Goal: Task Accomplishment & Management: Use online tool/utility

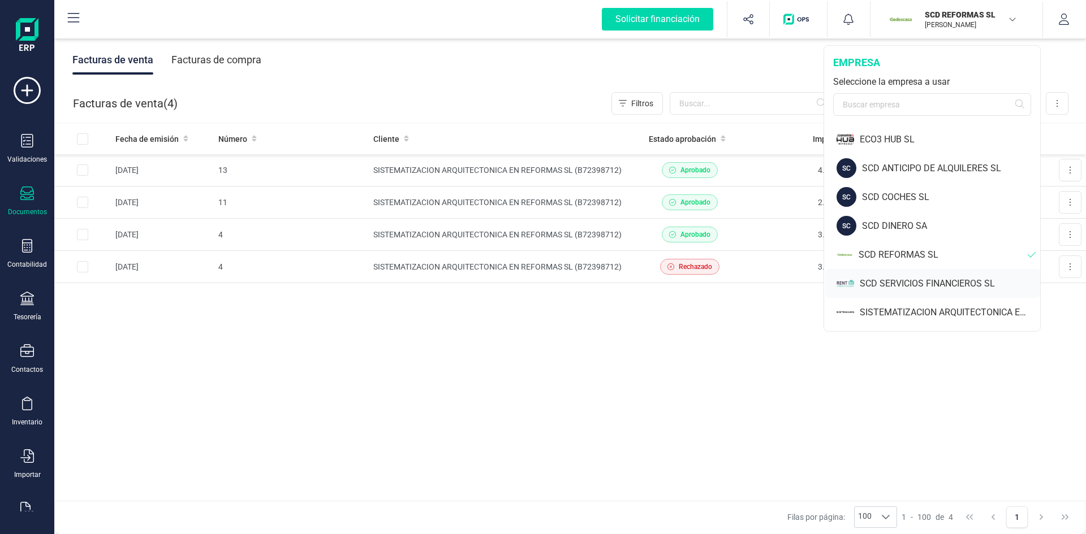
click at [919, 280] on div "SCD SERVICIOS FINANCIEROS SL" at bounding box center [950, 284] width 180 height 14
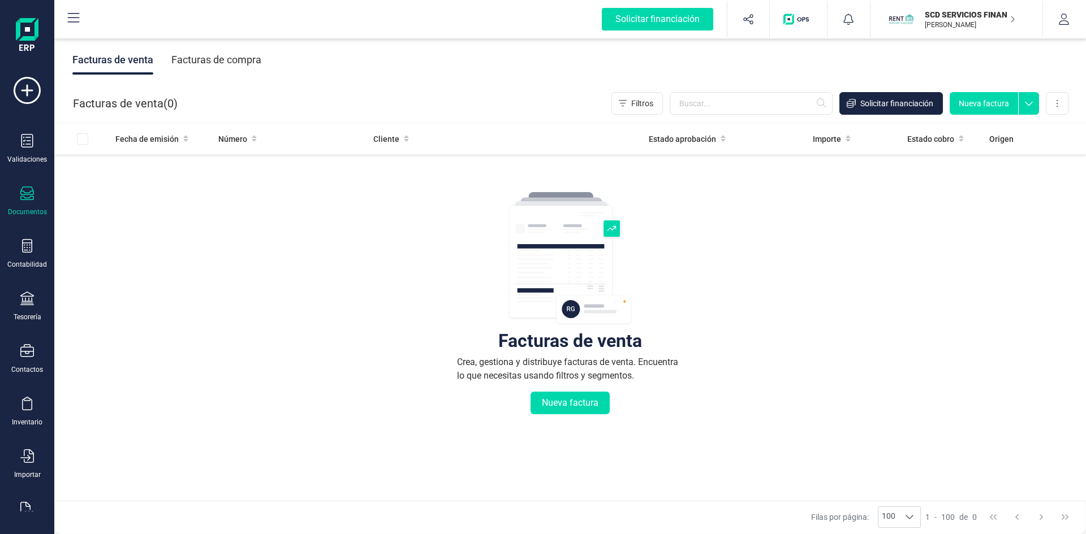
click at [972, 17] on p "SCD SERVICIOS FINANCIEROS SL" at bounding box center [970, 14] width 90 height 11
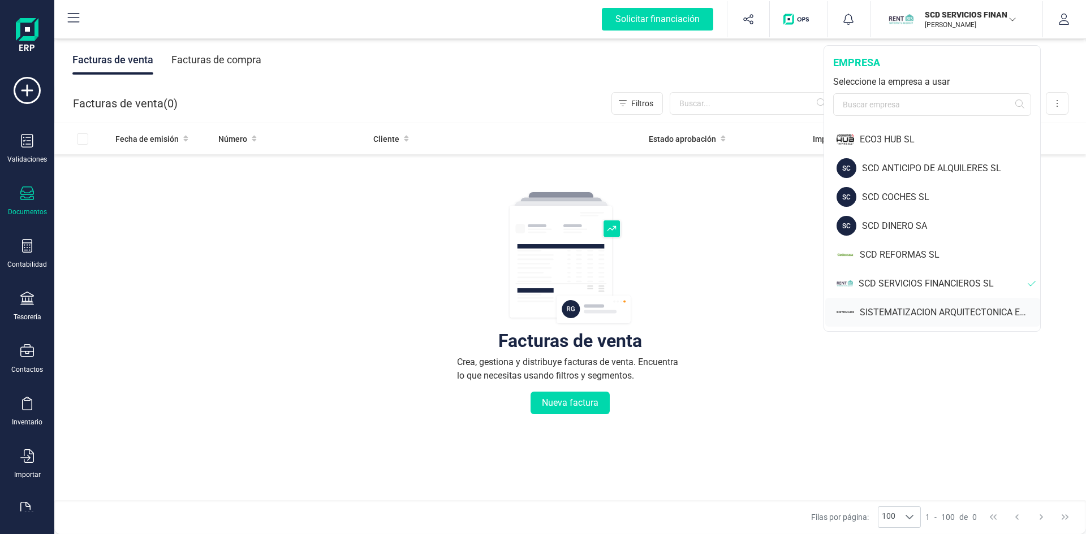
click at [919, 314] on div "SISTEMATIZACION ARQUITECTONICA EN REFORMAS SL" at bounding box center [950, 313] width 180 height 14
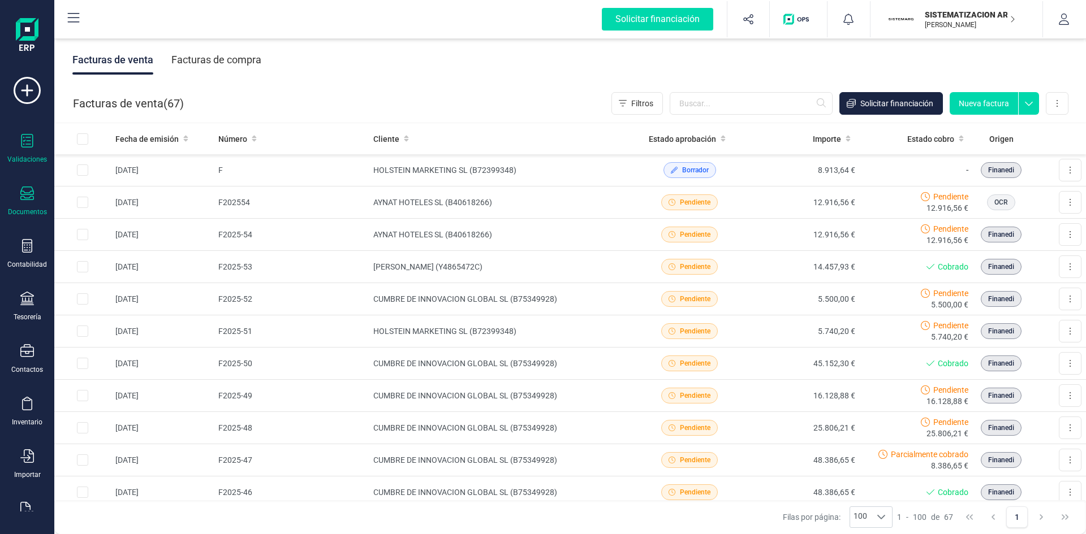
click at [28, 145] on icon at bounding box center [27, 141] width 14 height 14
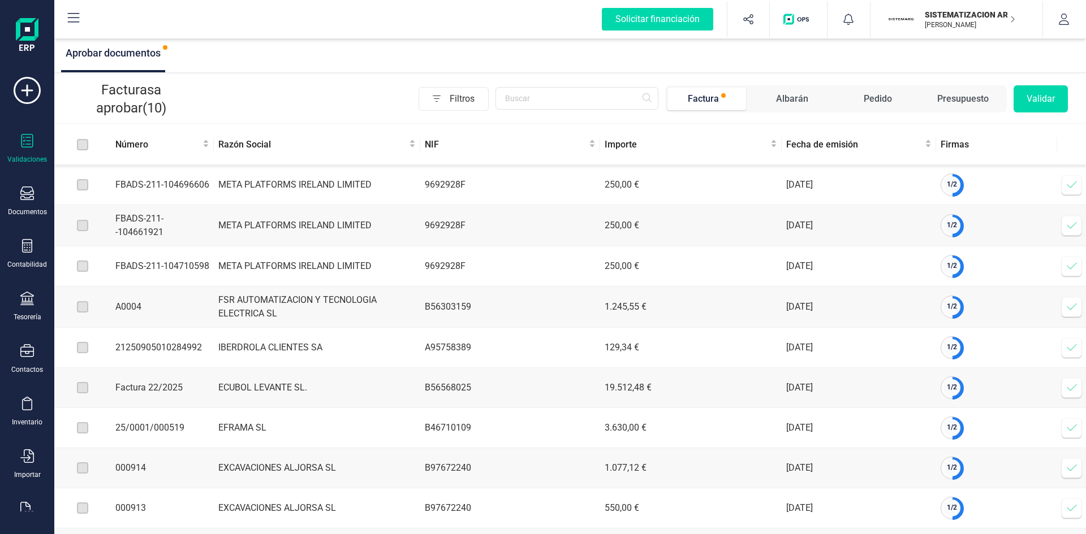
click at [957, 14] on p "SISTEMATIZACION ARQUITECTONICA EN REFORMAS SL" at bounding box center [970, 14] width 90 height 11
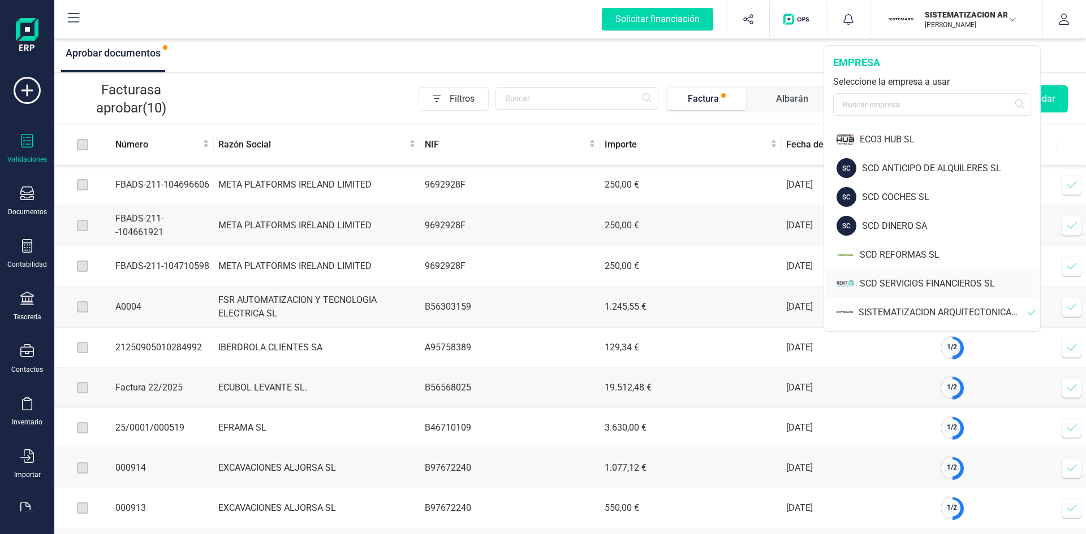
click at [927, 278] on div "SCD SERVICIOS FINANCIEROS SL" at bounding box center [950, 284] width 180 height 14
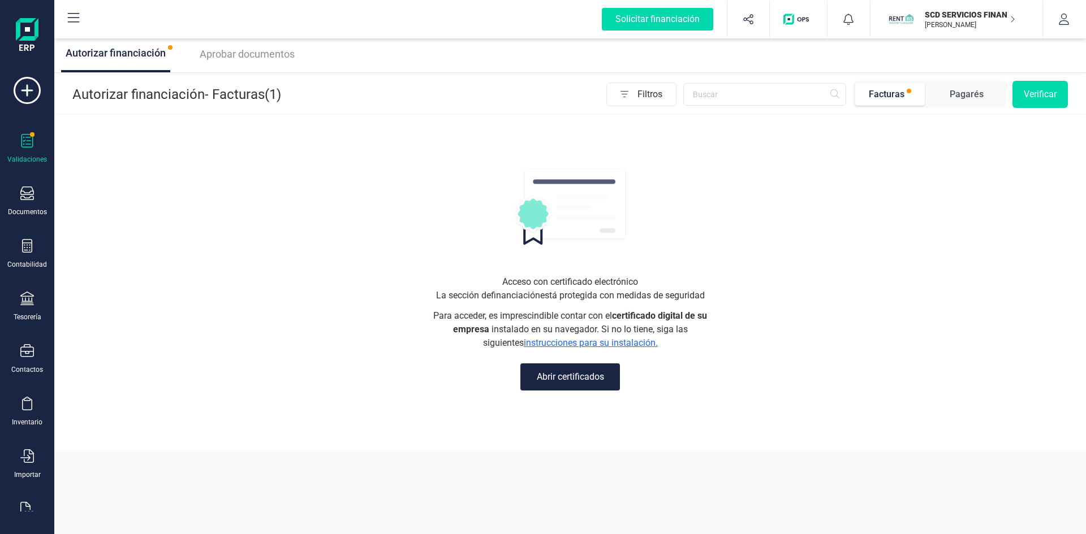
click at [971, 14] on p "SCD SERVICIOS FINANCIEROS SL" at bounding box center [970, 14] width 90 height 11
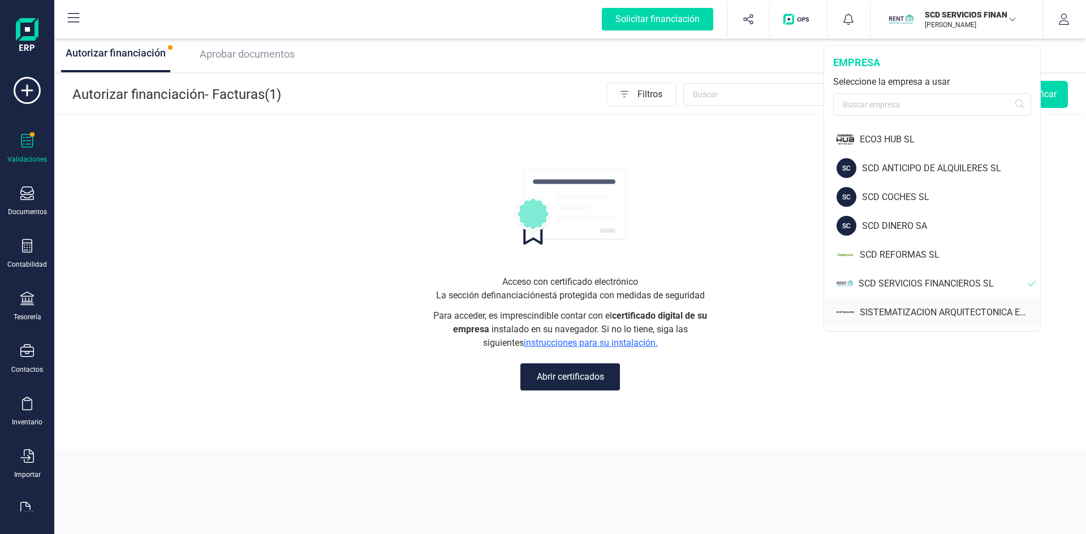
click at [954, 314] on div "SISTEMATIZACION ARQUITECTONICA EN REFORMAS SL" at bounding box center [950, 313] width 180 height 14
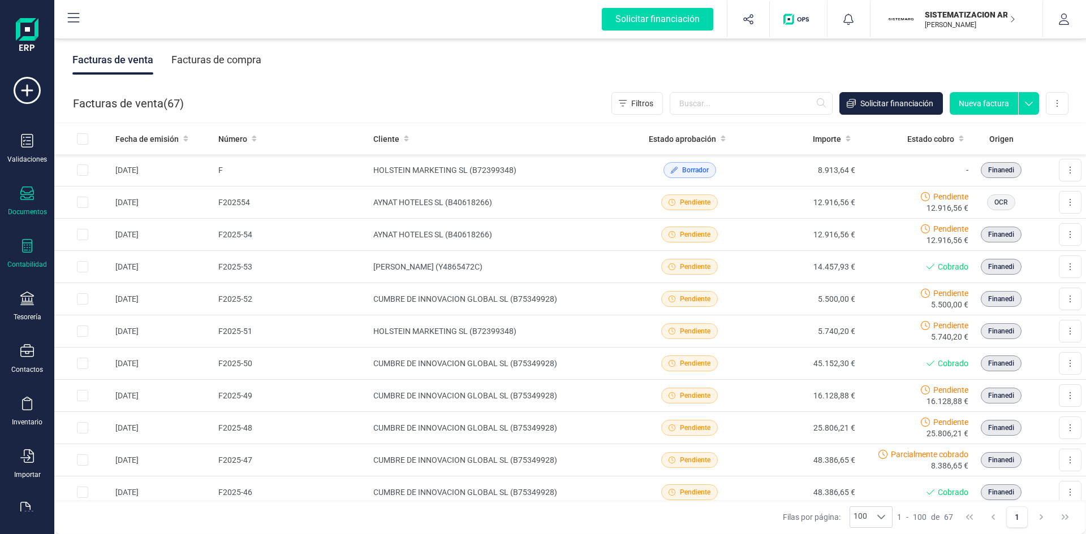
click at [27, 250] on icon at bounding box center [27, 246] width 10 height 14
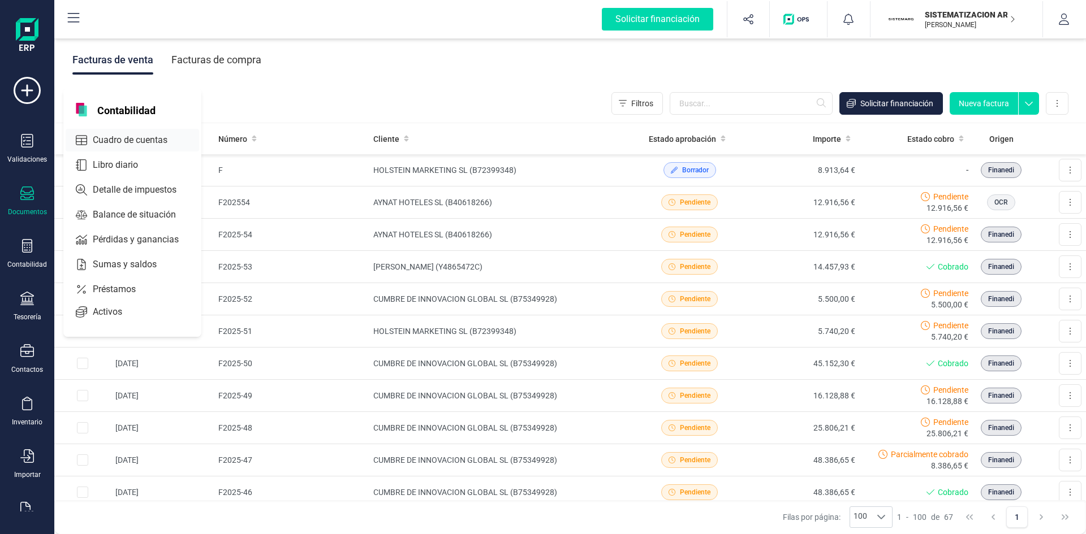
click at [129, 141] on span "Cuadro de cuentas" at bounding box center [138, 140] width 100 height 14
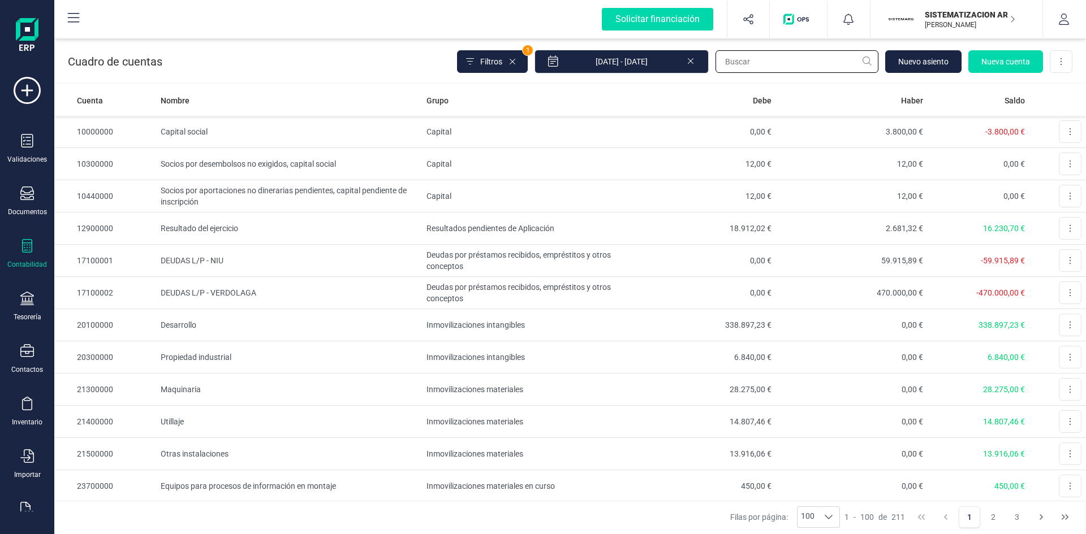
click at [749, 64] on input "text" at bounding box center [796, 61] width 163 height 23
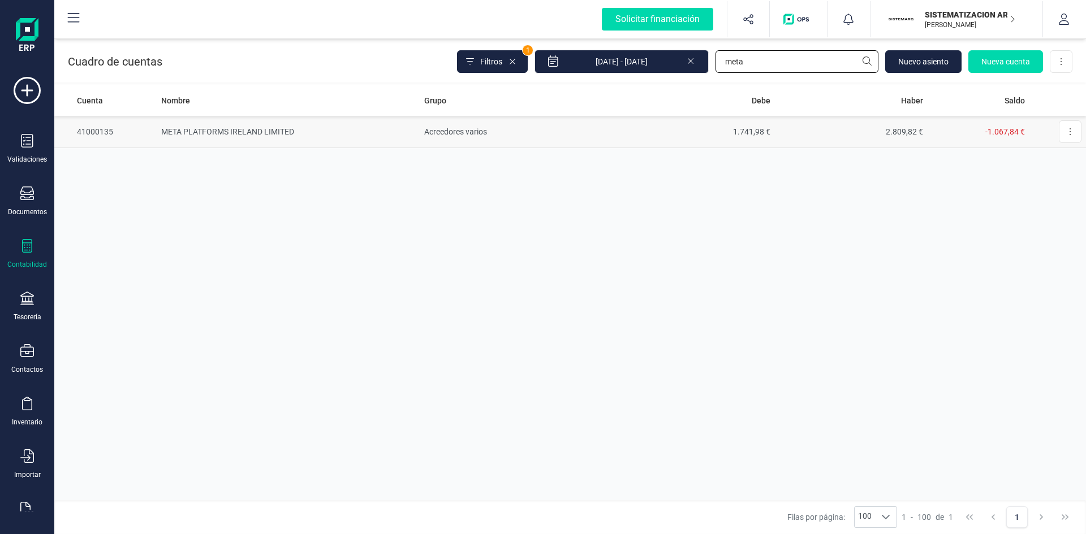
type input "meta"
click at [276, 127] on td "META PLATFORMS IRELAND LIMITED" at bounding box center [288, 132] width 263 height 32
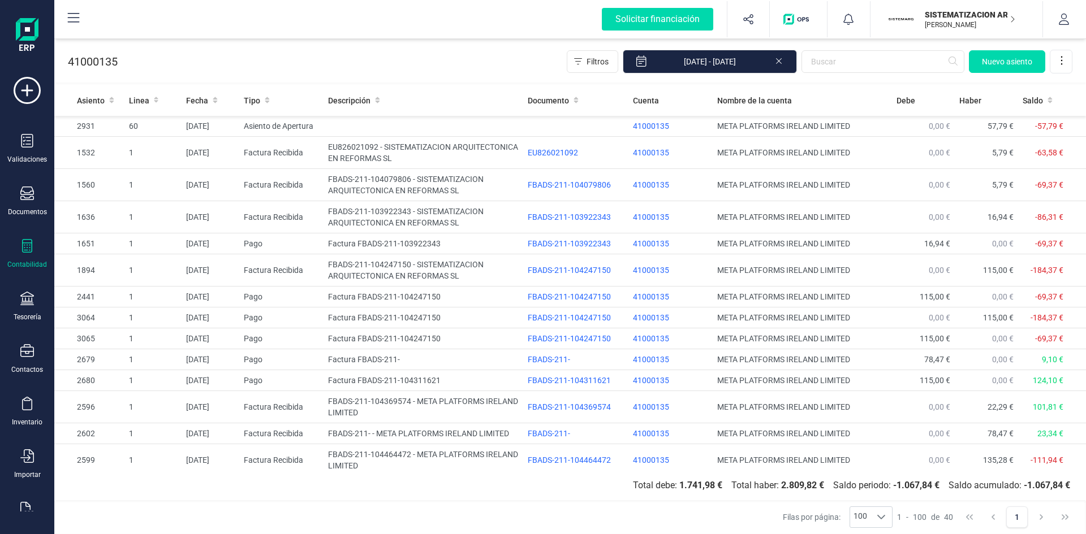
click at [956, 23] on p "[PERSON_NAME]" at bounding box center [970, 24] width 90 height 9
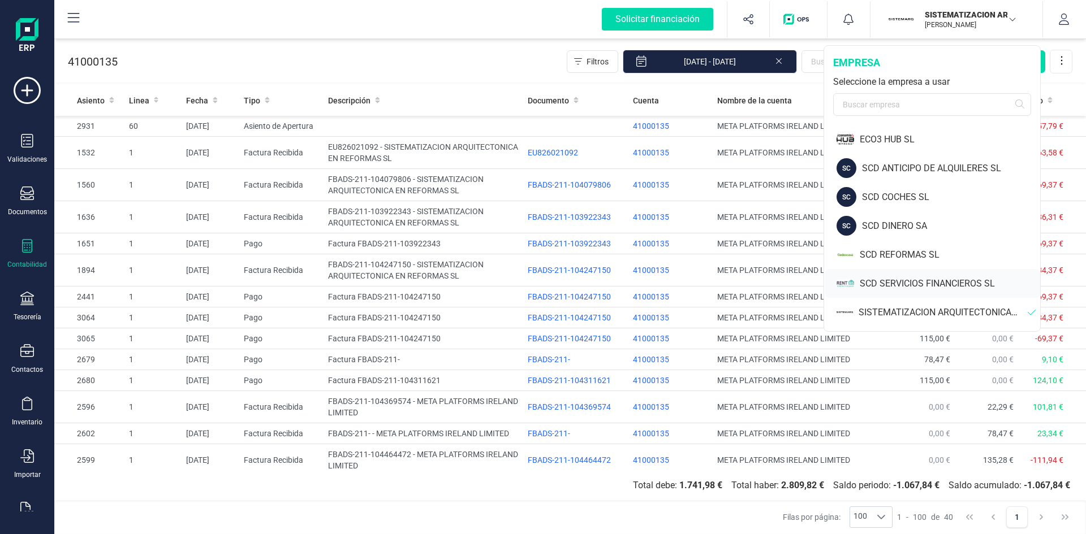
click at [882, 282] on div "SCD SERVICIOS FINANCIEROS SL" at bounding box center [950, 284] width 180 height 14
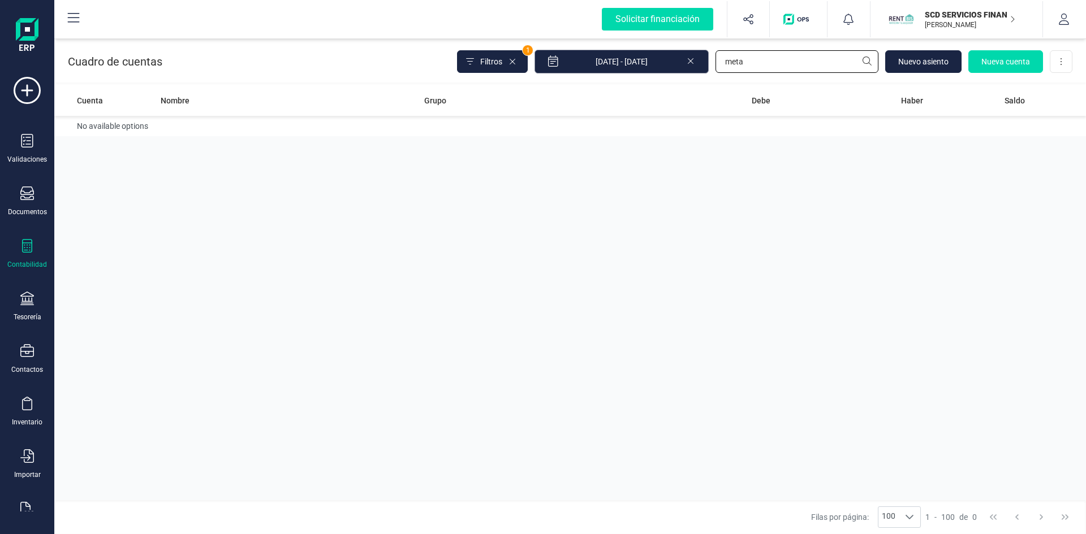
drag, startPoint x: 792, startPoint y: 61, endPoint x: 632, endPoint y: 66, distance: 159.6
click at [632, 66] on div "Filtros 1 01/01/2025 - 10/09/2025 meta Nuevo asiento Nueva cuenta Descargar Exc…" at bounding box center [764, 62] width 615 height 24
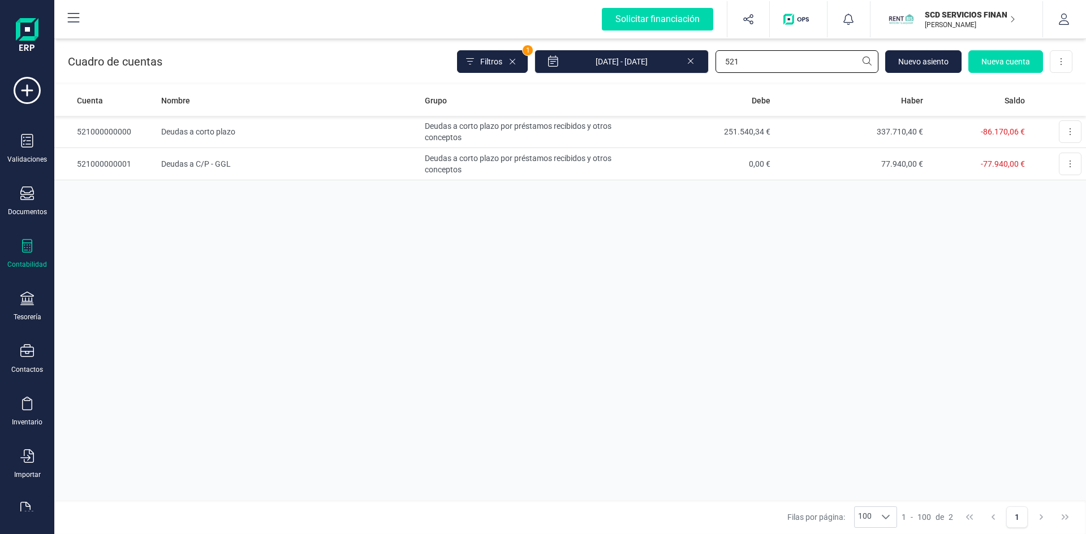
type input "521"
click at [205, 133] on td "Deudas a corto plazo" at bounding box center [288, 132] width 263 height 32
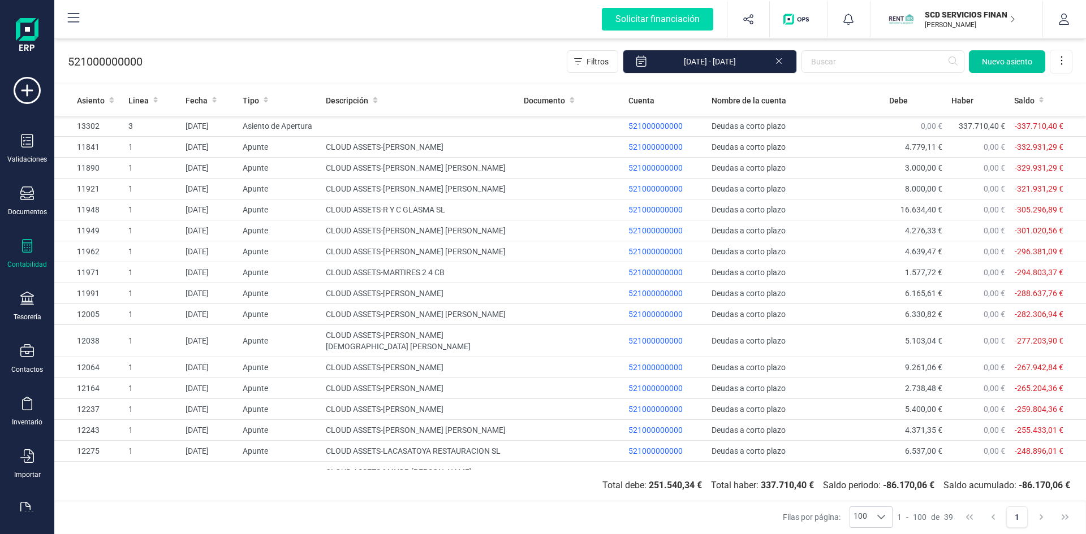
click at [1018, 59] on span "Nuevo asiento" at bounding box center [1007, 61] width 50 height 11
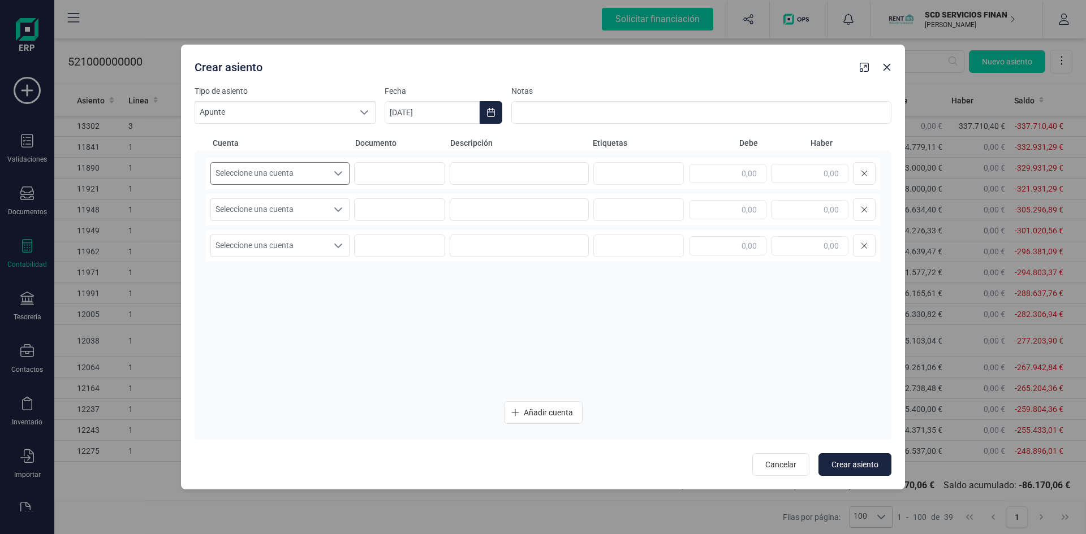
click at [338, 174] on icon "Seleccione una cuenta" at bounding box center [338, 173] width 9 height 9
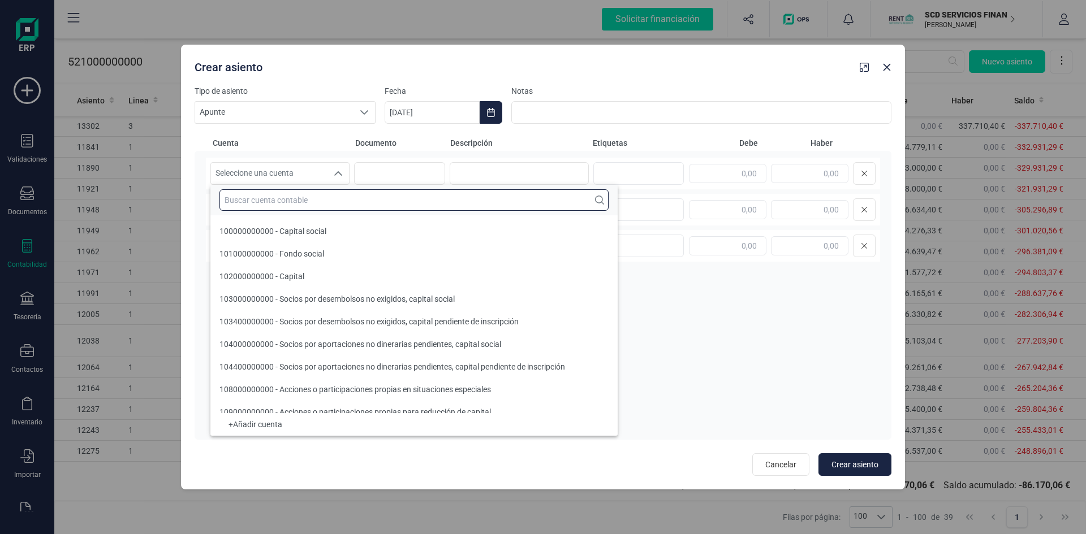
click at [299, 203] on input "text" at bounding box center [413, 199] width 389 height 21
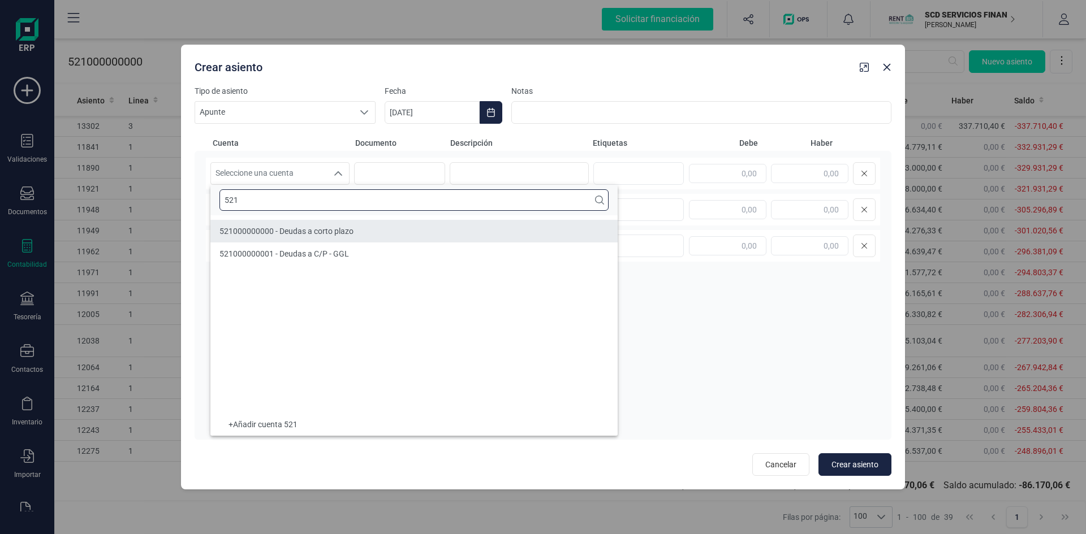
type input "521"
click at [269, 224] on li "521000000000 - Deudas a corto plazo" at bounding box center [413, 231] width 407 height 23
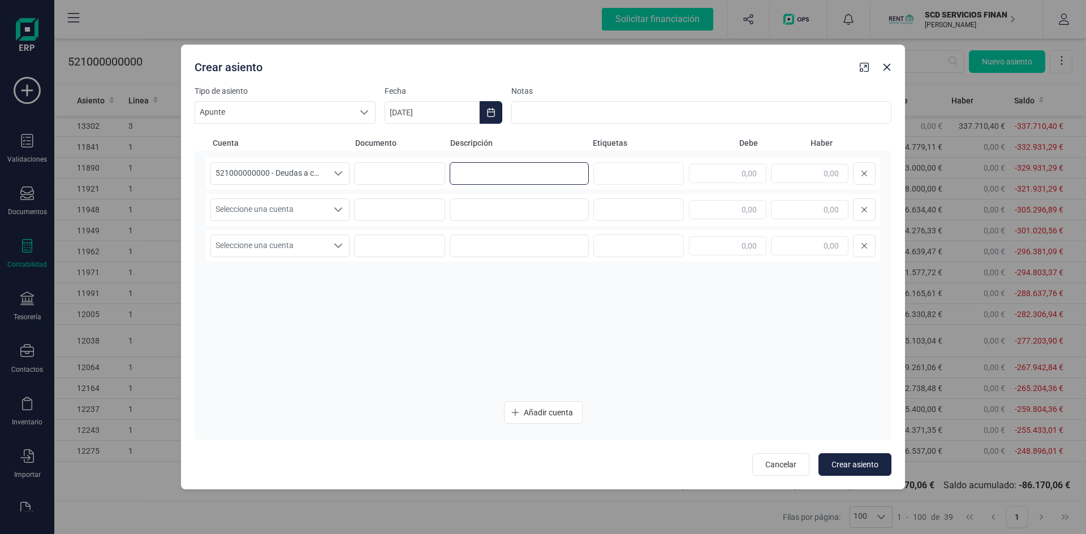
click at [480, 176] on input at bounding box center [519, 173] width 139 height 23
type input "devolucion impor"
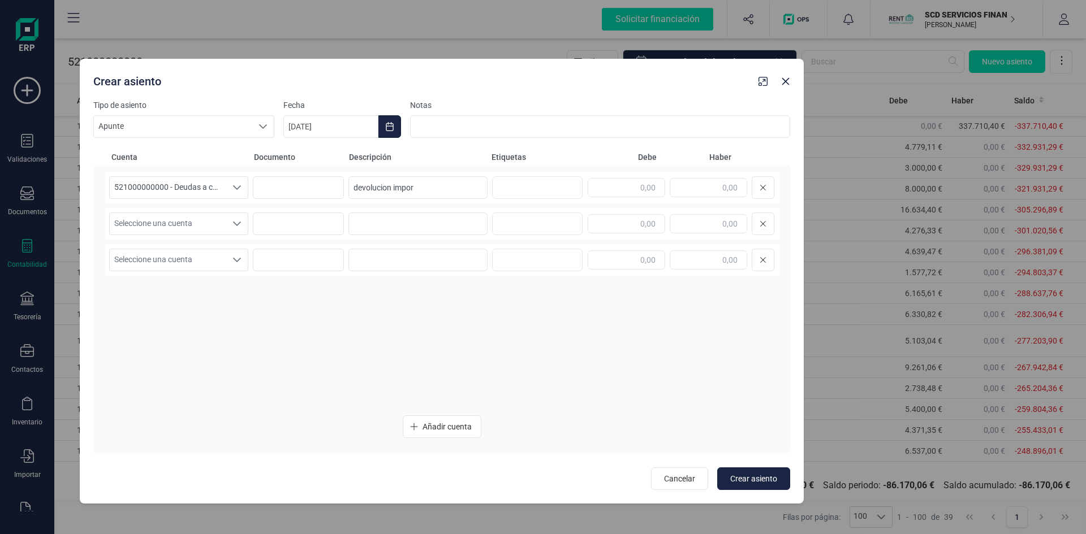
drag, startPoint x: 509, startPoint y: 59, endPoint x: 408, endPoint y: 73, distance: 102.2
click at [408, 73] on div "Crear asiento" at bounding box center [421, 79] width 665 height 20
drag, startPoint x: 425, startPoint y: 188, endPoint x: 284, endPoint y: 197, distance: 140.5
click at [284, 197] on div "521000000000 - Deudas a corto plazo 521000000000 - Deudas a corto plazo 5210000…" at bounding box center [442, 188] width 674 height 32
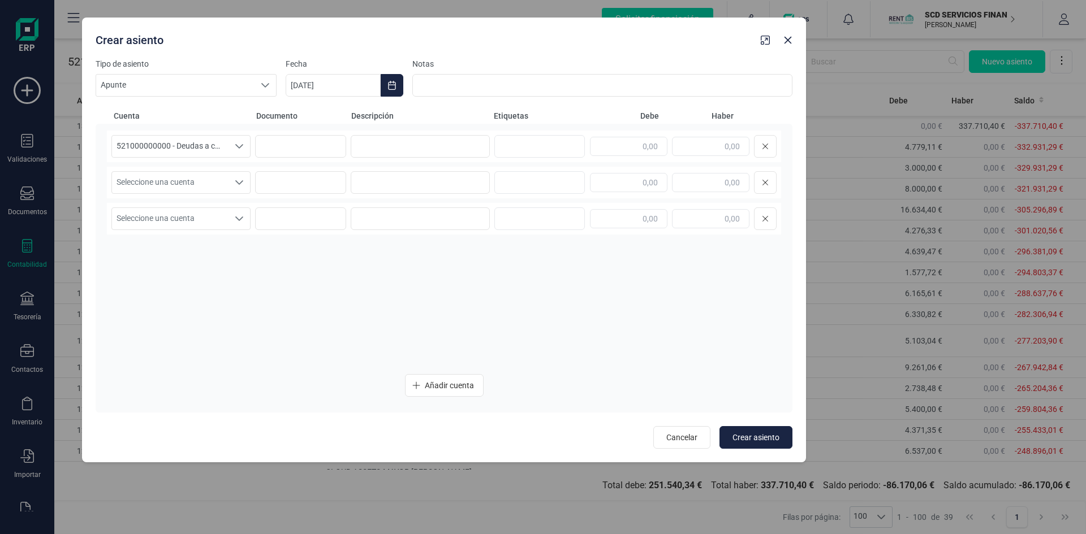
drag, startPoint x: 412, startPoint y: 70, endPoint x: 411, endPoint y: 31, distance: 39.6
click at [413, 28] on div "Crear asiento" at bounding box center [423, 38] width 665 height 20
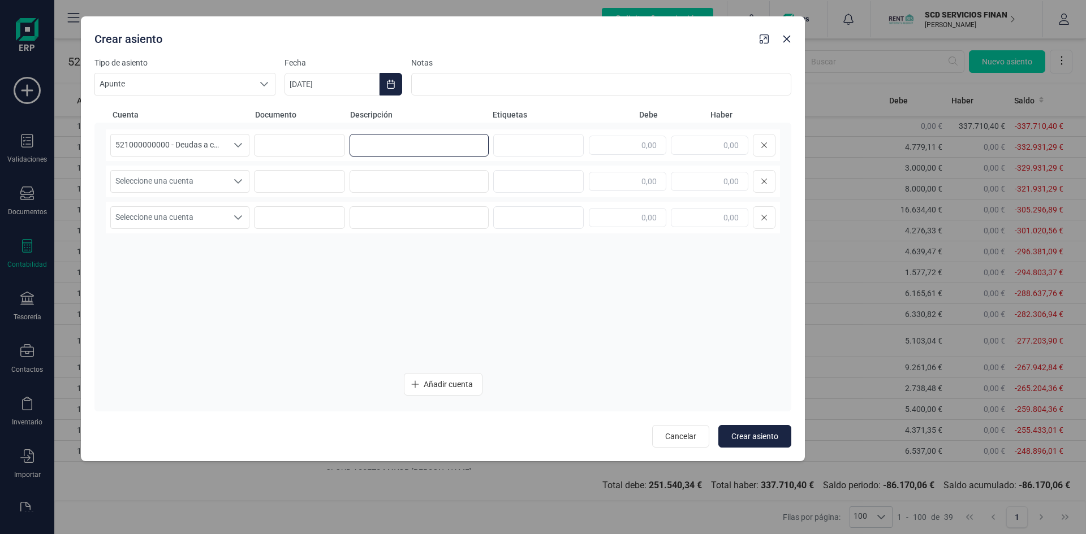
click at [381, 144] on input at bounding box center [418, 145] width 139 height 23
type input "c"
paste input "MARIA LOURDES MARTI REYNES"
type input "CLOUD ASSETS-[PERSON_NAME] [PERSON_NAME]"
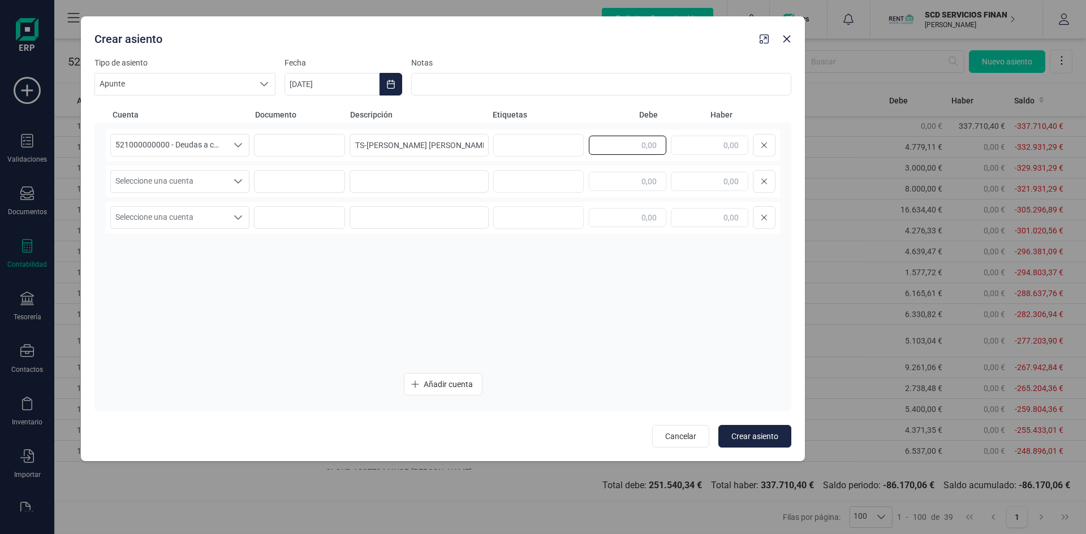
scroll to position [0, 0]
click at [631, 144] on input "text" at bounding box center [627, 145] width 77 height 19
type input "4.747,07"
click at [134, 177] on span "Seleccione una cuenta" at bounding box center [169, 181] width 116 height 21
type input "521"
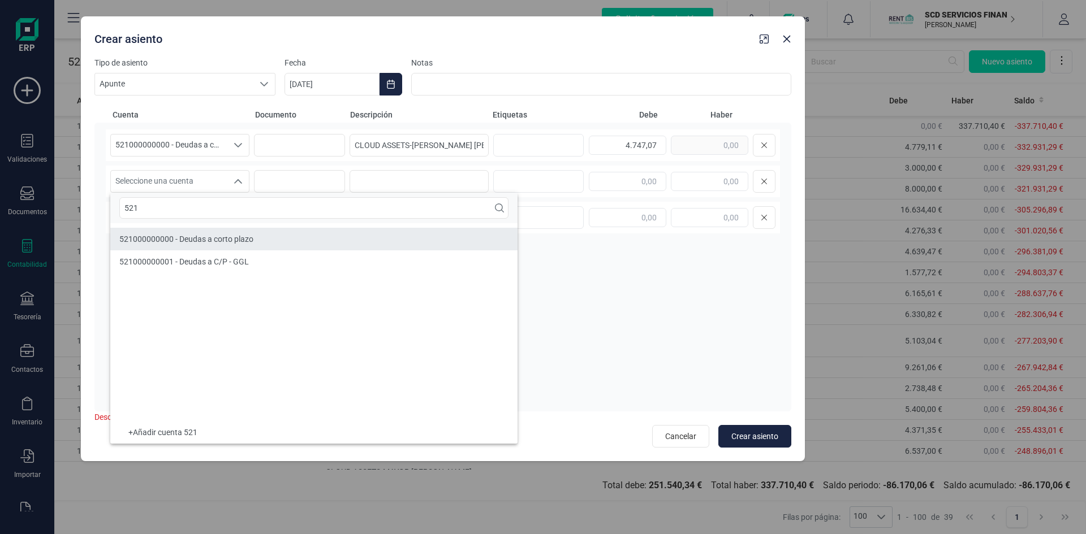
click at [161, 239] on span "521000000000 - Deudas a corto plazo" at bounding box center [186, 239] width 134 height 9
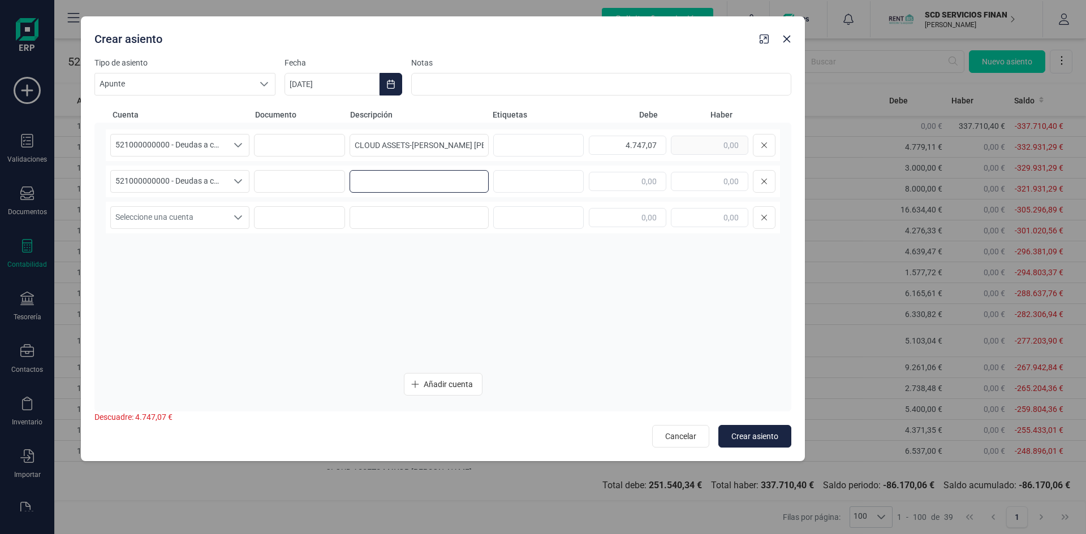
drag, startPoint x: 382, startPoint y: 185, endPoint x: 383, endPoint y: 179, distance: 6.3
click at [383, 183] on input at bounding box center [418, 181] width 139 height 23
click at [443, 176] on input "CLOUD ASSETS-" at bounding box center [418, 181] width 139 height 23
paste input "DANGEL MARTINEZ ALVAREZ"
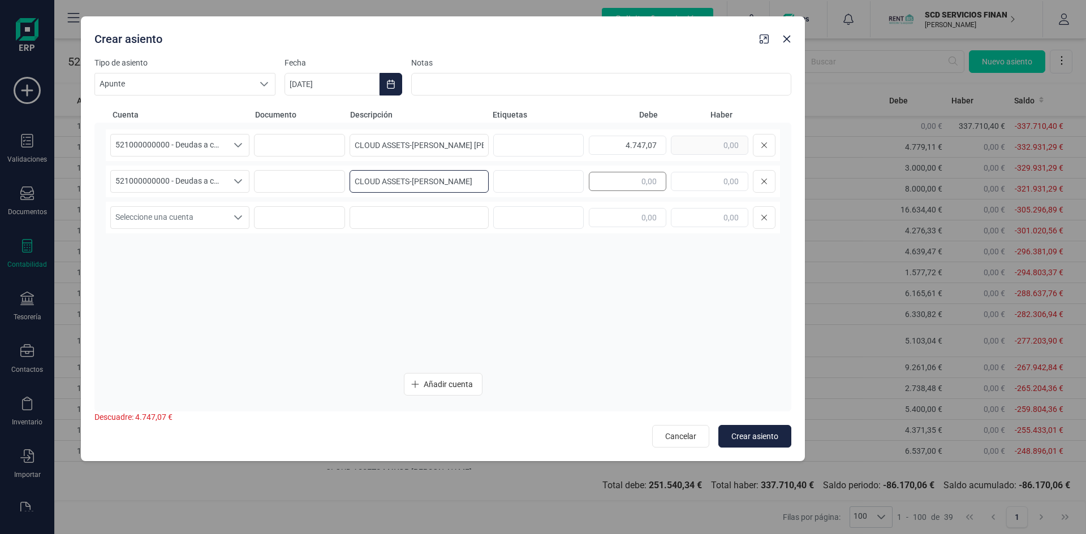
type input "CLOUD ASSETS-DANGEL MARTINEZ ALVAREZ"
click at [614, 180] on input "text" at bounding box center [627, 181] width 77 height 19
type input "7.148,82"
click at [236, 216] on icon "Seleccione una cuenta" at bounding box center [238, 217] width 9 height 9
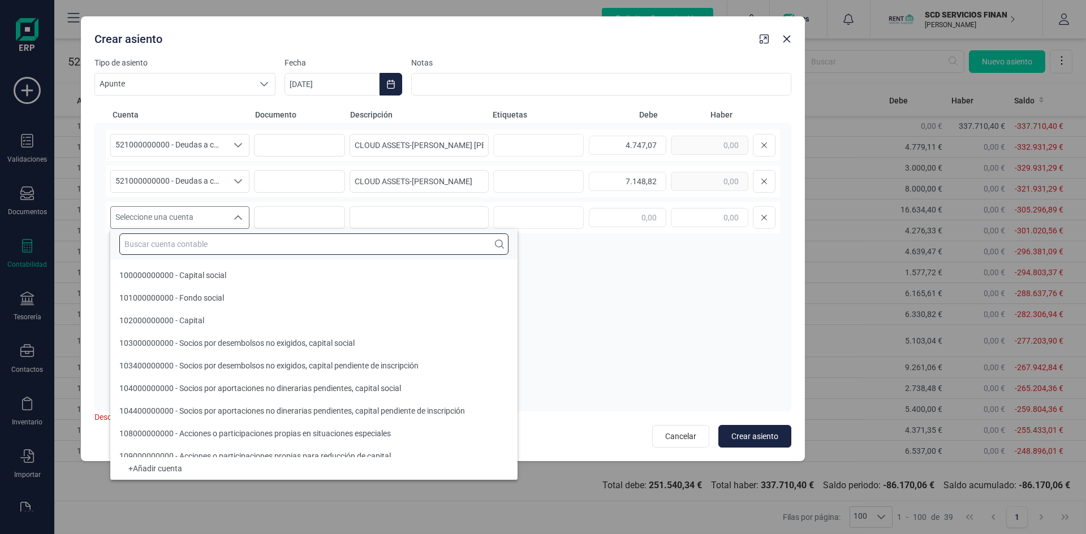
click at [208, 249] on input "text" at bounding box center [313, 244] width 389 height 21
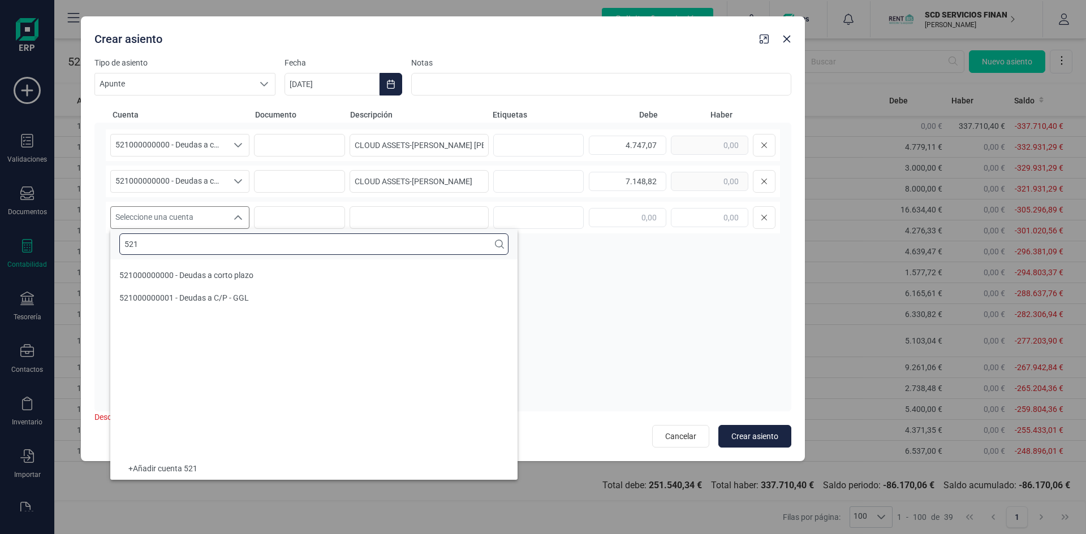
type input "521"
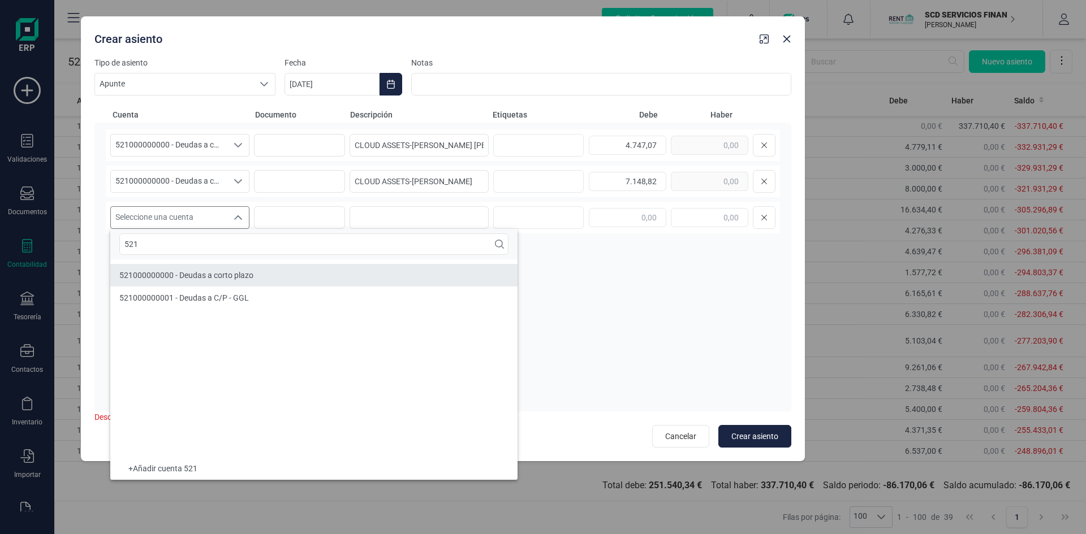
click at [161, 273] on span "521000000000 - Deudas a corto plazo" at bounding box center [186, 275] width 134 height 9
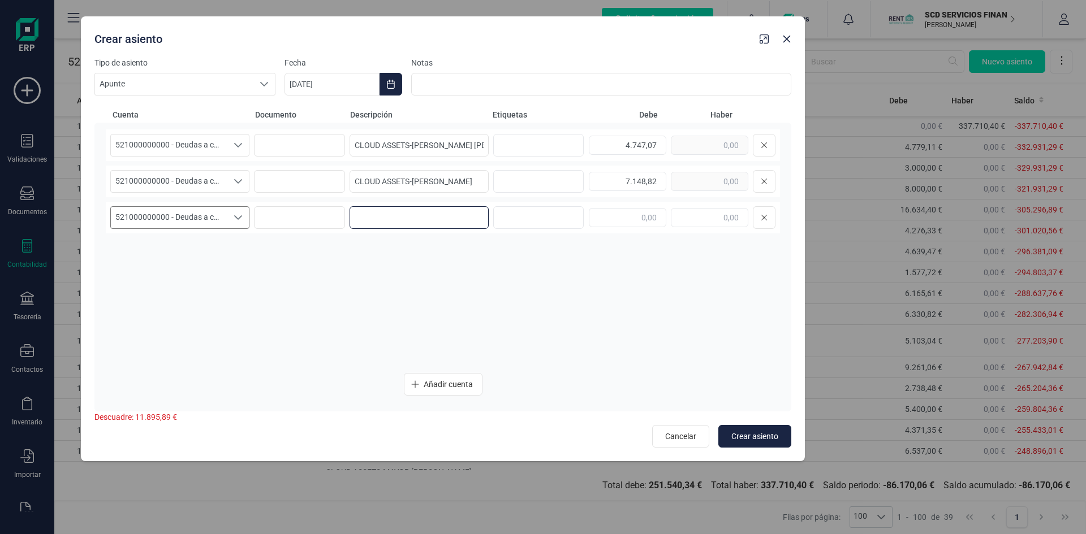
click at [411, 214] on input at bounding box center [418, 217] width 139 height 23
click at [419, 222] on input "CLOUD ASSETS-" at bounding box center [418, 217] width 139 height 23
paste input "[PERSON_NAME] [PERSON_NAME]"
type input "CLOUD ASSETS-NIETO SUAREZ SONIA"
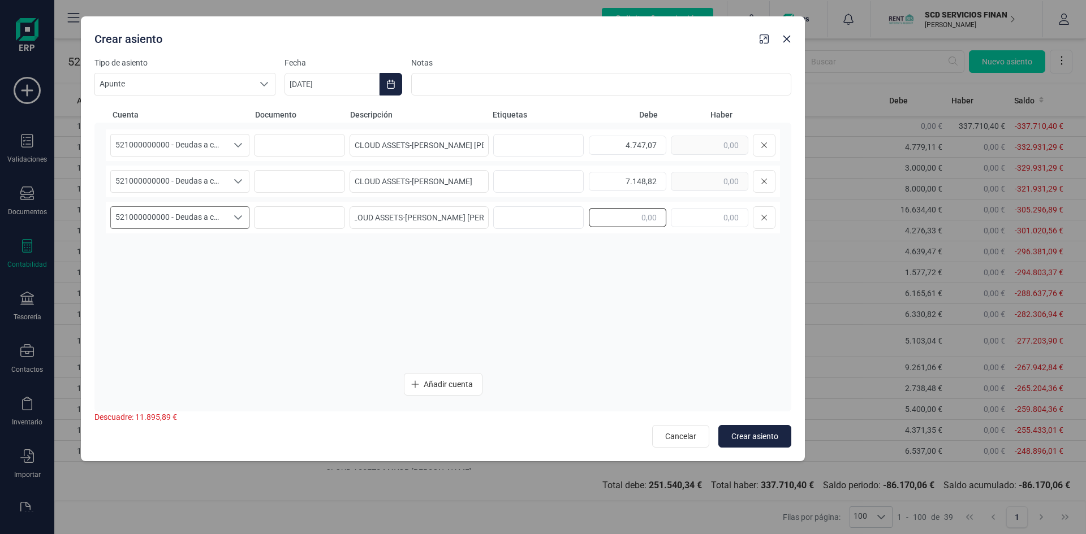
click at [635, 214] on input "text" at bounding box center [627, 217] width 77 height 19
type input "3.015,39"
click at [446, 378] on button "Añadir cuenta" at bounding box center [443, 384] width 79 height 23
click at [238, 256] on icon "Seleccione una cuenta" at bounding box center [238, 253] width 9 height 9
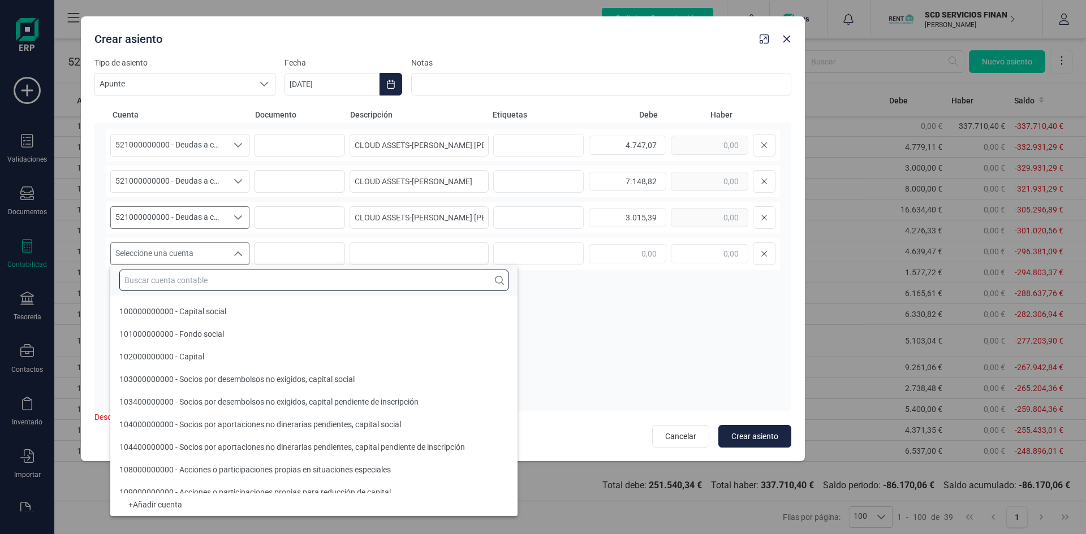
drag, startPoint x: 201, startPoint y: 284, endPoint x: 200, endPoint y: 274, distance: 10.2
click at [201, 284] on input "text" at bounding box center [313, 280] width 389 height 21
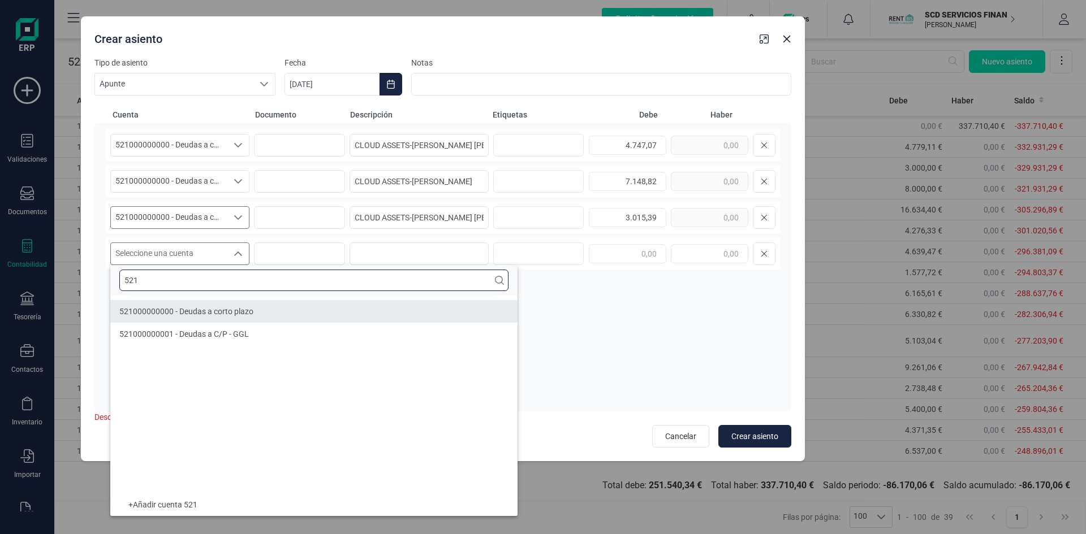
type input "521"
click at [174, 311] on span "521000000000 - Deudas a corto plazo" at bounding box center [186, 311] width 134 height 9
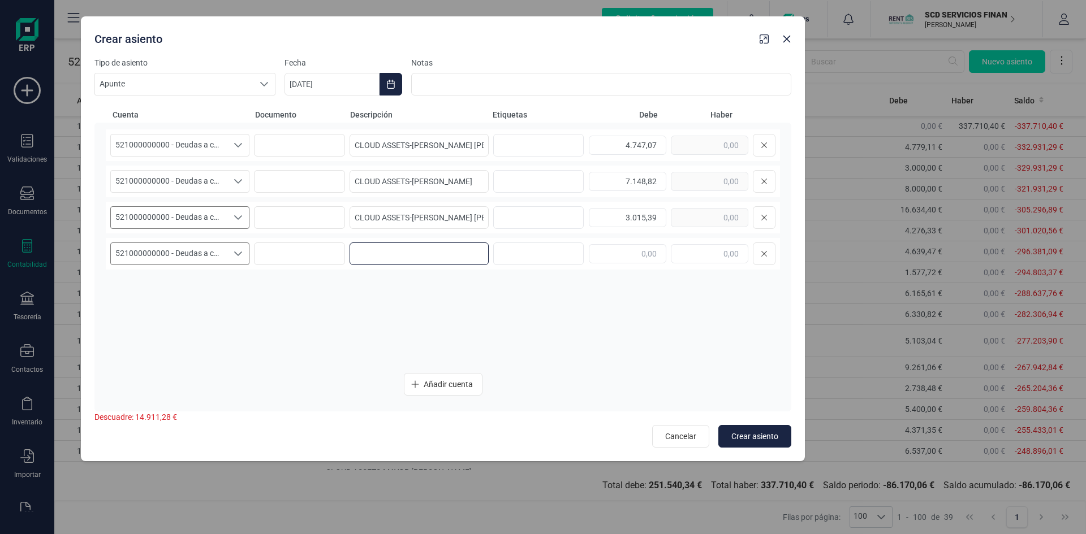
click at [431, 254] on input at bounding box center [418, 254] width 139 height 23
click at [446, 254] on input "CLOUD ASSETS-" at bounding box center [418, 254] width 139 height 23
paste input "FRANCISCO JAVIER MOYA GARCIA"
type input "CLOUD ASSETS-FRANCISCO JAVIER MOYA GARCIA"
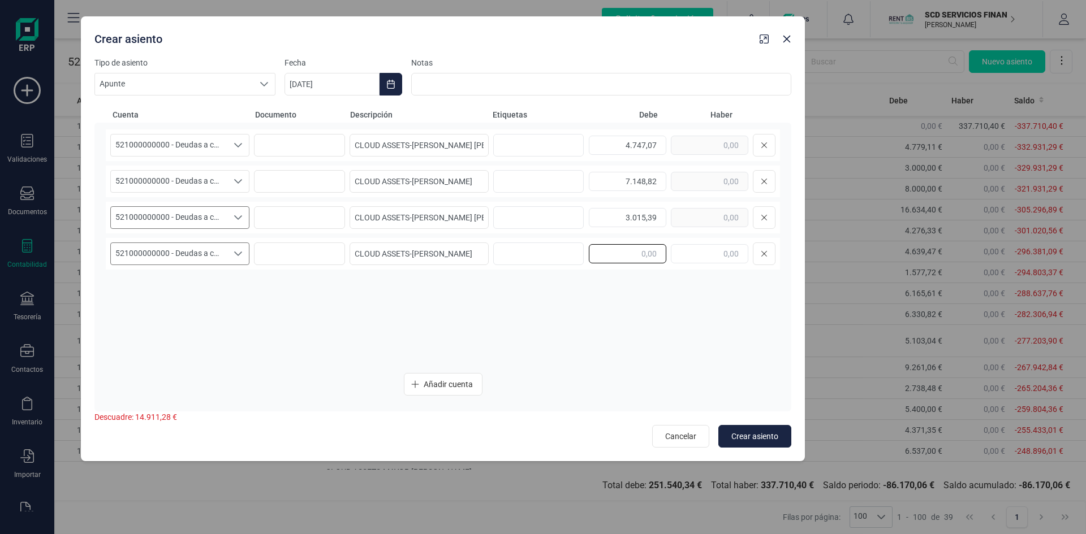
click at [638, 256] on input "text" at bounding box center [627, 253] width 77 height 19
type input "2.571,55"
click at [438, 382] on span "Añadir cuenta" at bounding box center [448, 384] width 49 height 11
click at [238, 287] on icon "Seleccione una cuenta" at bounding box center [238, 290] width 9 height 9
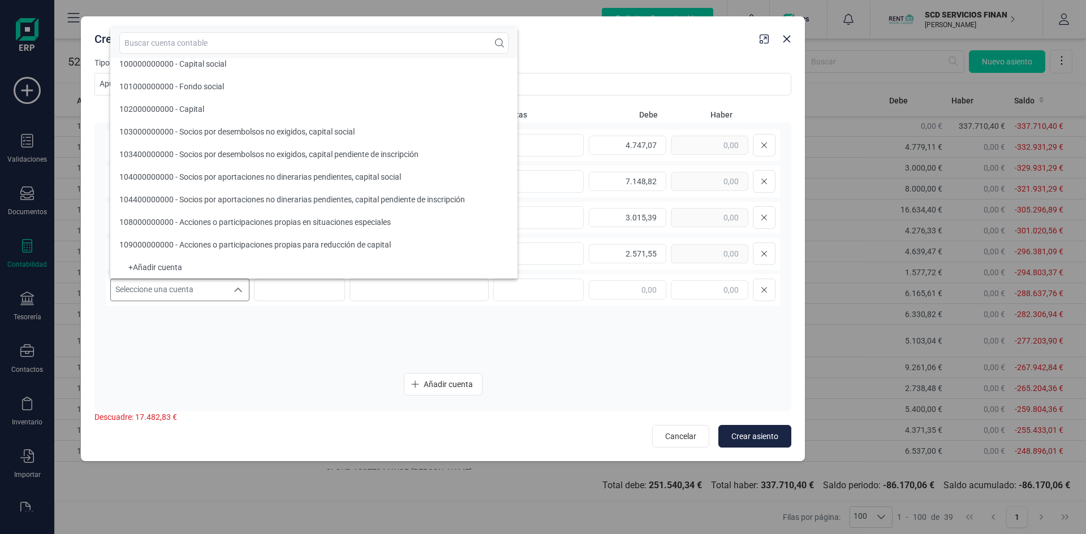
scroll to position [5, 0]
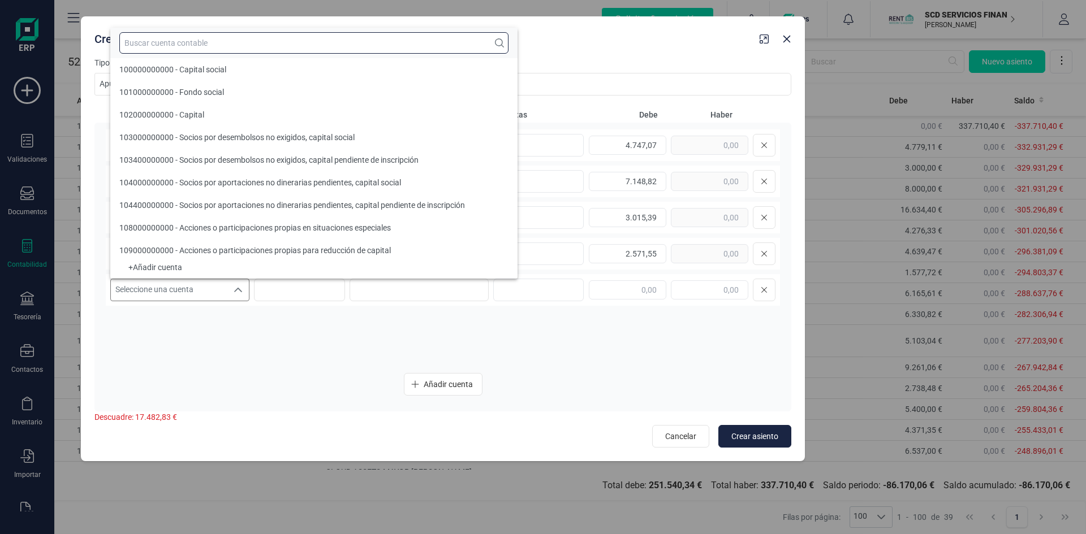
click at [208, 46] on input "text" at bounding box center [313, 42] width 389 height 21
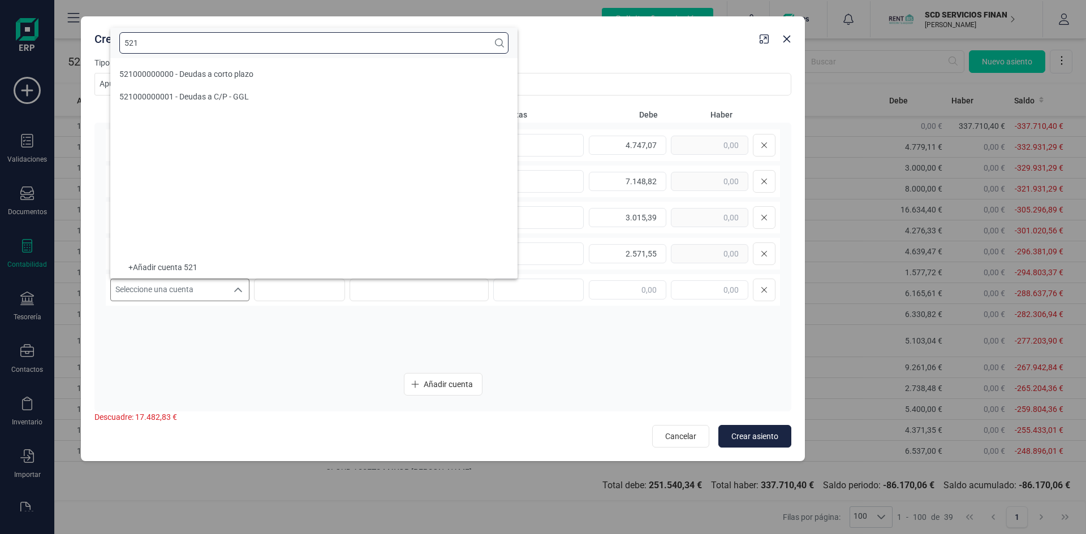
scroll to position [0, 0]
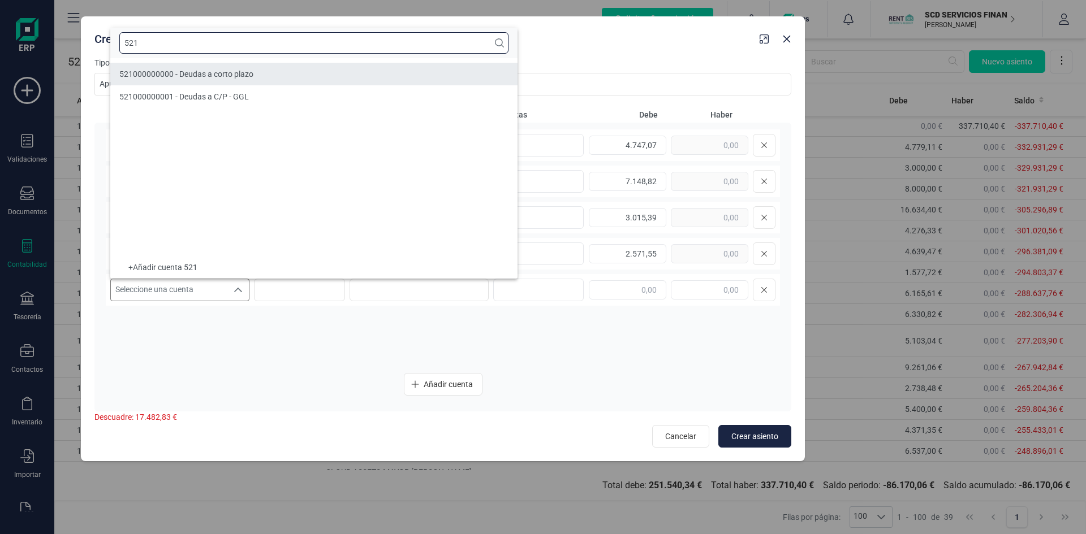
type input "521"
click at [207, 72] on span "521000000000 - Deudas a corto plazo" at bounding box center [186, 74] width 134 height 9
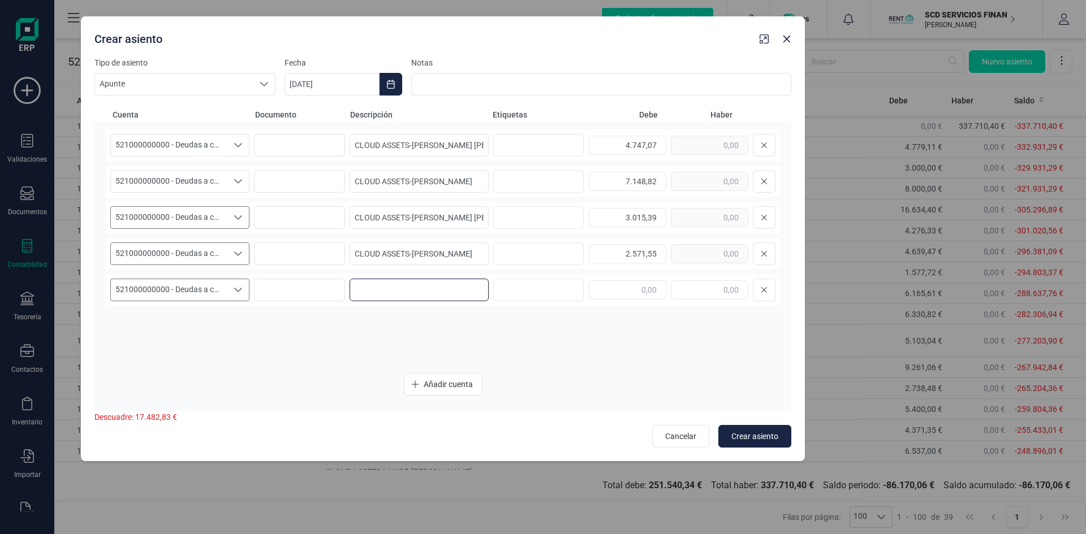
click at [381, 290] on input at bounding box center [418, 290] width 139 height 23
click at [443, 295] on input "CLOUD ASSETS-" at bounding box center [418, 290] width 139 height 23
paste input "FRANCISCO JAVIER VILLOSLADA AIZPUN"
type input "CLOUD ASSETS-FRANCISCO JAVIER VILLOSLADA AIZPUN"
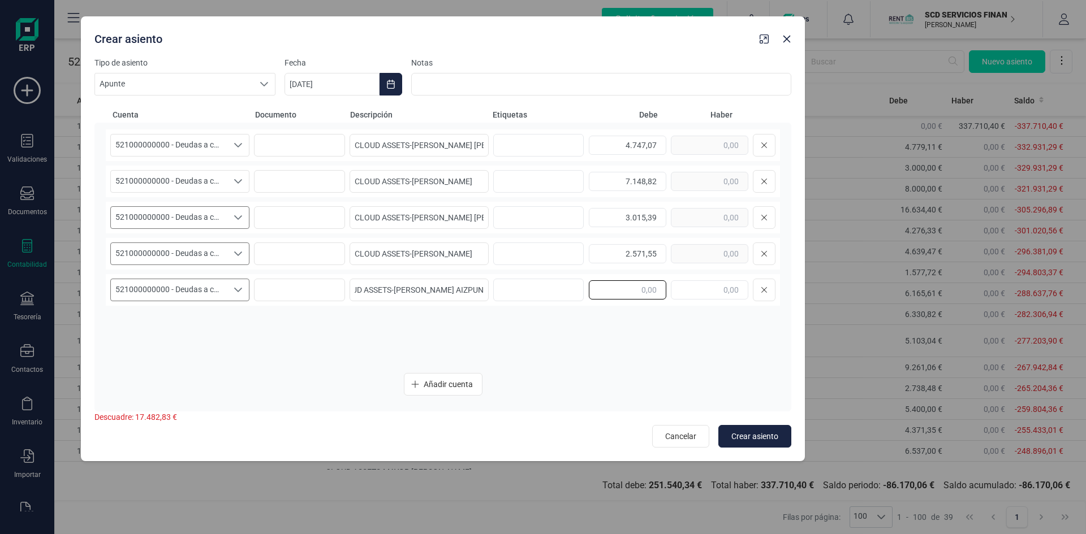
click at [625, 291] on input "text" at bounding box center [627, 289] width 77 height 19
type input "10.875,43"
click at [434, 384] on span "Añadir cuenta" at bounding box center [448, 384] width 49 height 11
click at [235, 328] on icon "Seleccione una cuenta" at bounding box center [238, 326] width 9 height 9
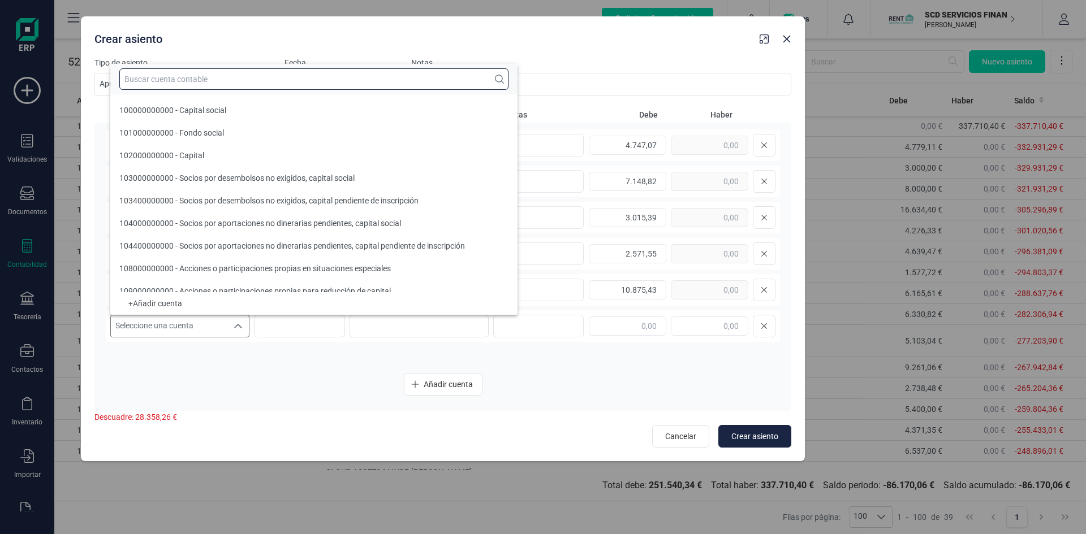
click at [191, 79] on input "text" at bounding box center [313, 78] width 389 height 21
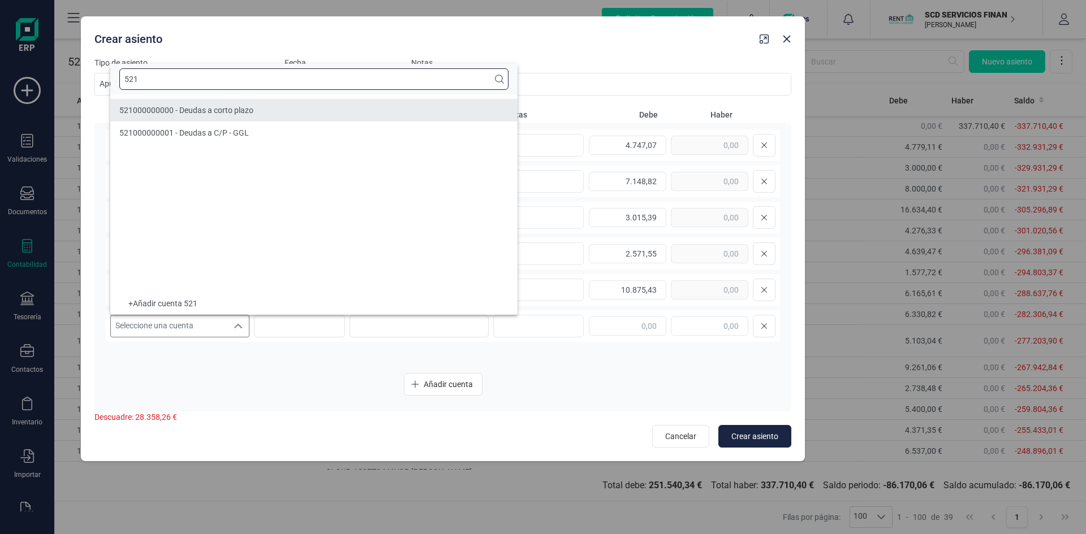
type input "521"
click at [155, 107] on span "521000000000 - Deudas a corto plazo" at bounding box center [186, 110] width 134 height 9
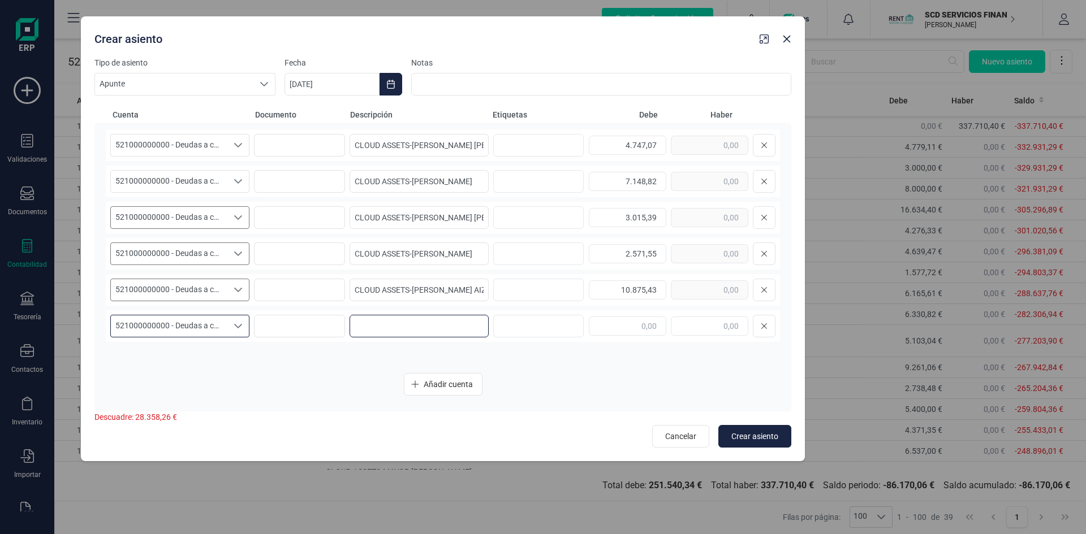
click at [372, 320] on input at bounding box center [418, 326] width 139 height 23
click at [431, 327] on input "CLOUD ASSETS-" at bounding box center [418, 326] width 139 height 23
paste input "MARIA RAFAELA ACOSTA MELIAN"
type input "CLOUD ASSETS-MARIA RAFAELA ACOSTA MELIAN"
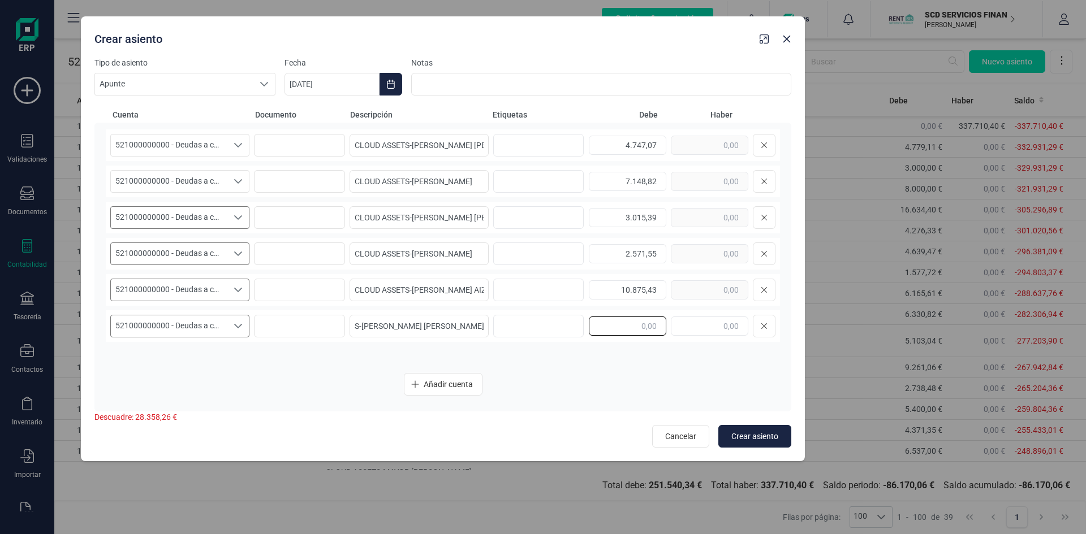
scroll to position [0, 0]
click at [625, 325] on input "text" at bounding box center [627, 326] width 77 height 19
type input "6.000,00"
click at [449, 383] on span "Añadir cuenta" at bounding box center [448, 384] width 49 height 11
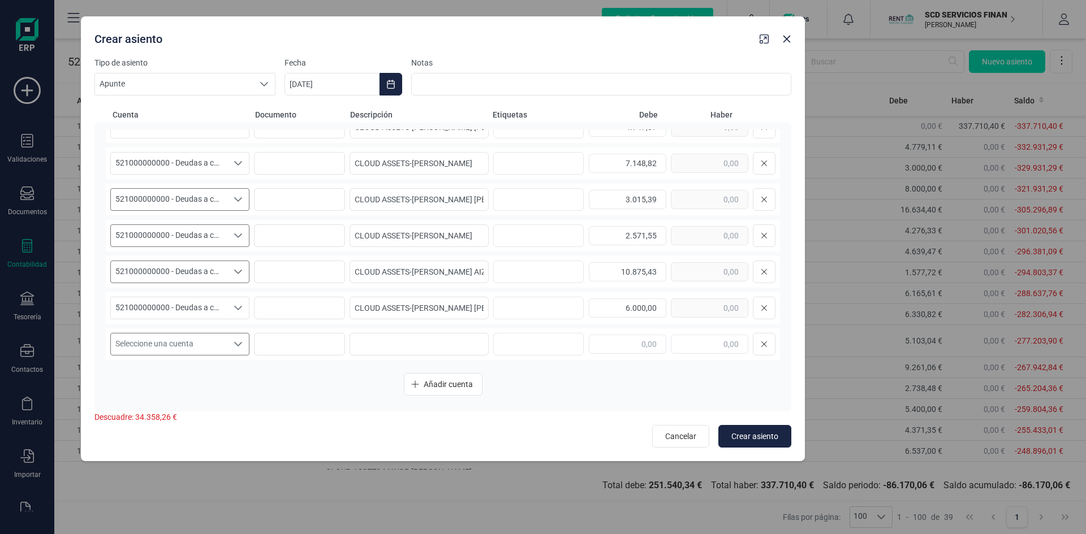
click at [238, 341] on icon "Seleccione una cuenta" at bounding box center [238, 344] width 9 height 9
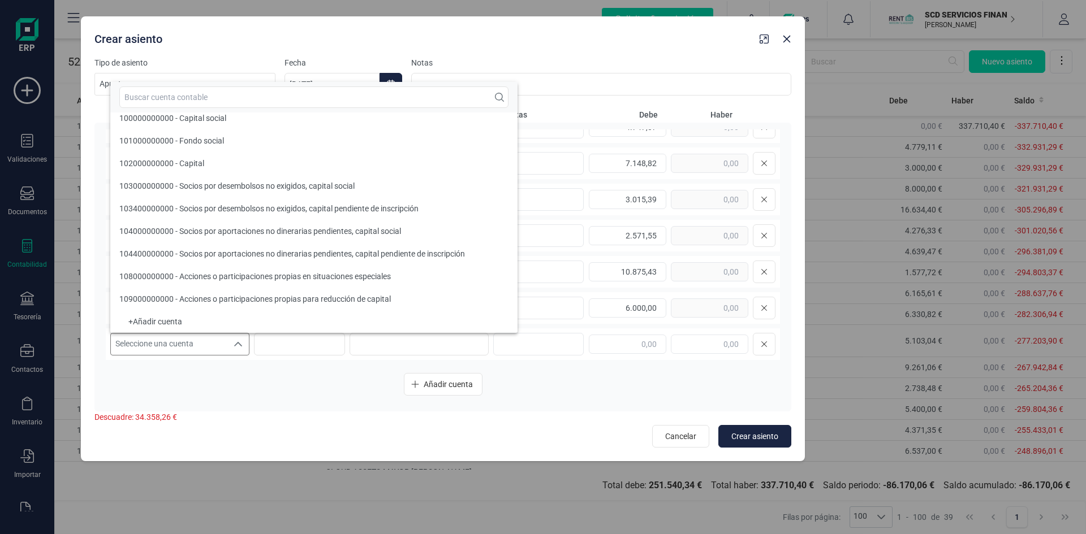
scroll to position [5, 0]
click at [179, 98] on input "text" at bounding box center [313, 97] width 389 height 21
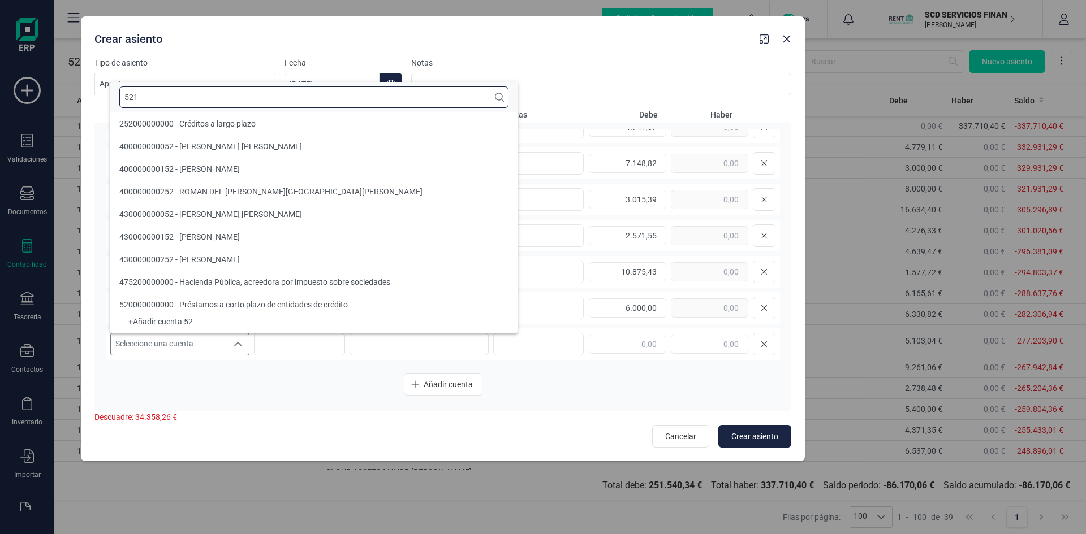
scroll to position [0, 0]
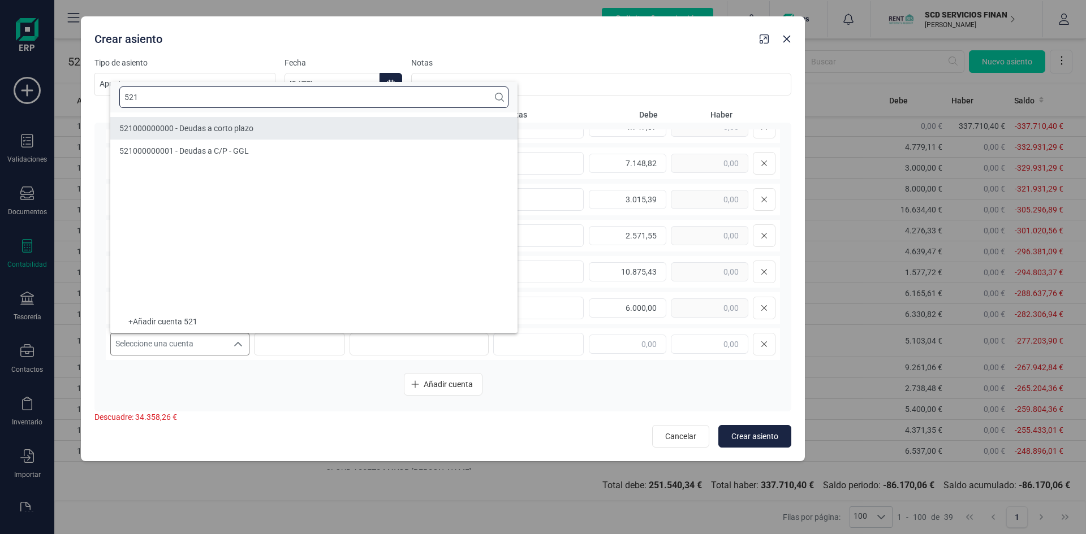
type input "521"
click at [156, 126] on span "521000000000 - Deudas a corto plazo" at bounding box center [186, 128] width 134 height 9
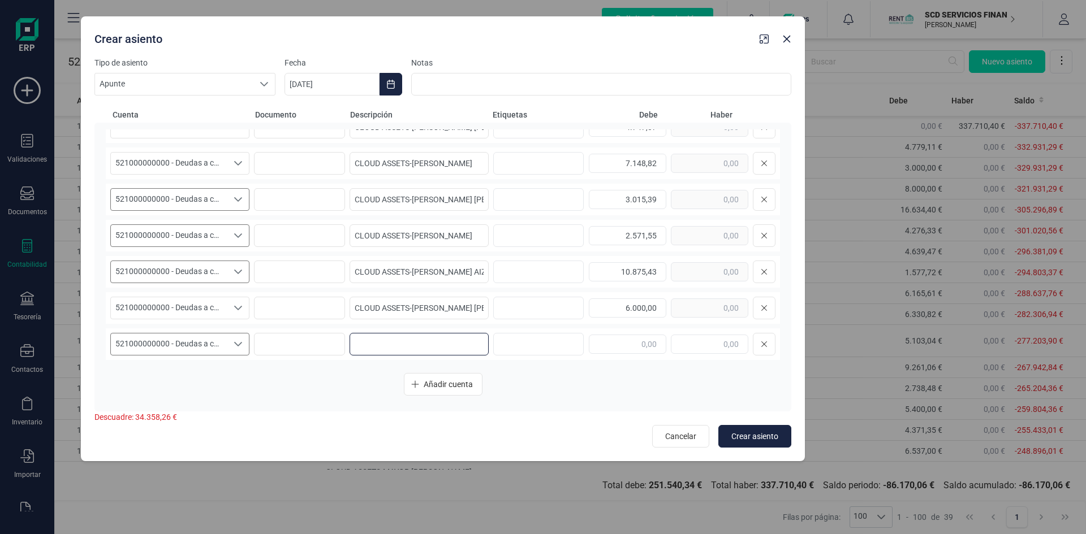
click at [373, 346] on input at bounding box center [418, 344] width 139 height 23
click at [419, 349] on input "CLOUD ASSETS-" at bounding box center [418, 344] width 139 height 23
paste input "JULIAN JOAQUIN MOYA CABRERA"
type input "CLOUD ASSETS-JULIAN JOAQUIN MOYA CABRERA"
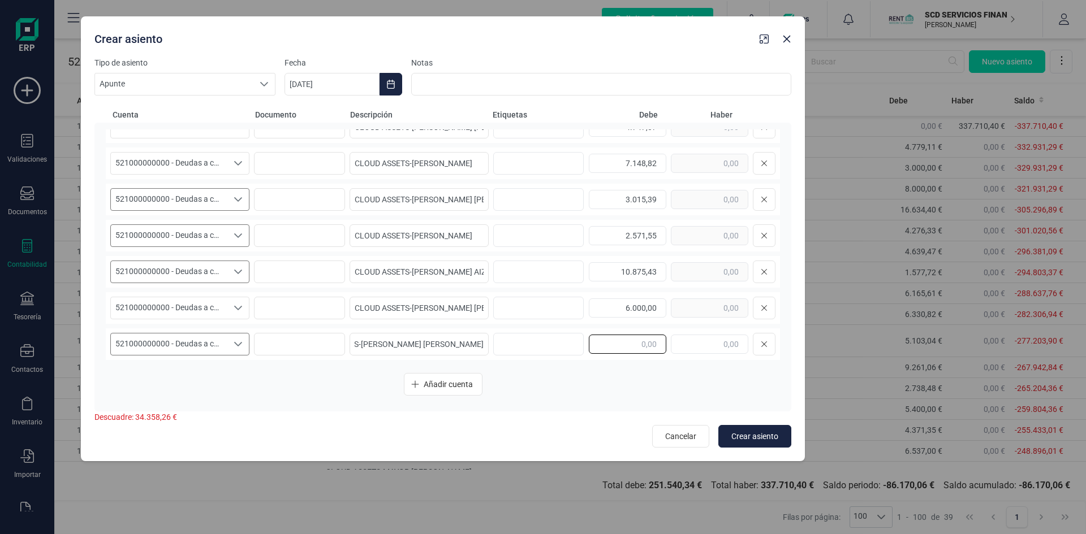
click at [604, 346] on input "text" at bounding box center [627, 344] width 77 height 19
click at [606, 340] on input "text" at bounding box center [627, 344] width 77 height 19
type input "961,58"
click at [444, 385] on span "Añadir cuenta" at bounding box center [448, 384] width 49 height 11
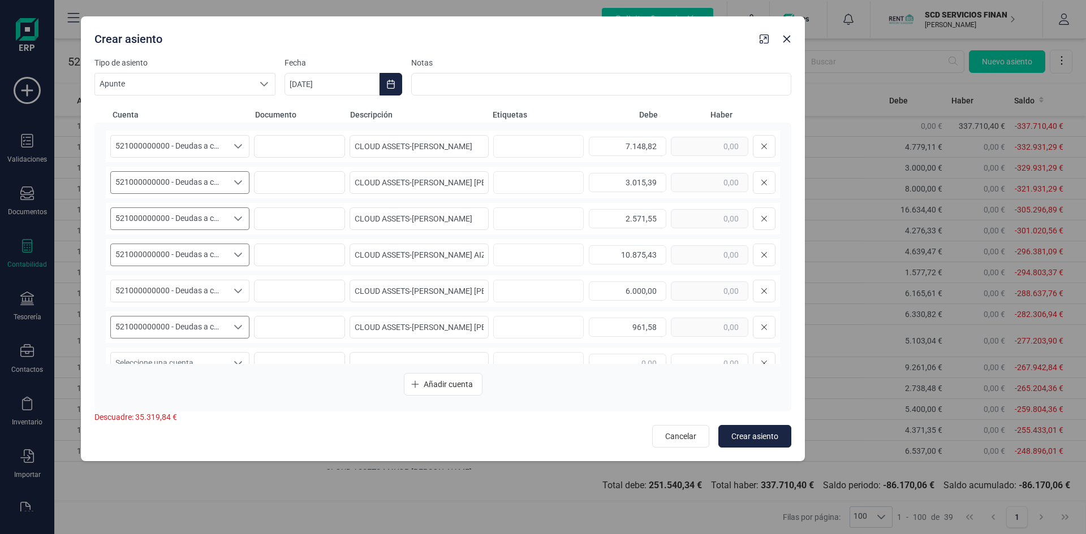
scroll to position [54, 0]
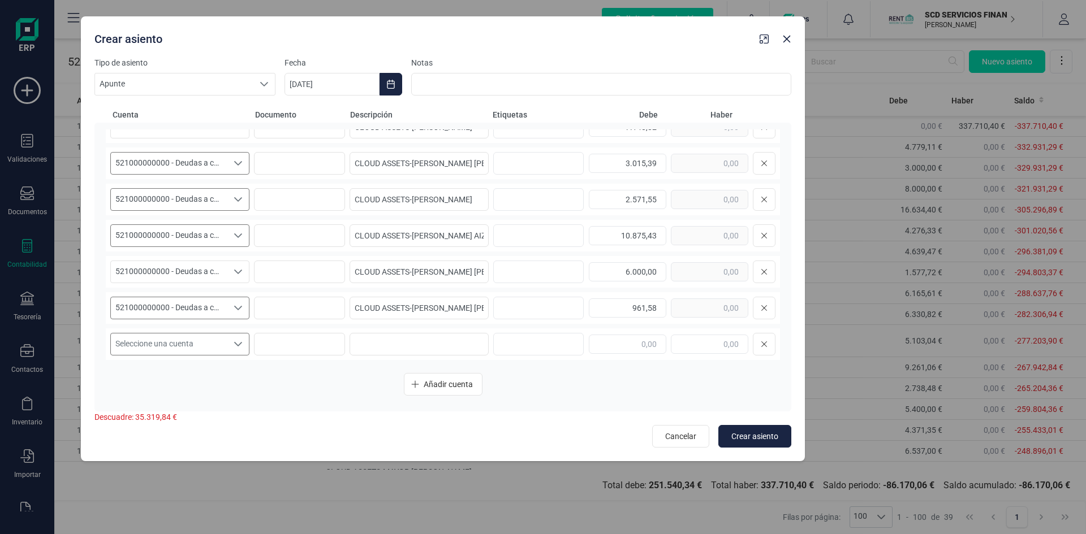
click at [235, 345] on icon "Seleccione una cuenta" at bounding box center [238, 344] width 8 height 5
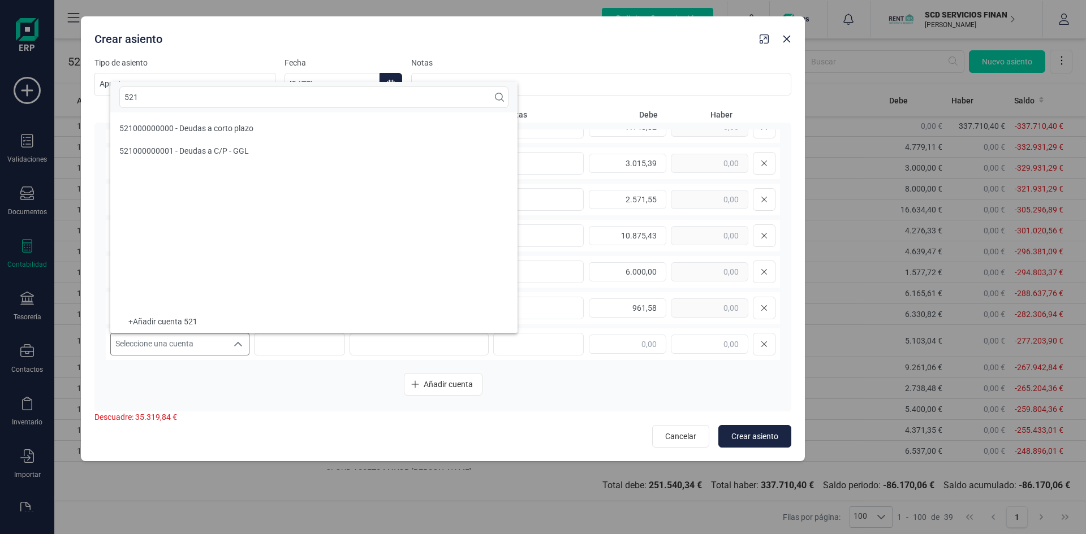
scroll to position [0, 0]
type input "521"
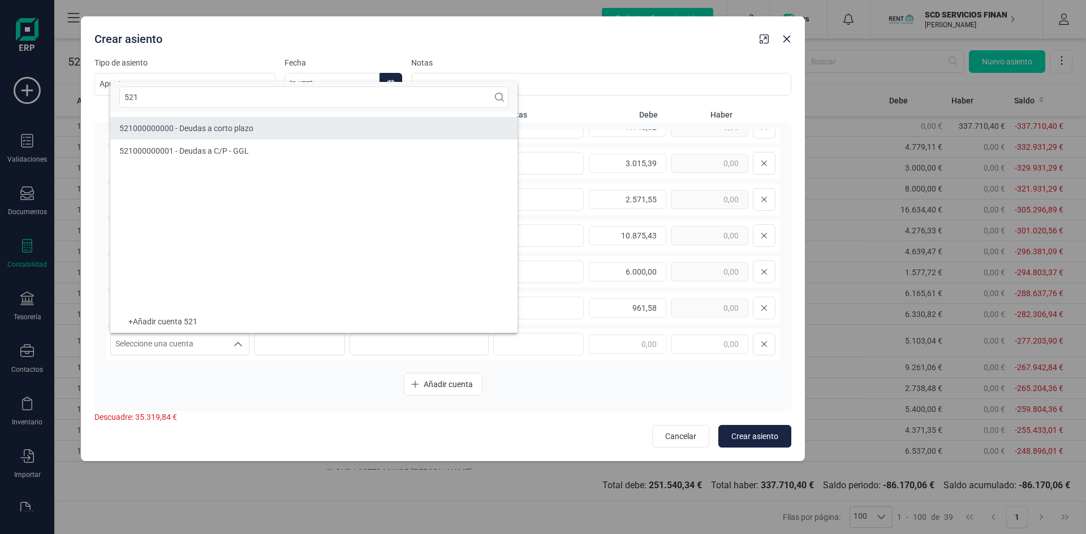
click at [208, 125] on span "521000000000 - Deudas a corto plazo" at bounding box center [186, 128] width 134 height 9
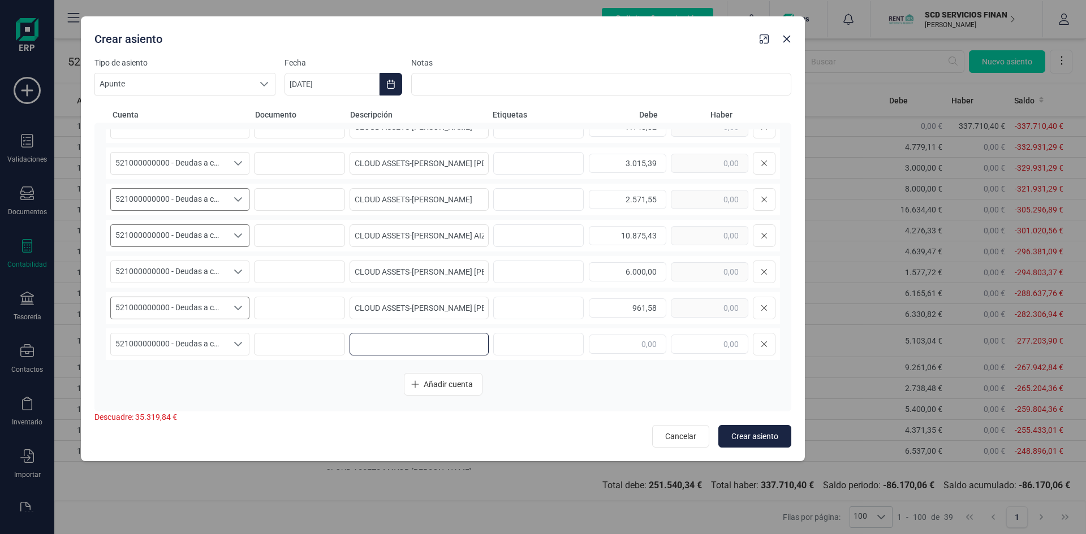
click at [379, 347] on input at bounding box center [418, 344] width 139 height 23
paste input "FRANCISCO JAVIER CORRAL CANCELA"
type input "CLOUD ASSETS-FRANCISCO JAVIER CORRAL CANCELA"
click at [618, 348] on input "text" at bounding box center [627, 344] width 77 height 19
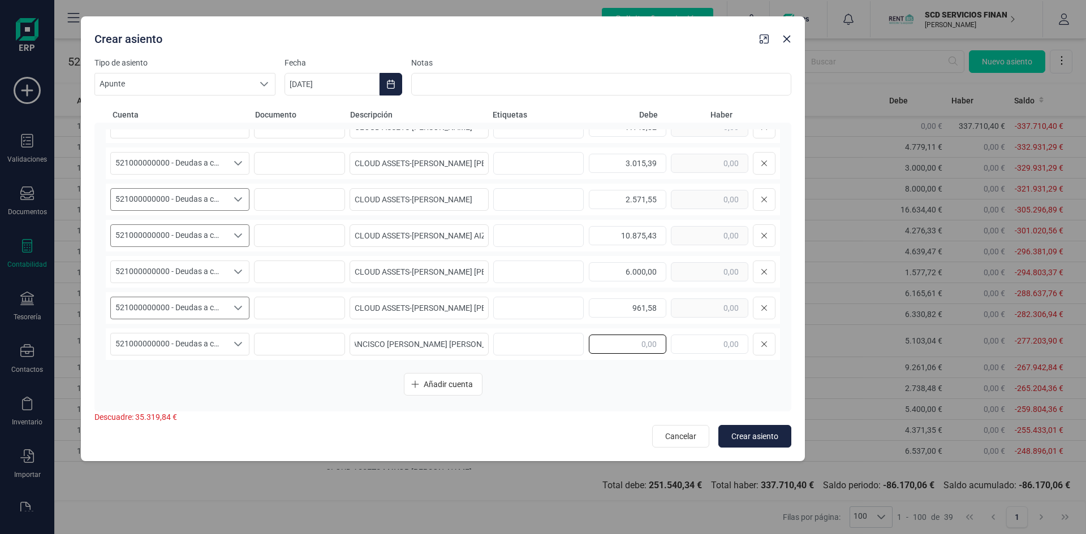
scroll to position [0, 0]
type input "2.549,50"
click at [450, 382] on span "Añadir cuenta" at bounding box center [448, 384] width 49 height 11
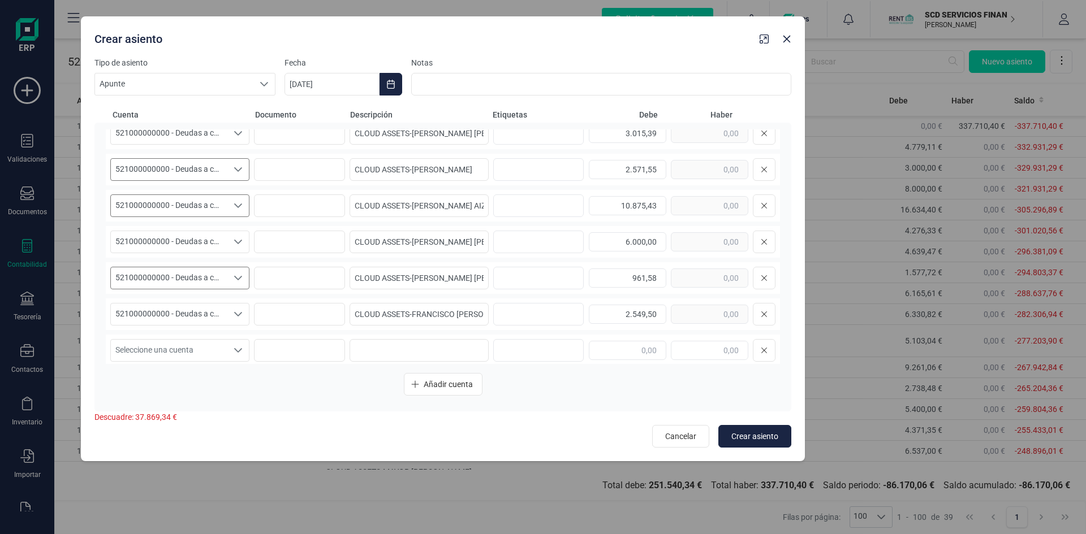
scroll to position [90, 0]
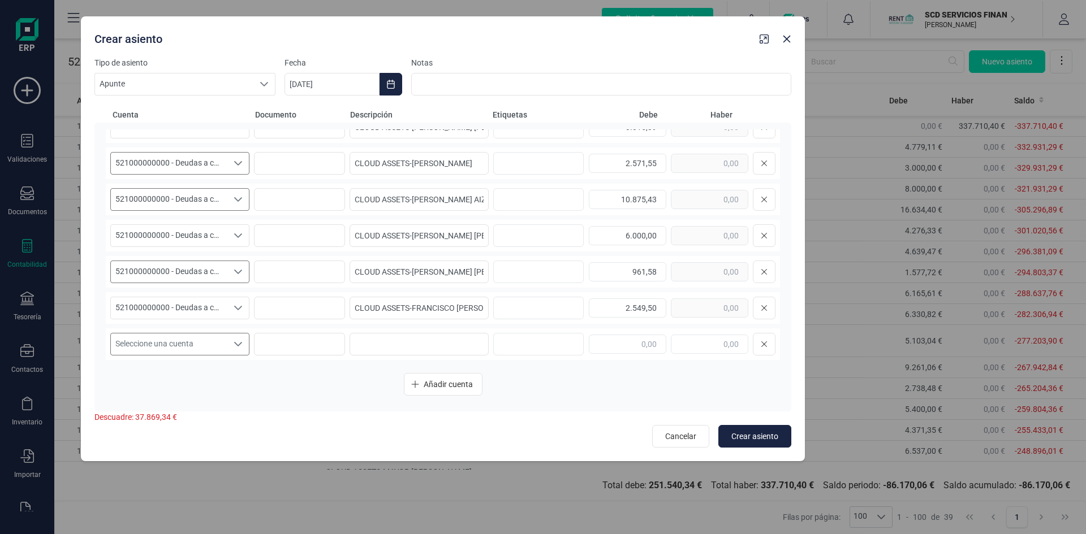
click at [236, 342] on icon "Seleccione una cuenta" at bounding box center [238, 344] width 9 height 9
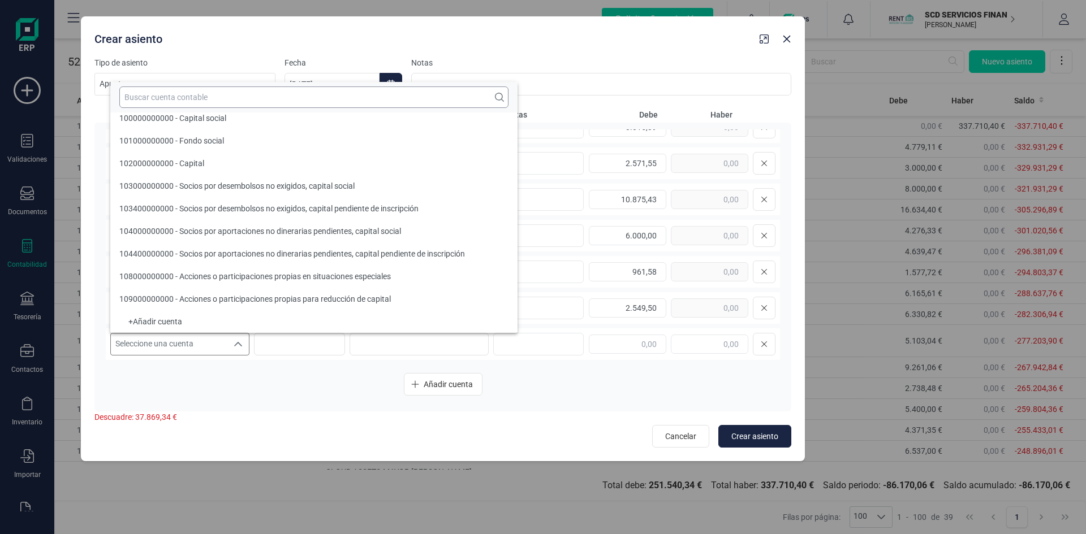
scroll to position [5, 0]
click at [194, 101] on input "text" at bounding box center [313, 97] width 389 height 21
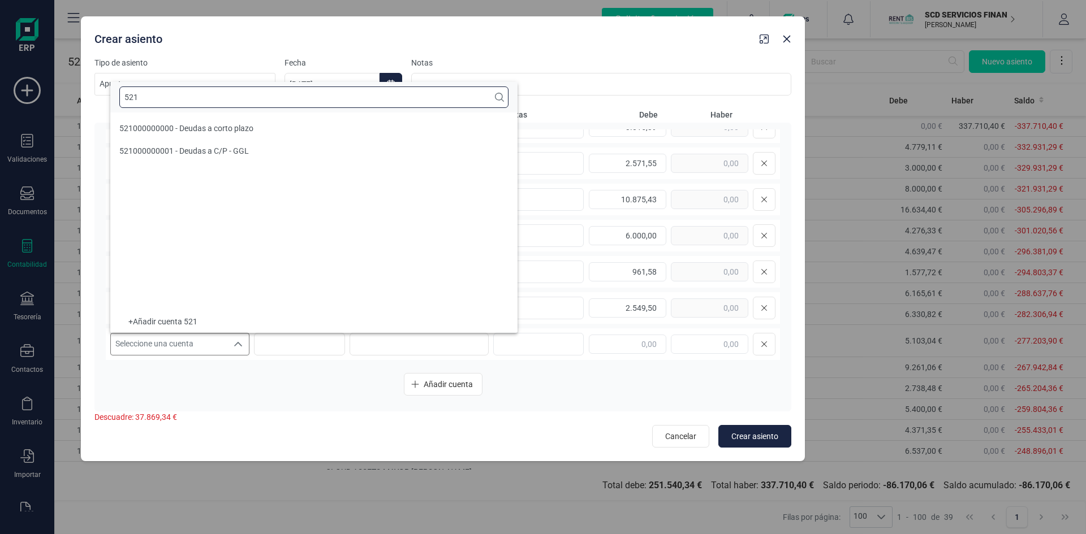
scroll to position [0, 0]
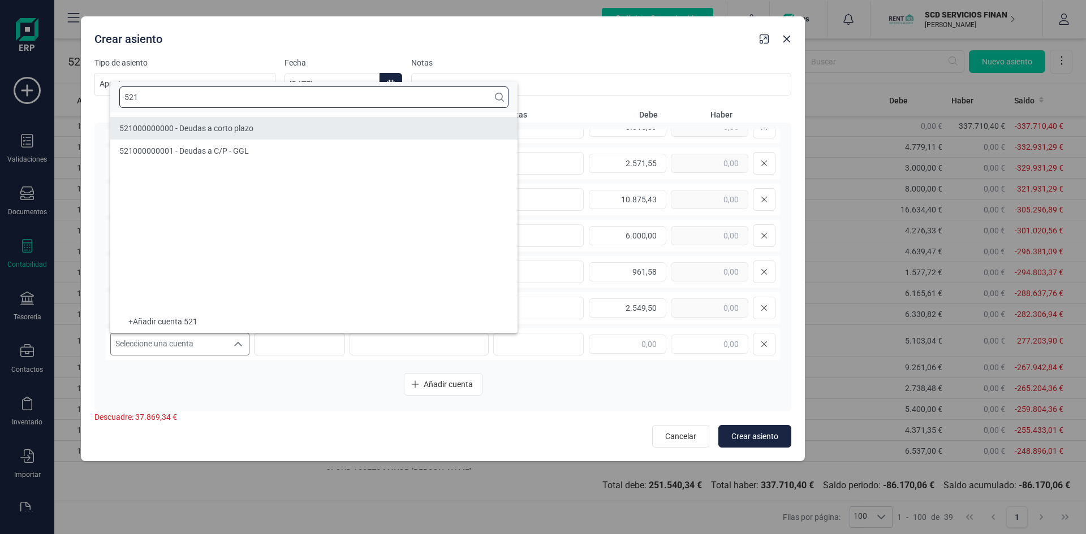
type input "521"
click at [181, 123] on div "521000000000 - Deudas a corto plazo" at bounding box center [186, 128] width 134 height 11
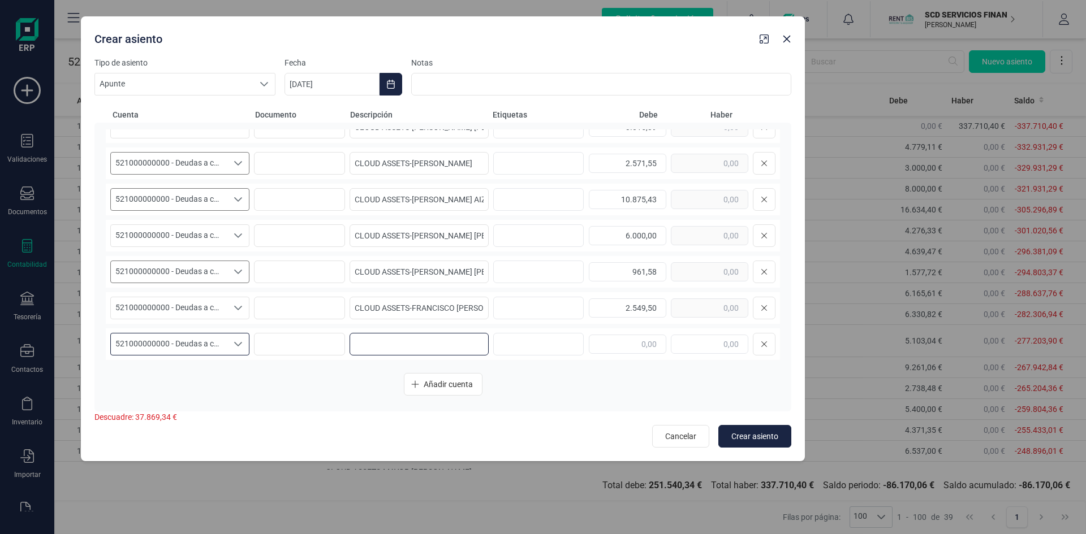
click at [400, 340] on input at bounding box center [418, 344] width 139 height 23
click at [420, 340] on input "CLOUD ASSETS-" at bounding box center [418, 344] width 139 height 23
paste input "AVILA RAMOS GLORIA"
type input "CLOUD ASSETS-AVILA RAMOS GLORIA"
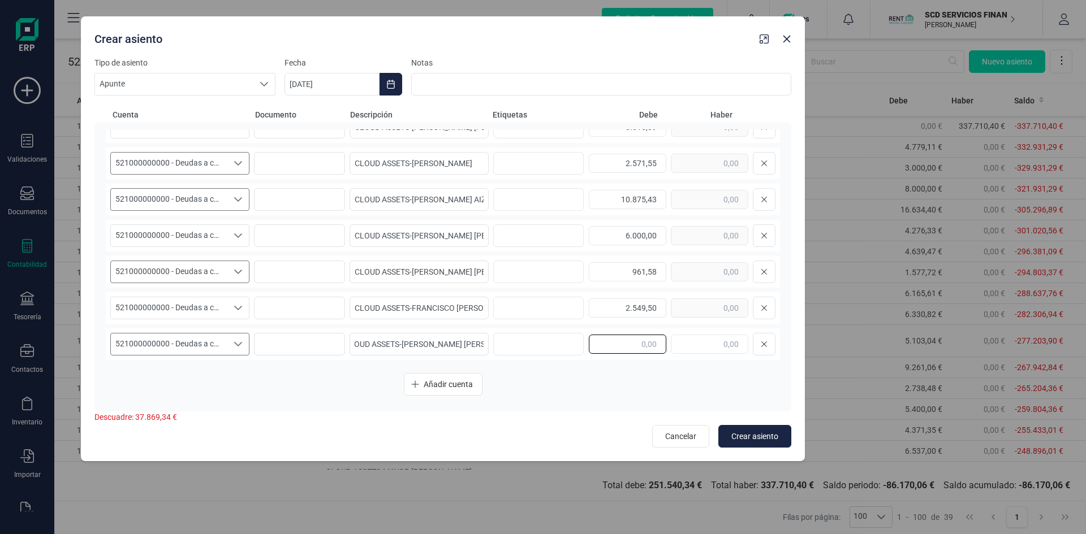
click at [627, 340] on input "text" at bounding box center [627, 344] width 77 height 19
type input "4.020,00"
click at [455, 383] on span "Añadir cuenta" at bounding box center [448, 384] width 49 height 11
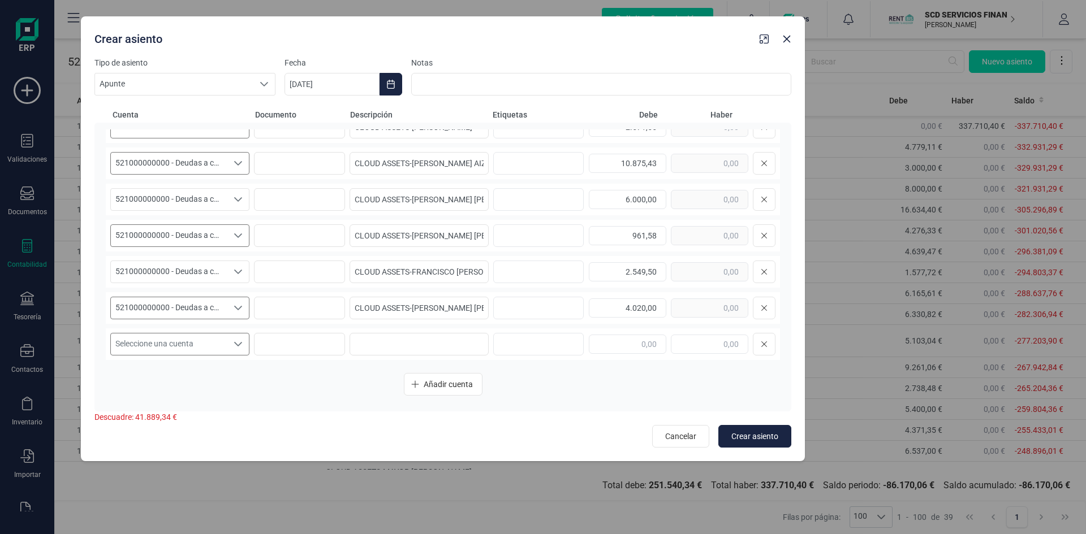
click at [201, 347] on span "Seleccione una cuenta" at bounding box center [169, 344] width 116 height 21
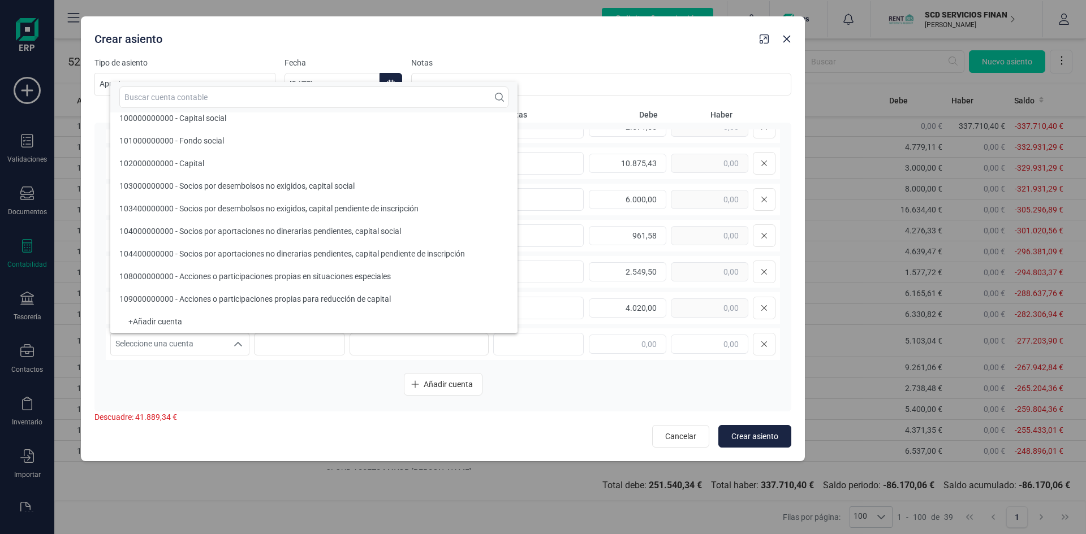
scroll to position [5, 0]
click at [253, 99] on input "text" at bounding box center [313, 97] width 389 height 21
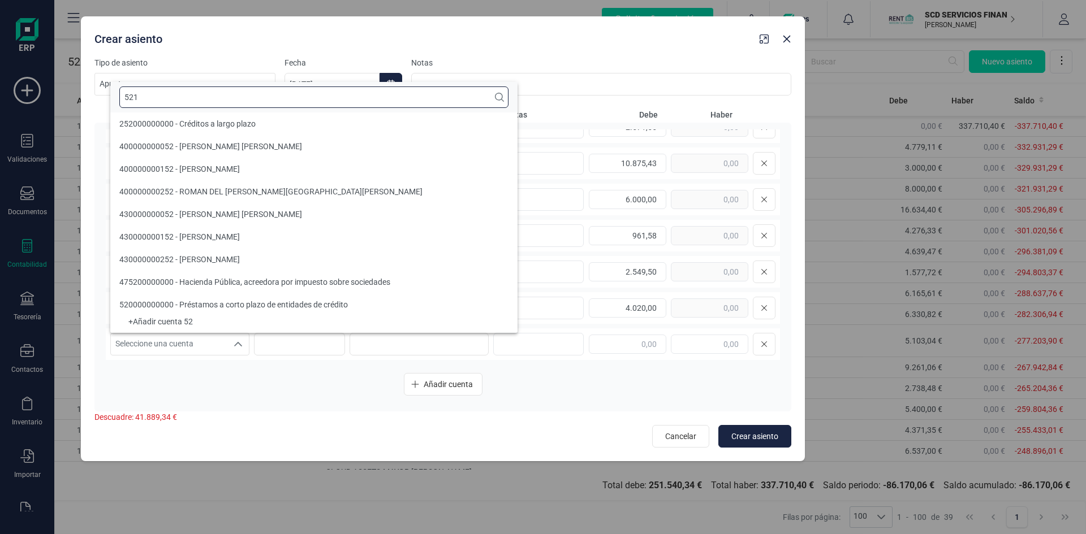
scroll to position [0, 0]
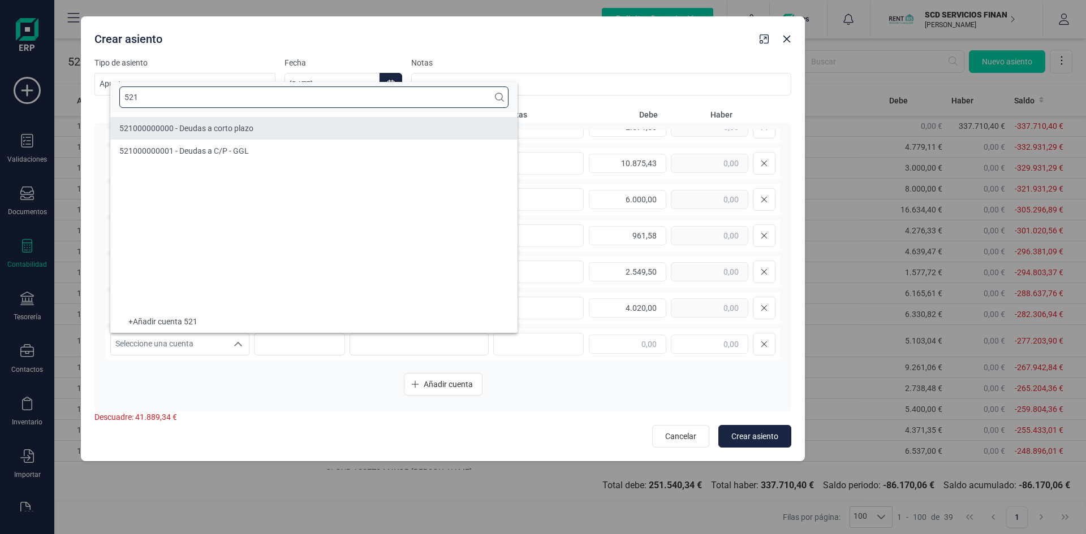
type input "521"
click at [204, 128] on span "521000000000 - Deudas a corto plazo" at bounding box center [186, 128] width 134 height 9
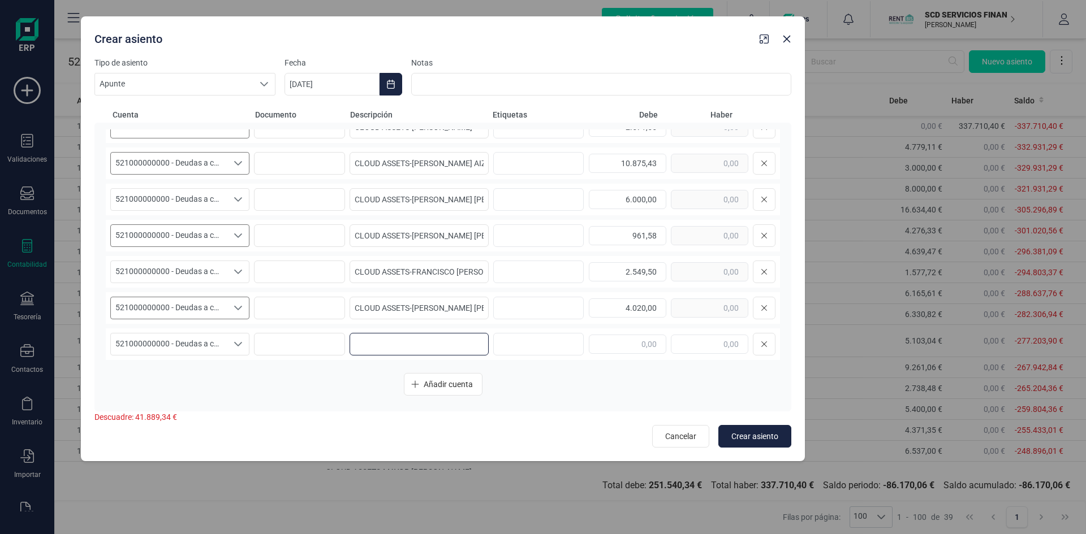
click at [394, 350] on input at bounding box center [418, 344] width 139 height 23
click at [433, 345] on input "CLOUD ASSETS-" at bounding box center [418, 344] width 139 height 23
paste input "IGOR DOMINGUEZ SANTA TRINIDAD"
type input "CLOUD ASSETS-IGOR DOMINGUEZ SANTA TRINIDAD"
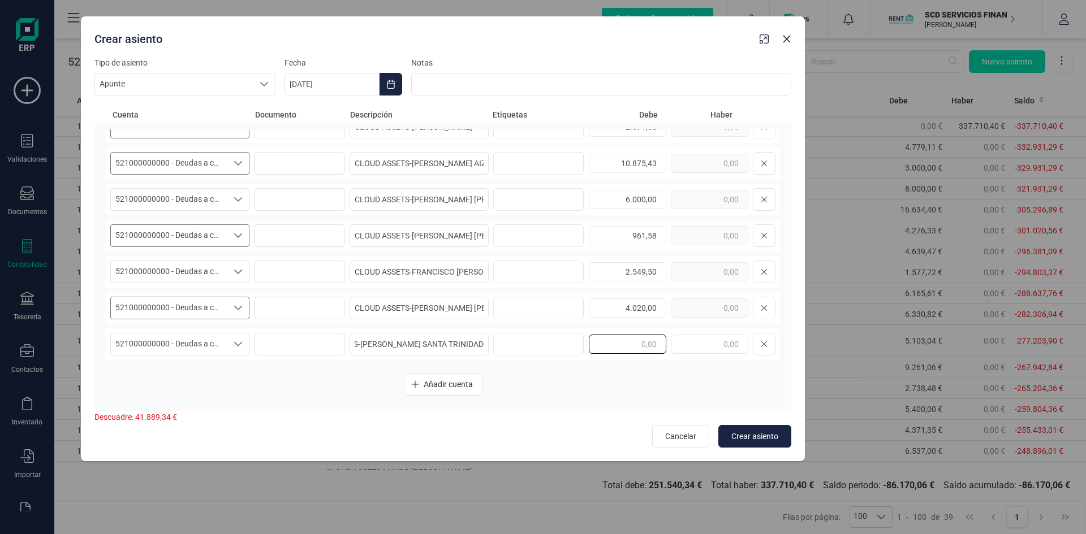
click at [620, 342] on input "text" at bounding box center [627, 344] width 77 height 19
type input "5.054,54"
click at [447, 382] on span "Añadir cuenta" at bounding box center [448, 384] width 49 height 11
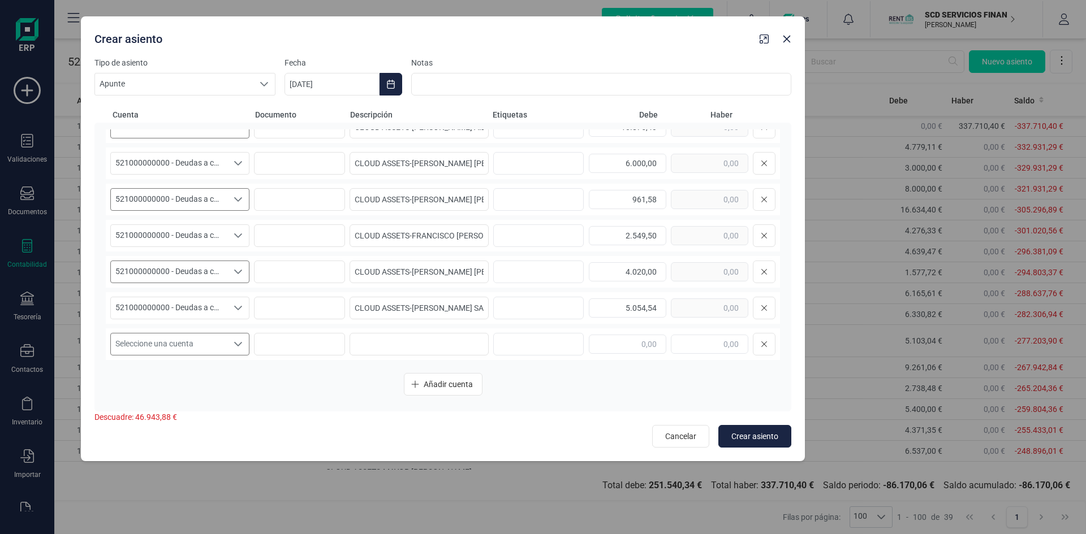
click at [162, 338] on span "Seleccione una cuenta" at bounding box center [169, 344] width 116 height 21
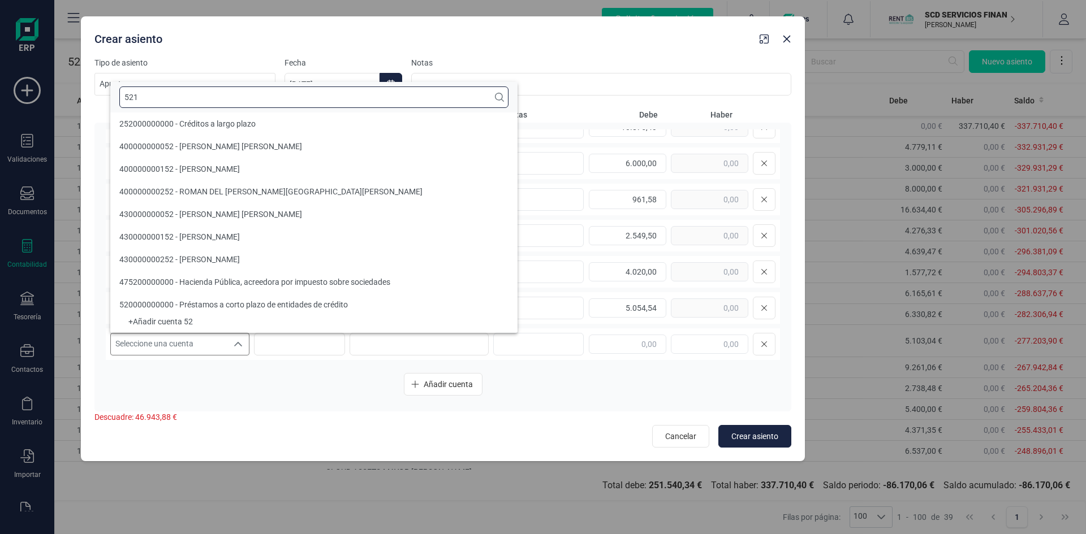
scroll to position [0, 0]
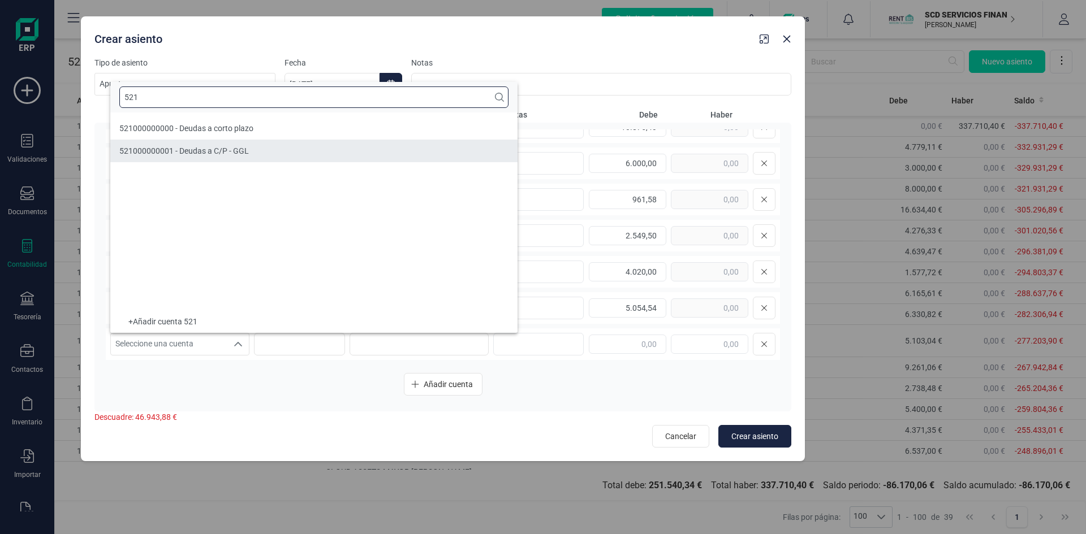
type input "521"
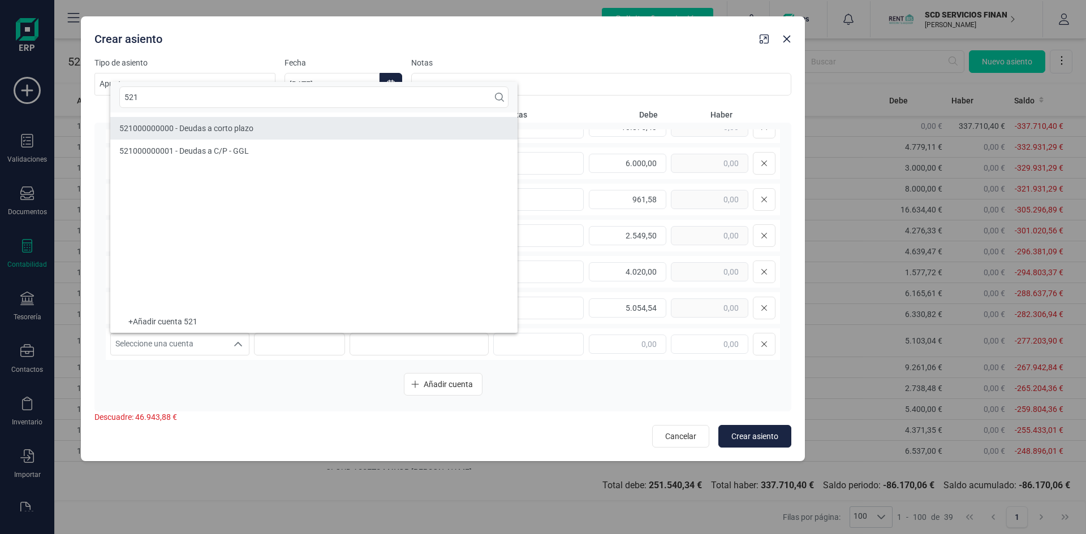
click at [192, 127] on span "521000000000 - Deudas a corto plazo" at bounding box center [186, 128] width 134 height 9
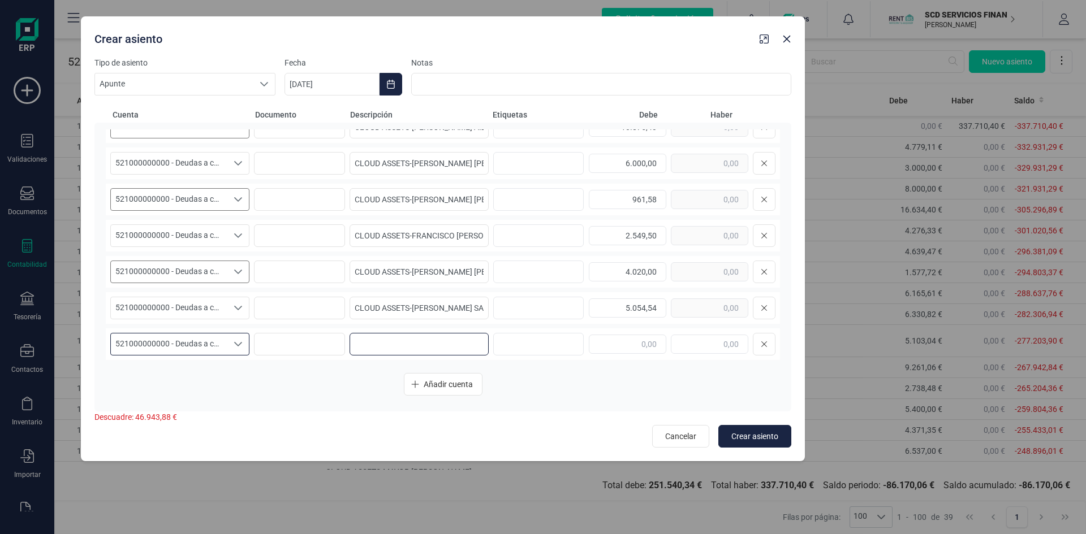
click at [385, 343] on input at bounding box center [418, 344] width 139 height 23
click at [435, 348] on input "CLOUD ASSETS-" at bounding box center [418, 344] width 139 height 23
paste input "MARIA DEL CARMEN PINTO RODRIGUEZ"
type input "CLOUD ASSETS-MARIA DEL CARMEN PINTO RODRIGUEZ"
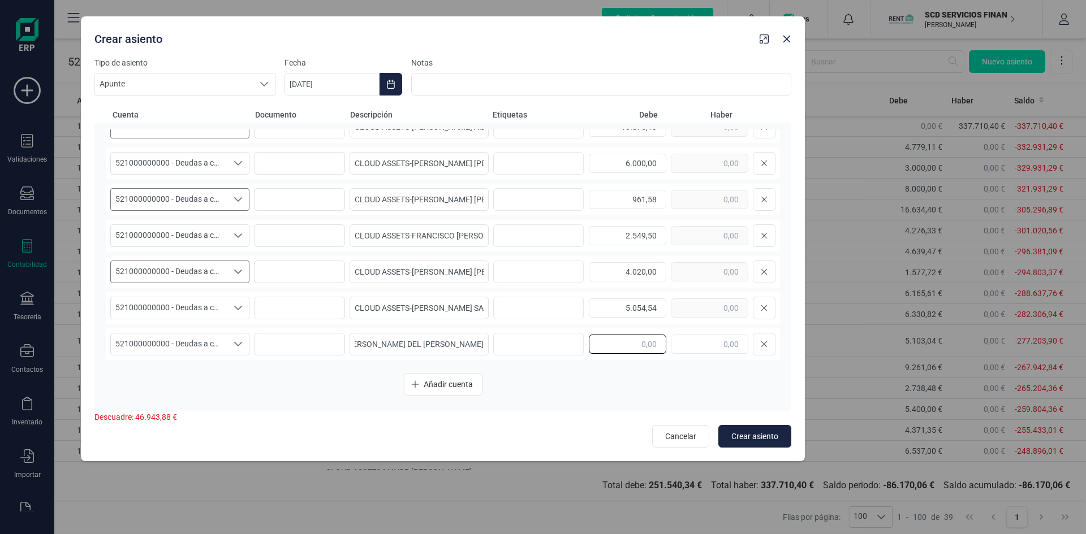
drag, startPoint x: 612, startPoint y: 344, endPoint x: 601, endPoint y: 335, distance: 14.9
click at [613, 344] on input "text" at bounding box center [627, 344] width 77 height 19
type input "3.503,32"
click at [454, 382] on span "Añadir cuenta" at bounding box center [448, 384] width 49 height 11
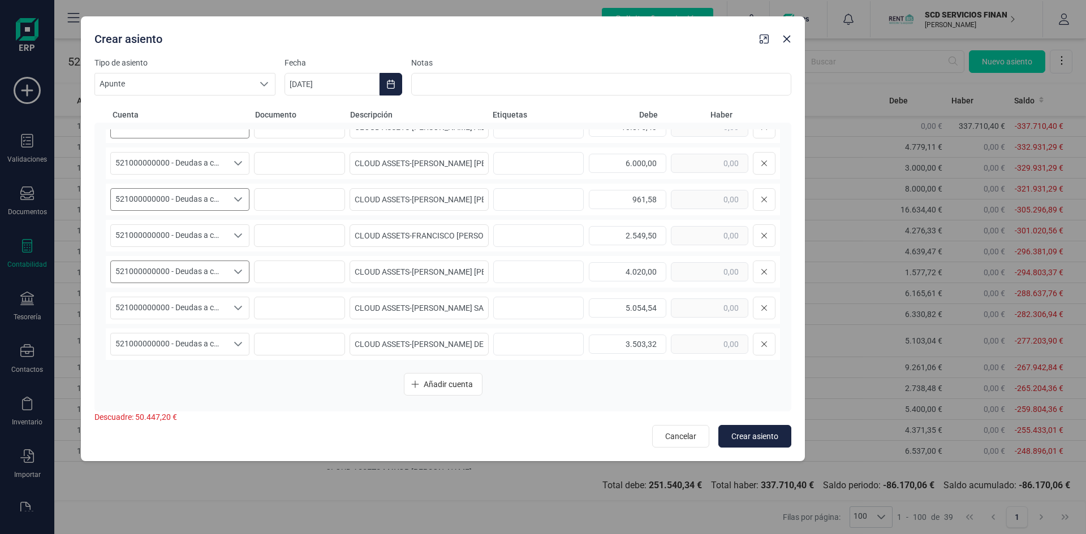
scroll to position [199, 0]
click at [234, 340] on icon "Seleccione una cuenta" at bounding box center [238, 344] width 9 height 9
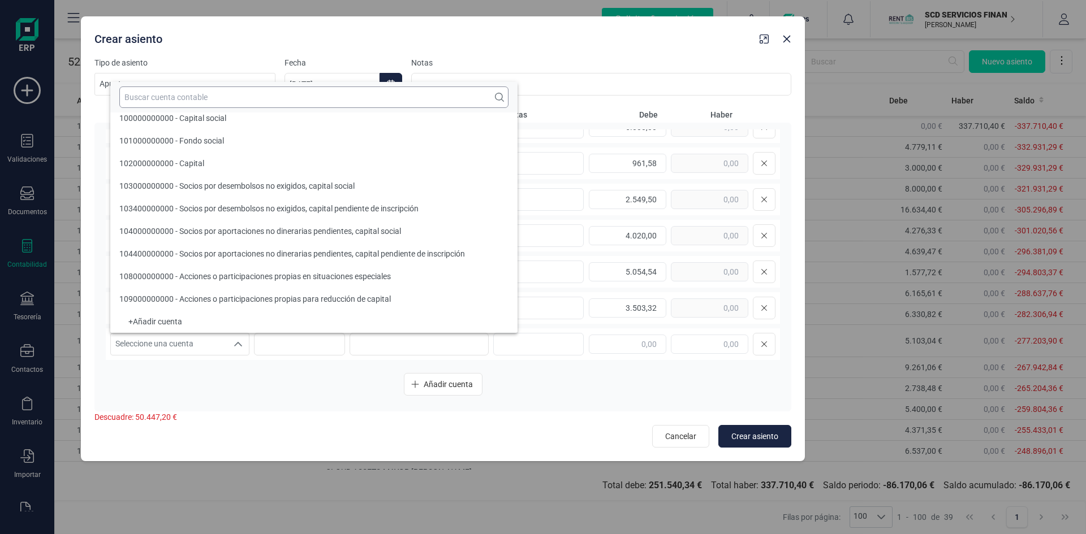
scroll to position [5, 0]
click at [205, 94] on input "text" at bounding box center [313, 97] width 389 height 21
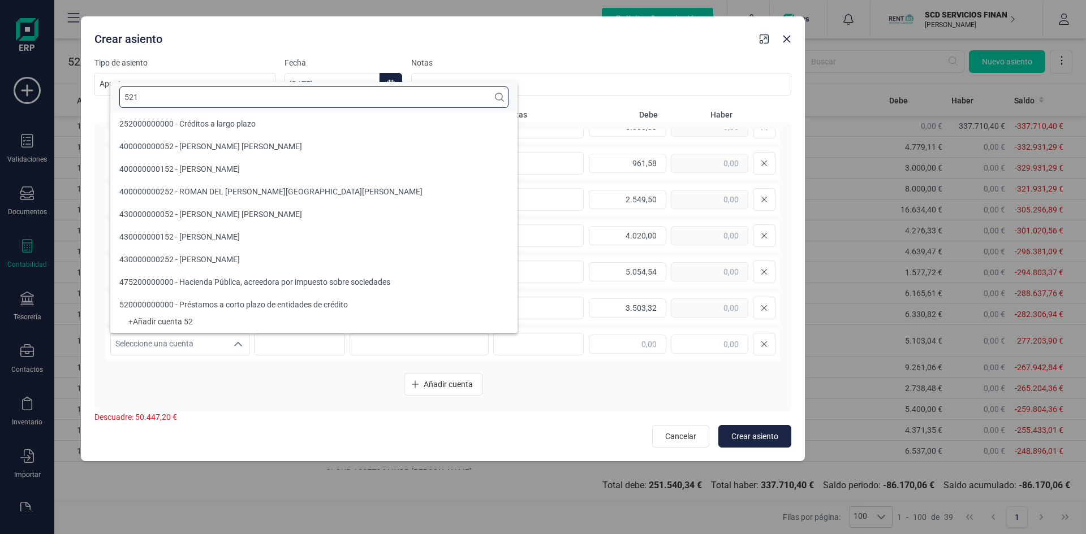
scroll to position [0, 0]
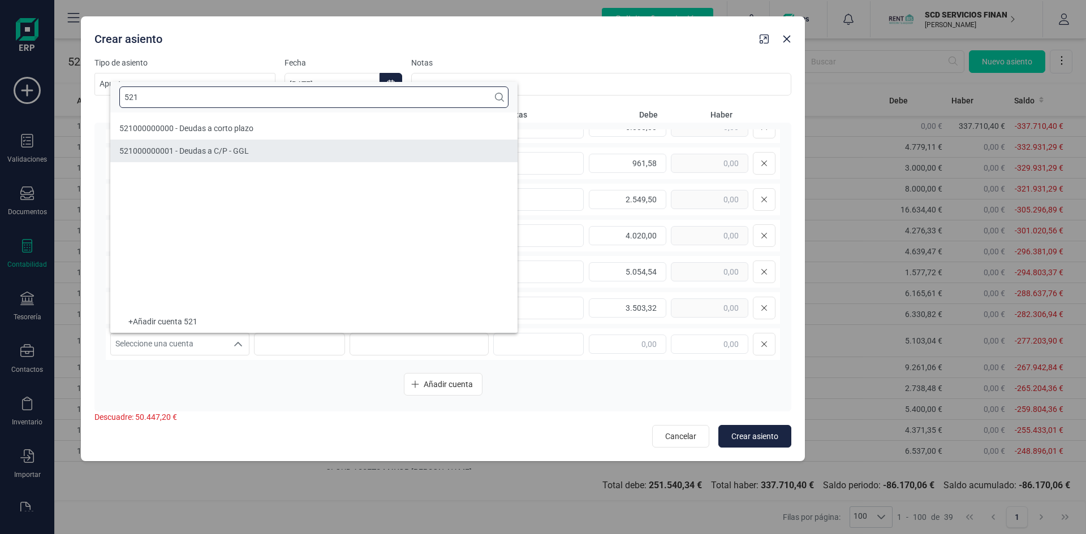
type input "521"
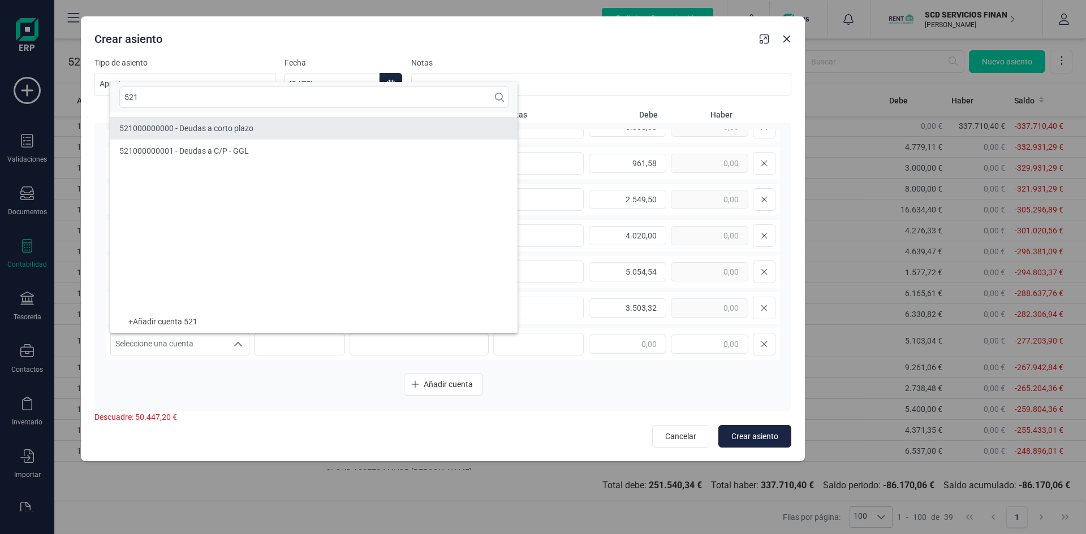
click at [172, 127] on span "521000000000 - Deudas a corto plazo" at bounding box center [186, 128] width 134 height 9
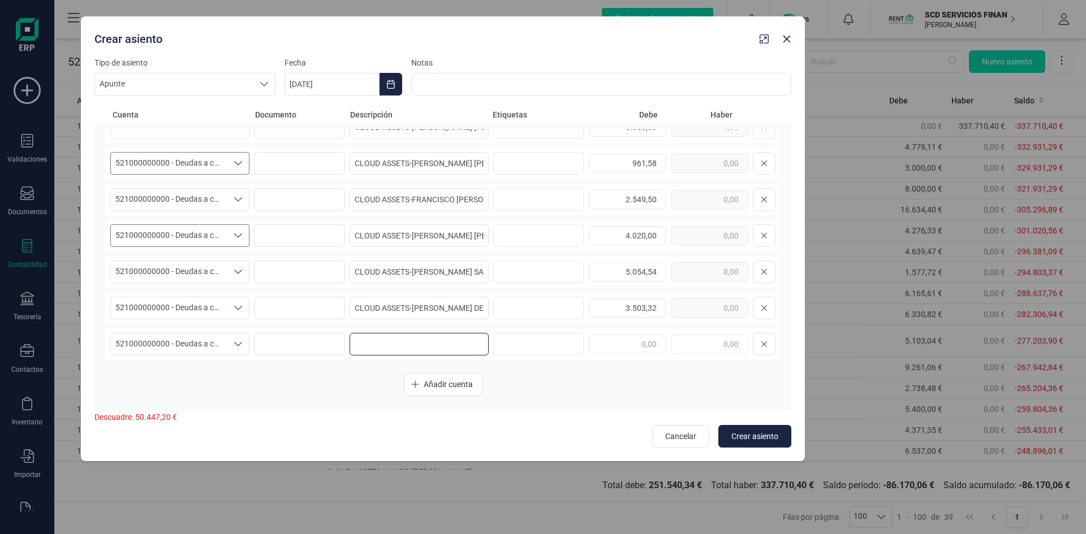
click at [425, 351] on input at bounding box center [418, 344] width 139 height 23
click at [410, 346] on input "CLOUD ASSETS-" at bounding box center [418, 344] width 139 height 23
paste input "EVA FERNANDEZ BLANCO"
type input "CLOUD ASSETS-EVA FERNANDEZ BLANCO"
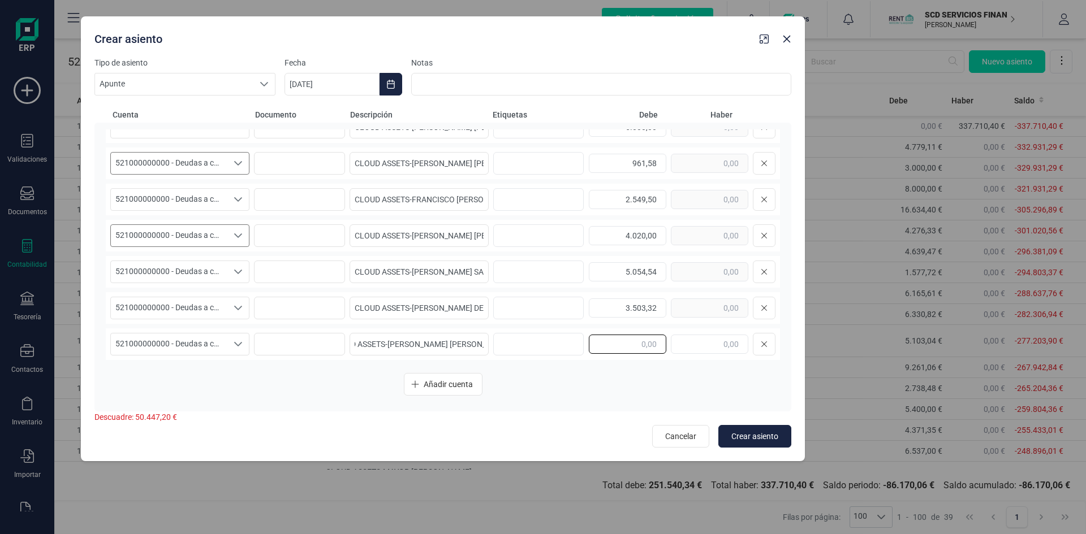
click at [594, 349] on input "text" at bounding box center [627, 344] width 77 height 19
type input "4.497,96"
click at [423, 383] on button "Añadir cuenta" at bounding box center [443, 384] width 79 height 23
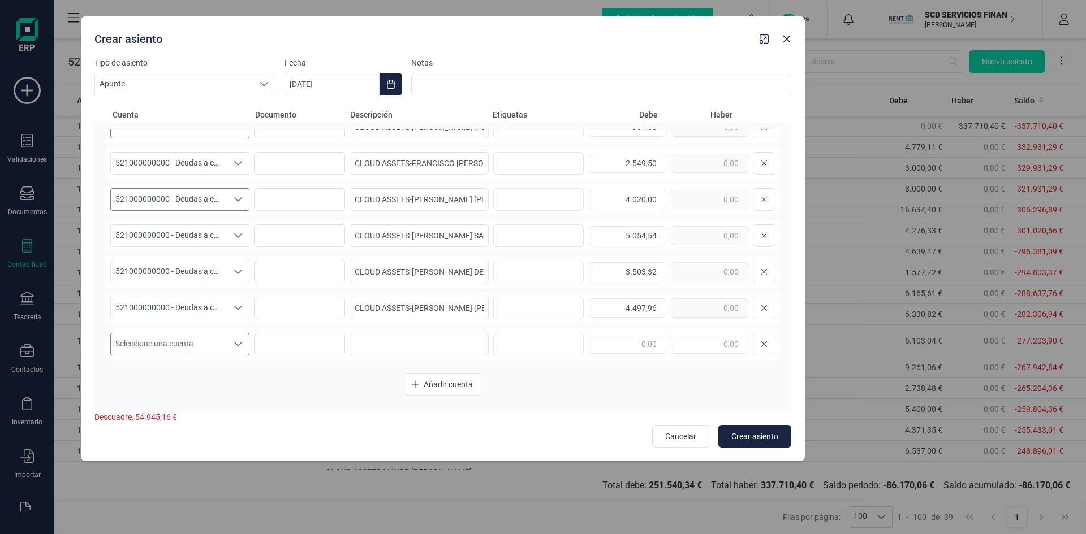
click at [194, 343] on span "Seleccione una cuenta" at bounding box center [169, 344] width 116 height 21
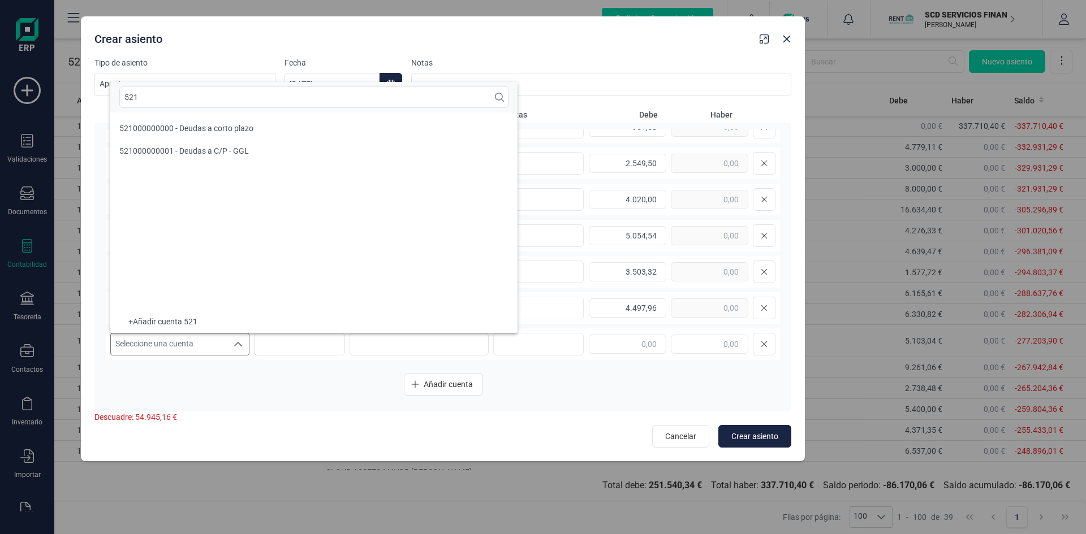
scroll to position [0, 0]
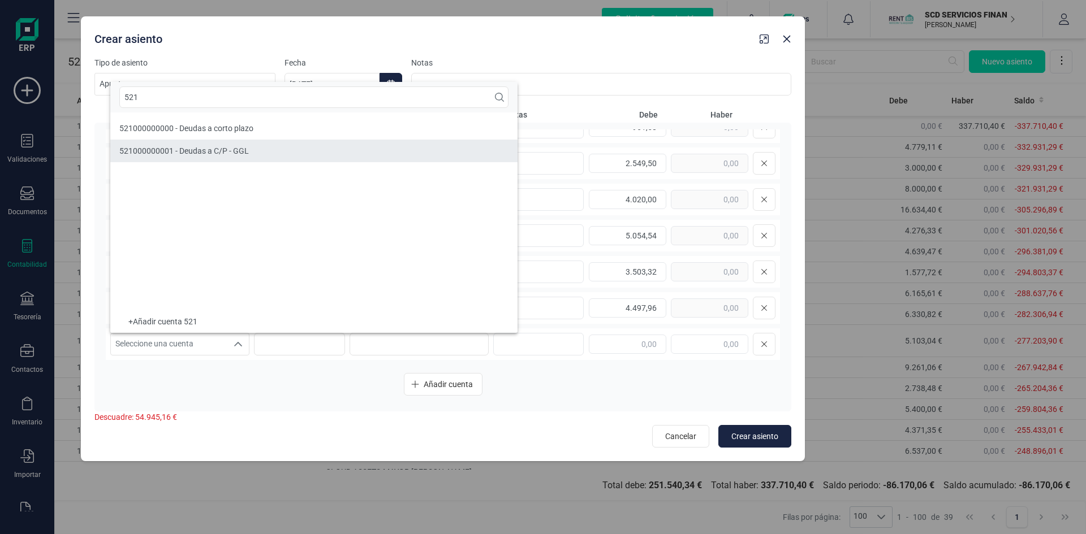
type input "521"
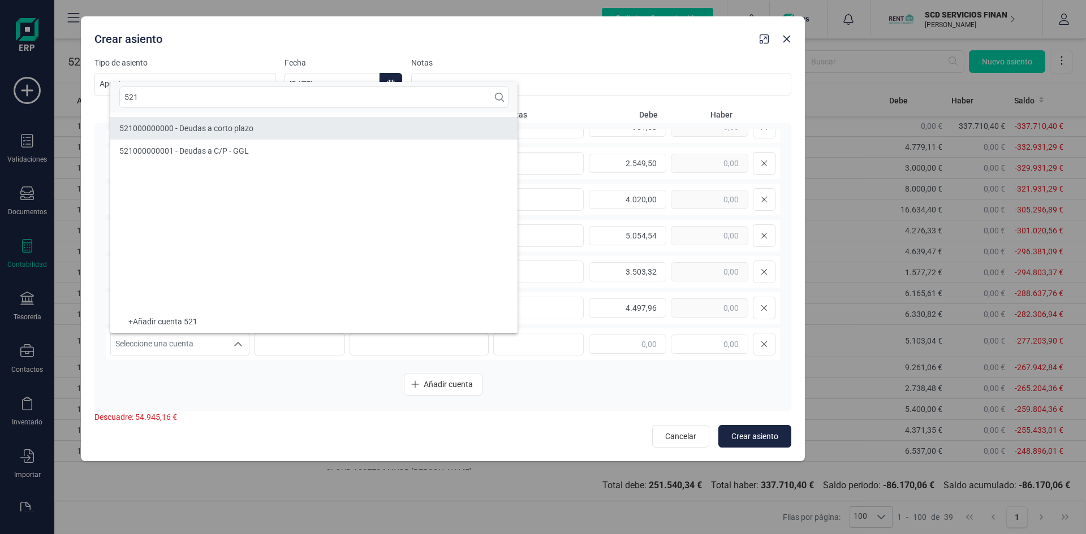
click at [178, 127] on span "521000000000 - Deudas a corto plazo" at bounding box center [186, 128] width 134 height 9
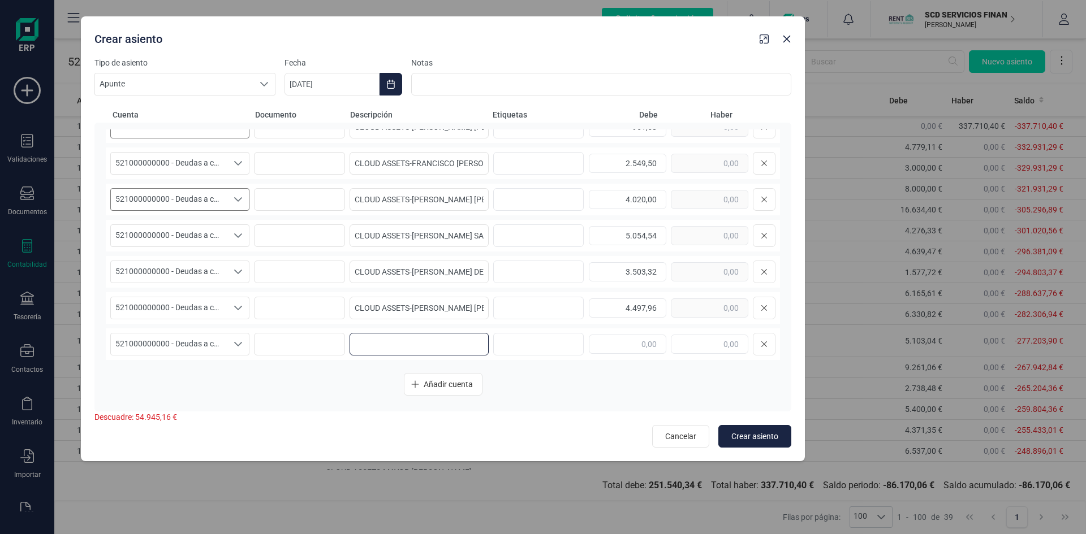
click at [396, 342] on input at bounding box center [418, 344] width 139 height 23
click at [441, 347] on input "CLOUD ASSETS-" at bounding box center [418, 344] width 139 height 23
paste input "MANUELA ESCOBAR CARRASCO"
type input "CLOUD ASSETS- MANUELA ESCOBAR CARRASCO"
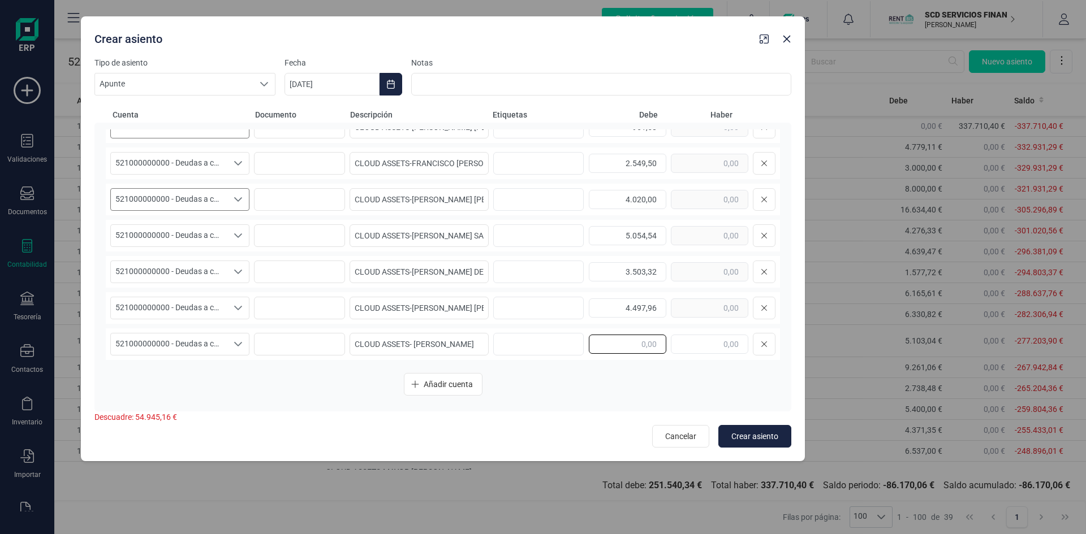
click at [615, 348] on input "text" at bounding box center [627, 344] width 77 height 19
type input "7.320,44"
click at [454, 381] on span "Añadir cuenta" at bounding box center [448, 384] width 49 height 11
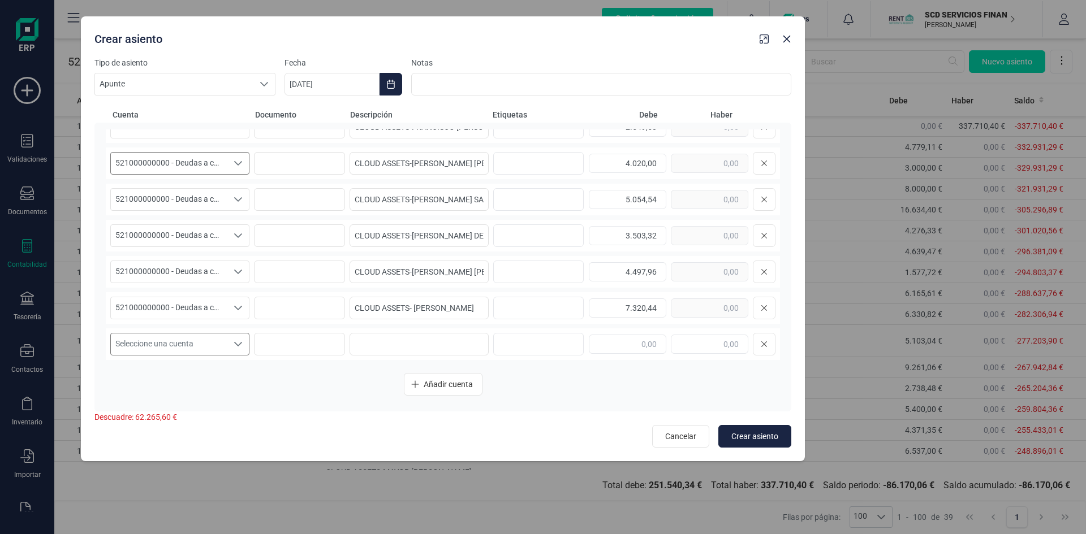
click at [234, 344] on icon "Seleccione una cuenta" at bounding box center [238, 344] width 9 height 9
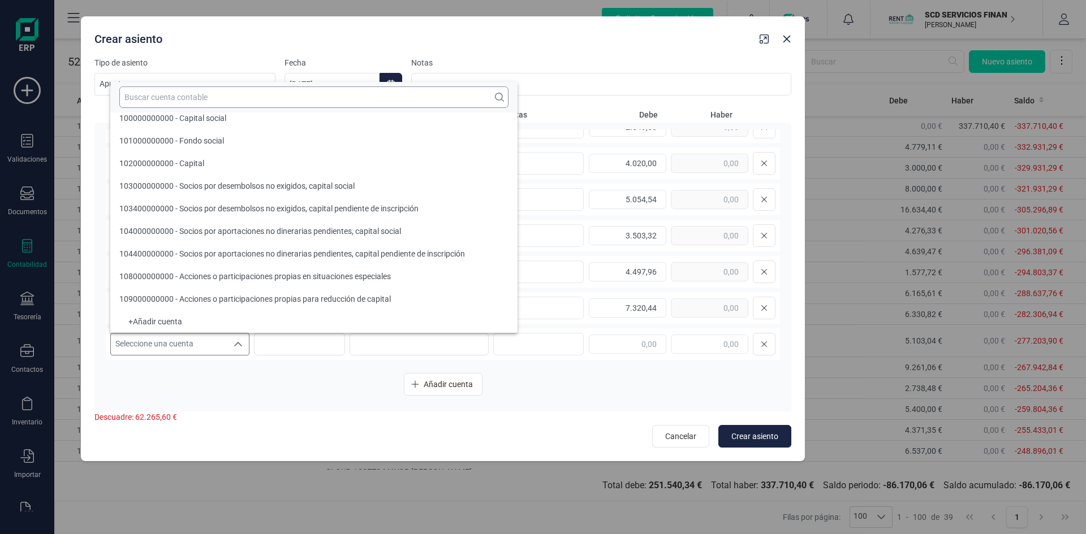
scroll to position [5, 0]
click at [239, 102] on input "text" at bounding box center [313, 97] width 389 height 21
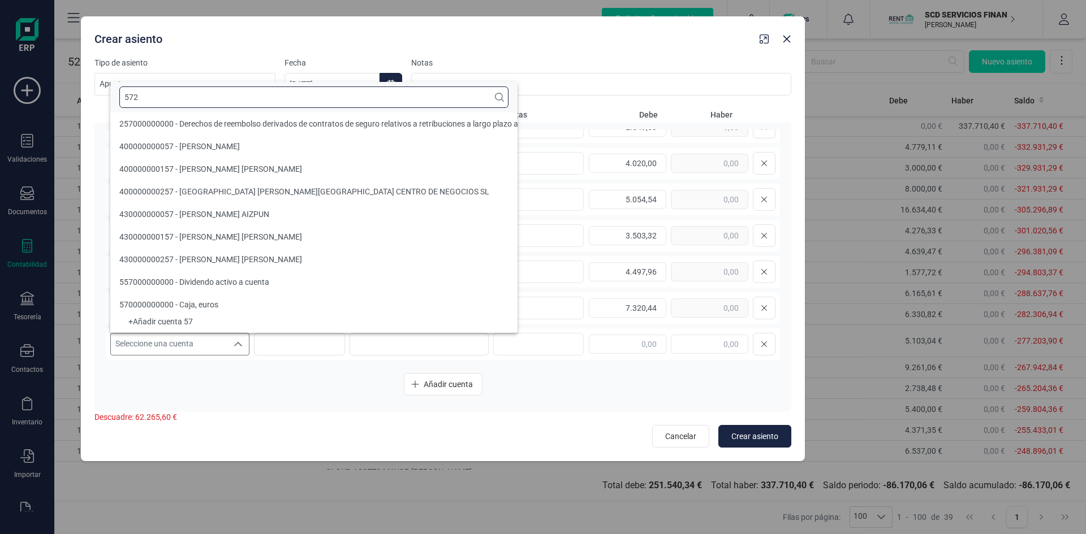
scroll to position [0, 0]
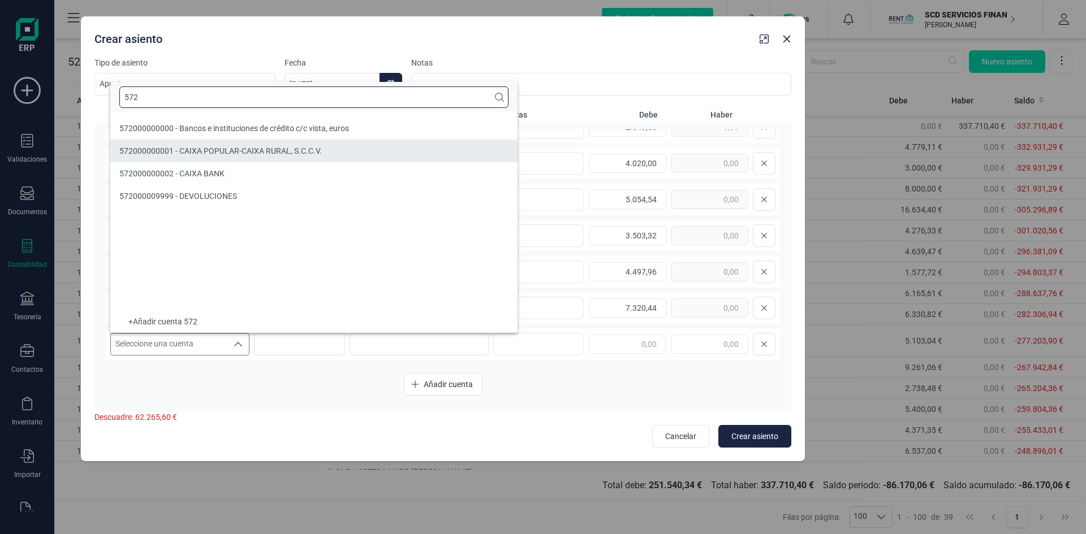
type input "572"
click at [192, 149] on span "572000000001 - CAIXA POPULAR-CAIXA RURAL, S.C.C.V." at bounding box center [220, 150] width 202 height 9
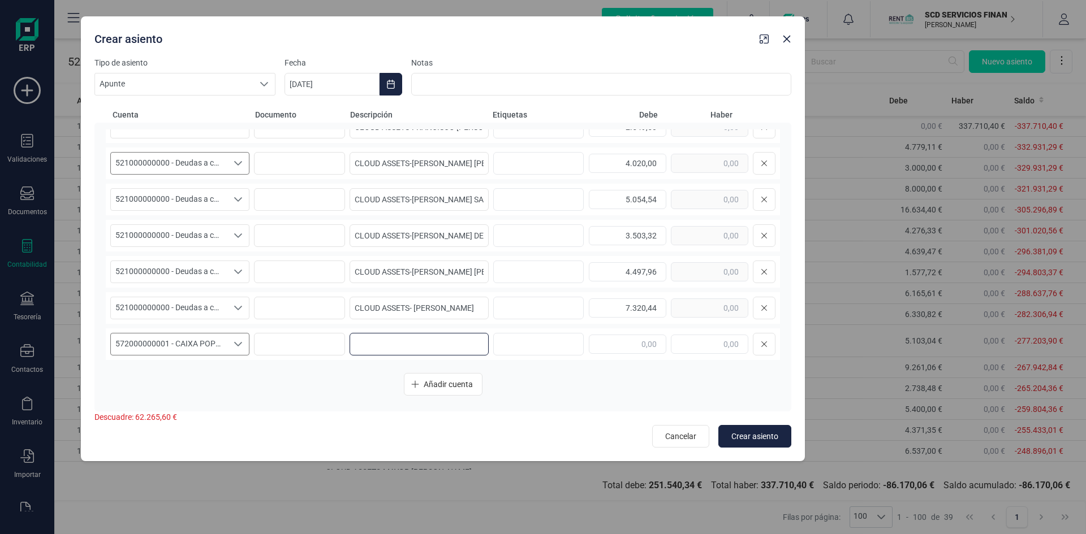
click at [406, 344] on input at bounding box center [418, 344] width 139 height 23
type input "DEVOLUCION IMPORTES PENDIENTES"
click at [687, 344] on input "text" at bounding box center [709, 344] width 77 height 19
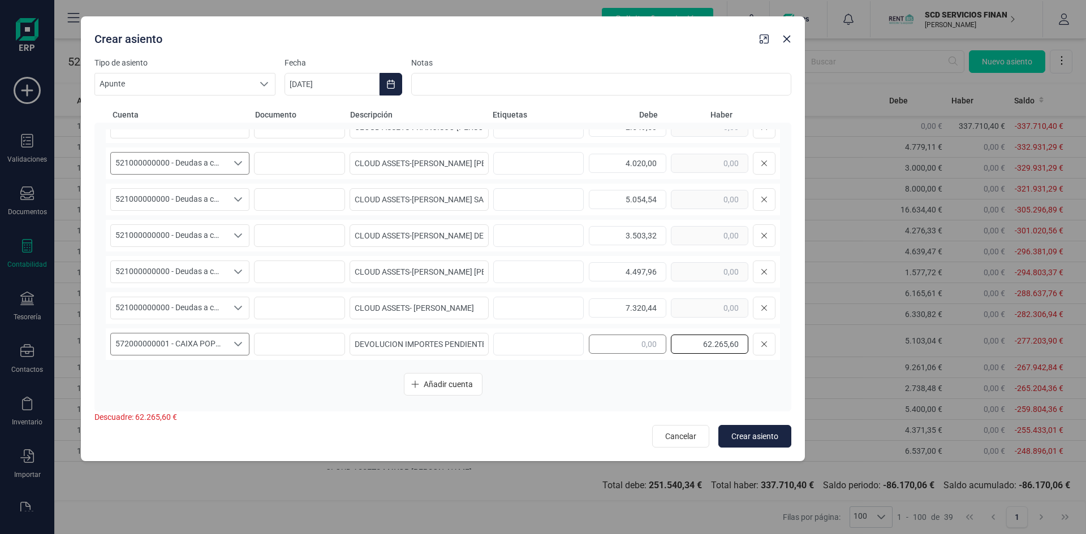
type input "62.265,60"
click at [758, 434] on span "Crear asiento" at bounding box center [754, 436] width 47 height 11
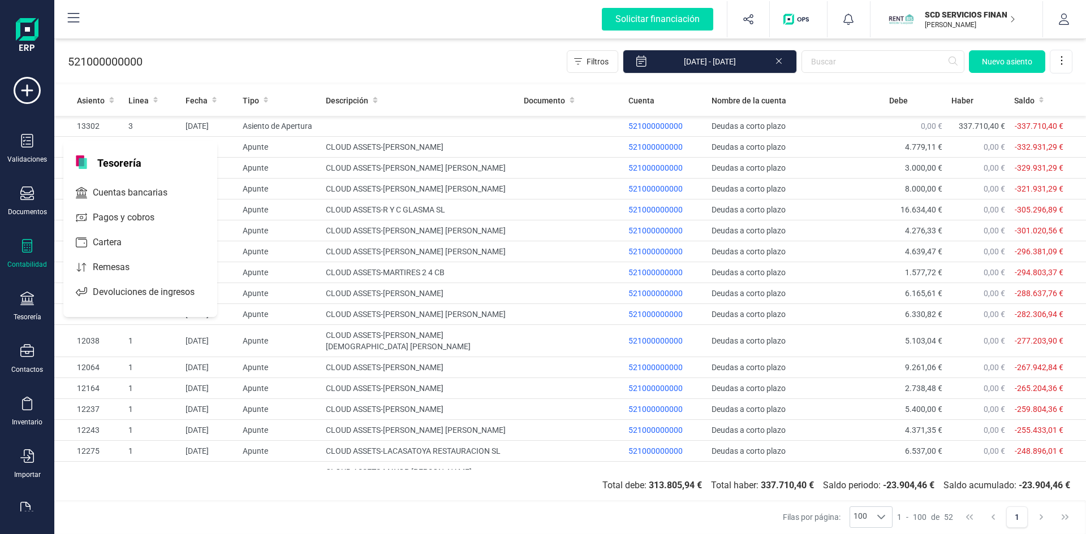
click at [24, 251] on icon at bounding box center [27, 246] width 14 height 14
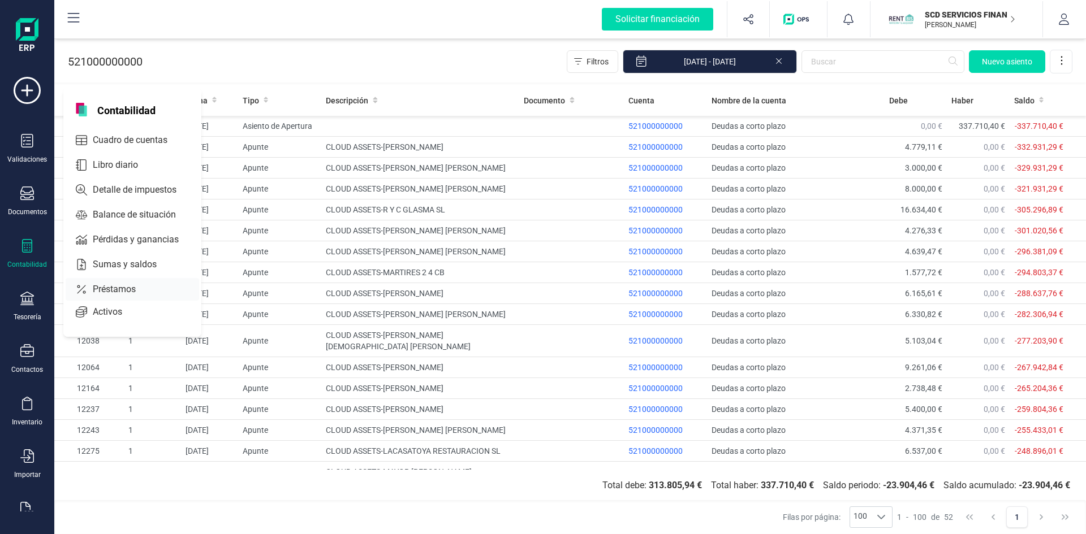
click at [123, 291] on span "Préstamos" at bounding box center [122, 290] width 68 height 14
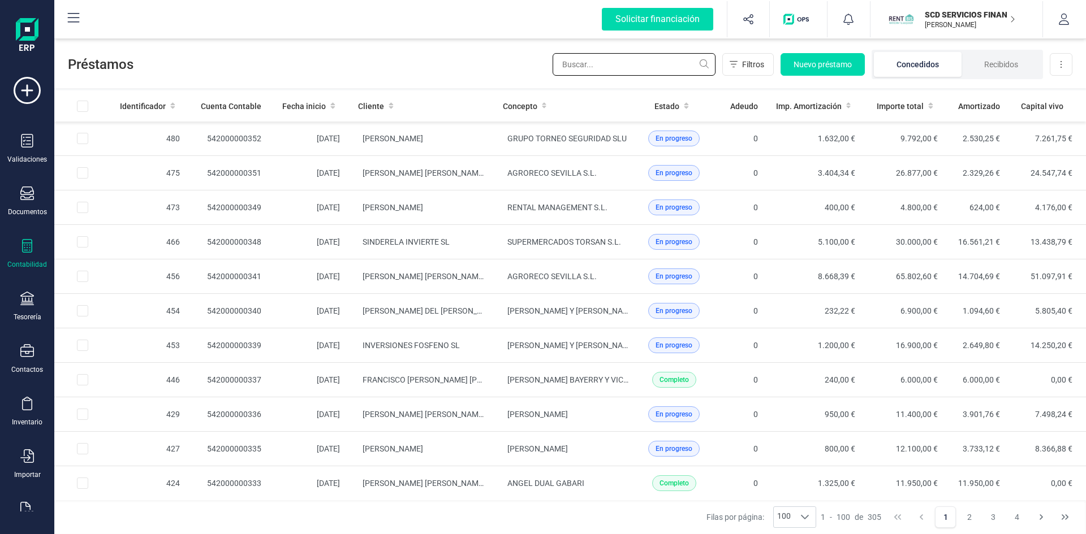
click at [645, 59] on input "text" at bounding box center [633, 64] width 163 height 23
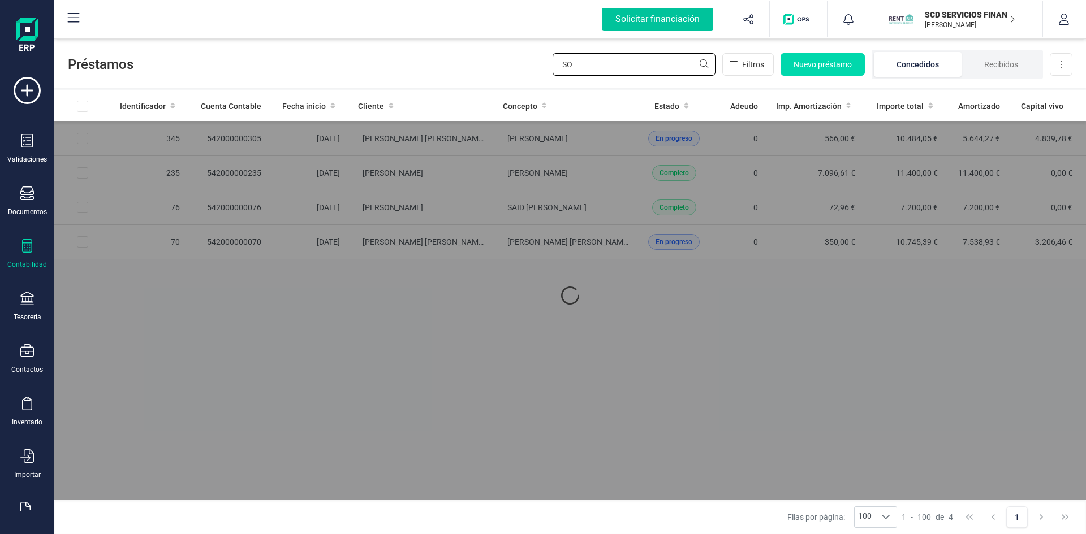
type input "S"
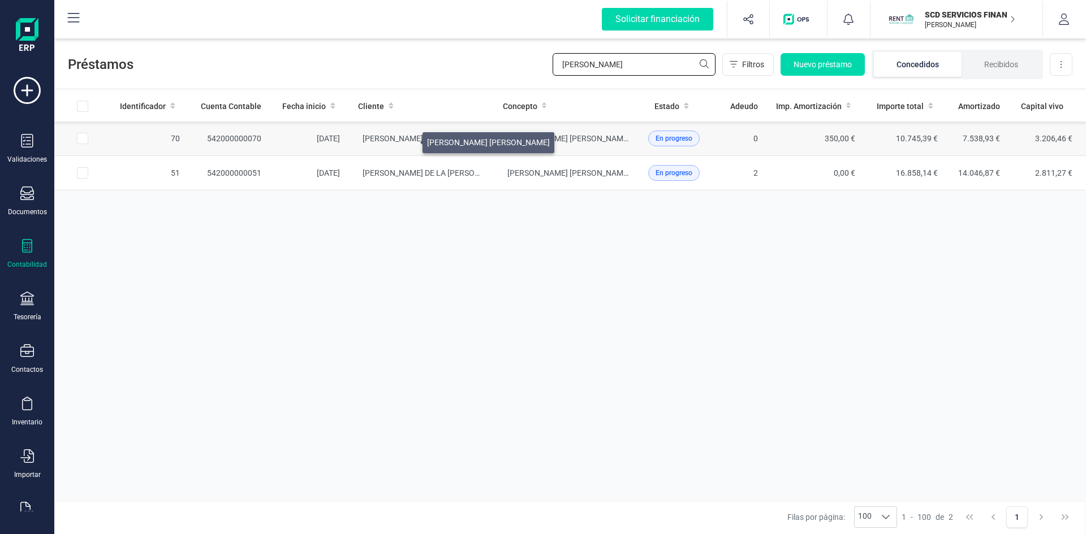
type input "[PERSON_NAME]"
click at [409, 140] on span "[PERSON_NAME] [PERSON_NAME]" at bounding box center [423, 138] width 123 height 9
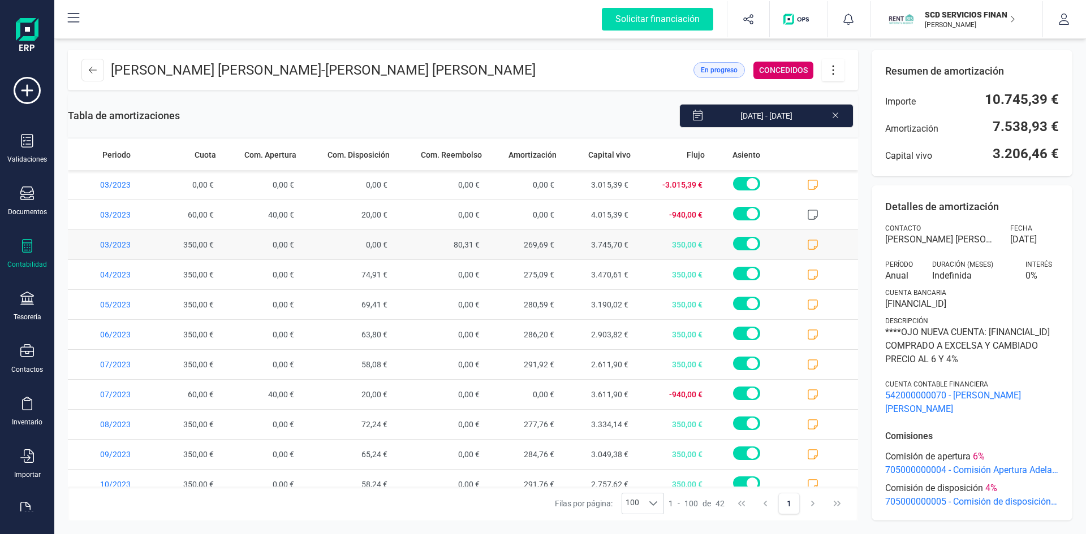
click at [807, 244] on icon at bounding box center [812, 244] width 11 height 11
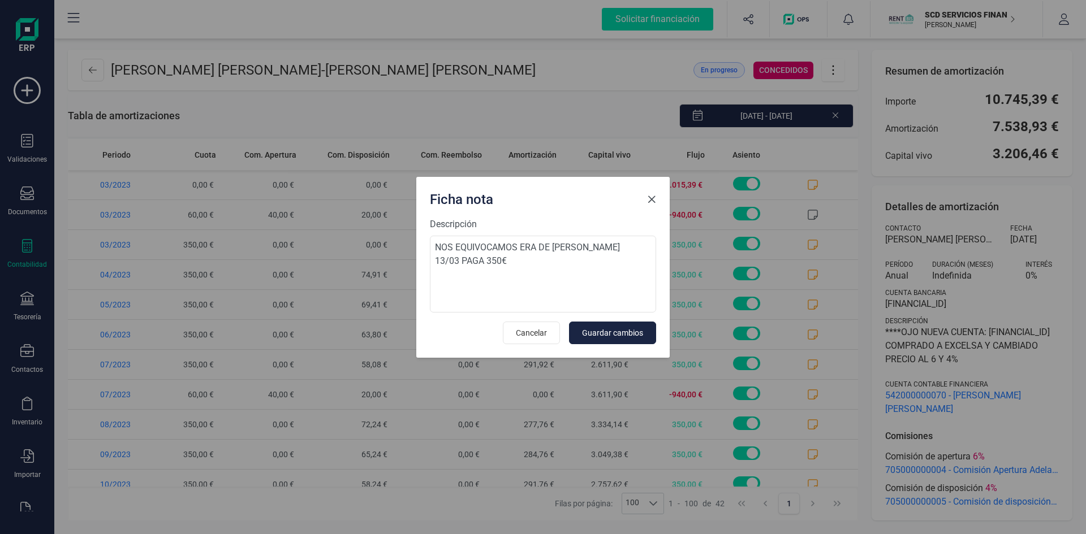
click at [650, 199] on span "Close" at bounding box center [651, 199] width 9 height 9
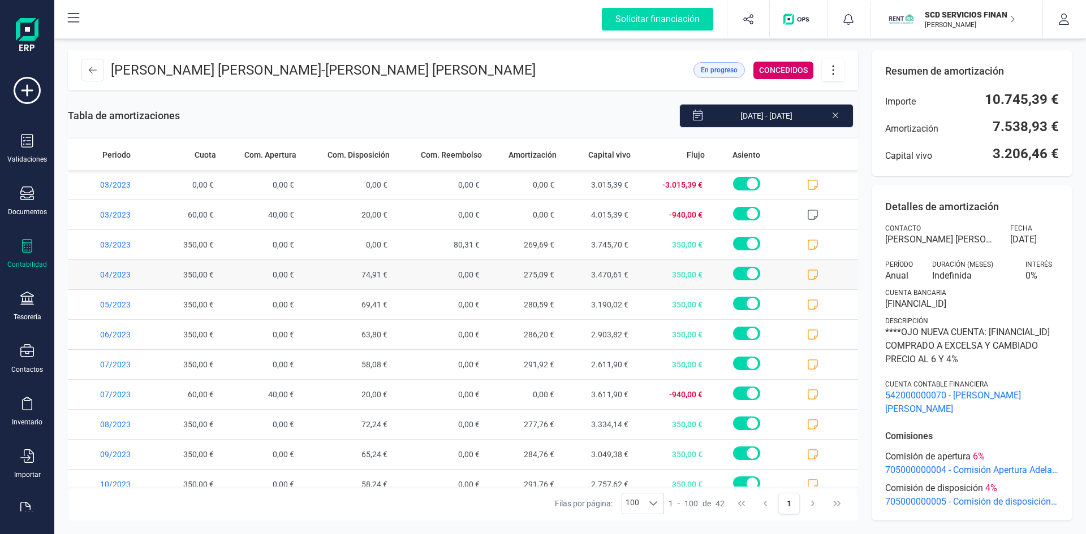
click at [795, 270] on span at bounding box center [821, 274] width 74 height 29
click at [807, 271] on icon at bounding box center [812, 274] width 11 height 11
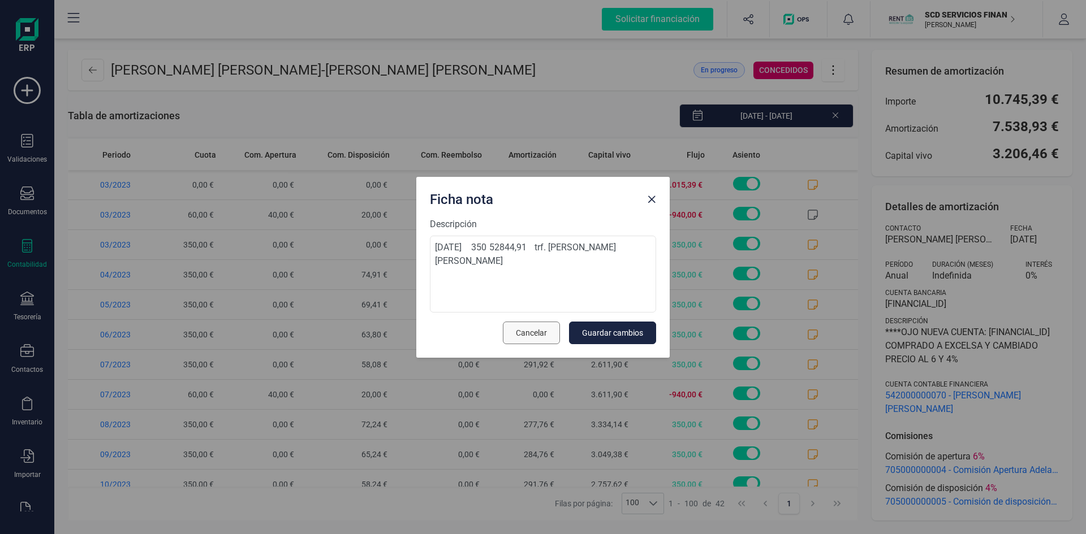
click at [518, 340] on button "Cancelar" at bounding box center [531, 333] width 57 height 23
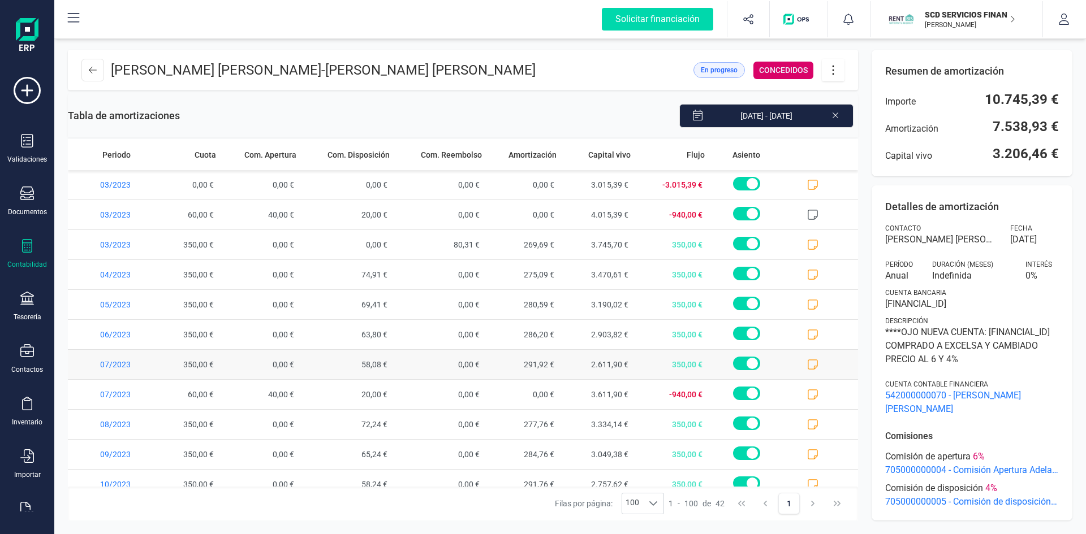
click at [807, 360] on icon at bounding box center [812, 364] width 11 height 11
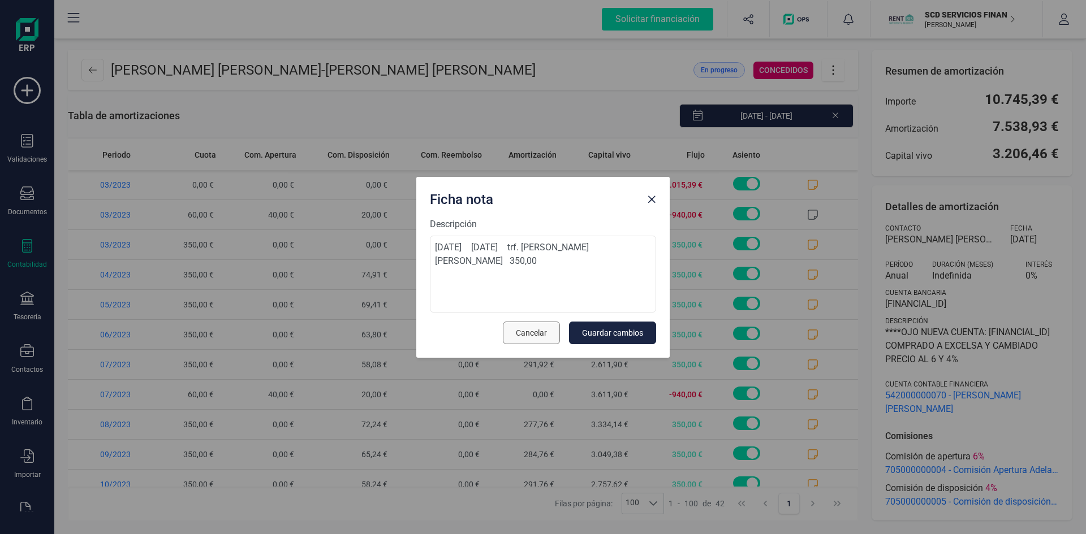
click at [535, 330] on span "Cancelar" at bounding box center [531, 332] width 31 height 11
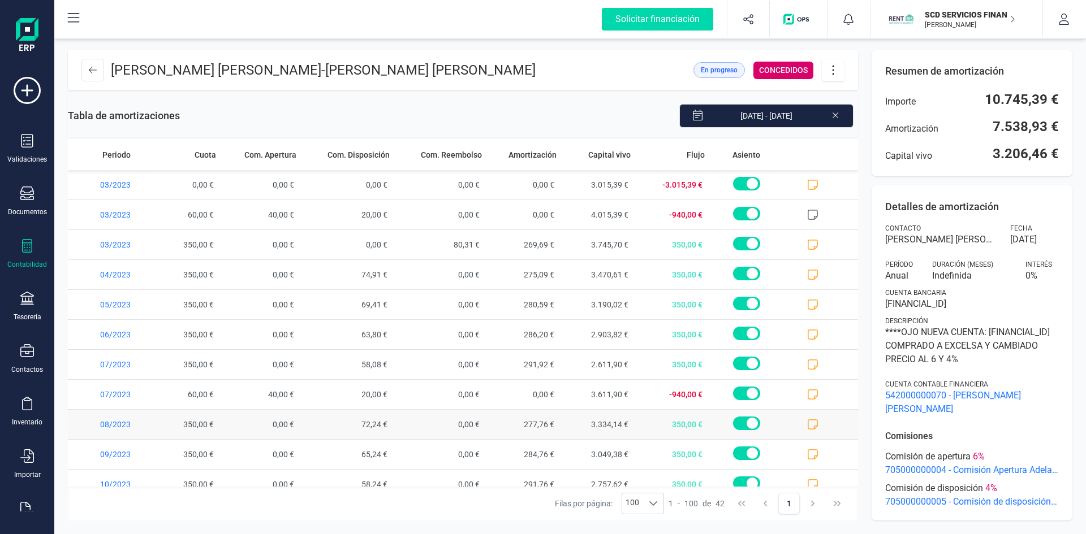
click at [807, 428] on icon at bounding box center [812, 424] width 11 height 11
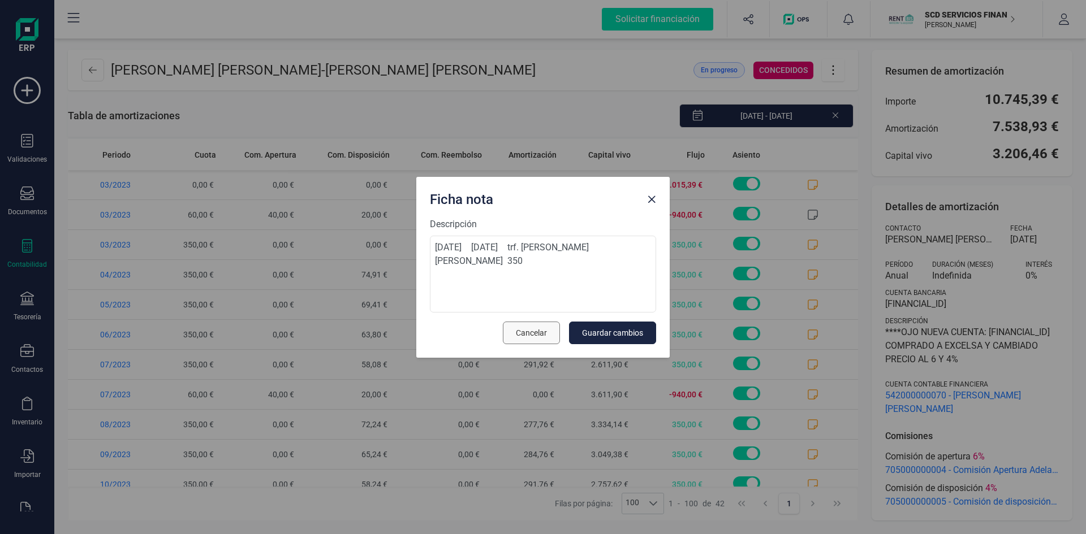
click at [541, 329] on span "Cancelar" at bounding box center [531, 332] width 31 height 11
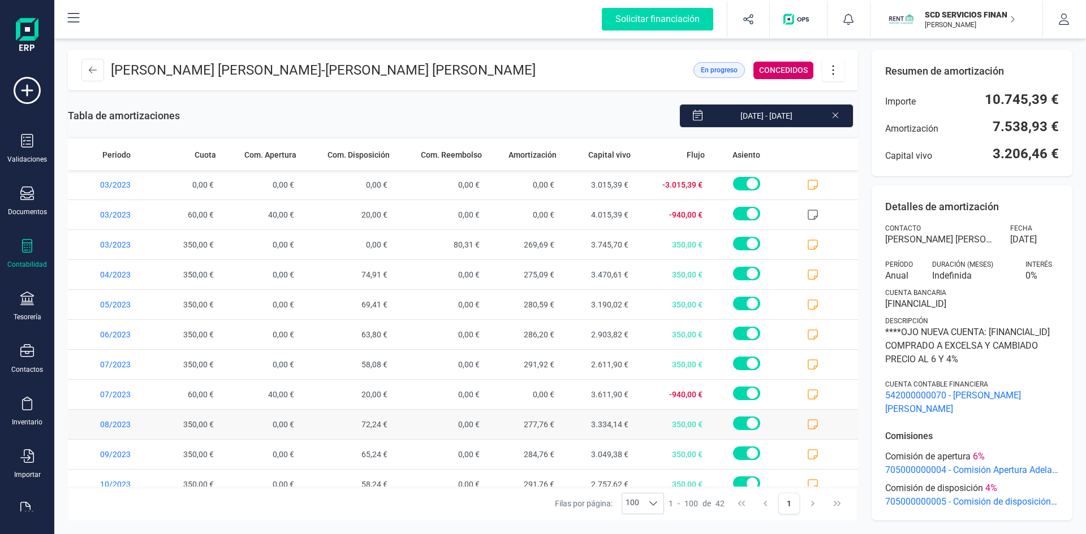
click at [807, 423] on icon at bounding box center [812, 424] width 11 height 11
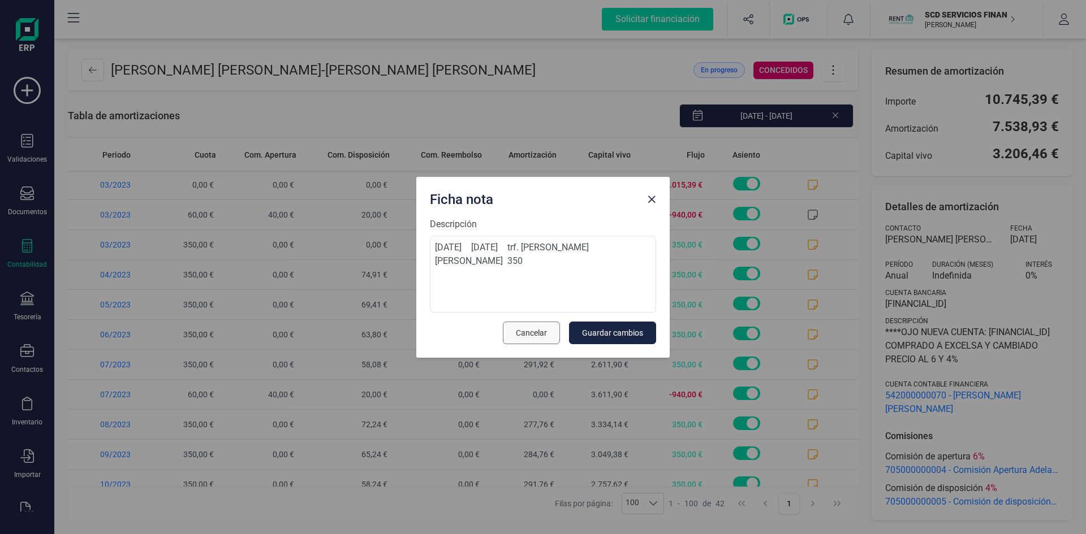
click at [546, 325] on button "Cancelar" at bounding box center [531, 333] width 57 height 23
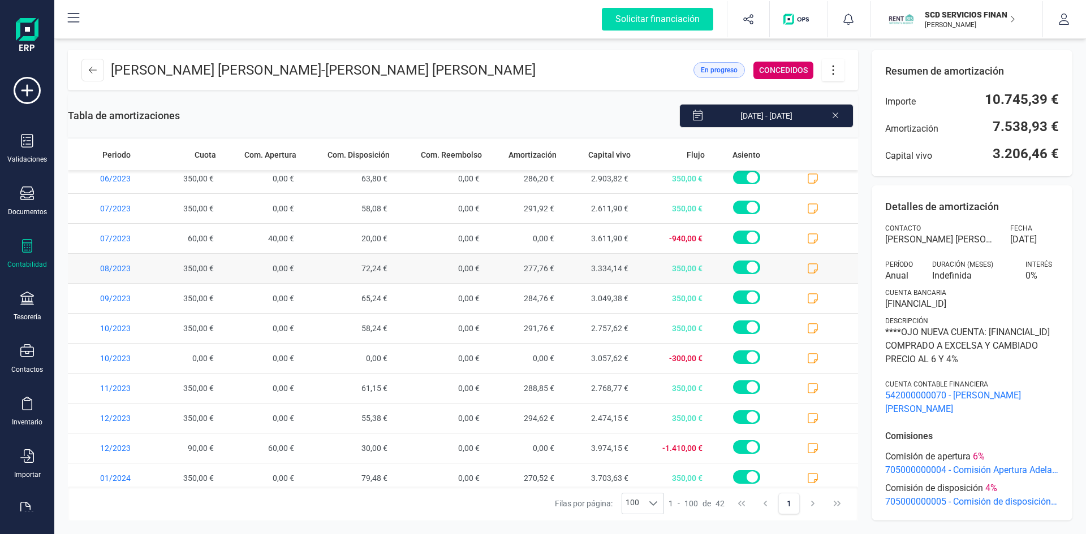
scroll to position [226, 0]
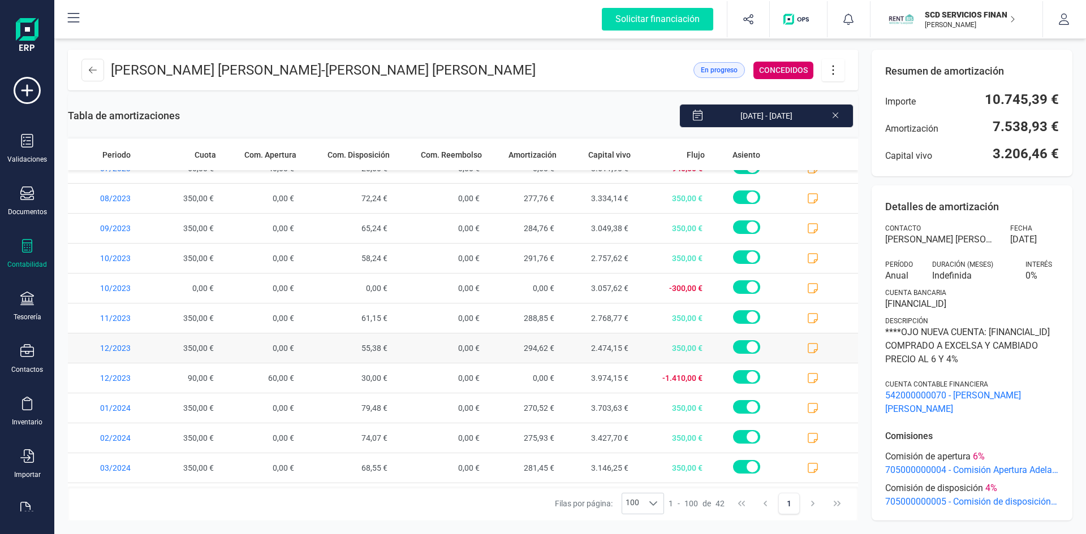
click at [796, 347] on span at bounding box center [821, 348] width 74 height 29
click at [807, 348] on icon at bounding box center [812, 348] width 11 height 11
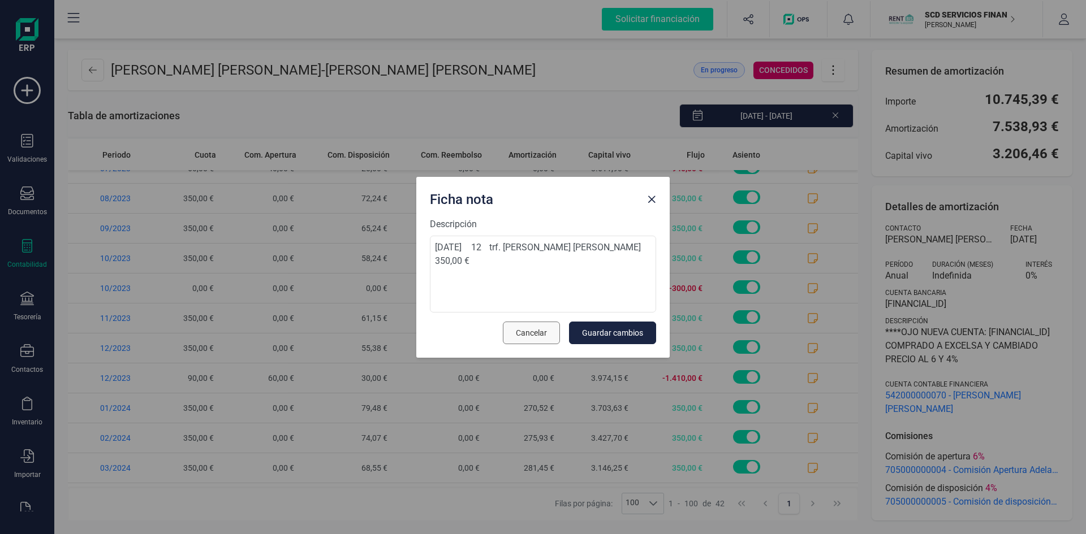
click at [536, 333] on span "Cancelar" at bounding box center [531, 332] width 31 height 11
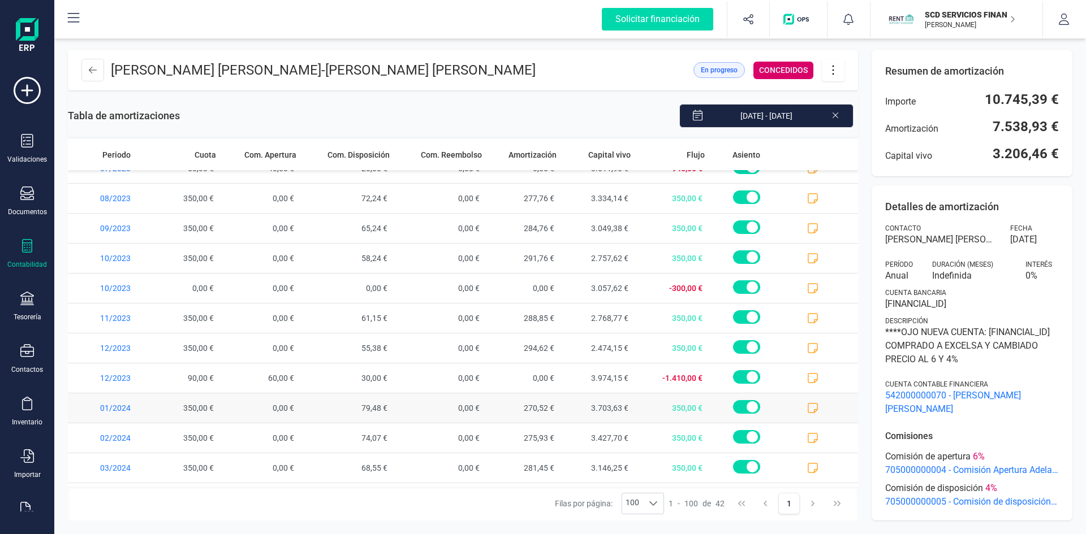
click at [808, 403] on icon at bounding box center [812, 408] width 11 height 11
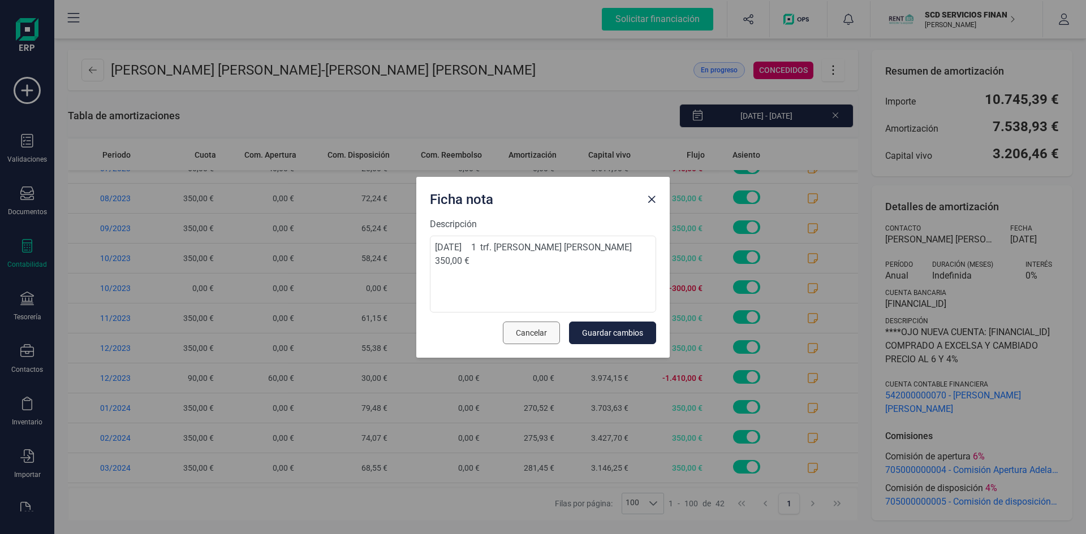
click at [541, 334] on span "Cancelar" at bounding box center [531, 332] width 31 height 11
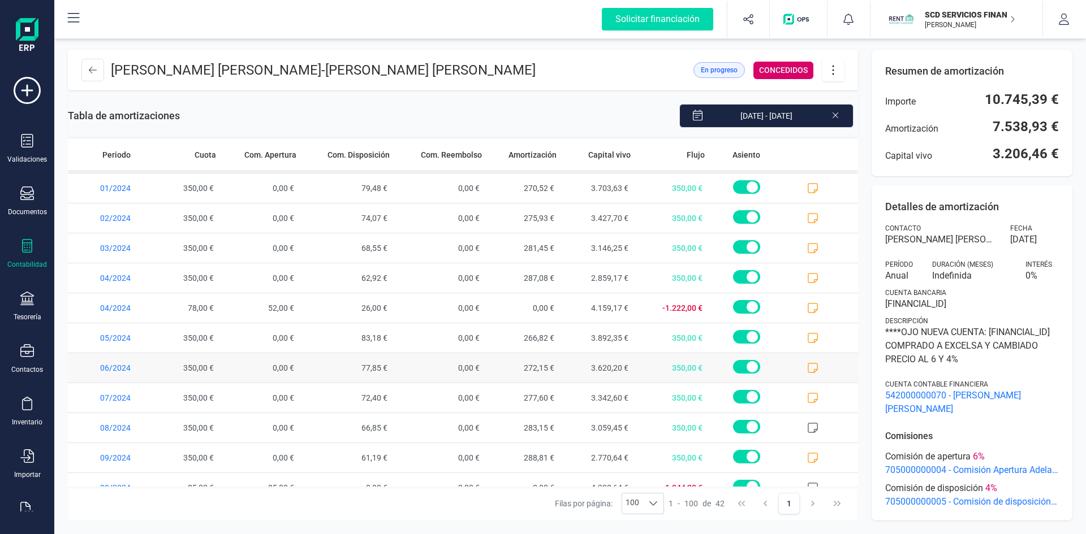
scroll to position [452, 0]
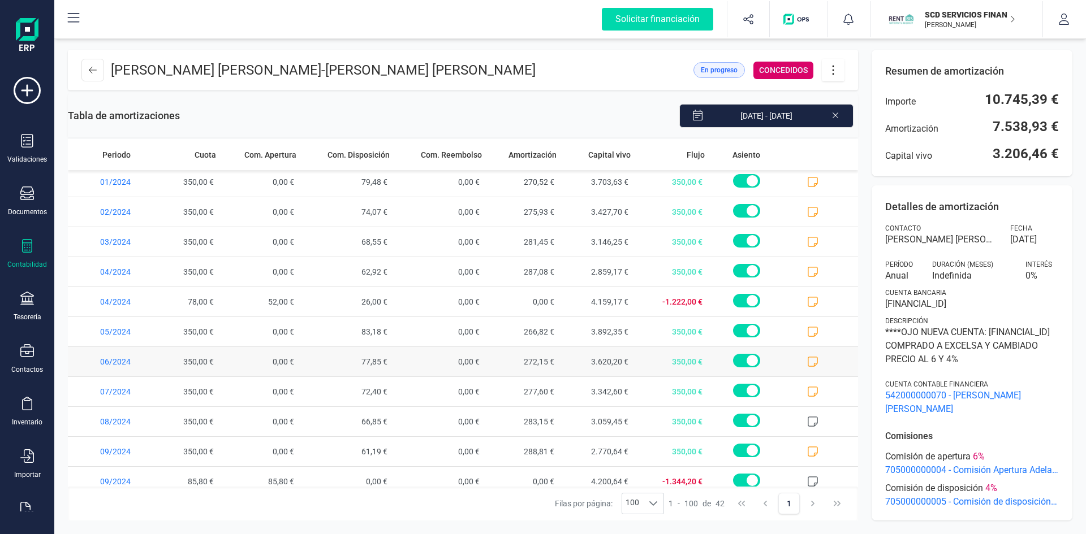
click at [807, 361] on icon at bounding box center [812, 361] width 11 height 11
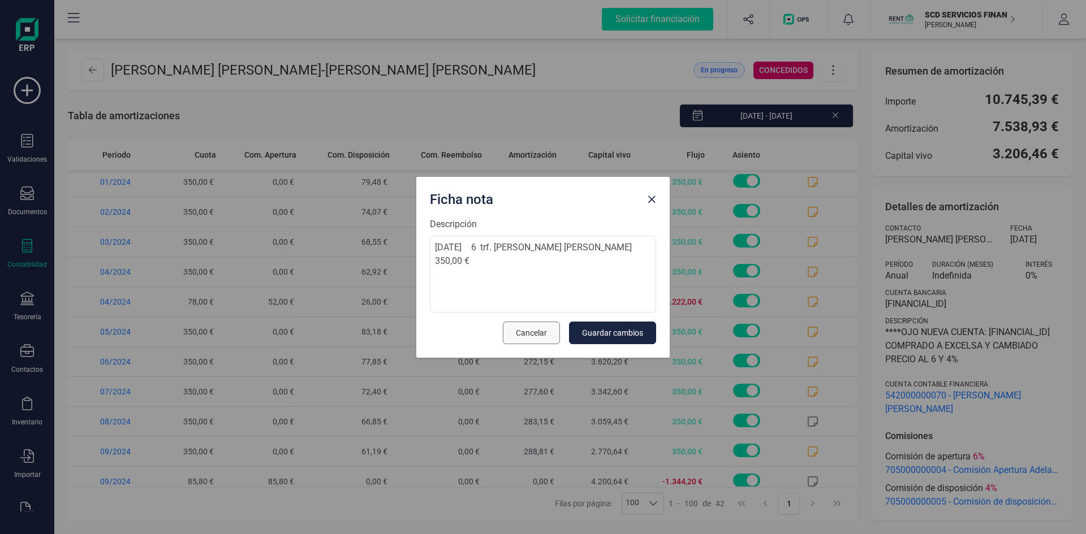
click at [541, 325] on button "Cancelar" at bounding box center [531, 333] width 57 height 23
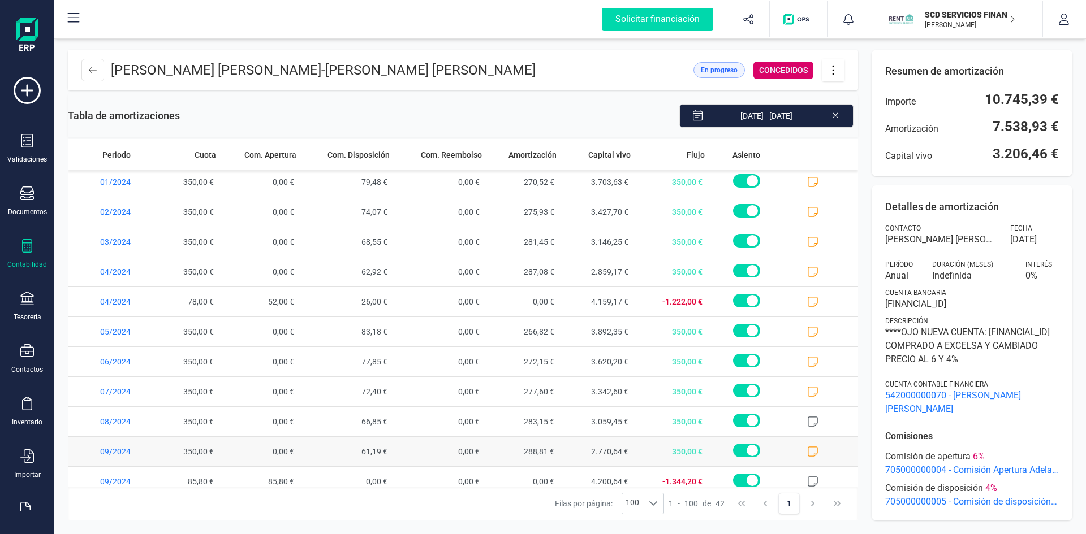
click at [807, 446] on span at bounding box center [821, 451] width 74 height 29
click at [807, 448] on icon at bounding box center [812, 451] width 11 height 11
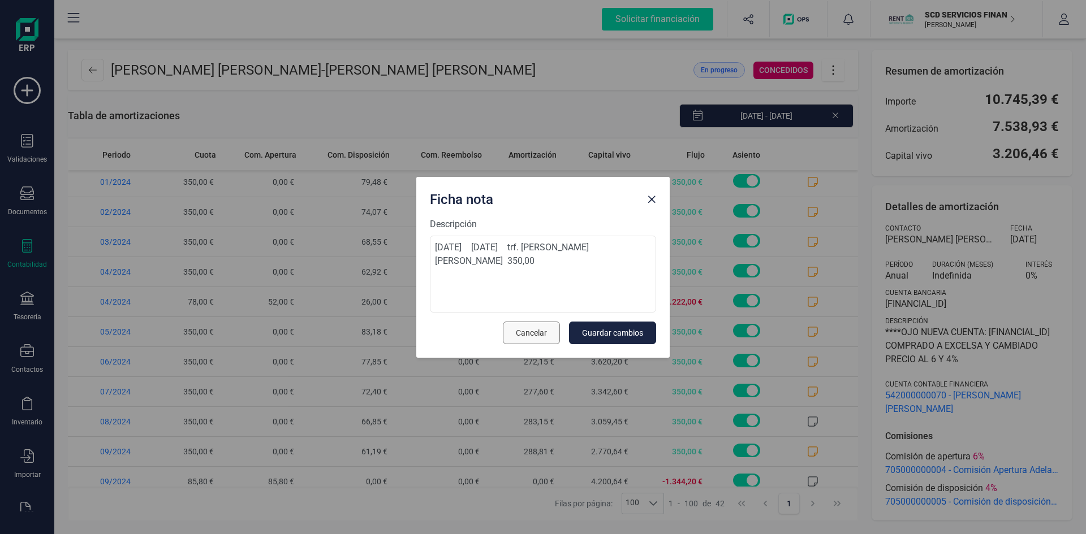
click at [522, 335] on span "Cancelar" at bounding box center [531, 332] width 31 height 11
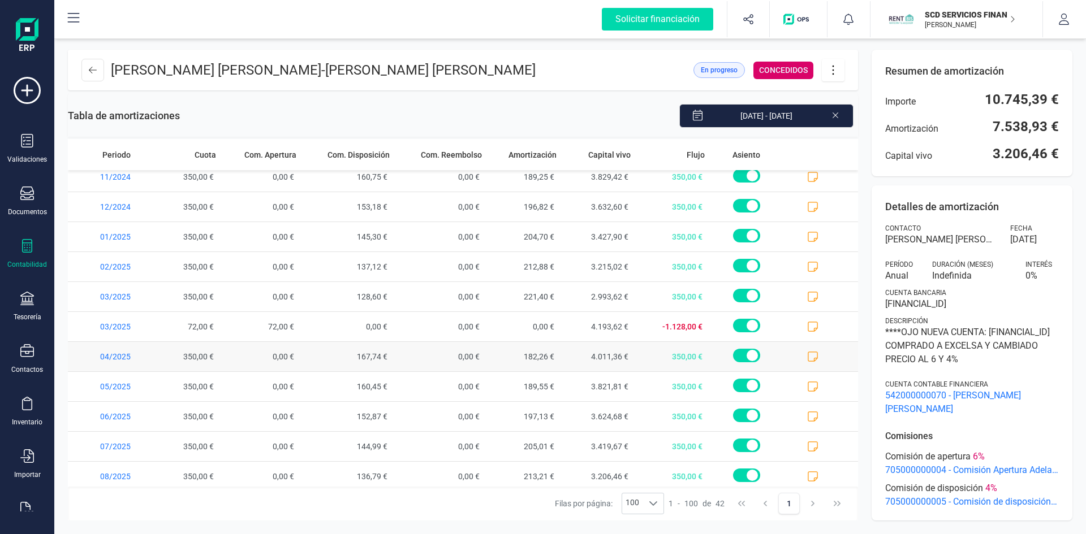
scroll to position [848, 0]
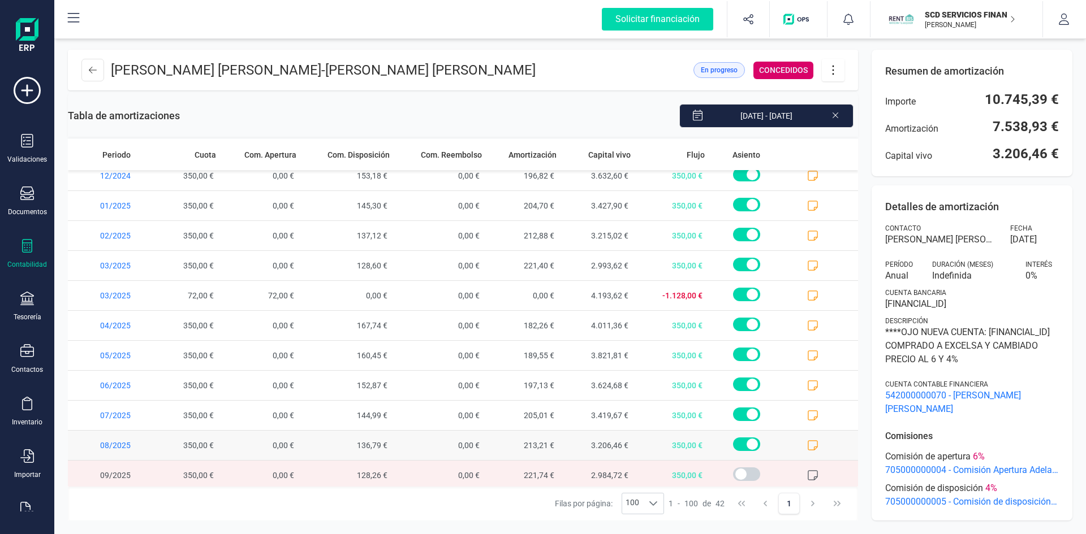
click at [807, 447] on icon at bounding box center [812, 445] width 11 height 11
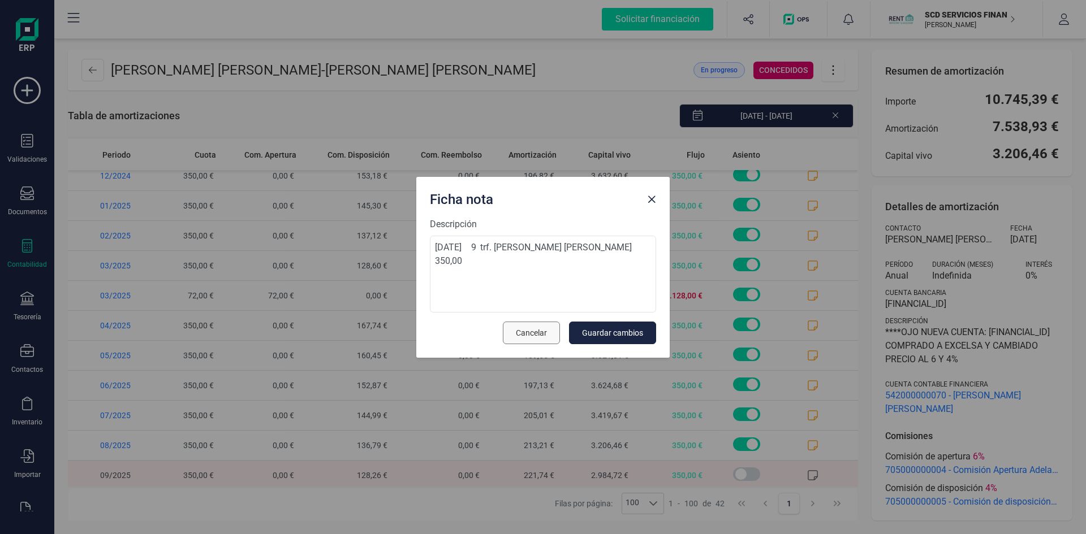
click at [544, 337] on span "Cancelar" at bounding box center [531, 332] width 31 height 11
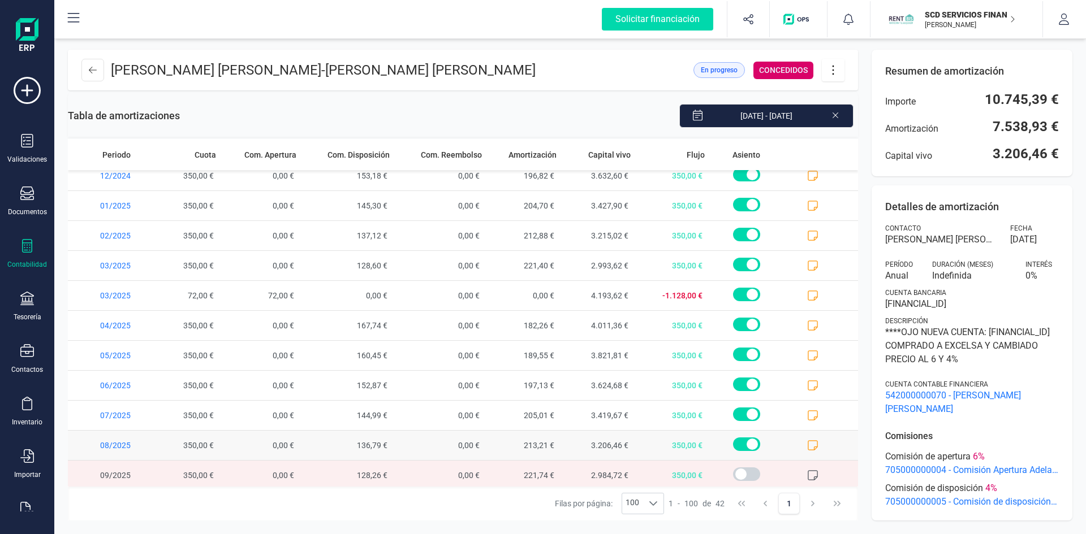
click at [807, 443] on icon at bounding box center [812, 445] width 11 height 11
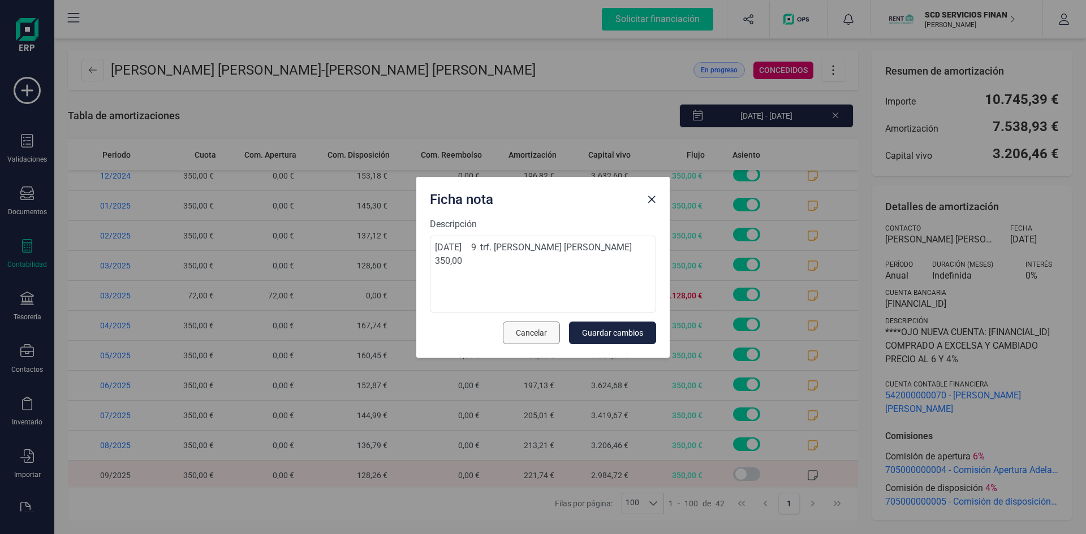
click at [541, 331] on span "Cancelar" at bounding box center [531, 332] width 31 height 11
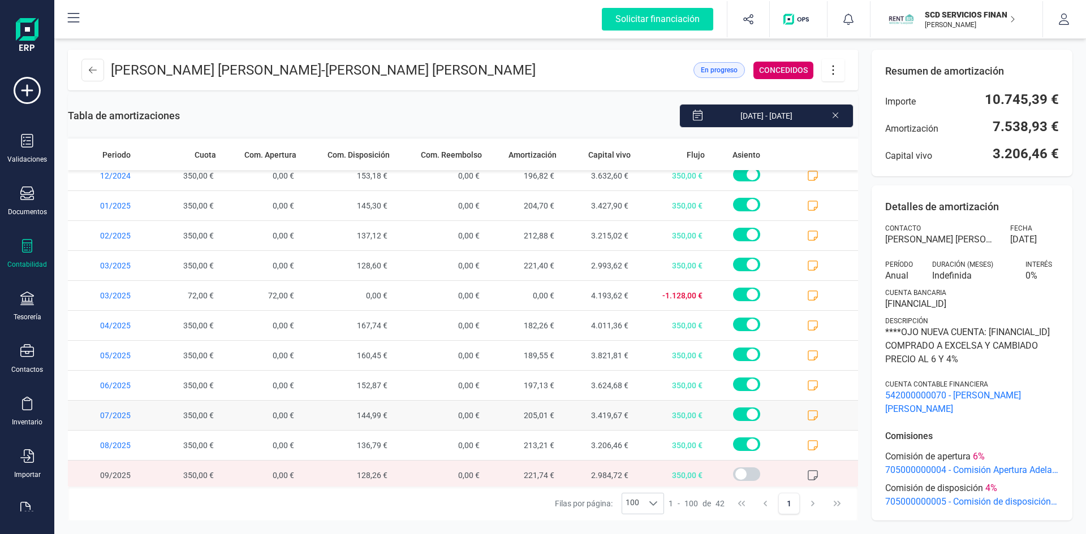
click at [807, 415] on icon at bounding box center [812, 415] width 11 height 11
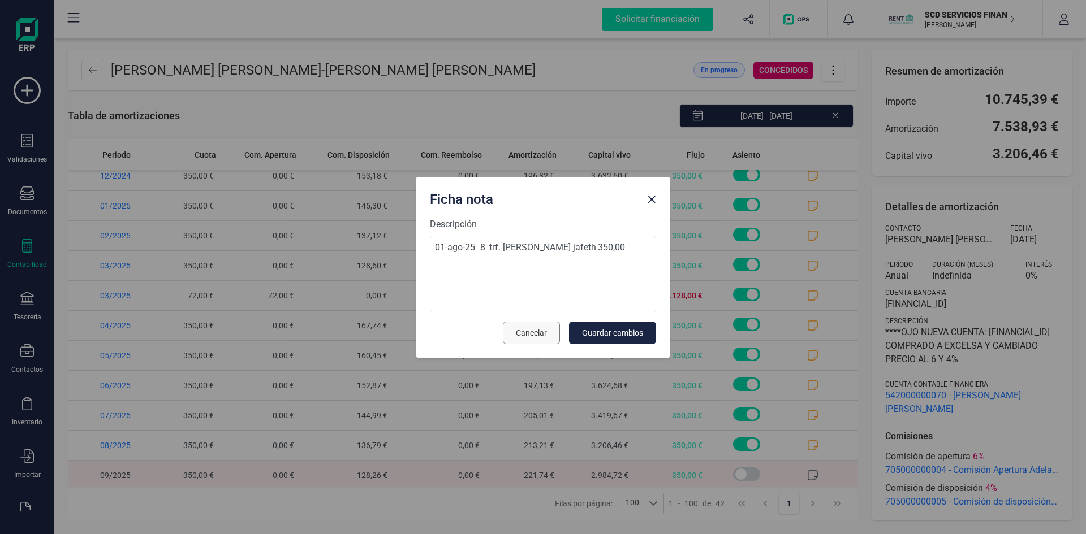
drag, startPoint x: 529, startPoint y: 334, endPoint x: 530, endPoint y: 323, distance: 10.8
click at [529, 334] on span "Cancelar" at bounding box center [531, 332] width 31 height 11
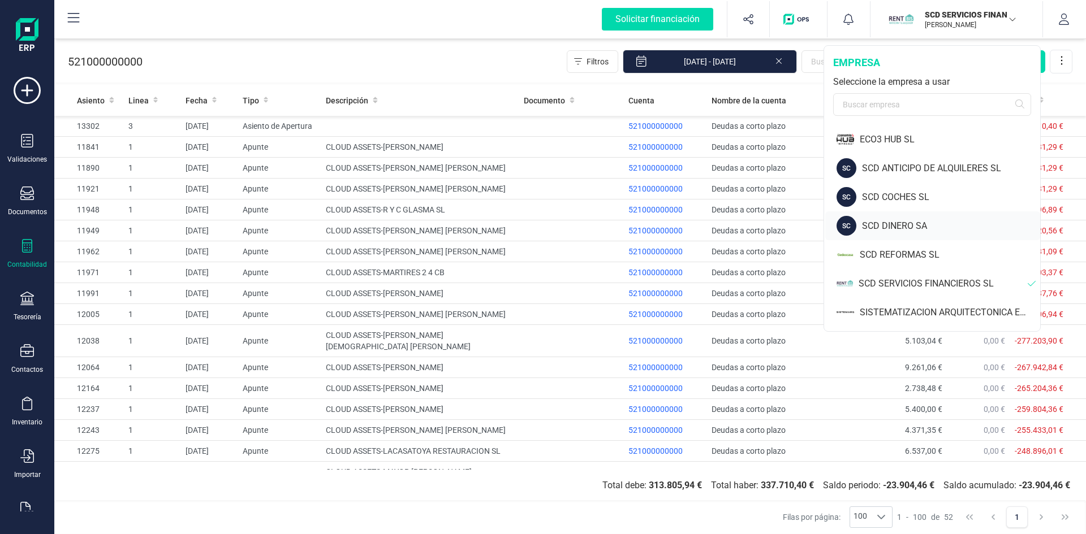
scroll to position [813, 0]
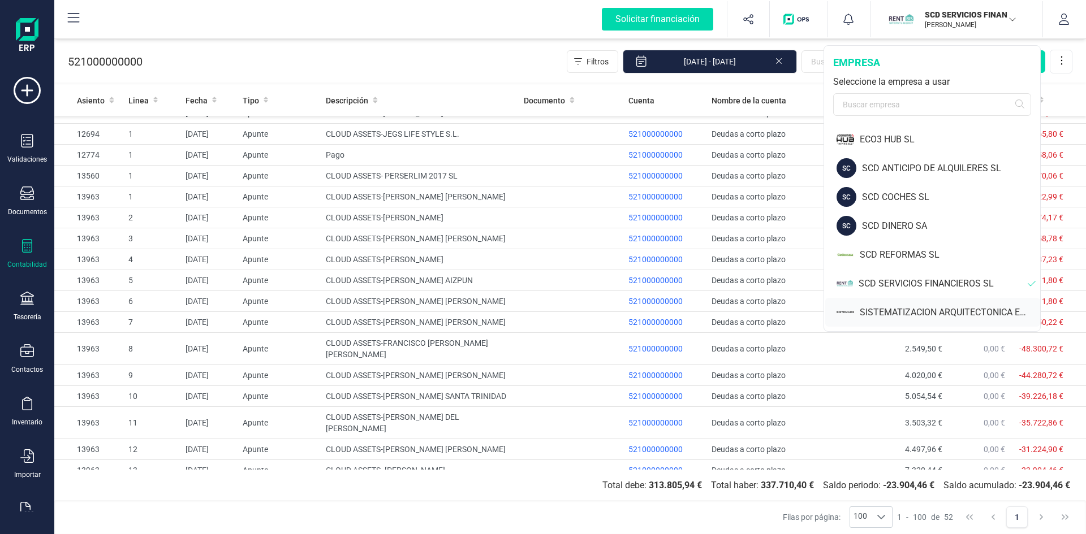
click at [907, 309] on div "SISTEMATIZACION ARQUITECTONICA EN REFORMAS SL" at bounding box center [950, 313] width 180 height 14
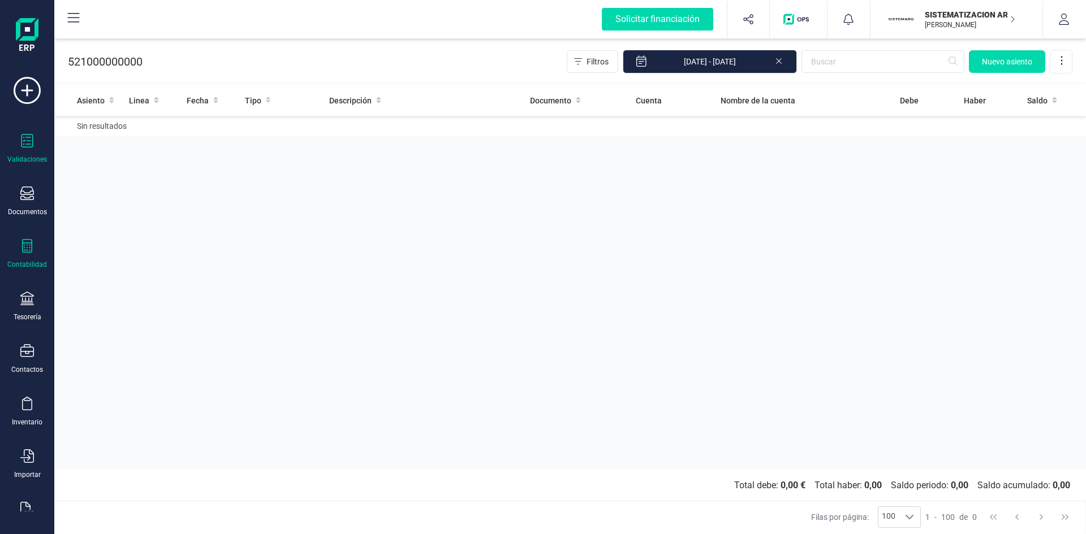
click at [27, 147] on icon at bounding box center [27, 141] width 12 height 14
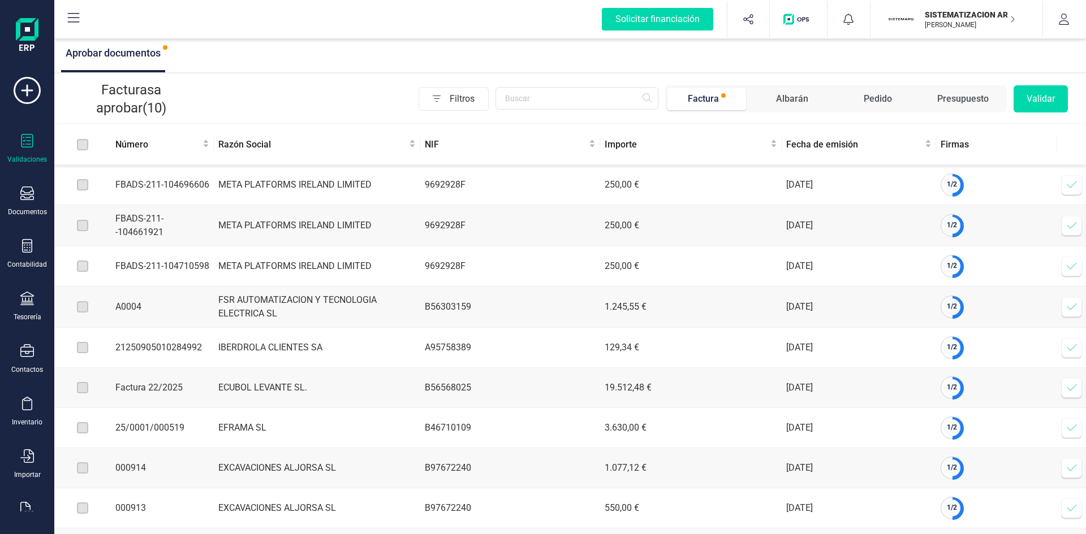
click at [1070, 187] on icon at bounding box center [1071, 184] width 11 height 11
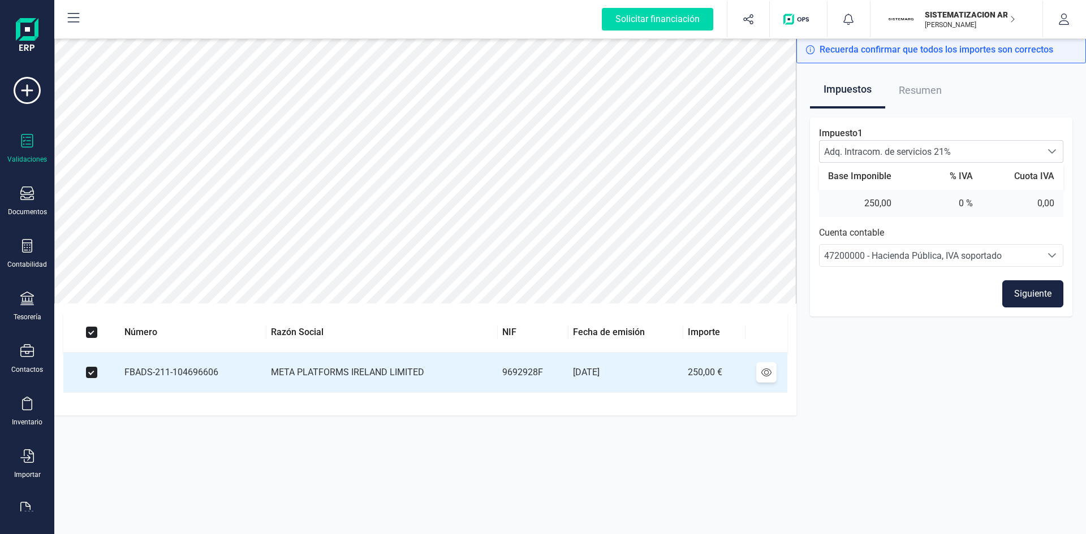
click at [1025, 296] on button "Siguiente" at bounding box center [1032, 293] width 61 height 27
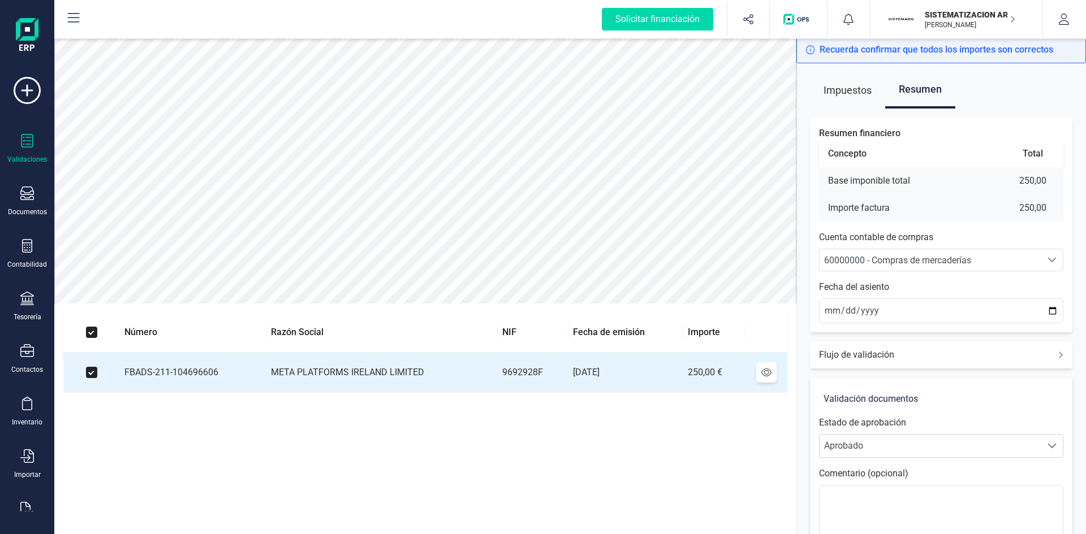
click at [924, 255] on span "60000000 - Compras de mercaderías" at bounding box center [897, 260] width 147 height 11
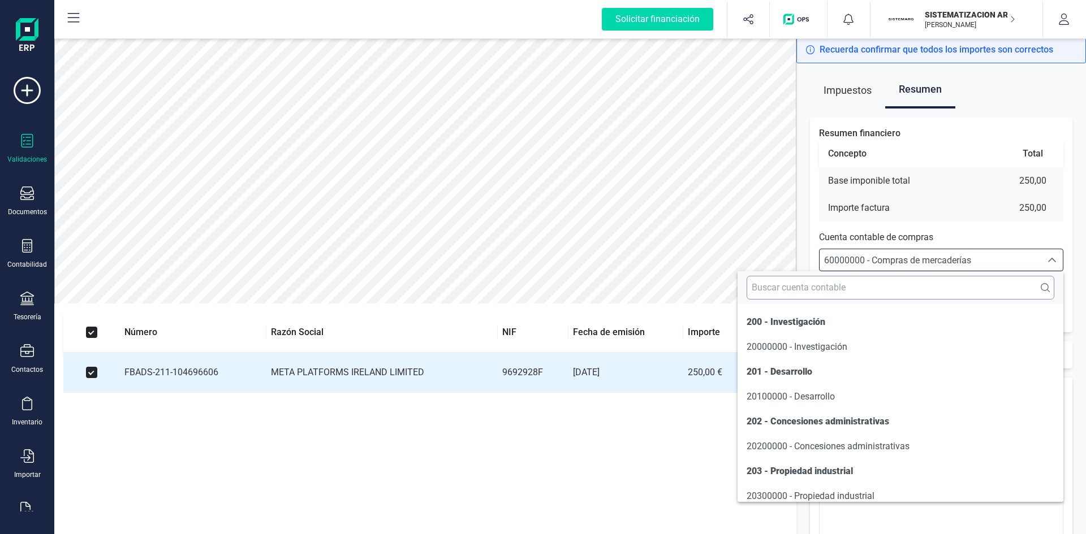
scroll to position [5430, 0]
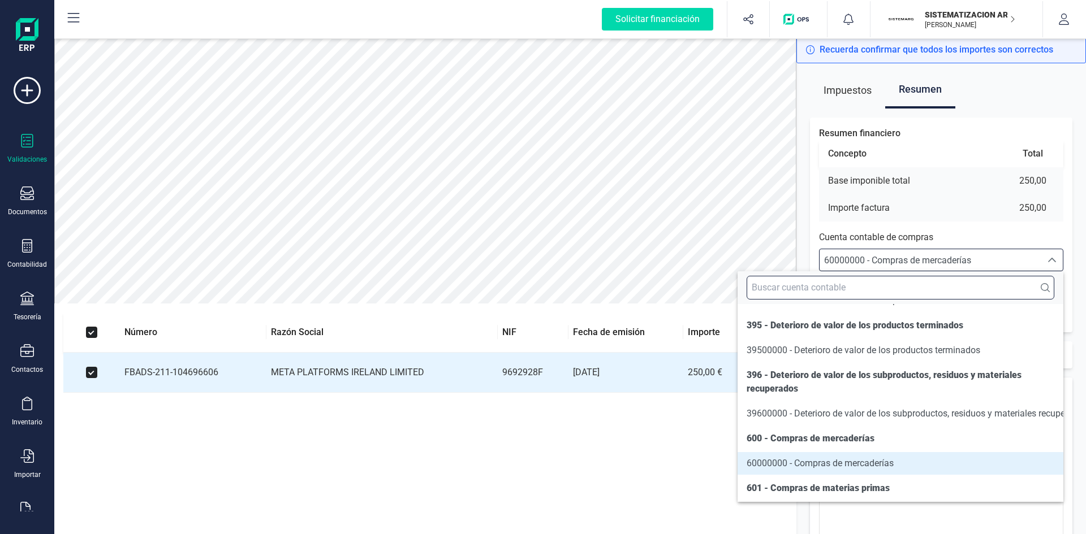
click at [876, 291] on input "text" at bounding box center [900, 288] width 308 height 24
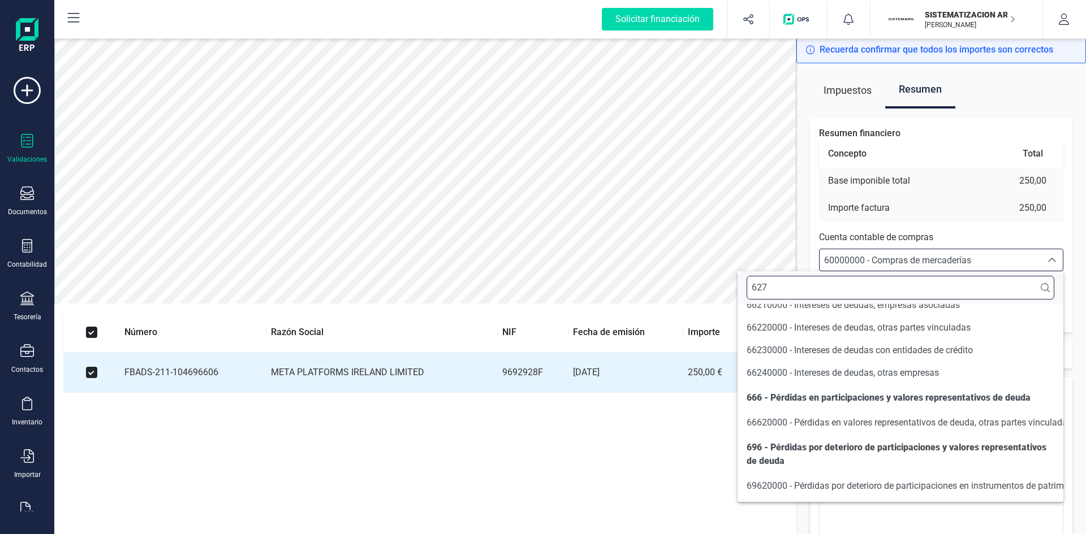
scroll to position [0, 0]
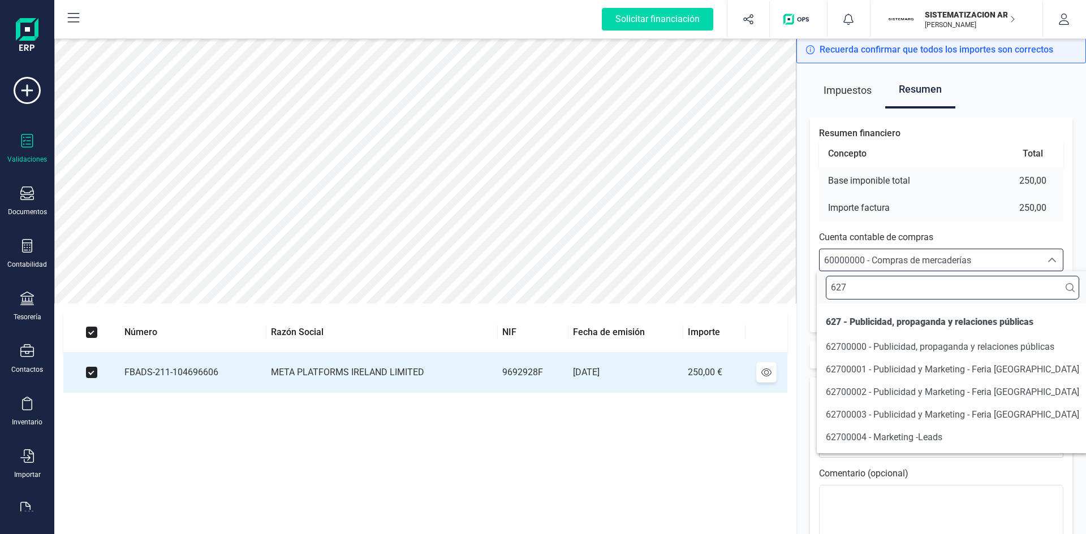
type input "627"
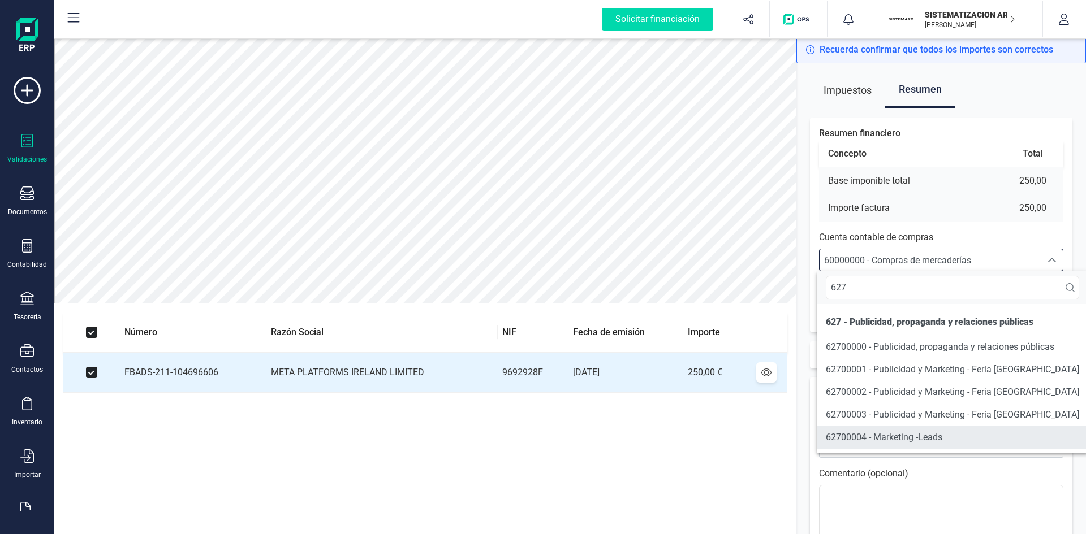
click at [866, 437] on span "62700004 - Marketing -Leads" at bounding box center [884, 437] width 116 height 11
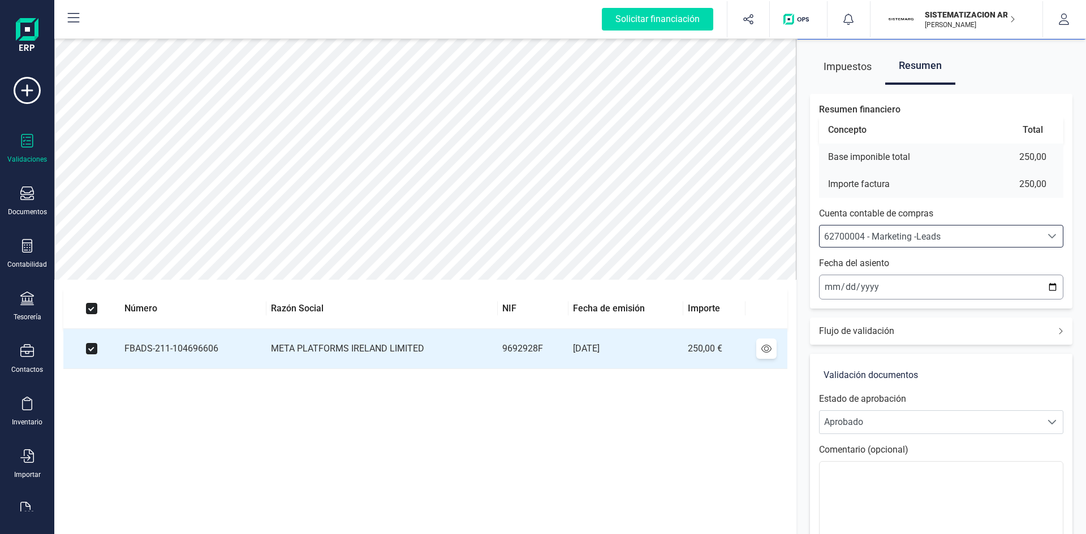
scroll to position [19, 0]
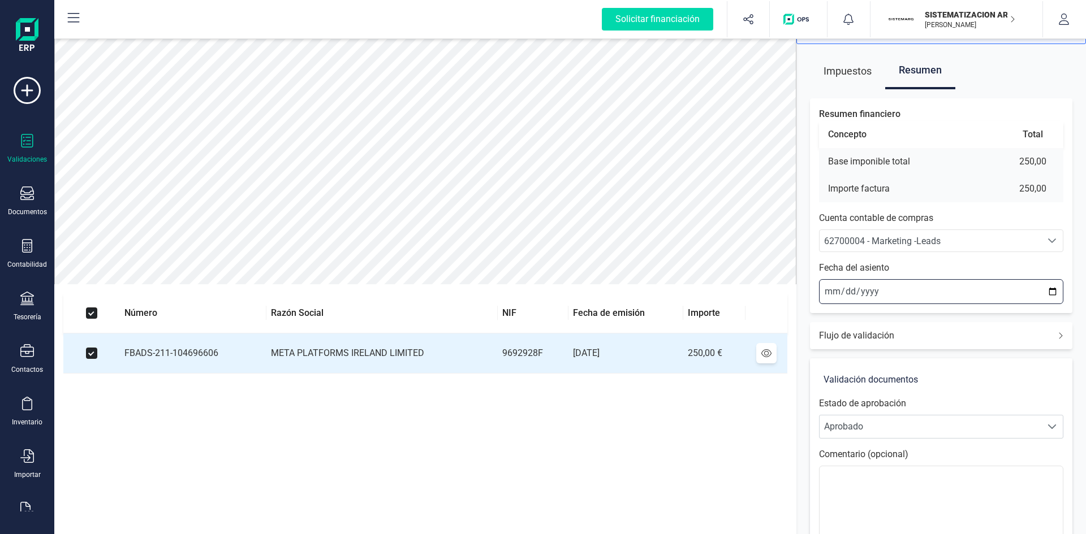
click at [825, 288] on input "2025-09-10" at bounding box center [941, 291] width 244 height 25
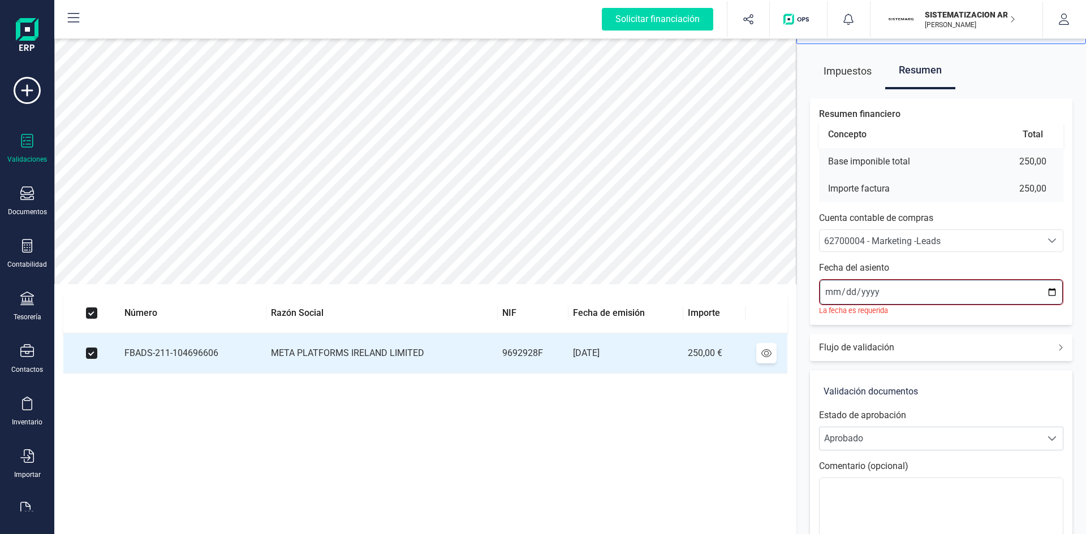
type input "2025-09-01"
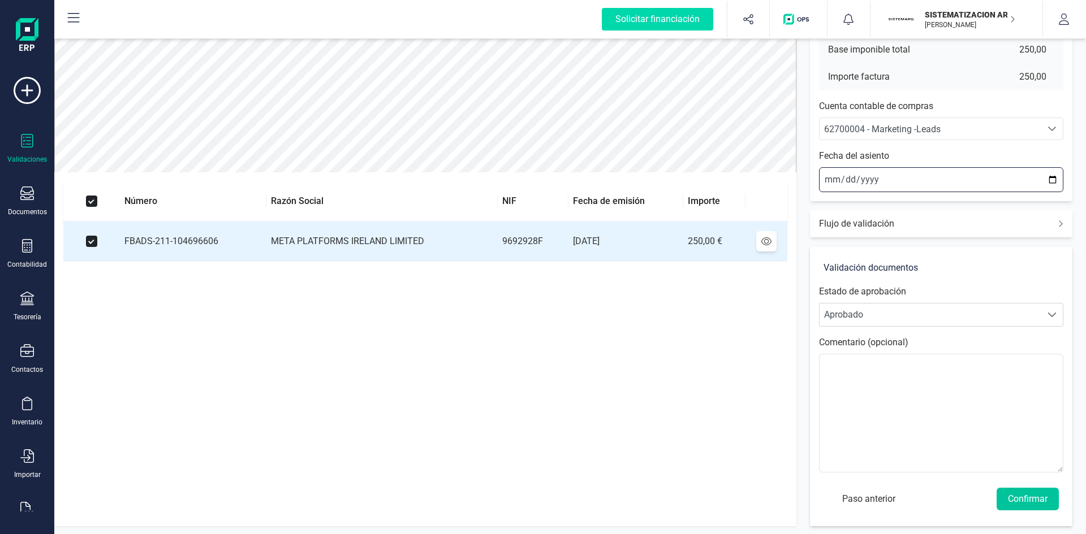
scroll to position [132, 0]
click at [1033, 495] on button "Confirmar" at bounding box center [1027, 498] width 62 height 23
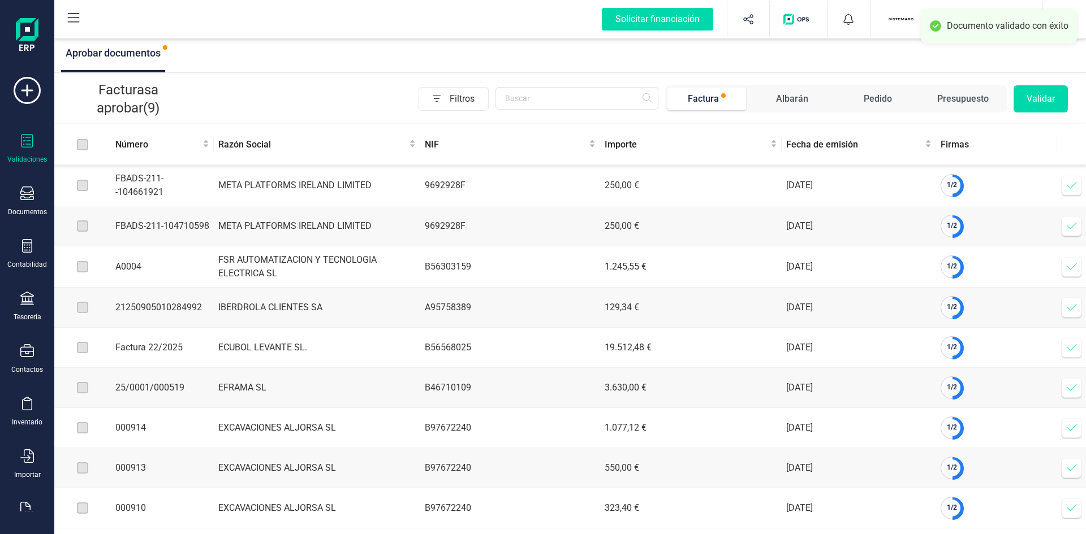
click at [1067, 184] on icon at bounding box center [1071, 185] width 11 height 11
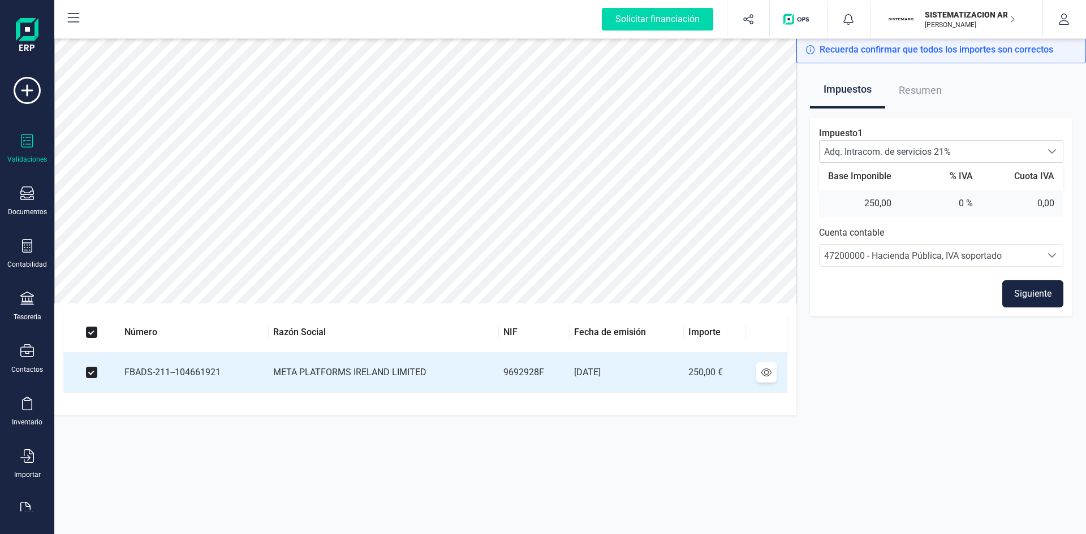
click at [1021, 292] on button "Siguiente" at bounding box center [1032, 293] width 61 height 27
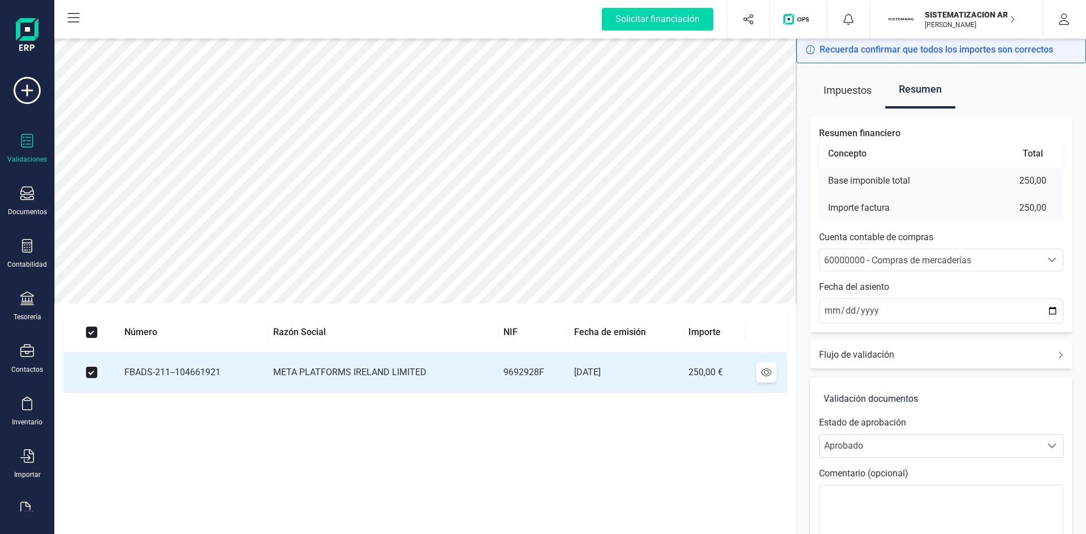
click at [875, 260] on span "60000000 - Compras de mercaderías" at bounding box center [897, 260] width 147 height 11
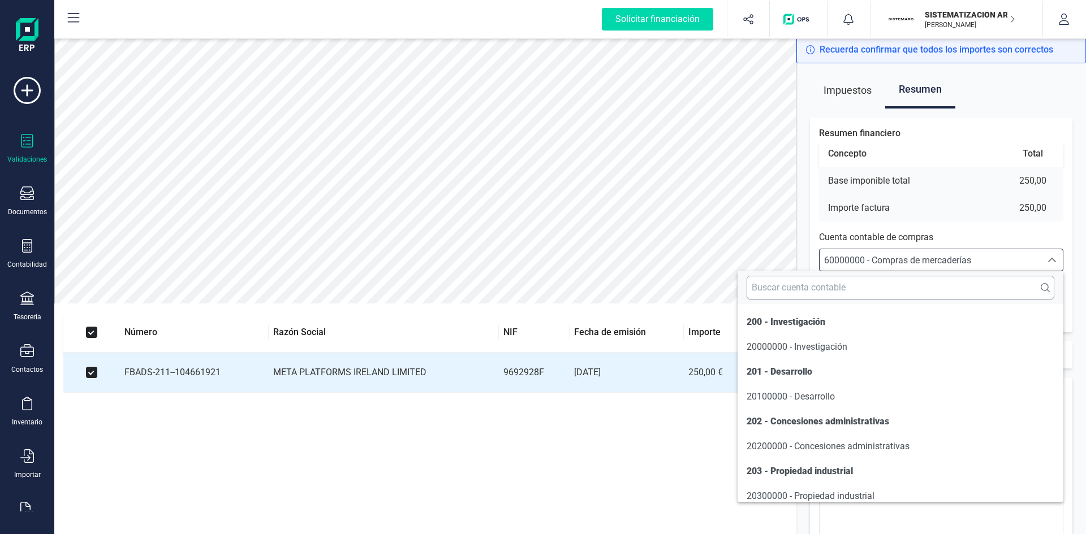
scroll to position [5430, 0]
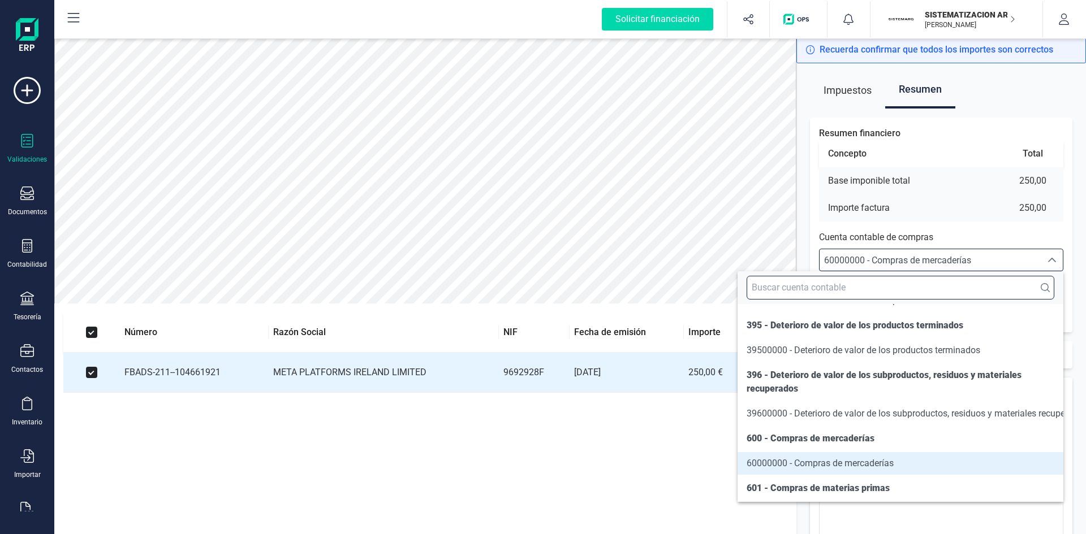
click at [883, 286] on input "text" at bounding box center [900, 288] width 308 height 24
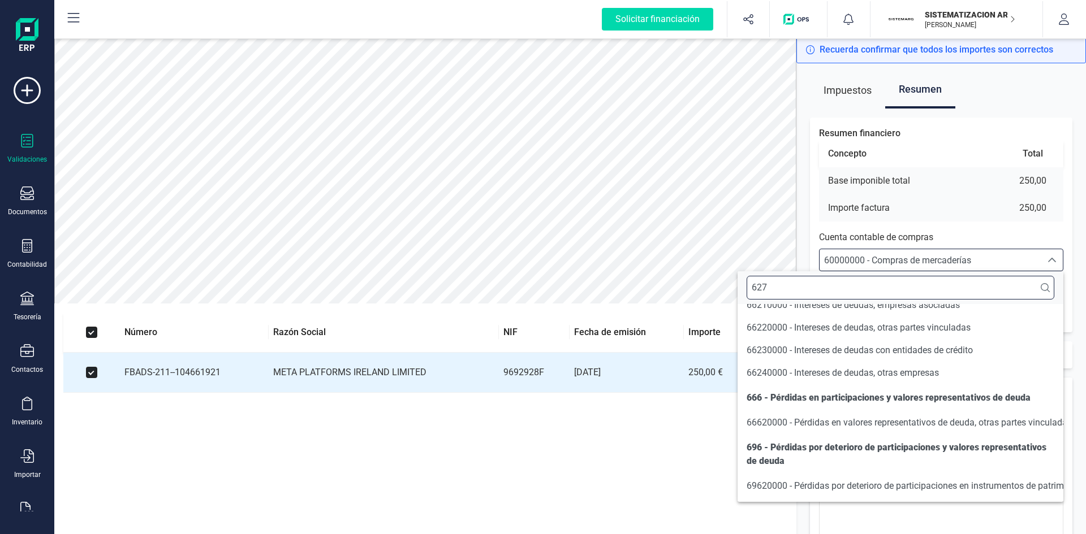
scroll to position [0, 0]
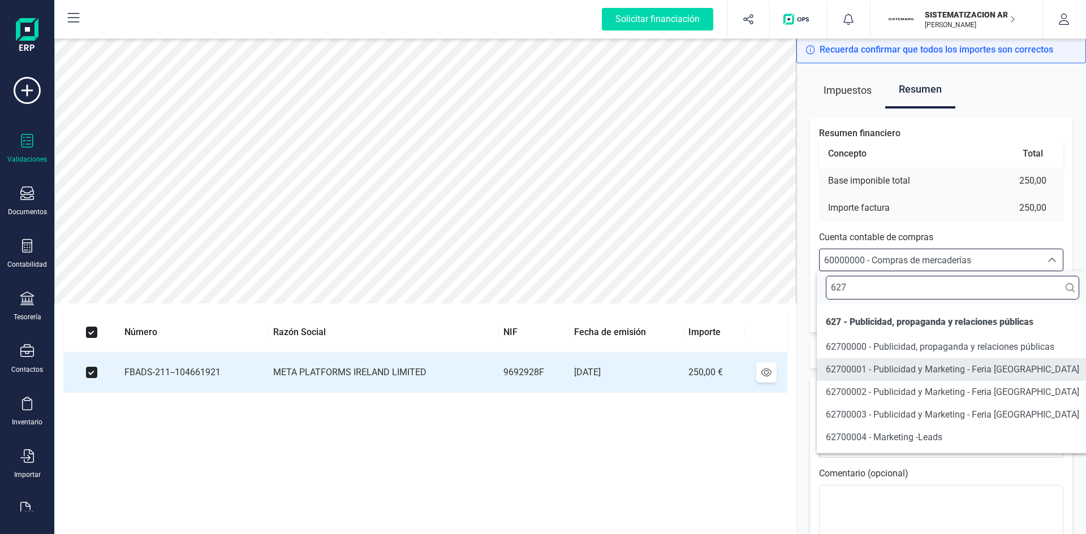
type input "627"
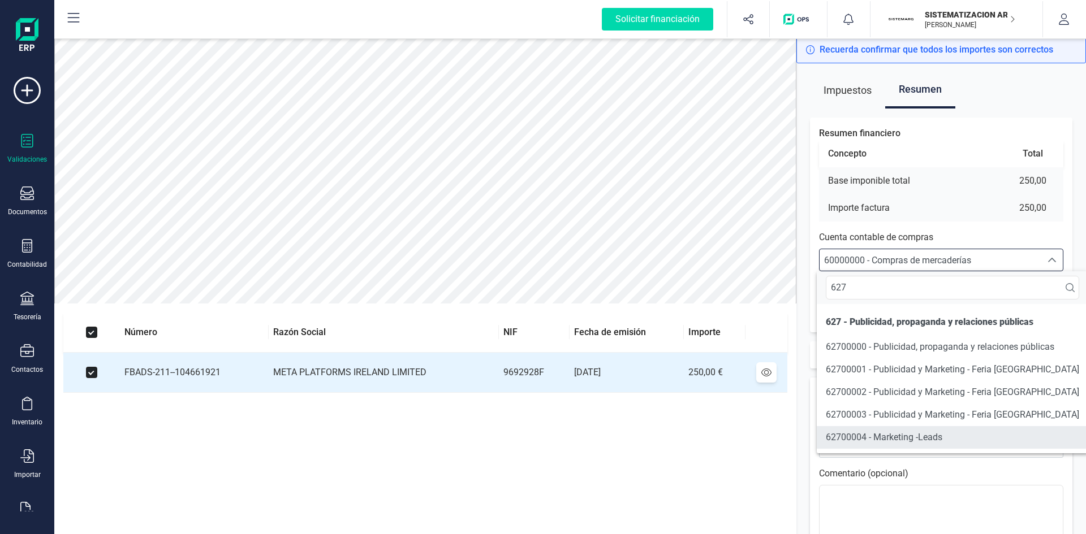
click at [870, 433] on span "62700004 - Marketing -Leads" at bounding box center [884, 437] width 116 height 11
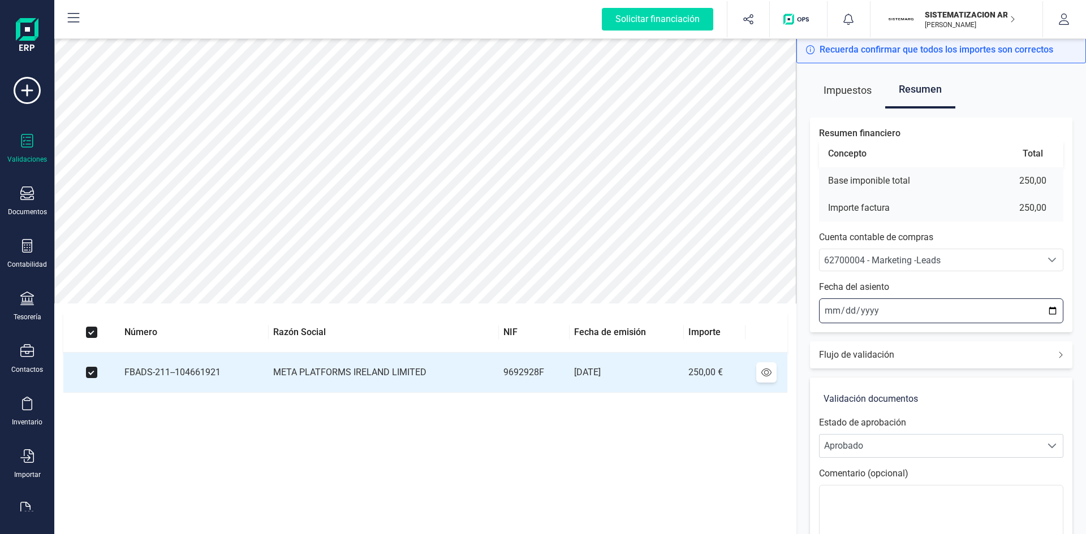
click at [824, 308] on input "2025-09-10" at bounding box center [941, 311] width 244 height 25
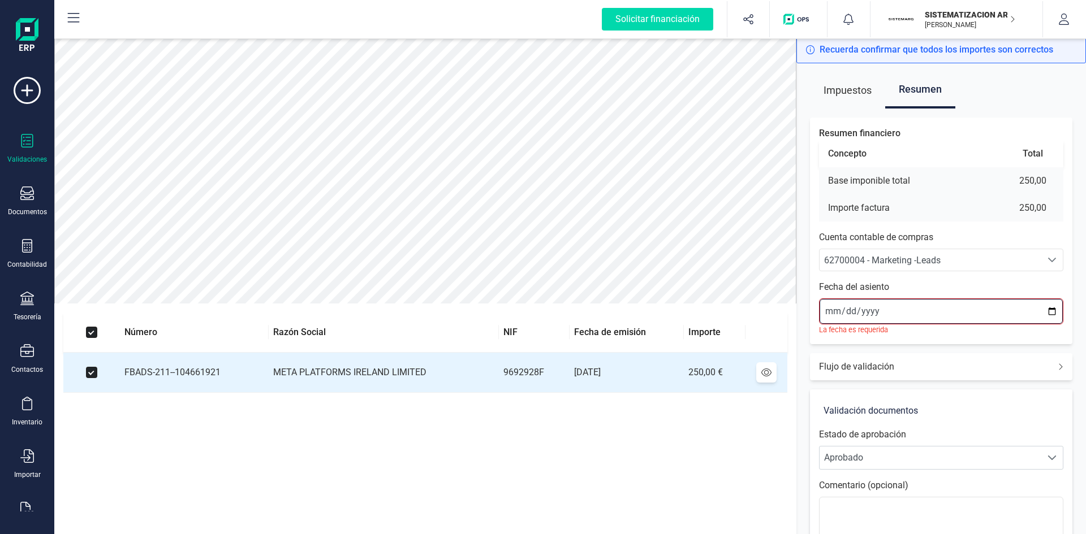
type input "2025-09-01"
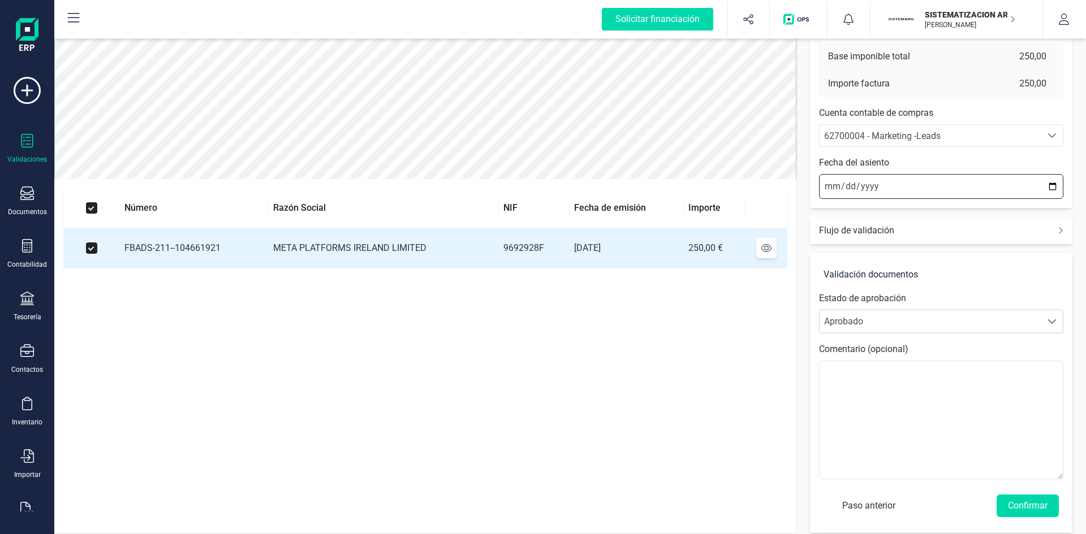
scroll to position [132, 0]
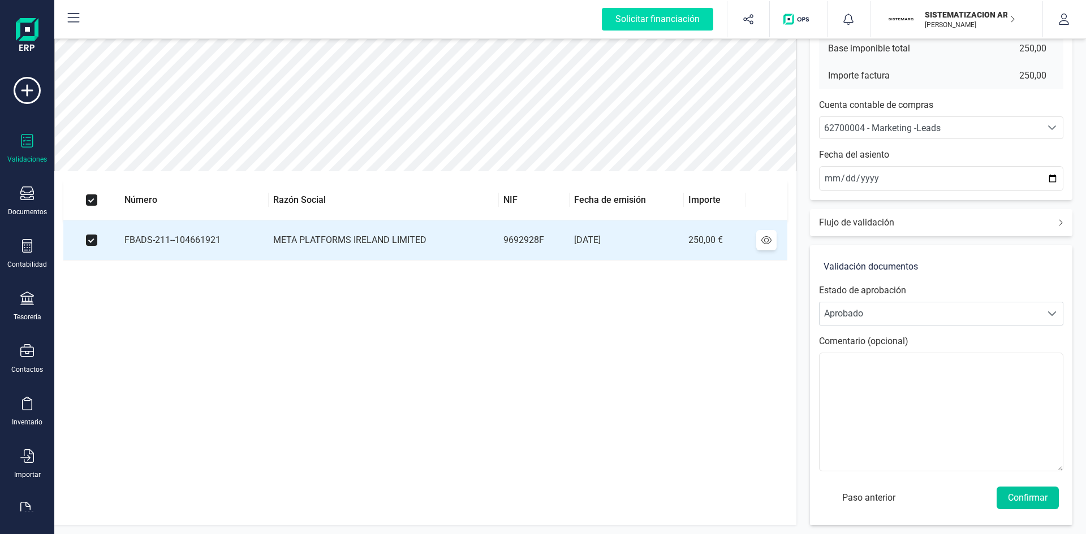
click at [1022, 491] on button "Confirmar" at bounding box center [1027, 498] width 62 height 23
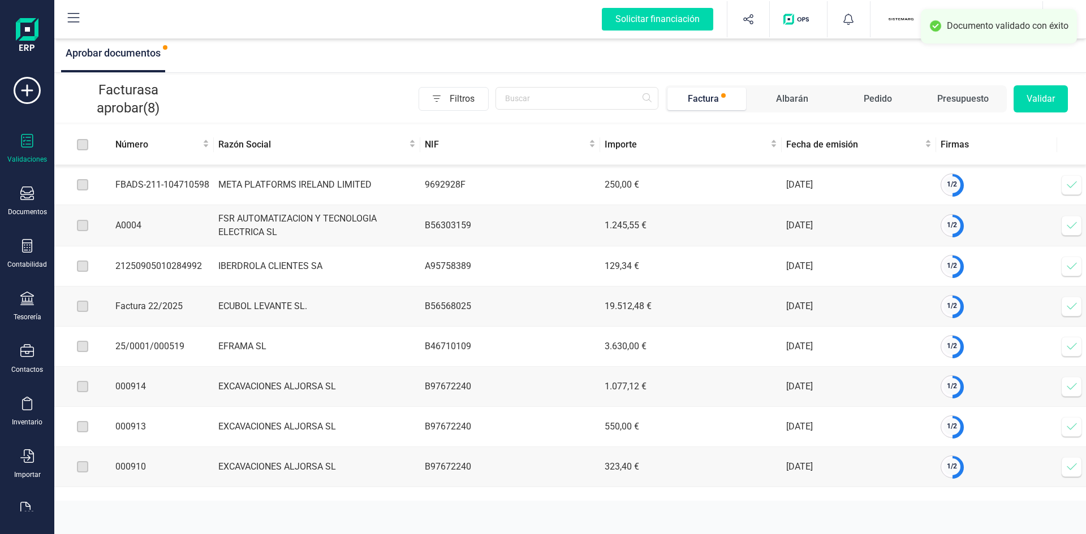
click at [1068, 182] on icon at bounding box center [1071, 184] width 11 height 11
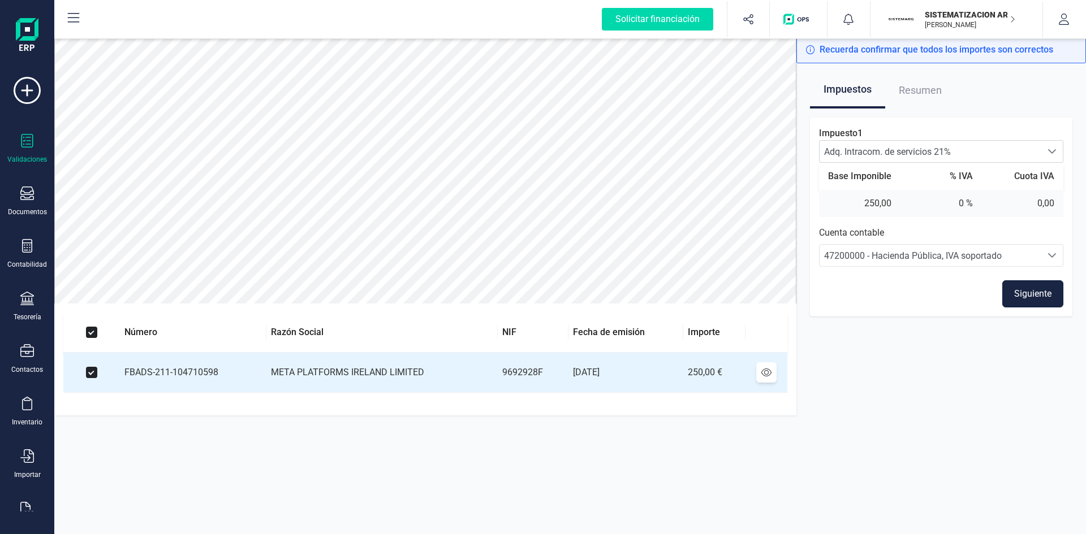
click at [1021, 291] on button "Siguiente" at bounding box center [1032, 293] width 61 height 27
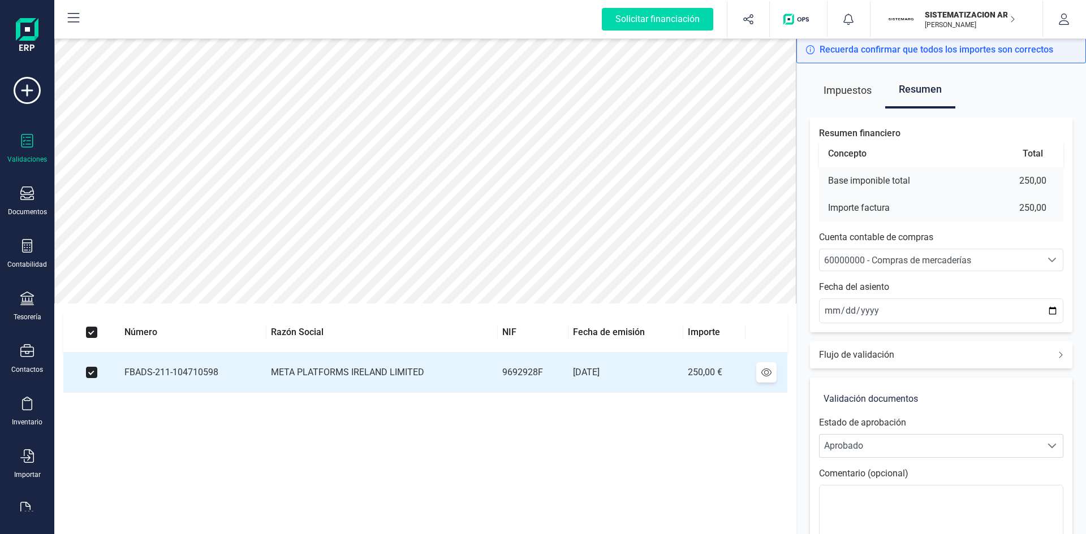
click at [919, 261] on span "60000000 - Compras de mercaderías" at bounding box center [897, 260] width 147 height 11
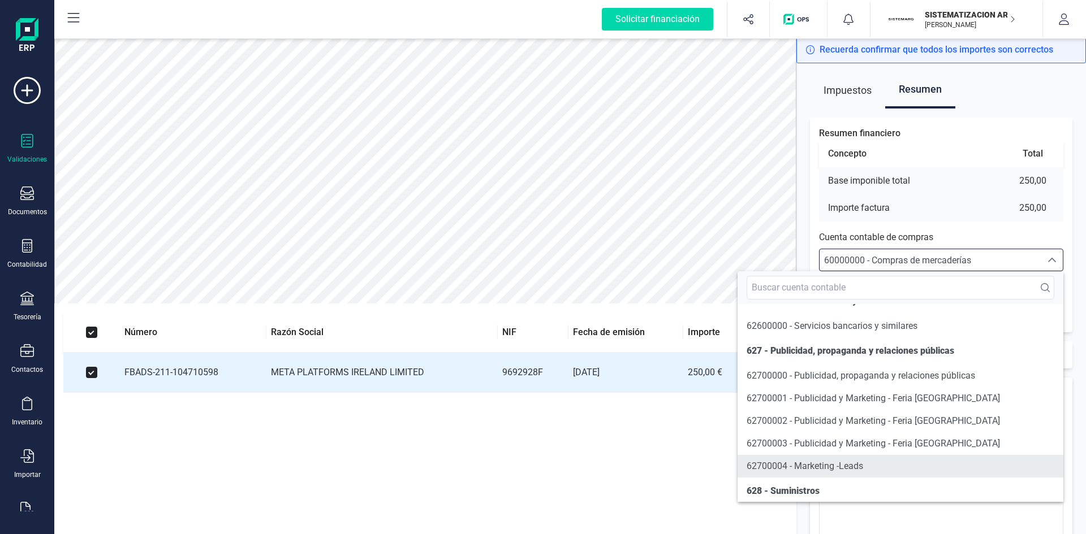
scroll to position [6570, 0]
click at [801, 469] on span "62700004 - Marketing -Leads" at bounding box center [804, 463] width 116 height 11
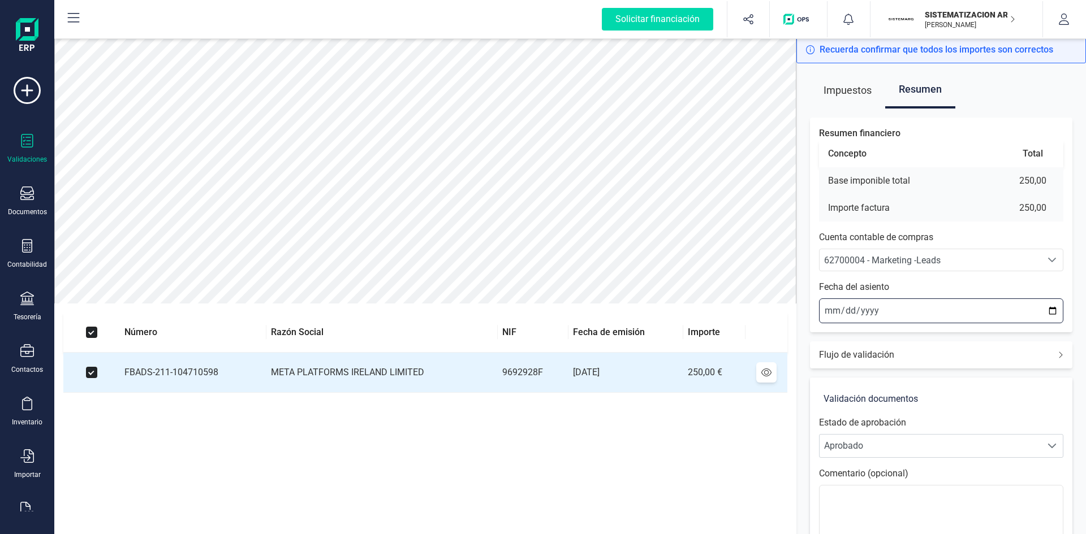
click at [826, 307] on input "2025-09-10" at bounding box center [941, 311] width 244 height 25
type input "2025-09-01"
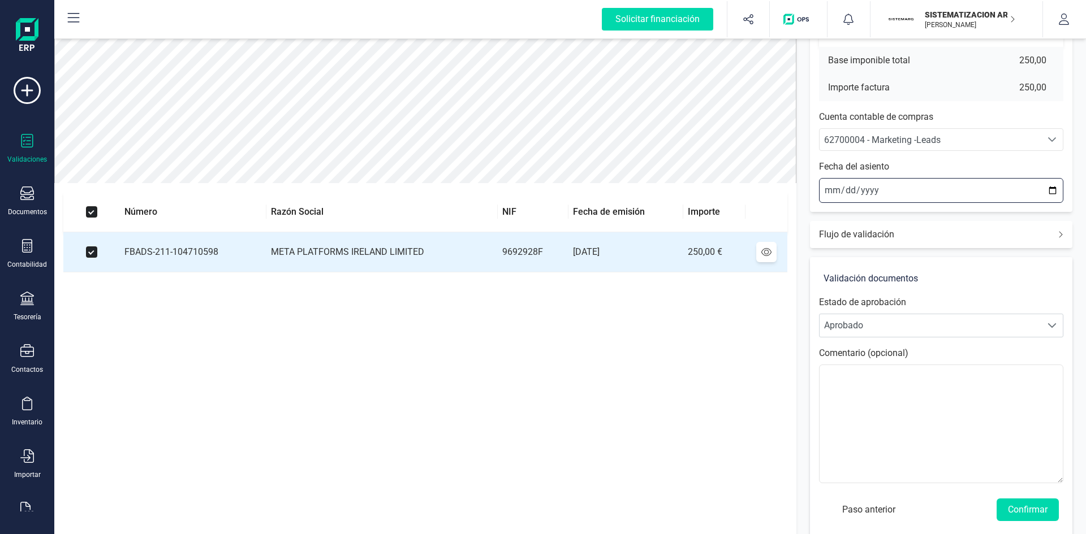
scroll to position [132, 0]
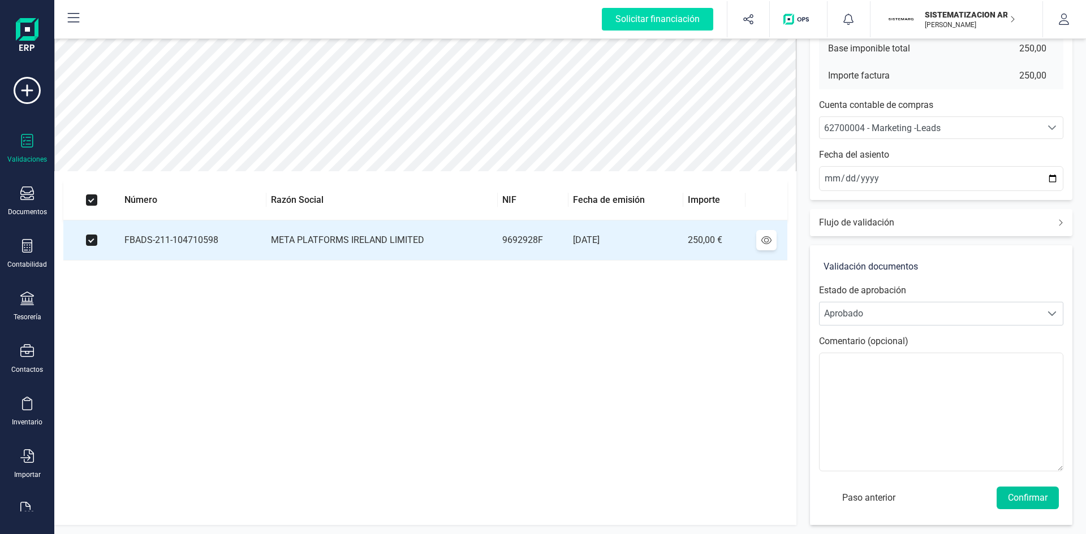
click at [1016, 499] on button "Confirmar" at bounding box center [1027, 498] width 62 height 23
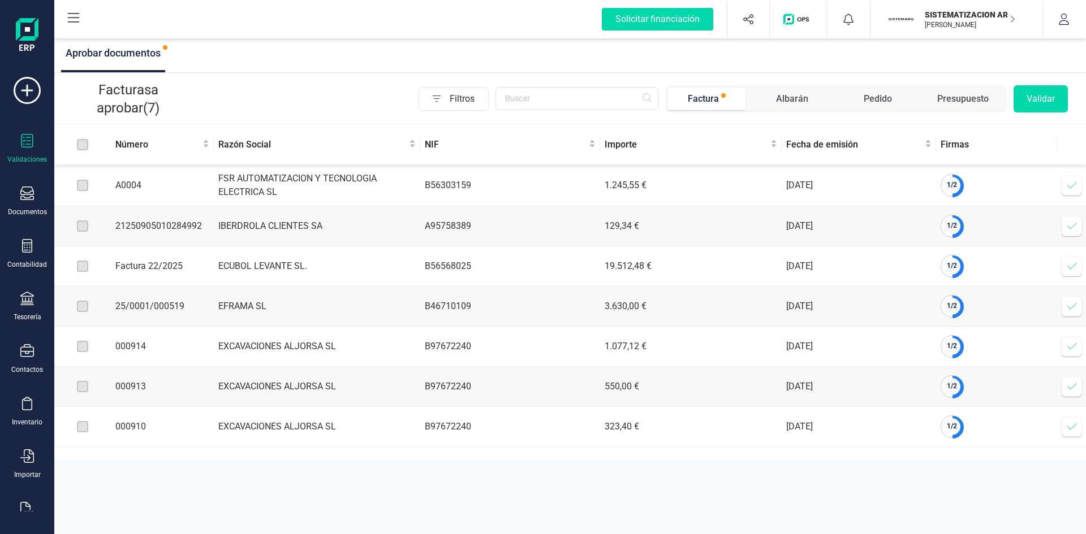
click at [1074, 191] on icon at bounding box center [1071, 185] width 11 height 11
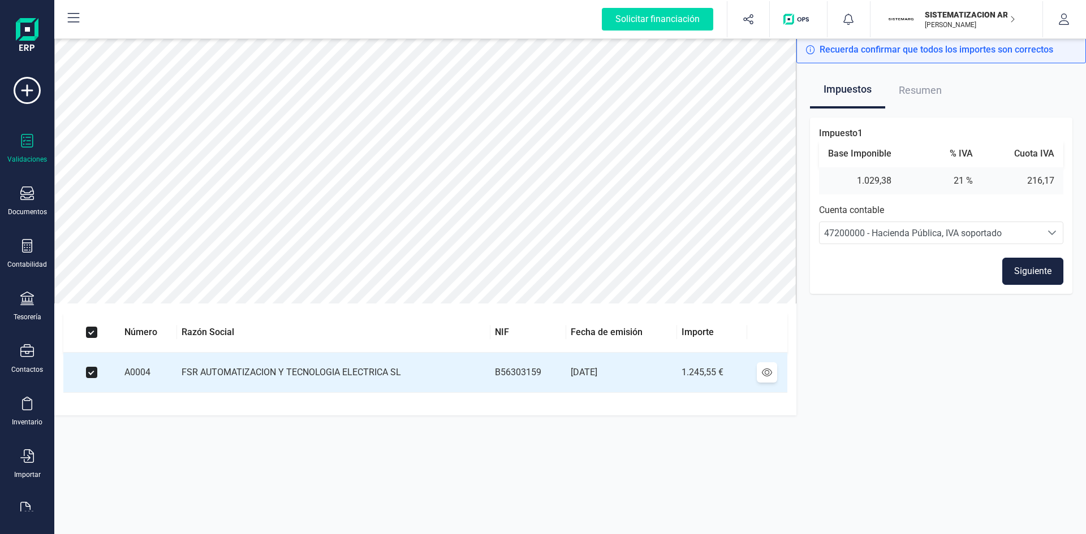
click at [1019, 273] on button "Siguiente" at bounding box center [1032, 271] width 61 height 27
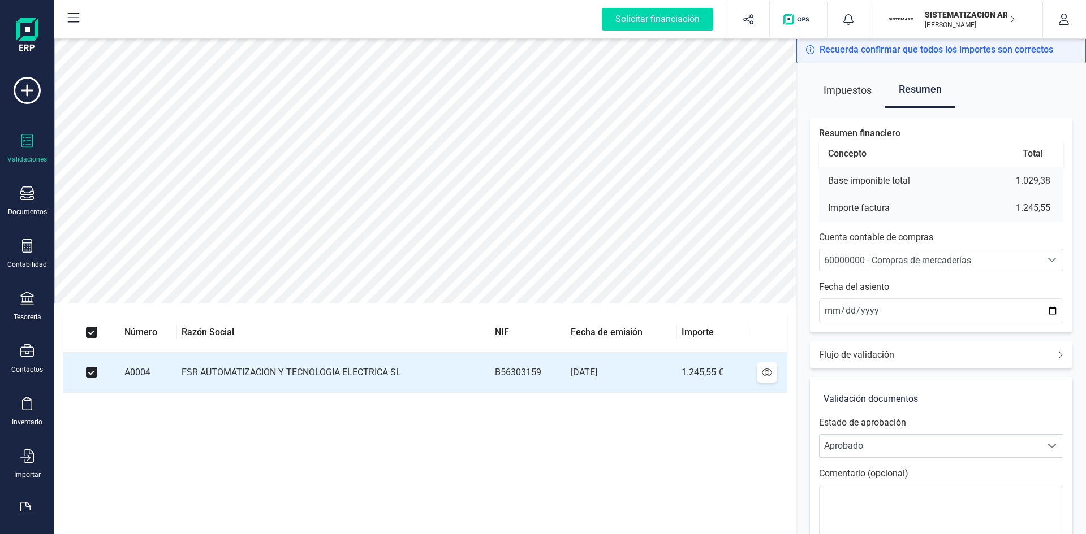
click at [937, 261] on span "60000000 - Compras de mercaderías" at bounding box center [897, 260] width 147 height 11
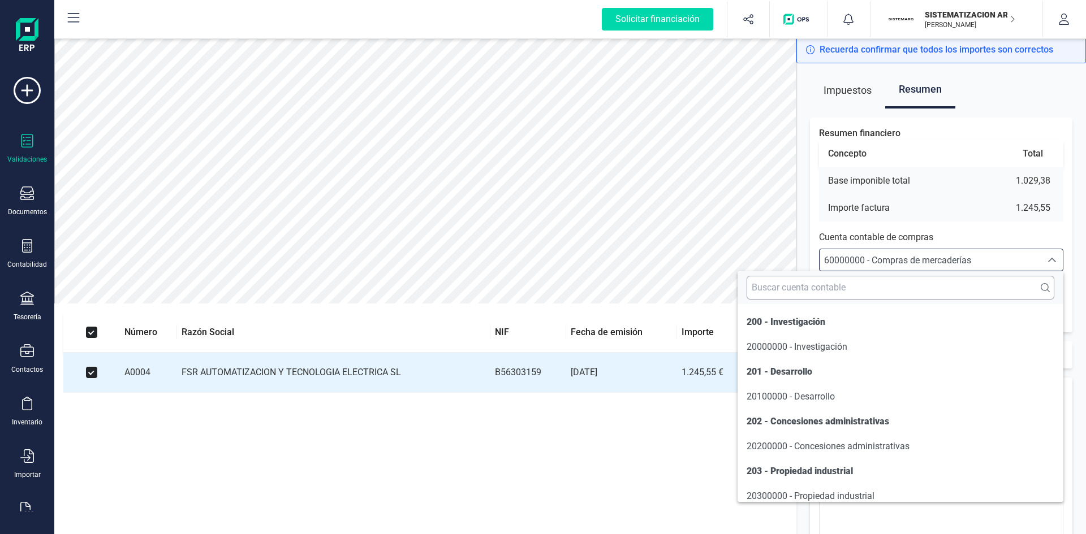
scroll to position [5430, 0]
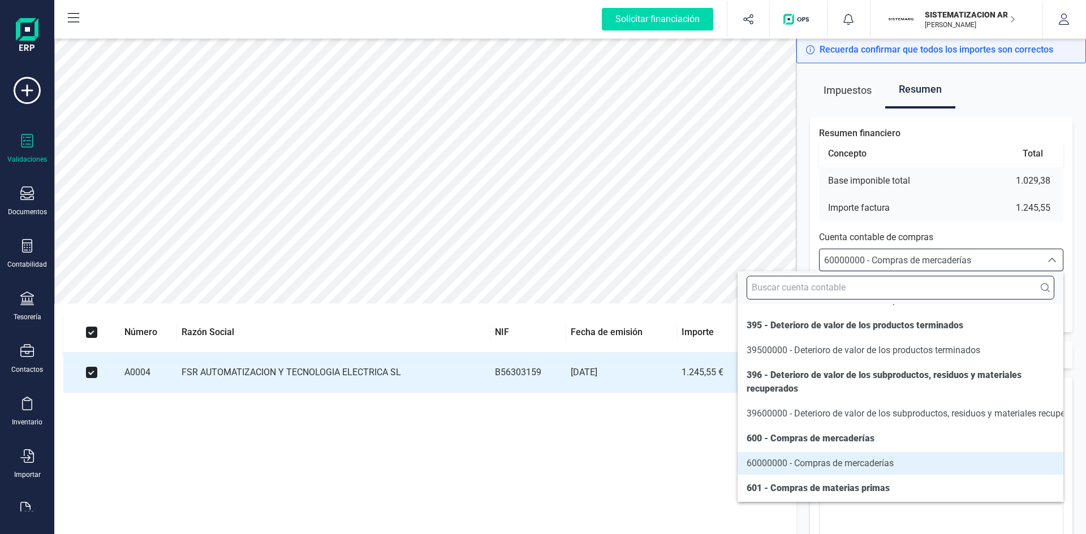
click at [901, 289] on input "text" at bounding box center [900, 288] width 308 height 24
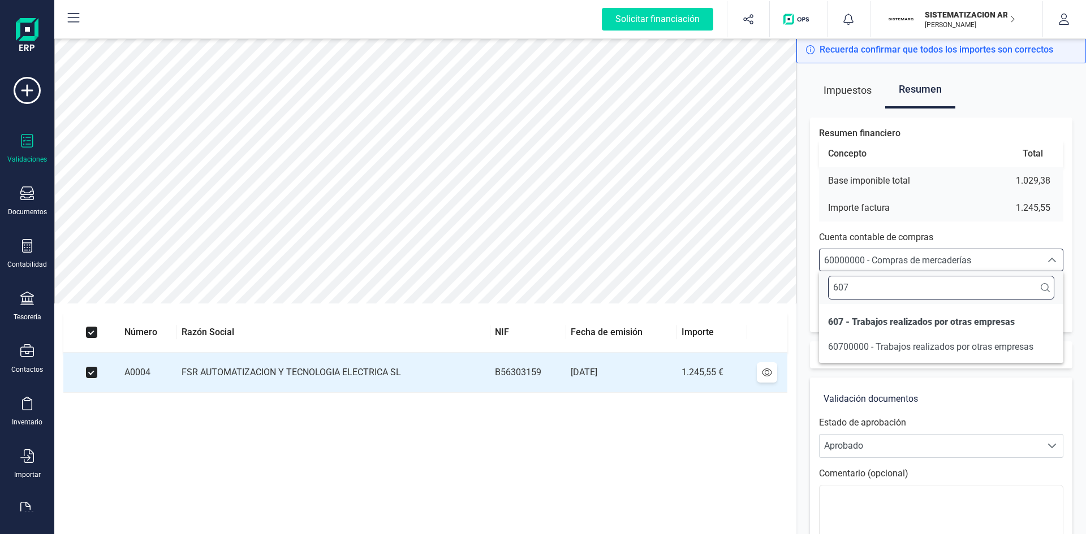
scroll to position [0, 0]
type input "6070"
click at [907, 346] on span "60700000 - Trabajos realizados por otras empresas" at bounding box center [930, 347] width 205 height 11
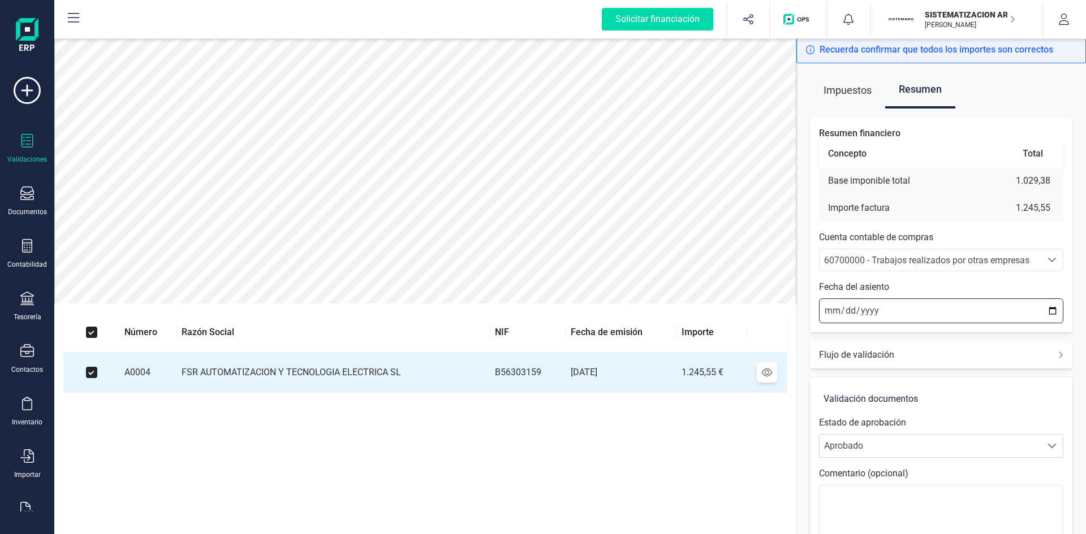
click at [824, 310] on input "2025-09-10" at bounding box center [941, 311] width 244 height 25
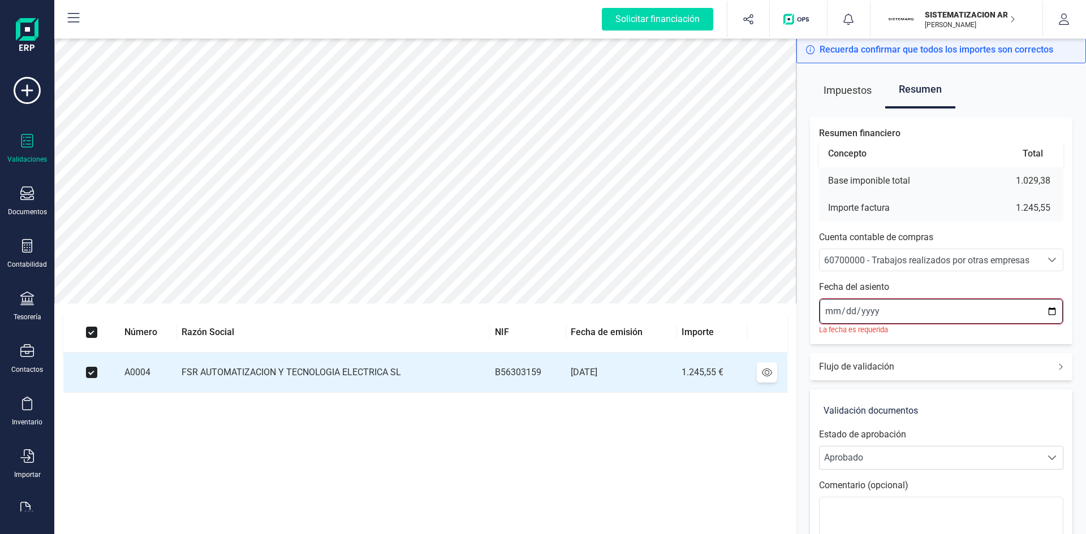
type input "2025-09-09"
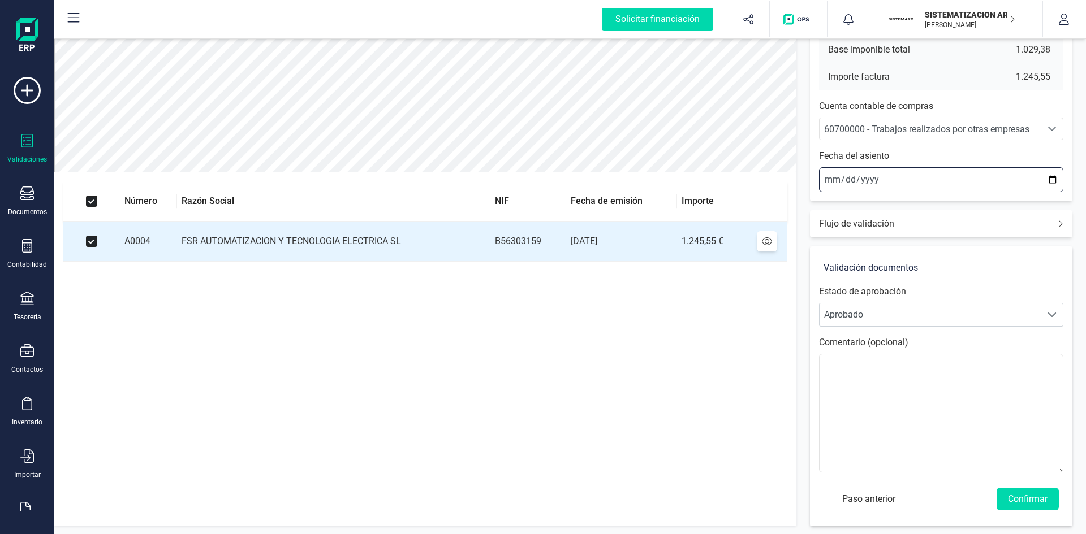
scroll to position [132, 0]
click at [1029, 496] on button "Confirmar" at bounding box center [1027, 498] width 62 height 23
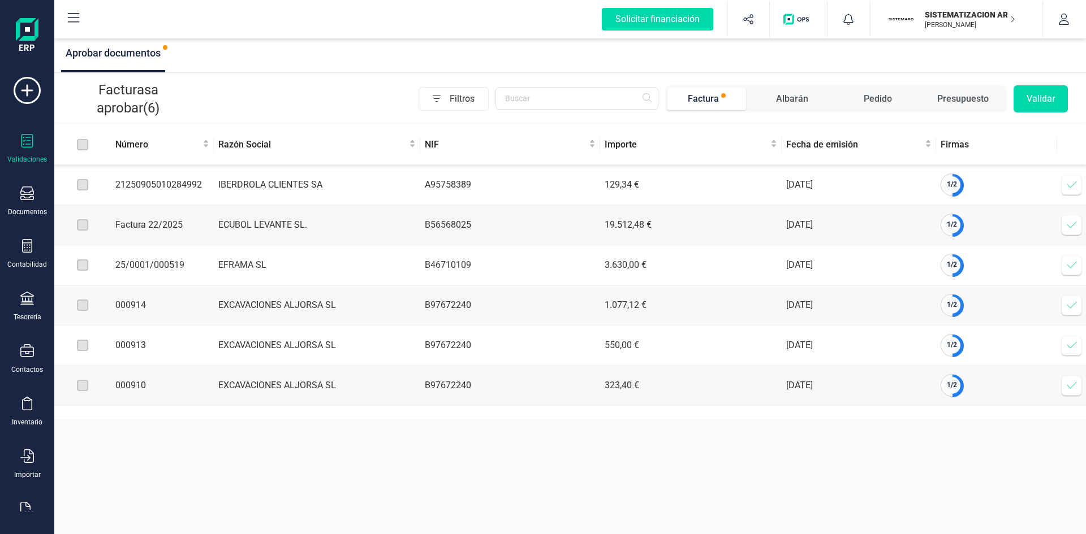
click at [1070, 186] on icon at bounding box center [1071, 184] width 11 height 11
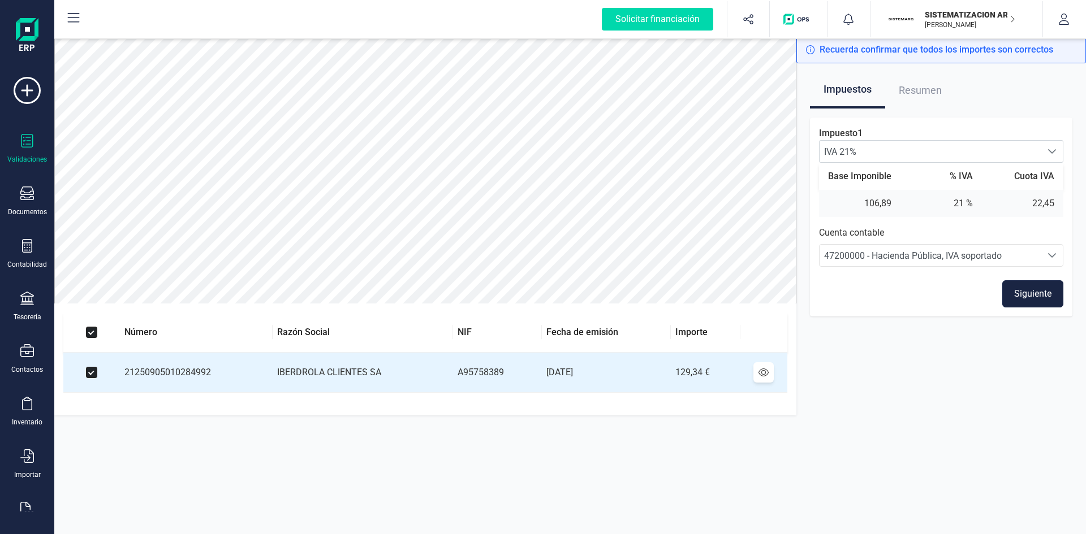
click at [1030, 288] on button "Siguiente" at bounding box center [1032, 293] width 61 height 27
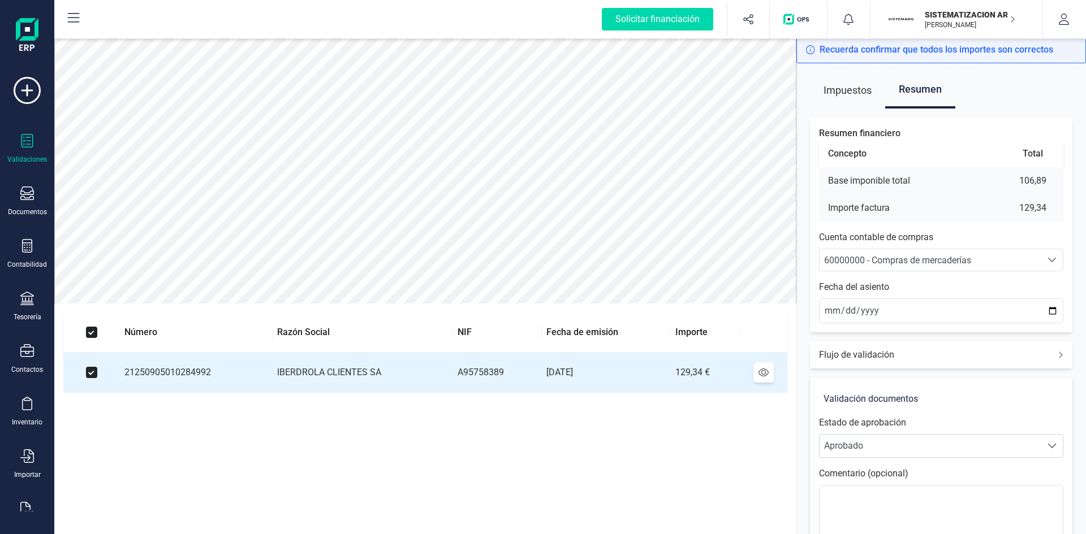
click at [932, 260] on span "60000000 - Compras de mercaderías" at bounding box center [897, 260] width 147 height 11
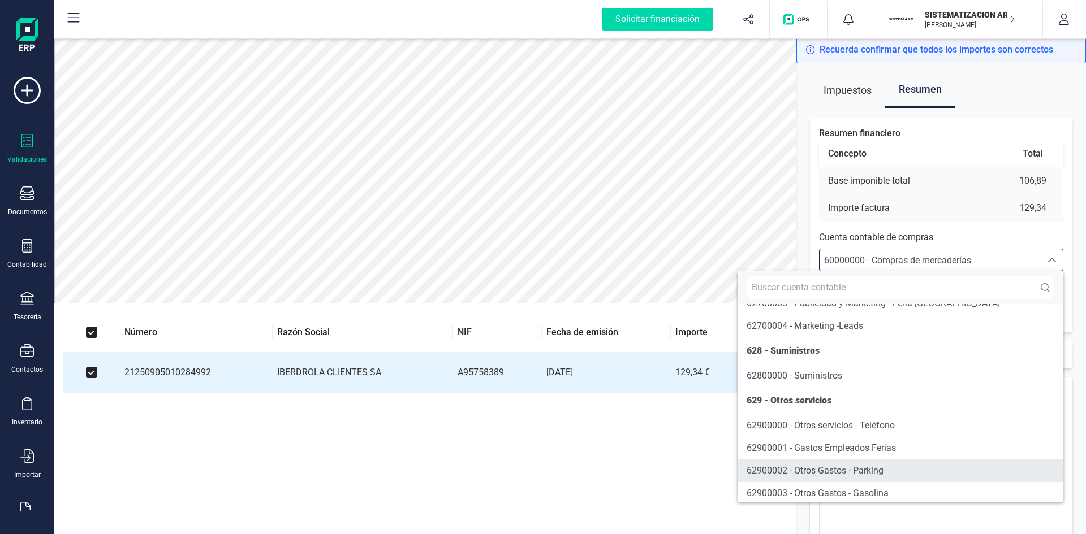
scroll to position [6715, 0]
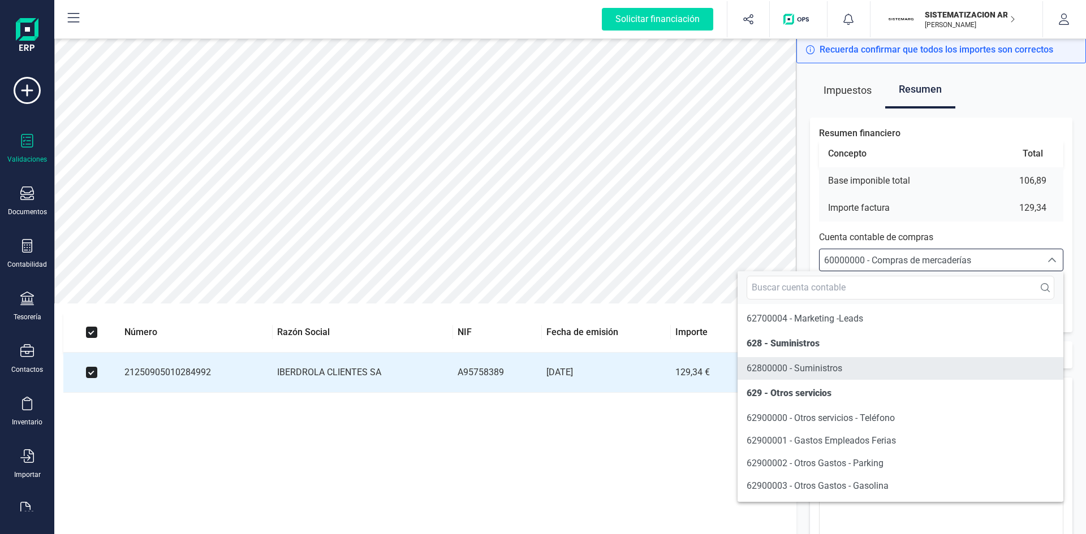
click at [826, 374] on span "62800000 - Suministros" at bounding box center [794, 368] width 96 height 11
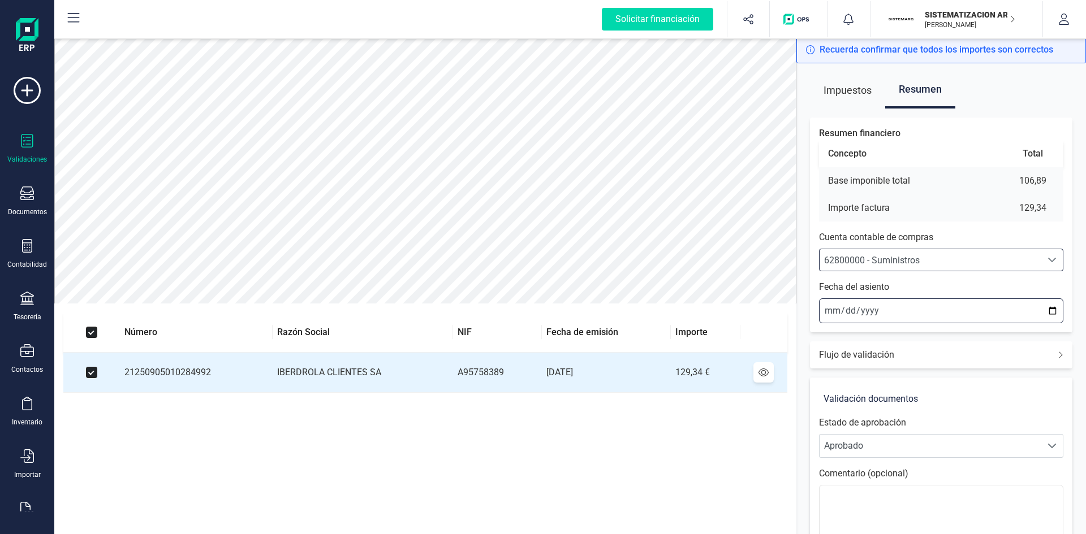
click at [829, 312] on input "2025-09-10" at bounding box center [941, 311] width 244 height 25
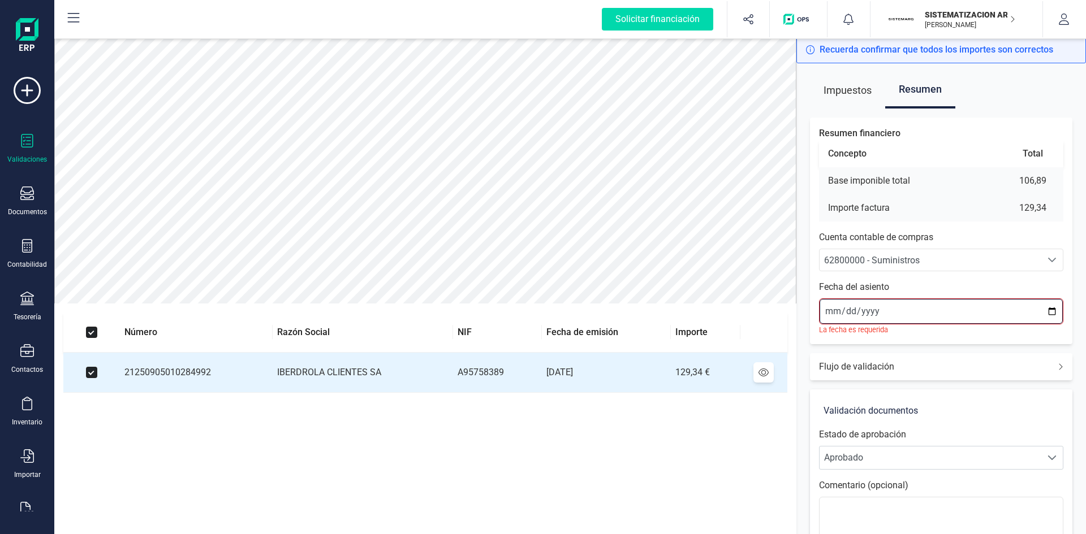
type input "2025-09-05"
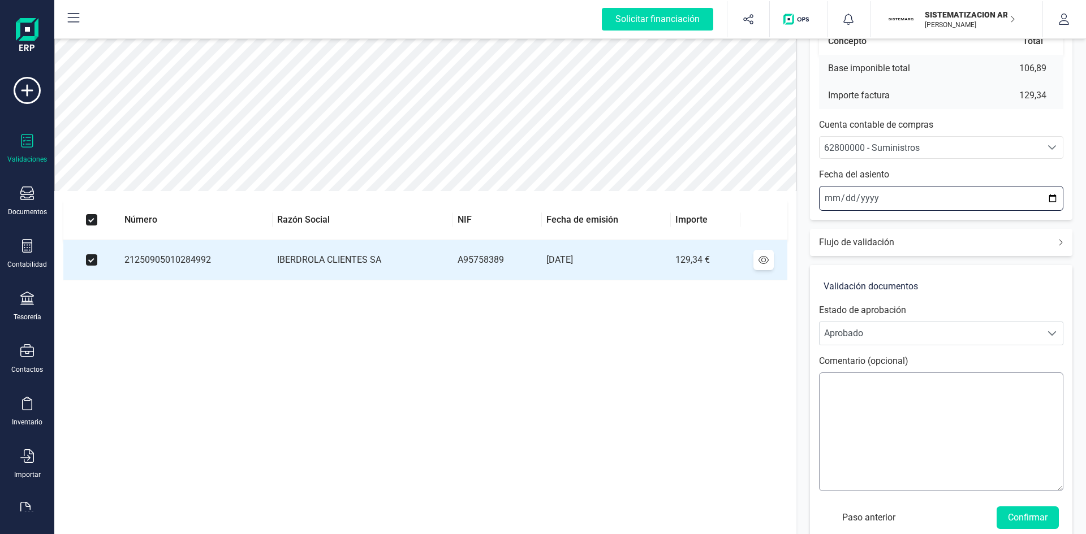
scroll to position [132, 0]
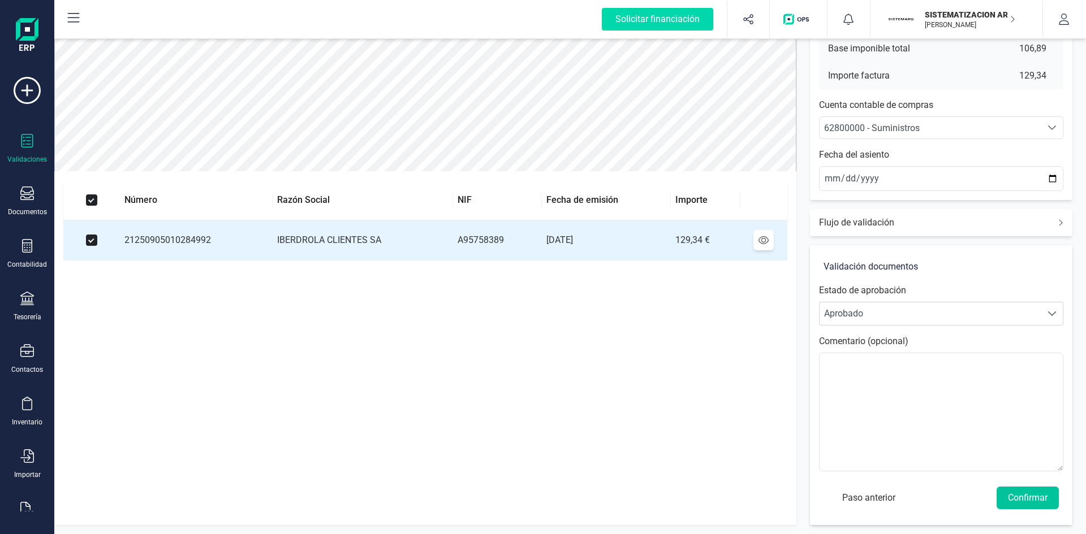
click at [1038, 499] on button "Confirmar" at bounding box center [1027, 498] width 62 height 23
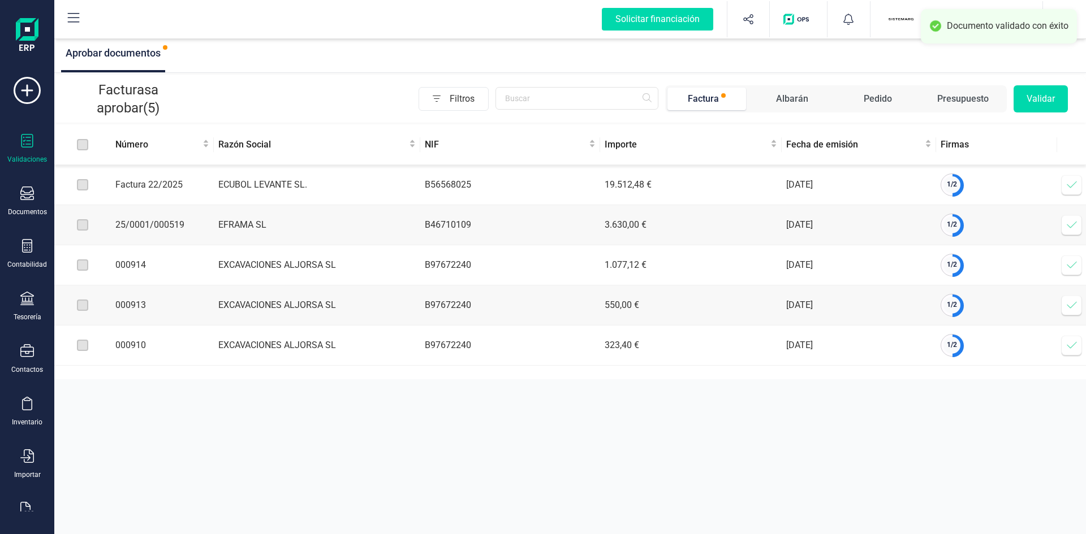
click at [1078, 227] on span at bounding box center [1071, 225] width 23 height 23
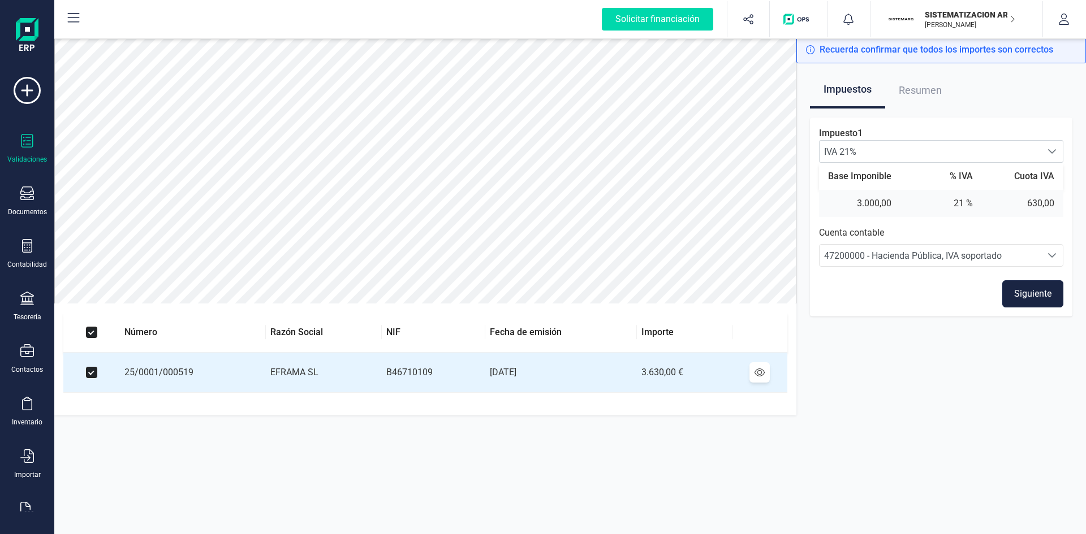
click at [1028, 295] on button "Siguiente" at bounding box center [1032, 293] width 61 height 27
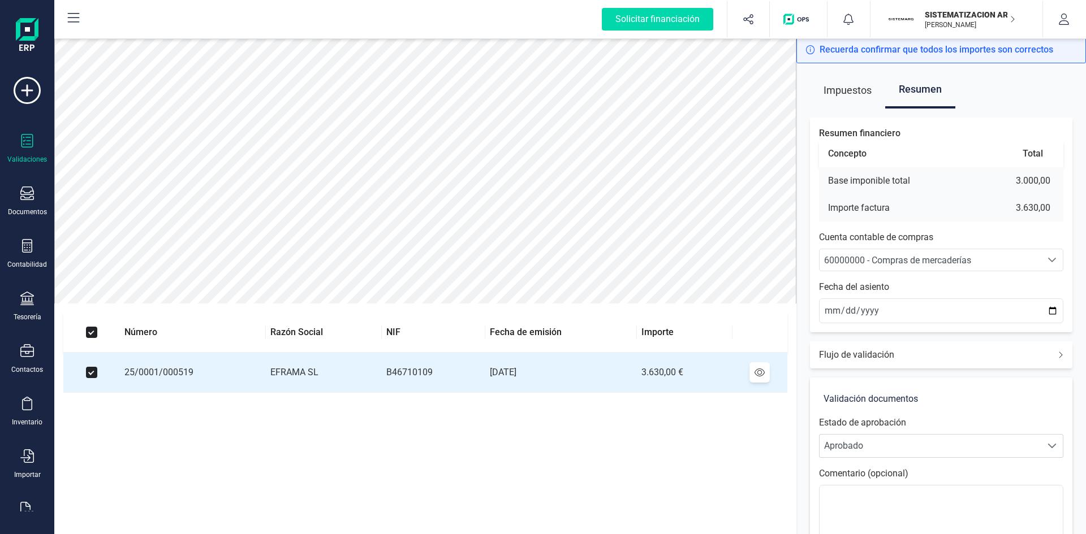
click at [927, 257] on span "60000000 - Compras de mercaderías" at bounding box center [897, 260] width 147 height 11
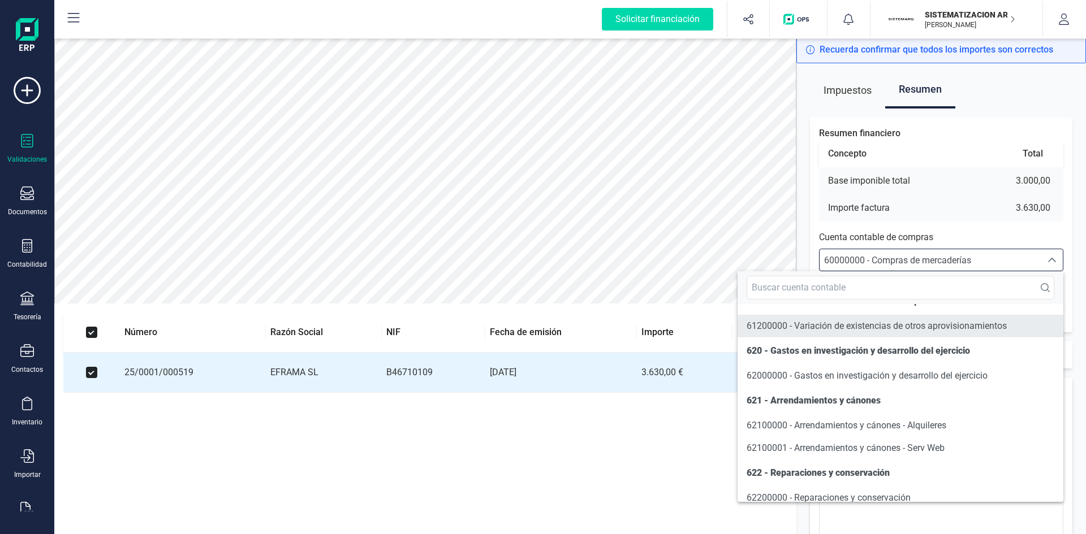
scroll to position [6162, 0]
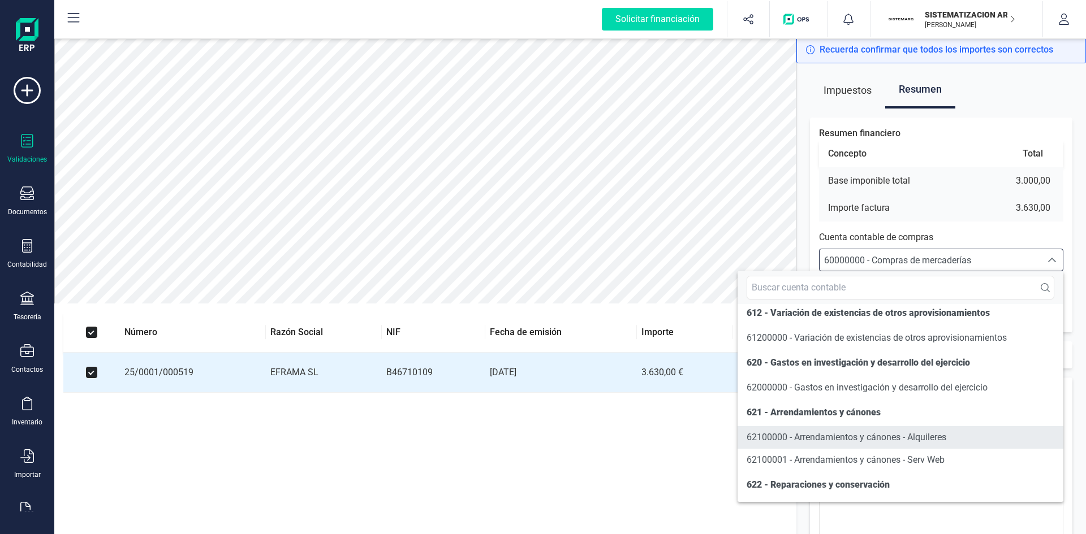
click at [881, 443] on span "62100000 - Arrendamientos y cánones - Alquileres" at bounding box center [846, 437] width 200 height 11
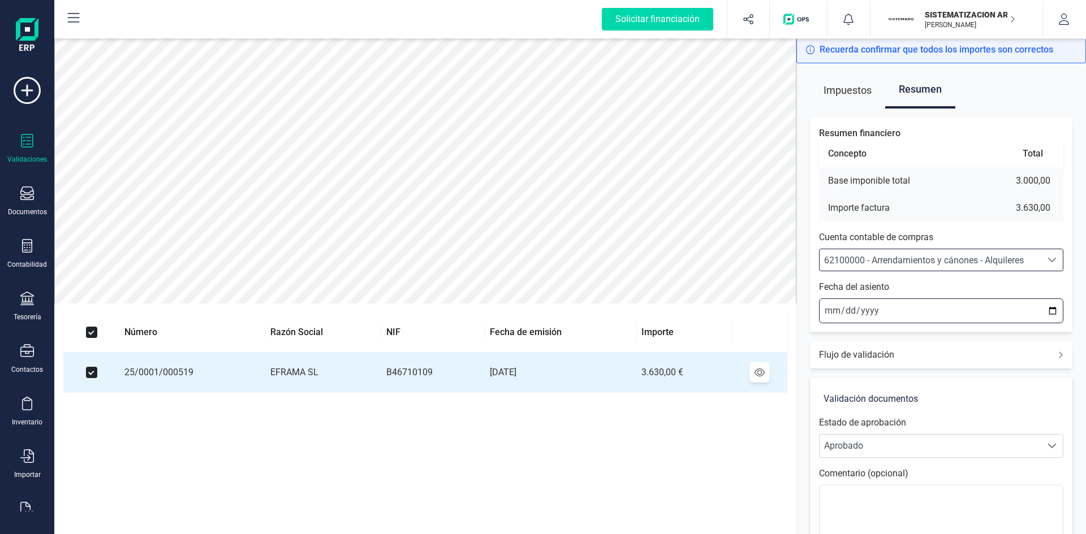
click at [833, 312] on input "2025-09-10" at bounding box center [941, 311] width 244 height 25
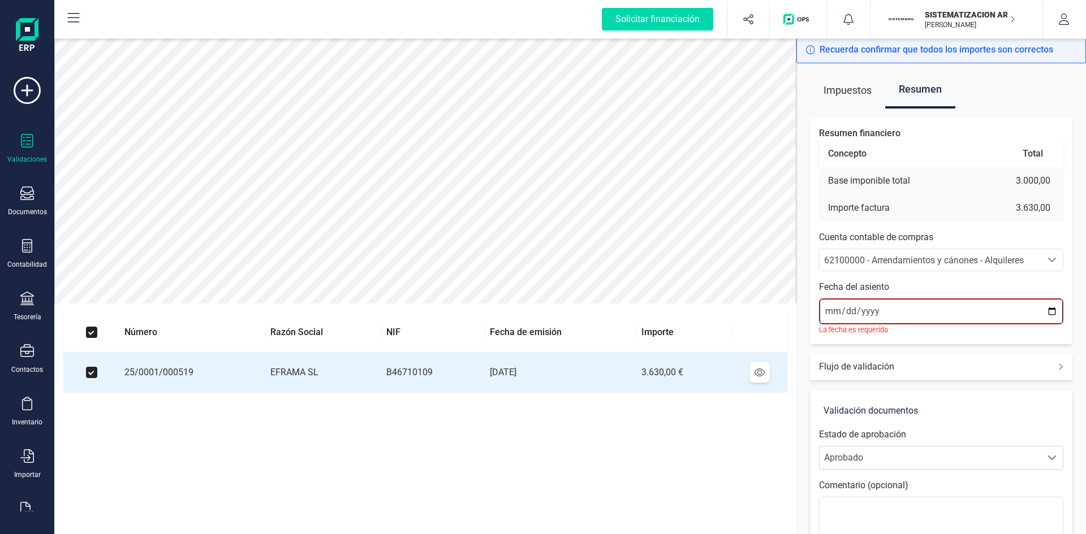
type input "2025-09-01"
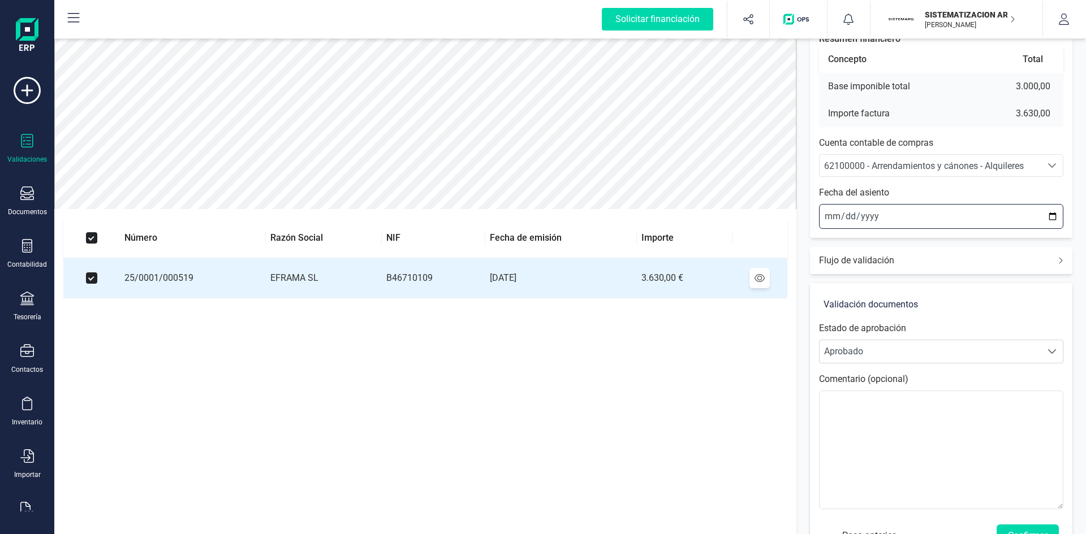
scroll to position [132, 0]
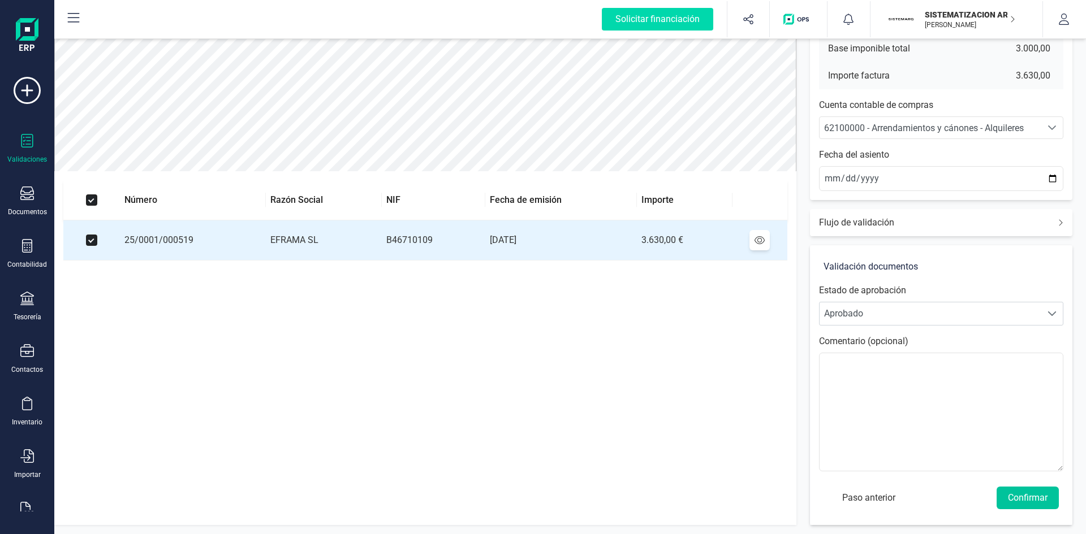
click at [1025, 495] on button "Confirmar" at bounding box center [1027, 498] width 62 height 23
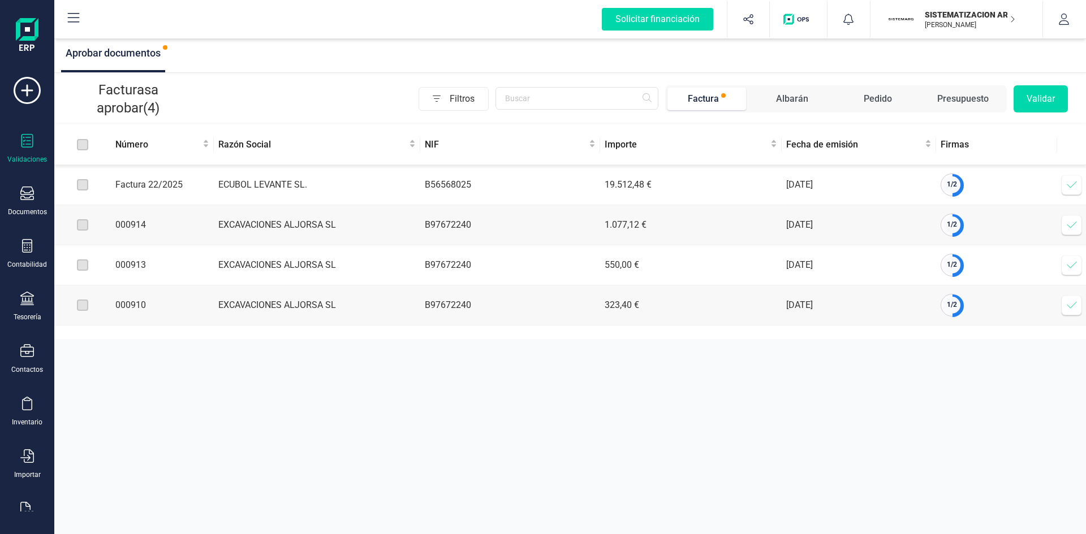
click at [1073, 224] on icon at bounding box center [1071, 224] width 11 height 11
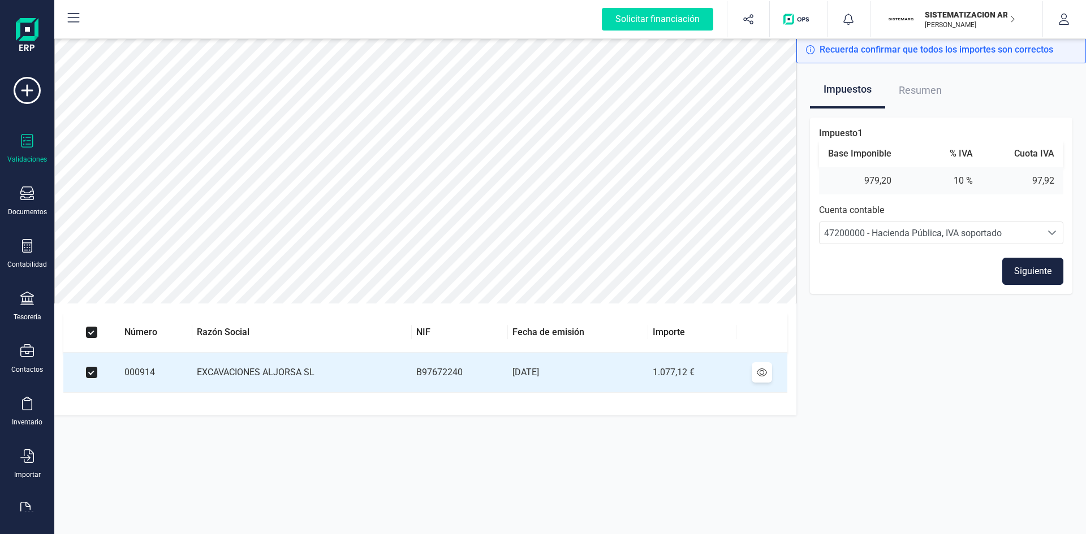
click at [1016, 273] on button "Siguiente" at bounding box center [1032, 271] width 61 height 27
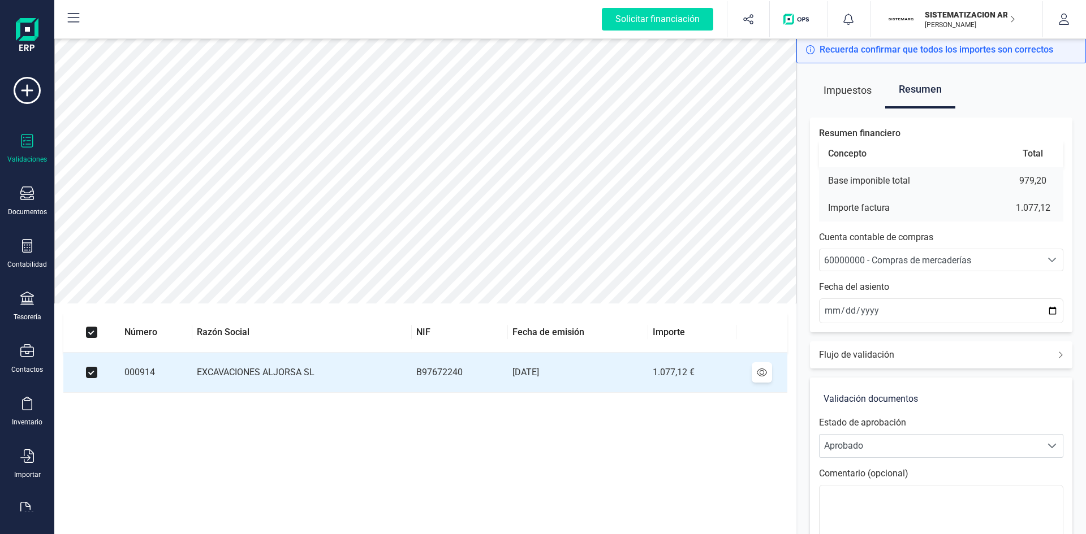
click at [886, 257] on span "60000000 - Compras de mercaderías" at bounding box center [897, 260] width 147 height 11
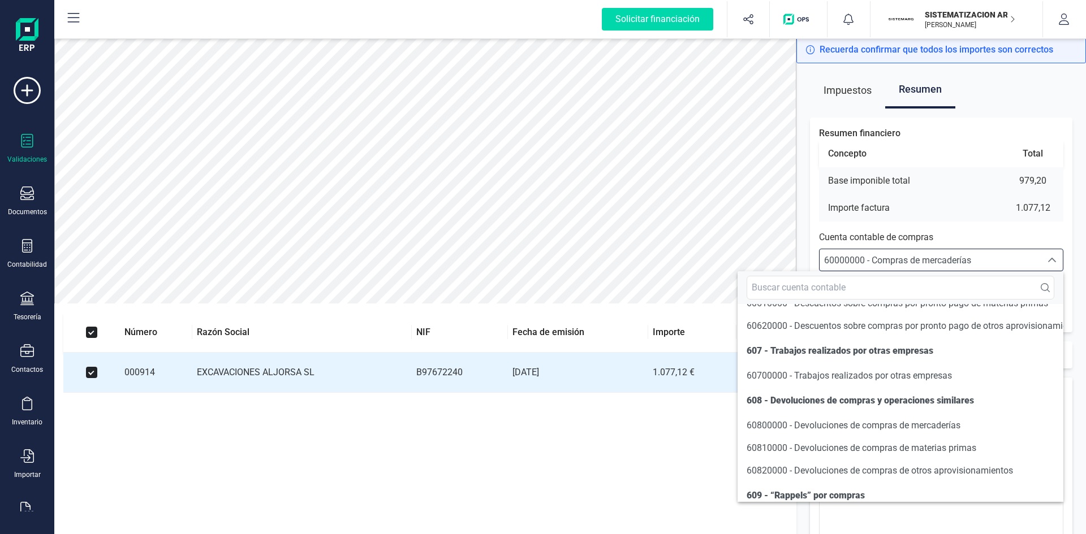
scroll to position [5777, 0]
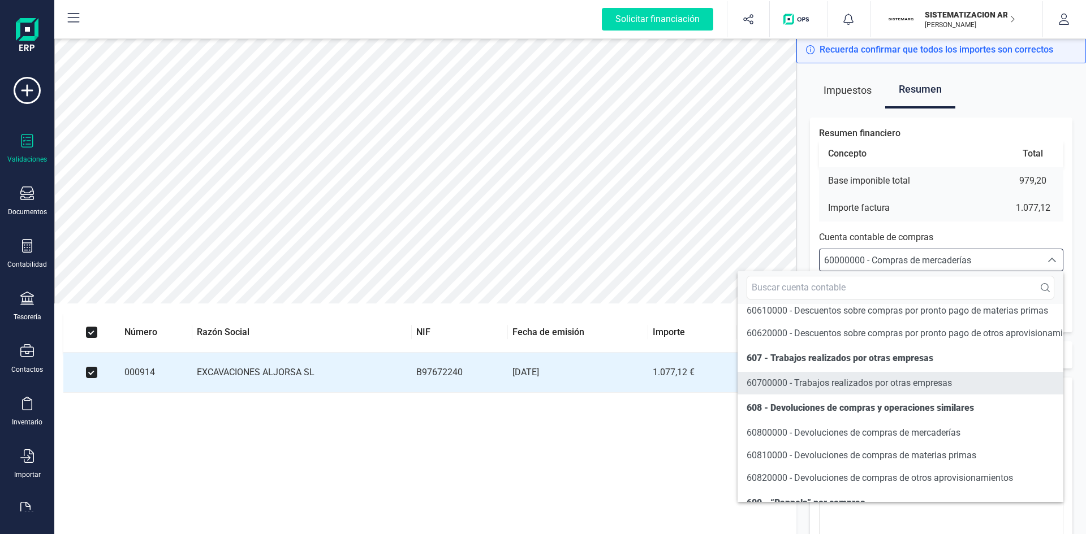
click at [886, 388] on span "60700000 - Trabajos realizados por otras empresas" at bounding box center [848, 383] width 205 height 11
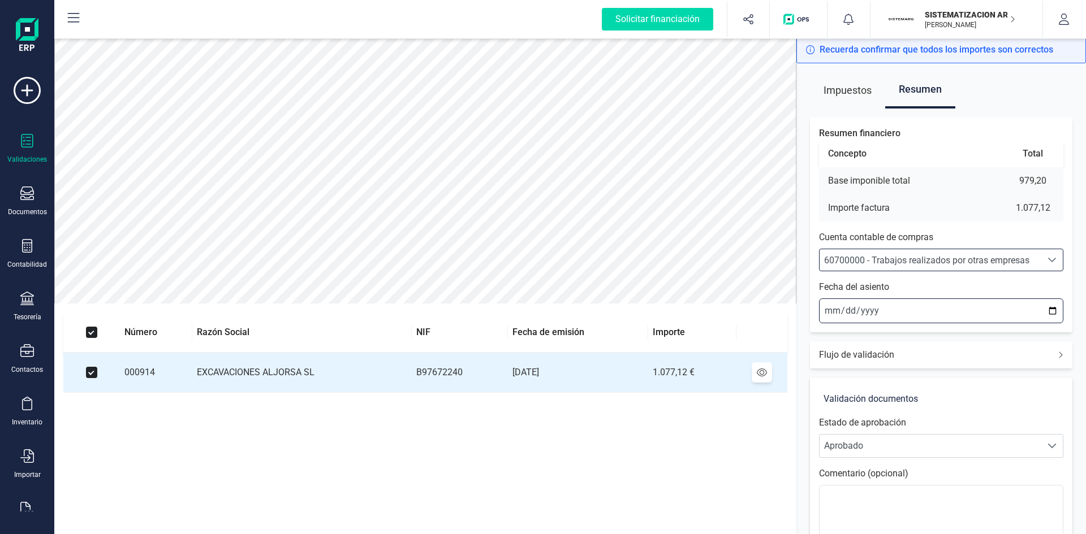
click at [828, 310] on input "2025-09-10" at bounding box center [941, 311] width 244 height 25
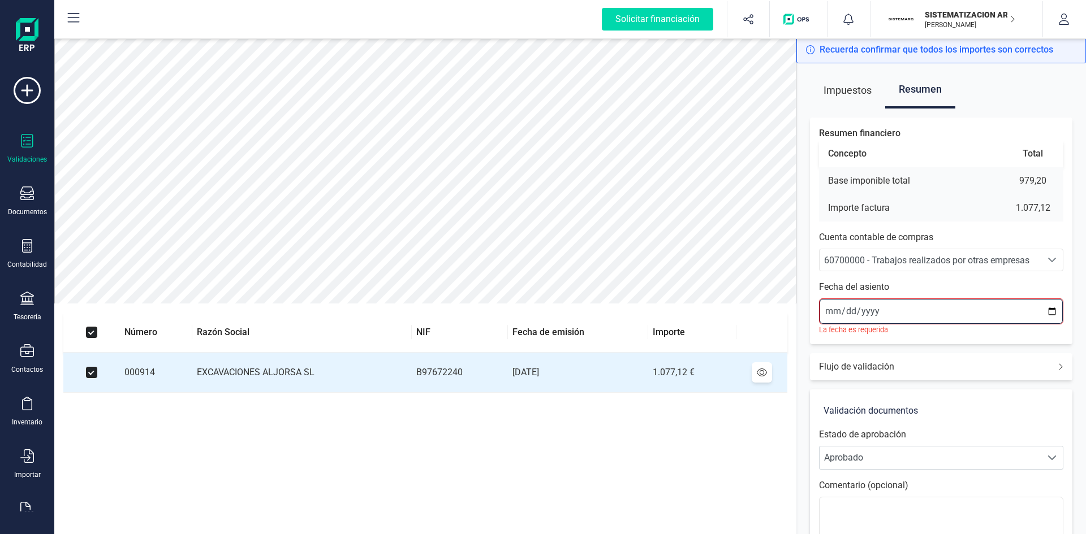
type input "2025-09-01"
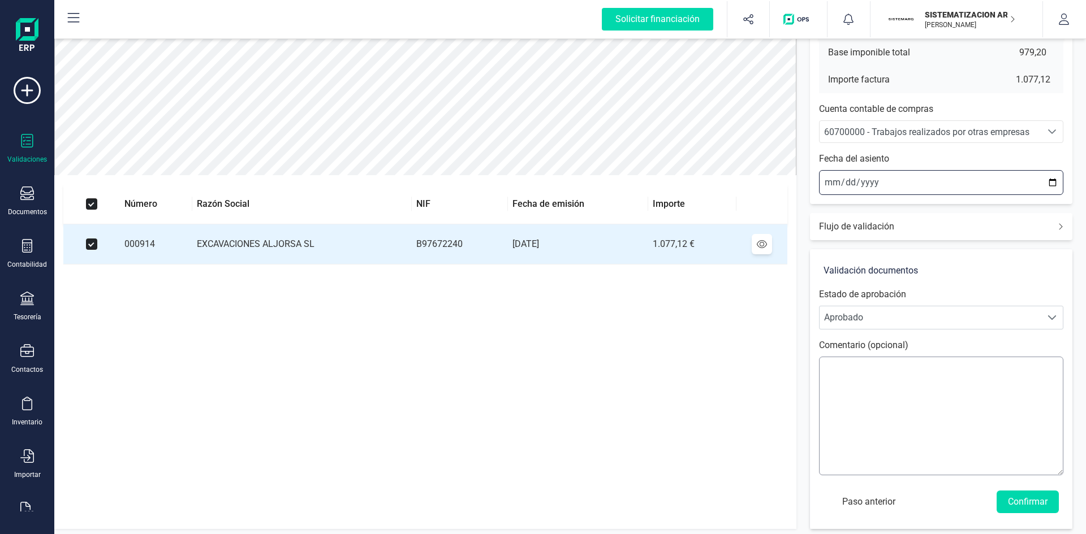
scroll to position [132, 0]
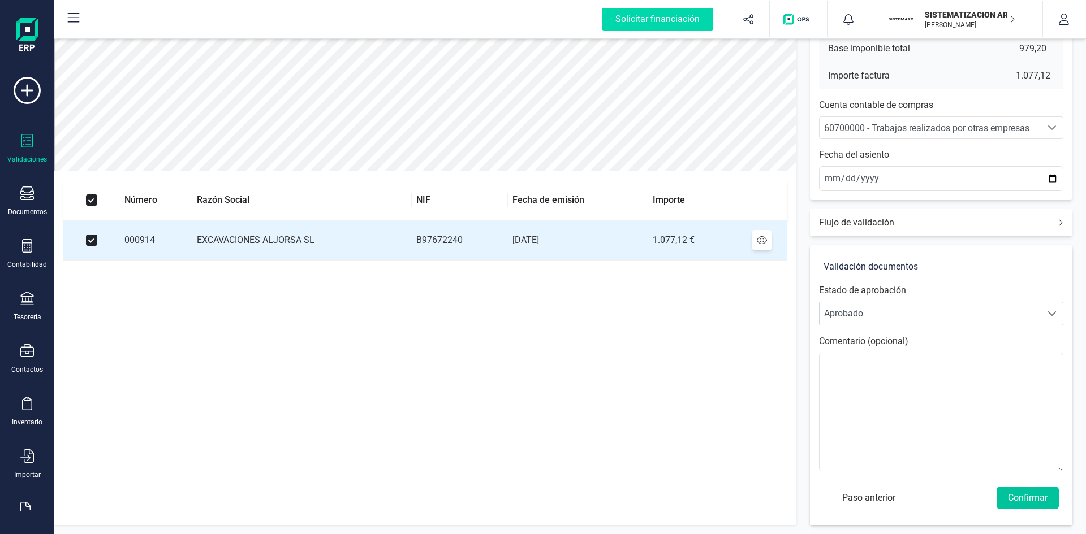
click at [1034, 496] on button "Confirmar" at bounding box center [1027, 498] width 62 height 23
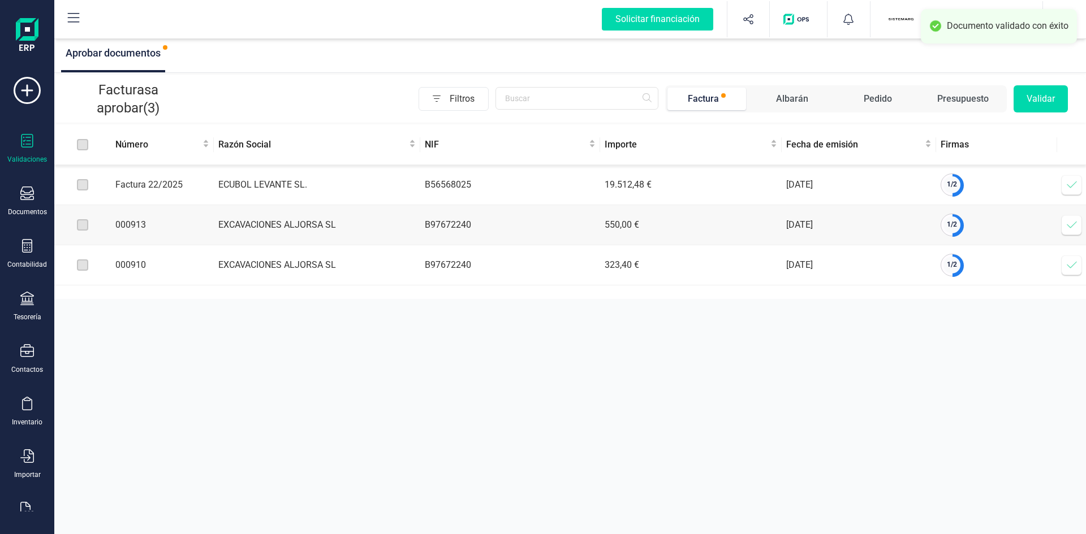
click at [1069, 223] on icon at bounding box center [1071, 224] width 11 height 11
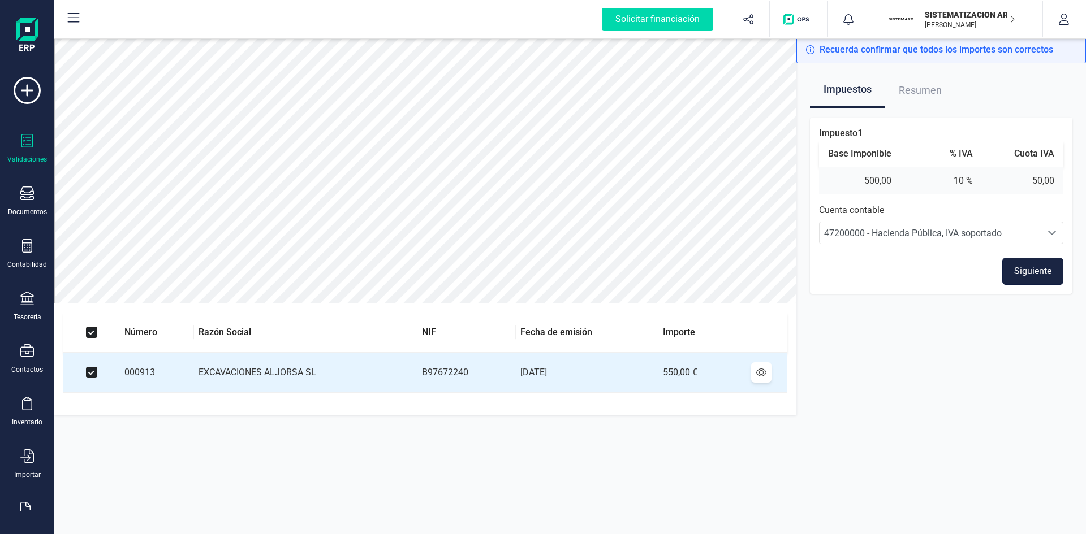
click at [1029, 268] on button "Siguiente" at bounding box center [1032, 271] width 61 height 27
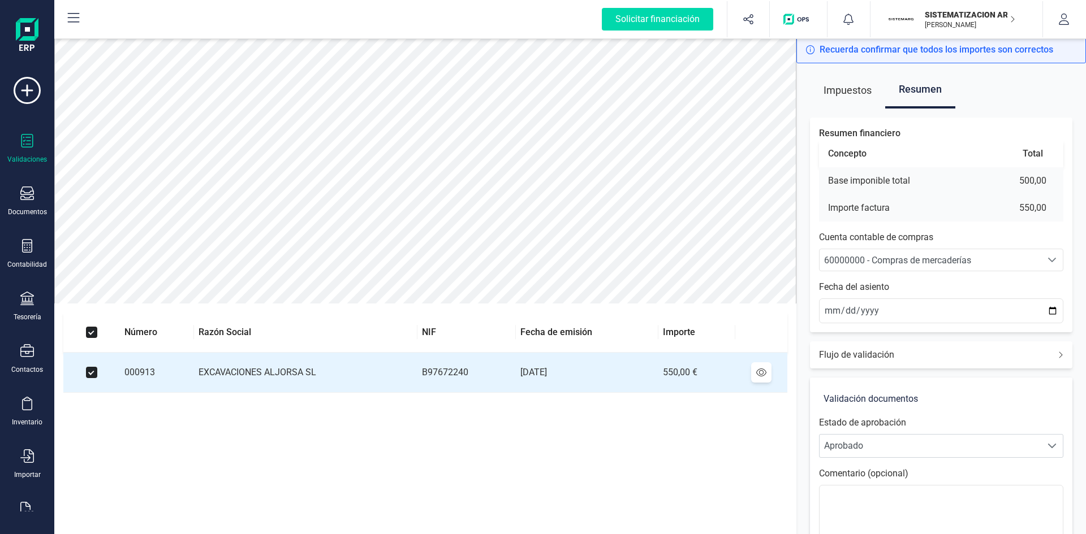
click at [880, 258] on span "60000000 - Compras de mercaderías" at bounding box center [897, 260] width 147 height 11
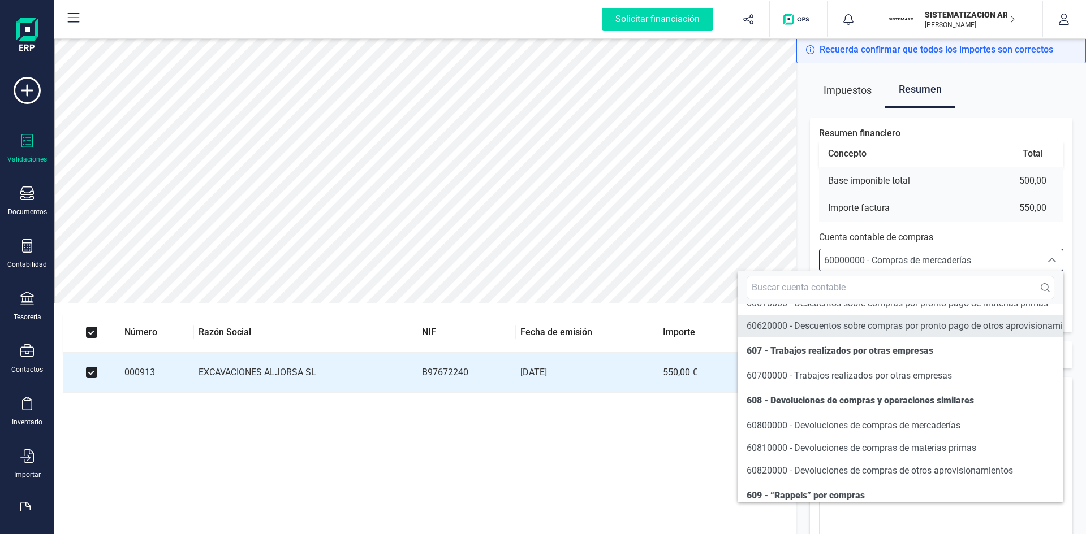
scroll to position [5777, 0]
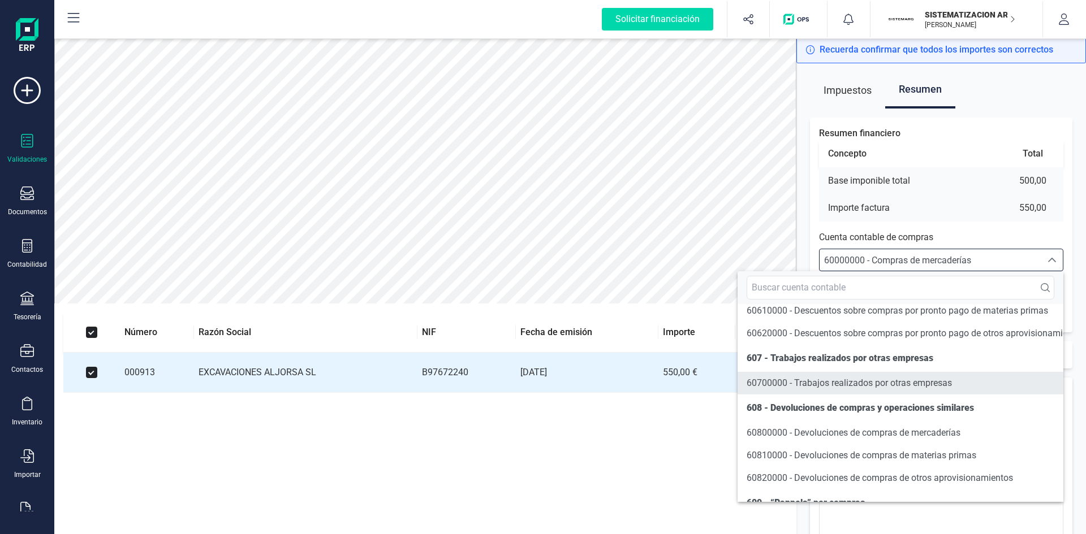
click at [854, 388] on span "60700000 - Trabajos realizados por otras empresas" at bounding box center [848, 383] width 205 height 11
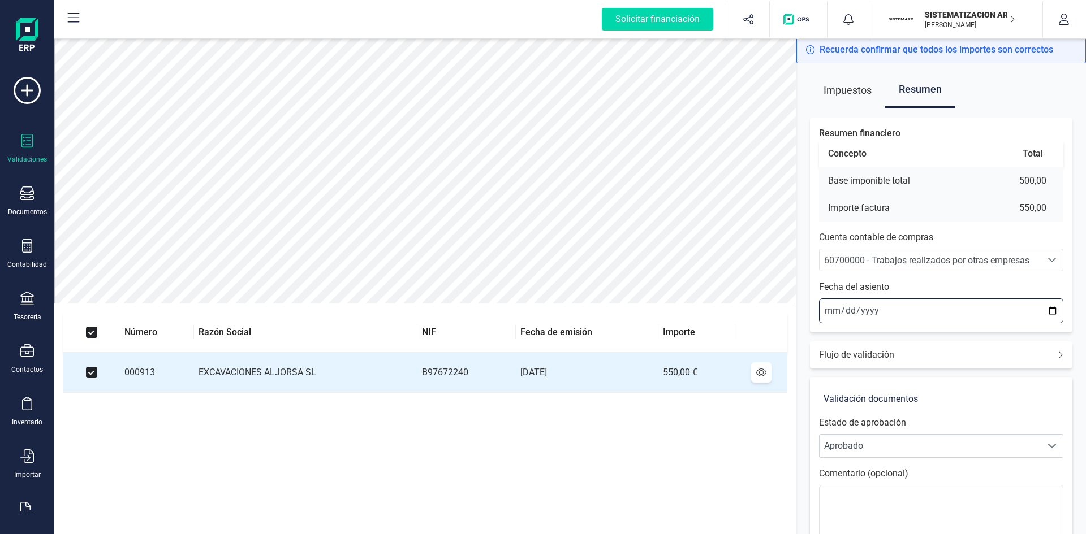
click at [831, 307] on input "2025-09-10" at bounding box center [941, 311] width 244 height 25
type input "2025-09-01"
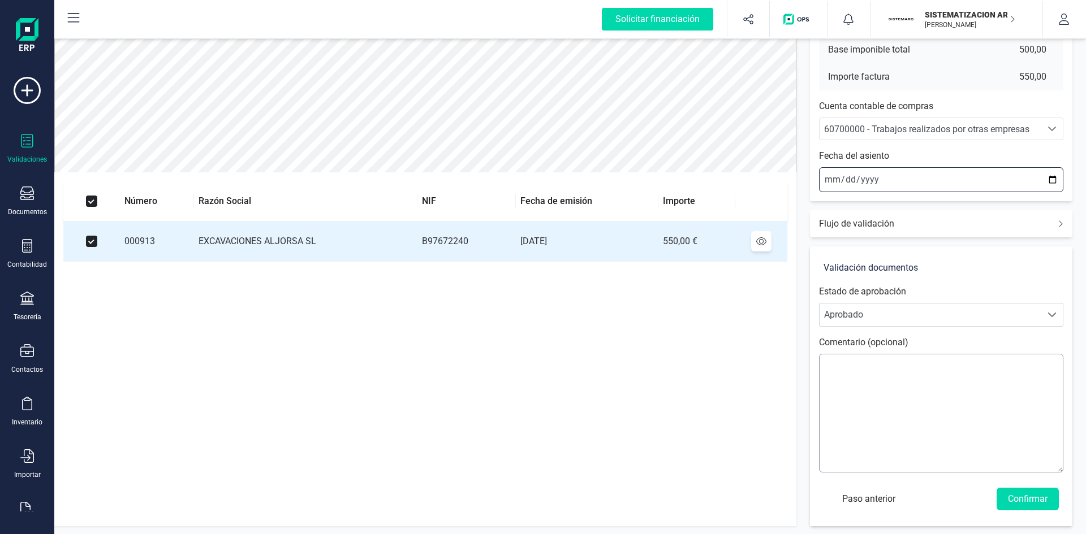
scroll to position [132, 0]
click at [1029, 496] on button "Confirmar" at bounding box center [1027, 498] width 62 height 23
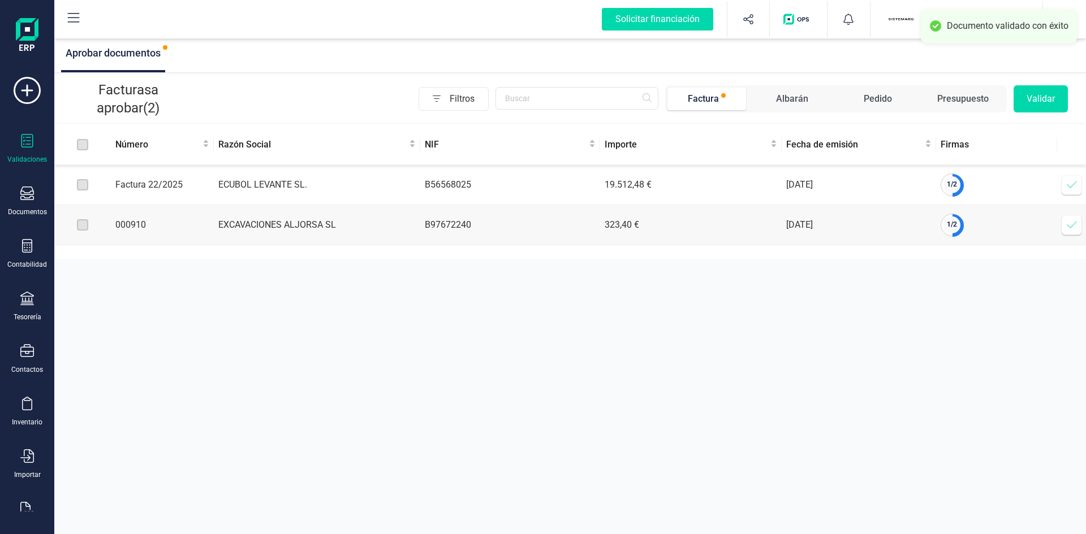
click at [1073, 228] on icon at bounding box center [1071, 224] width 11 height 11
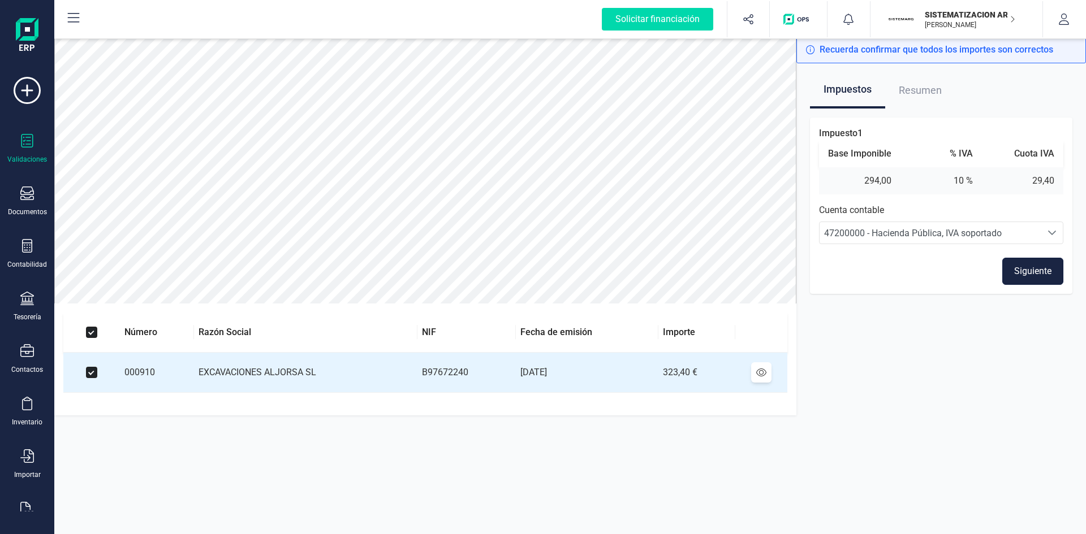
click at [1030, 270] on button "Siguiente" at bounding box center [1032, 271] width 61 height 27
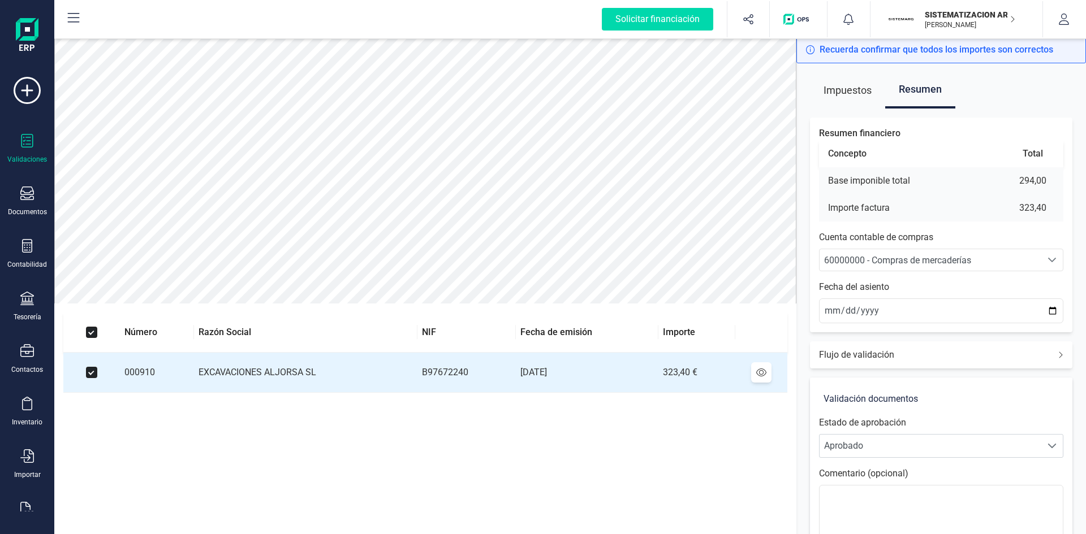
click at [849, 257] on span "60000000 - Compras de mercaderías" at bounding box center [897, 260] width 147 height 11
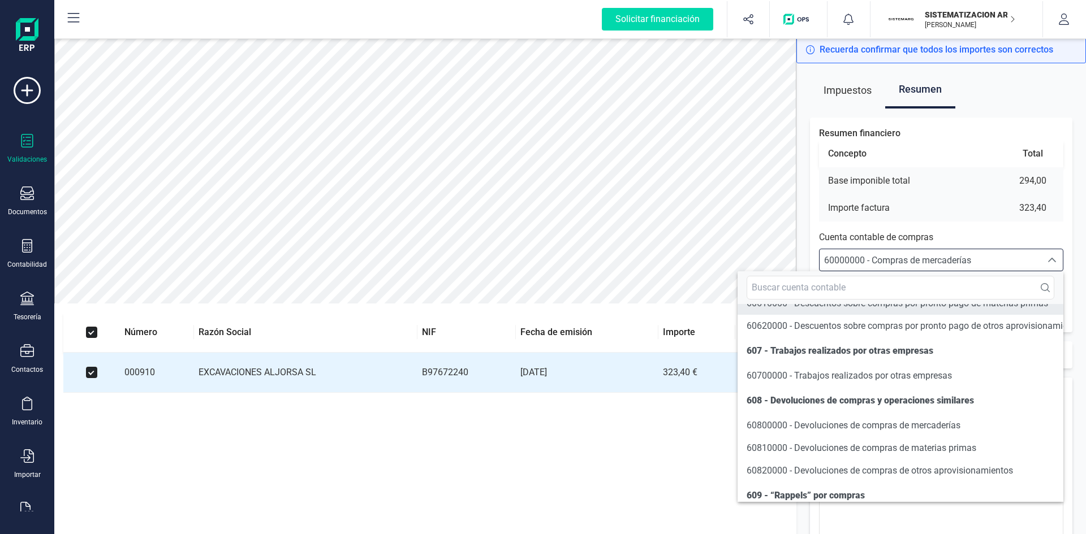
scroll to position [5777, 0]
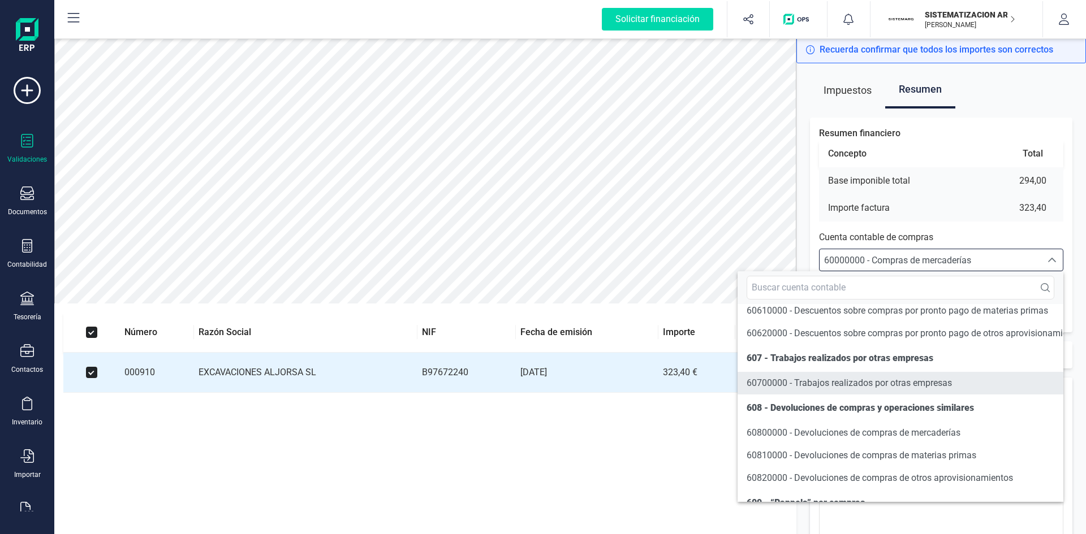
click at [856, 388] on span "60700000 - Trabajos realizados por otras empresas" at bounding box center [848, 383] width 205 height 11
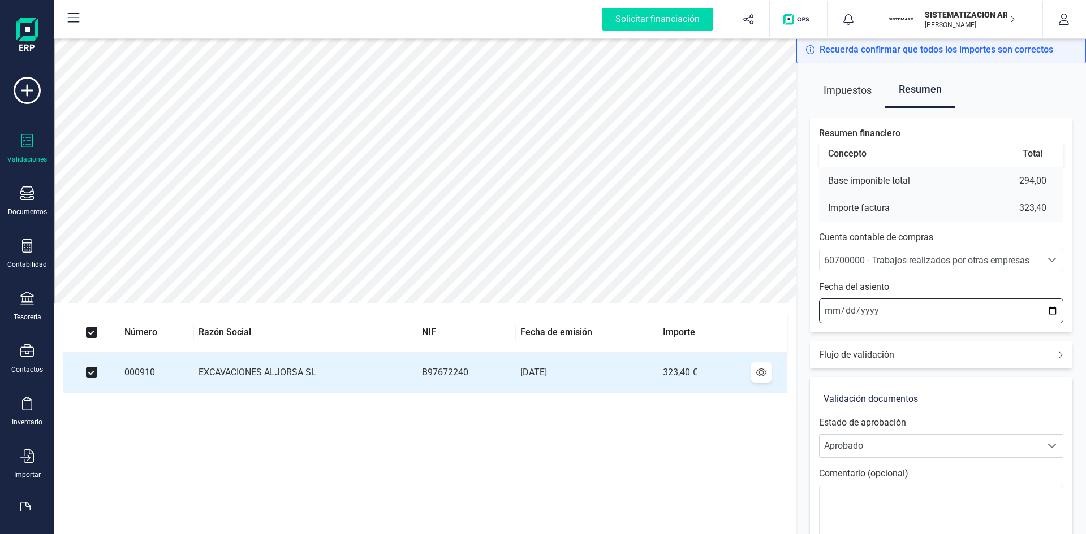
click at [826, 306] on input "2025-09-10" at bounding box center [941, 311] width 244 height 25
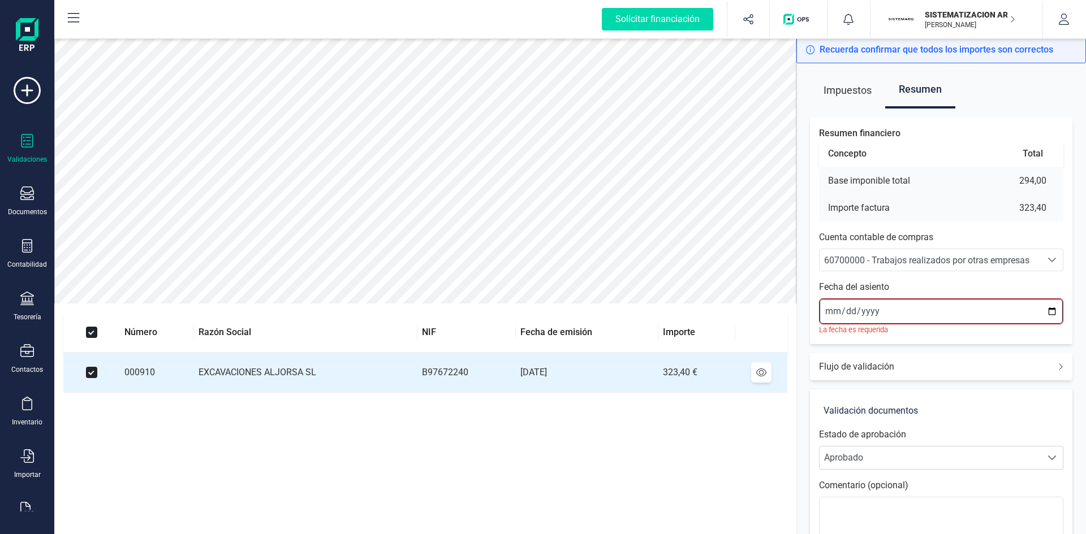
type input "2025-09-01"
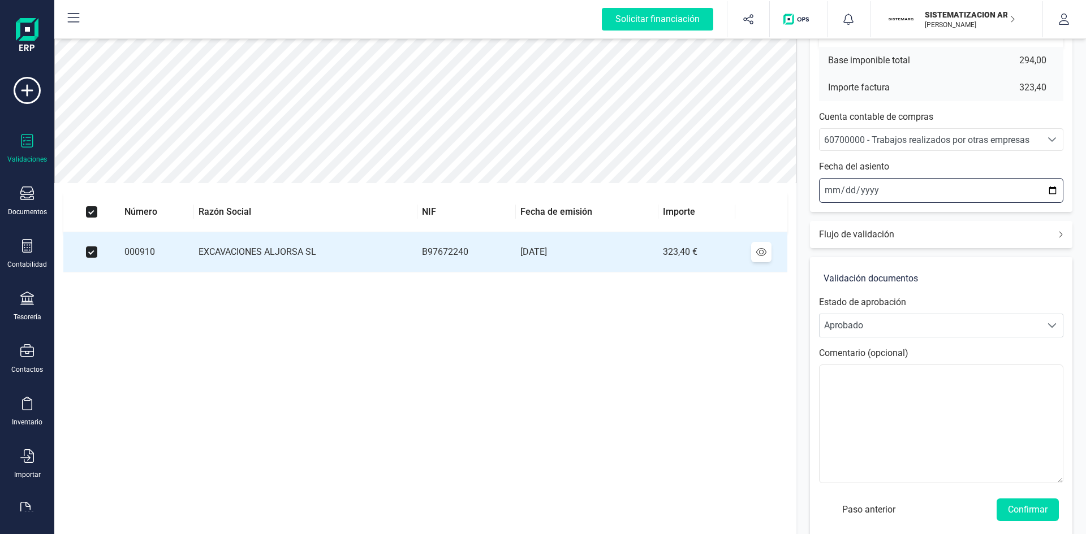
scroll to position [132, 0]
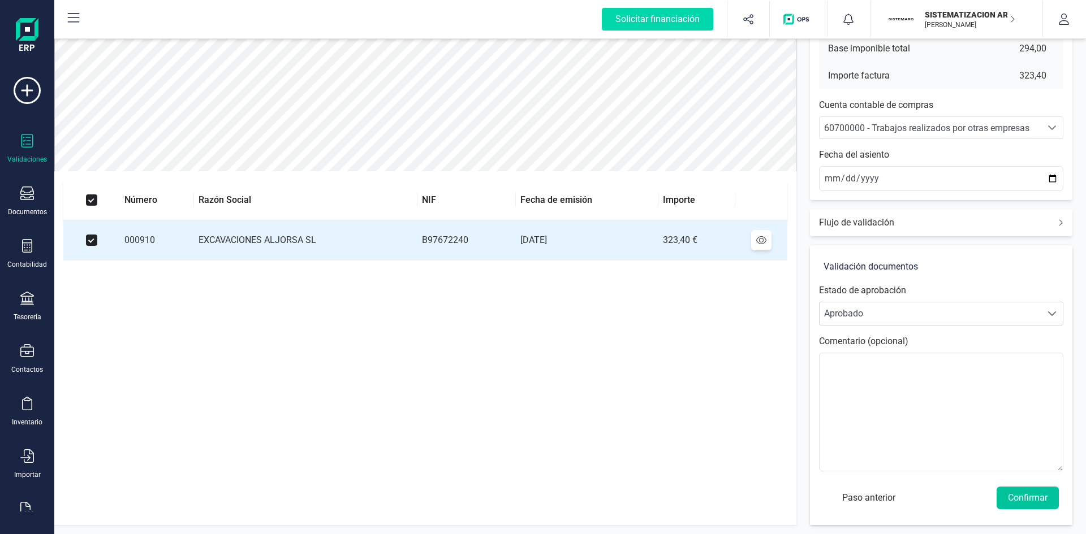
click at [1021, 496] on button "Confirmar" at bounding box center [1027, 498] width 62 height 23
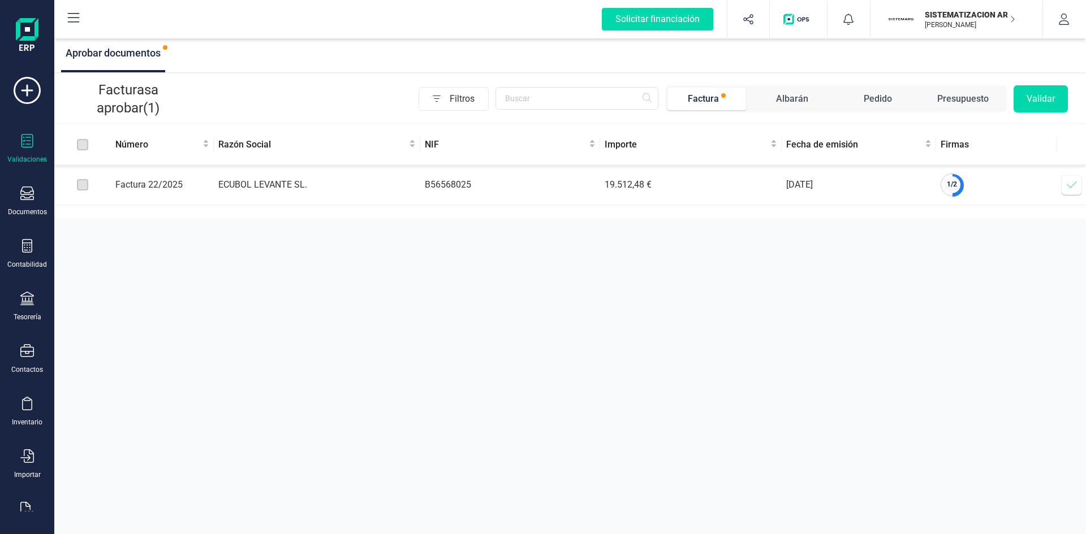
click at [1073, 190] on icon at bounding box center [1071, 184] width 11 height 11
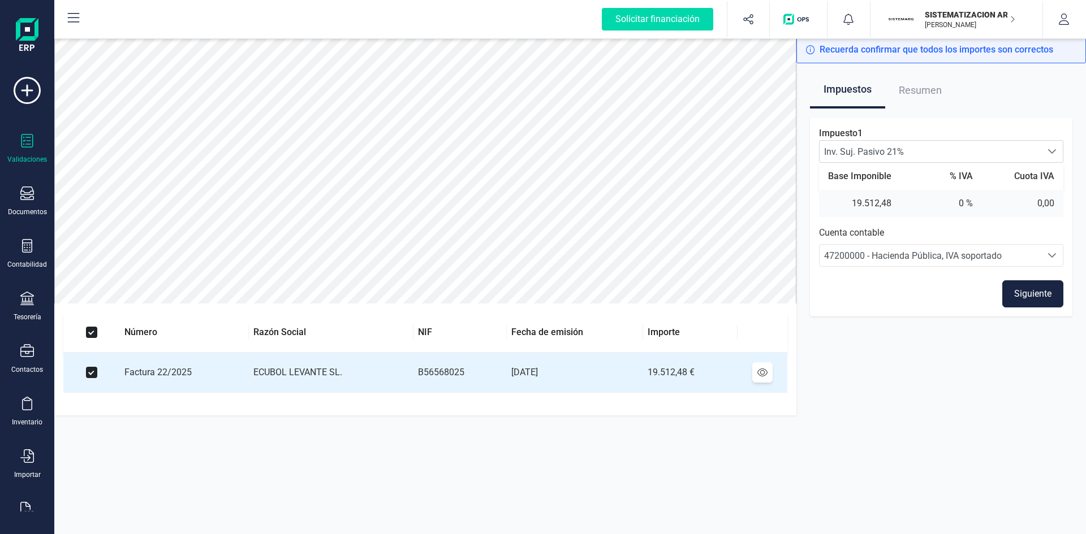
click at [939, 14] on p "SISTEMATIZACION ARQUITECTONICA EN REFORMAS SL" at bounding box center [970, 14] width 90 height 11
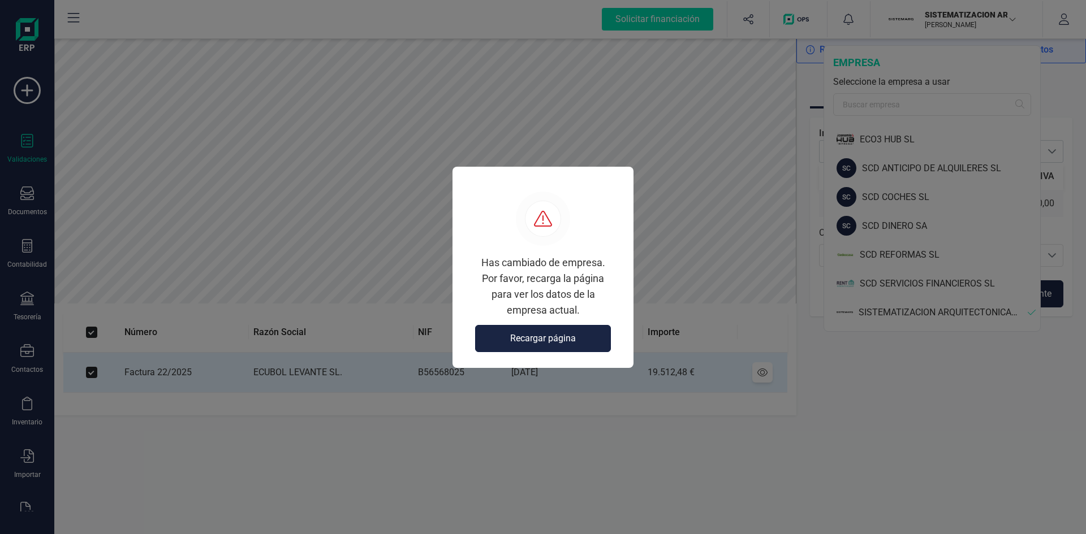
click at [556, 339] on span "Recargar página" at bounding box center [543, 339] width 66 height 14
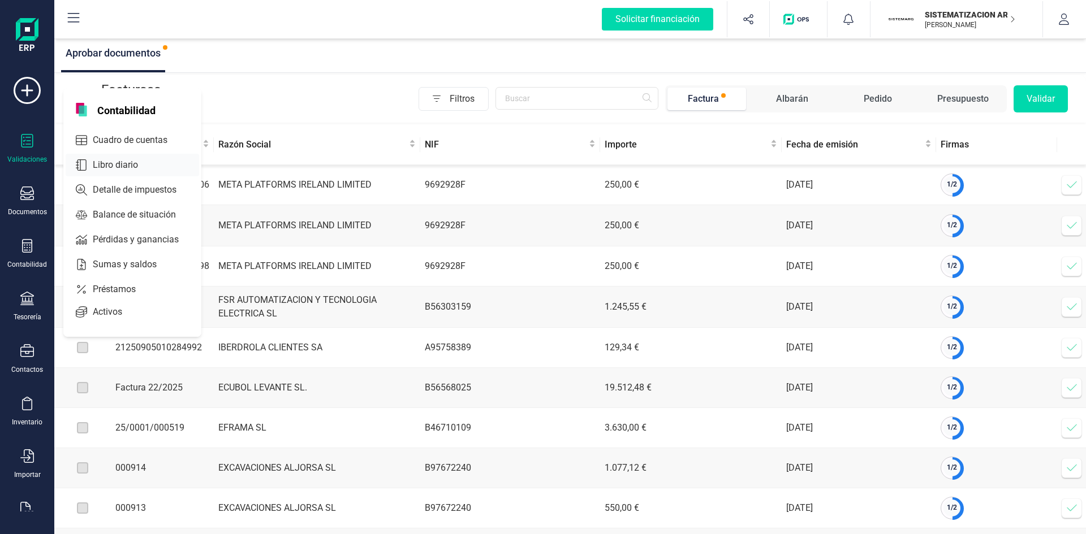
click at [117, 135] on span "Cuadro de cuentas" at bounding box center [138, 140] width 100 height 14
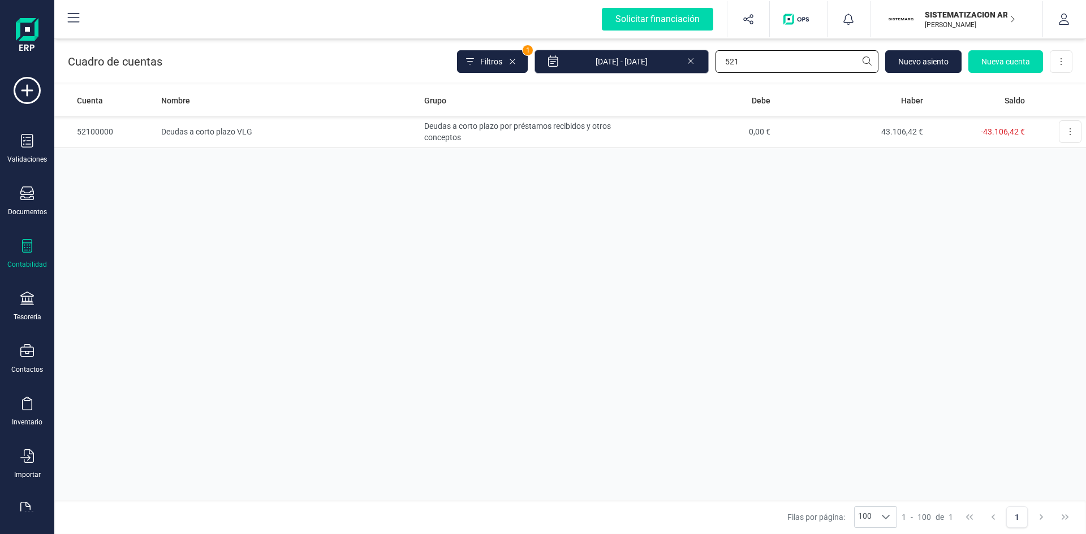
drag, startPoint x: 758, startPoint y: 59, endPoint x: 588, endPoint y: 62, distance: 169.7
click at [593, 62] on div "Filtros 1 01/01/2025 - 10/09/2025 521 Nuevo asiento Nueva cuenta Descargar Excel" at bounding box center [764, 62] width 615 height 24
type input "meta"
click at [266, 128] on td "META PLATFORMS IRELAND LIMITED" at bounding box center [288, 132] width 263 height 32
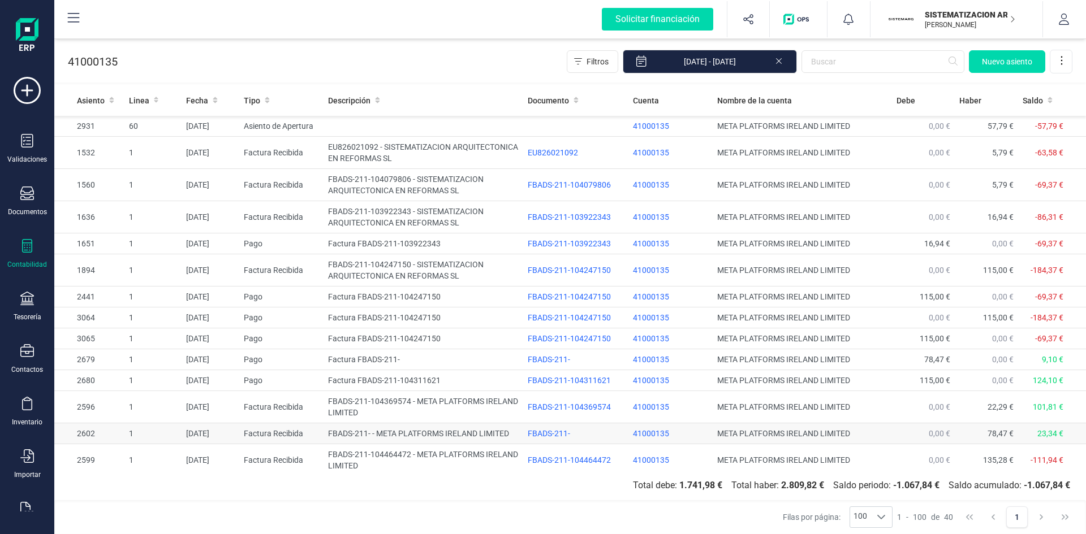
click at [367, 431] on td "FBADS-211- - META PLATFORMS IRELAND LIMITED" at bounding box center [423, 434] width 200 height 21
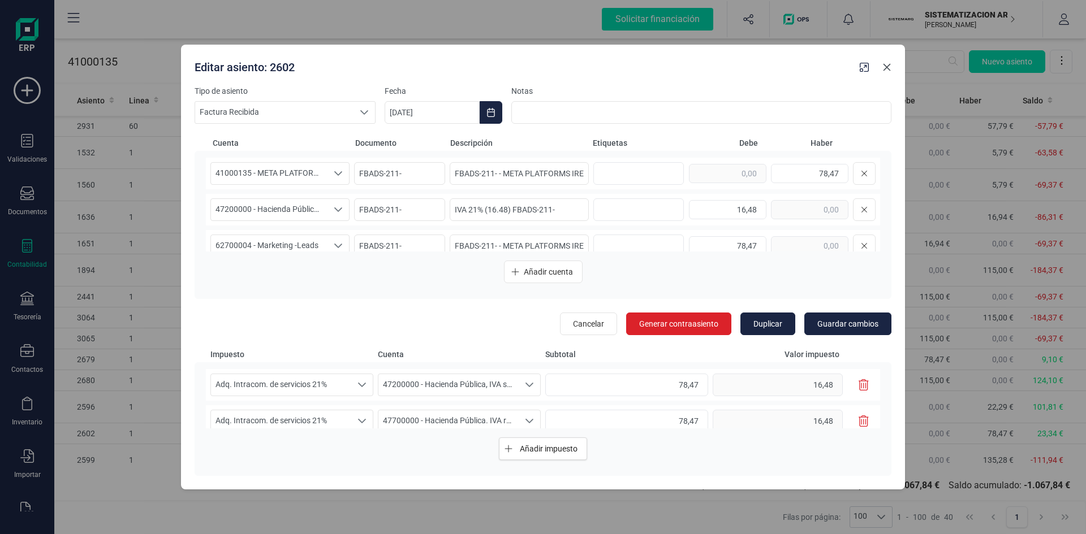
click at [884, 66] on icon "button" at bounding box center [886, 67] width 9 height 9
type input "[DATE]"
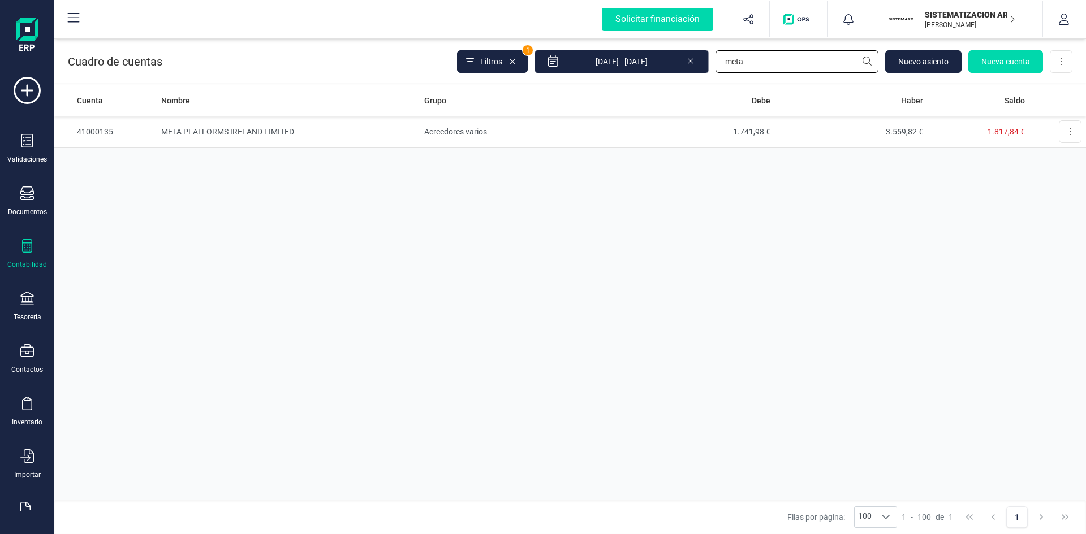
drag, startPoint x: 766, startPoint y: 64, endPoint x: 603, endPoint y: 54, distance: 162.6
click at [606, 54] on div "Filtros 1 01/01/2025 - 10/09/2025 meta Nuevo asiento Nueva cuenta Descargar Exc…" at bounding box center [764, 62] width 615 height 24
type input "fsr"
click at [243, 130] on td "FSR AUTOMATIZACION Y TECNOLOGIA ELECTRICA SL" at bounding box center [289, 132] width 264 height 32
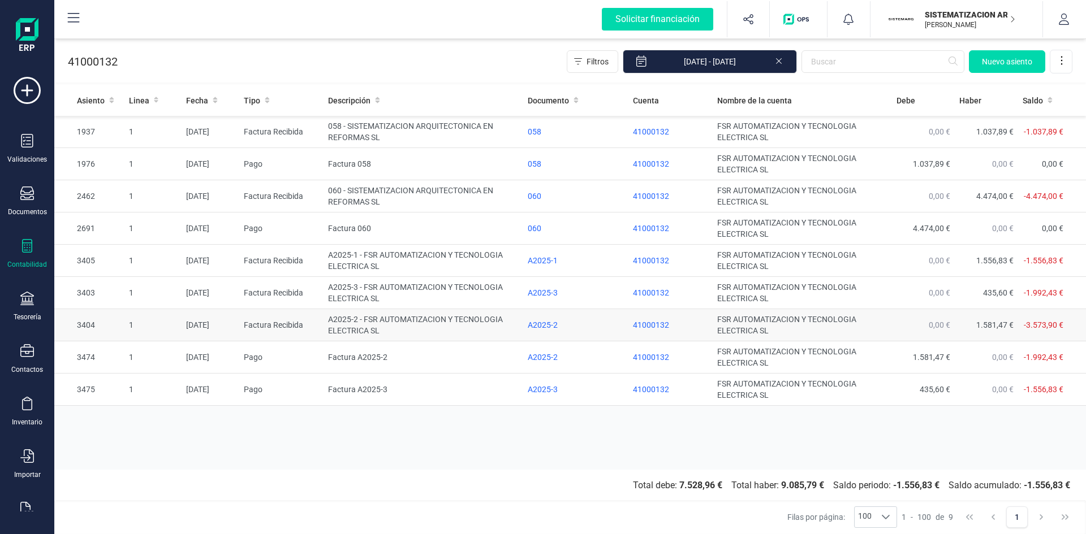
click at [394, 315] on td "A2025-2 - FSR AUTOMATIZACION Y TECNOLOGIA ELECTRICA SL" at bounding box center [423, 325] width 200 height 32
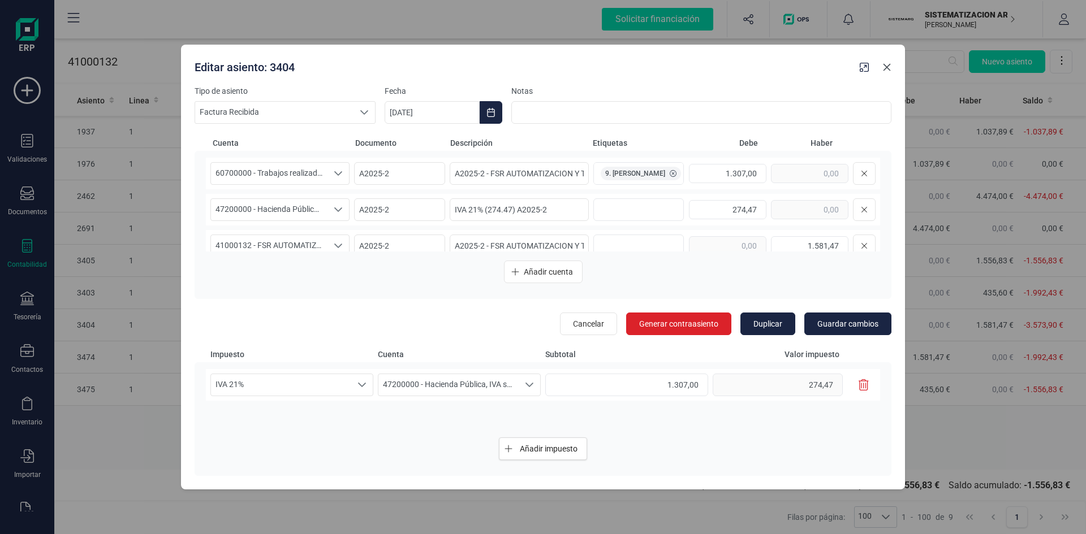
click at [888, 71] on icon "button" at bounding box center [886, 67] width 9 height 9
type input "[DATE]"
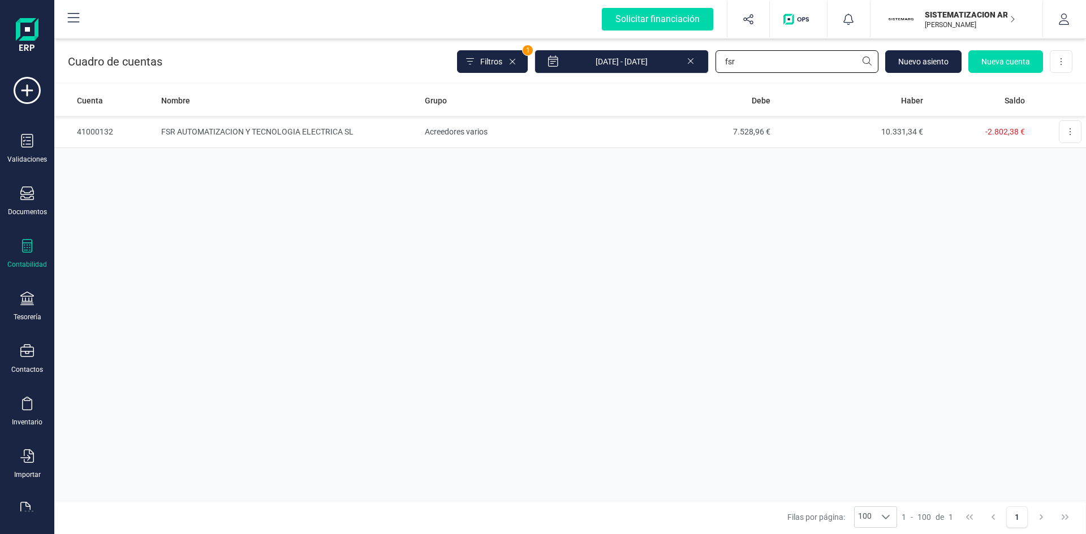
drag, startPoint x: 776, startPoint y: 62, endPoint x: 626, endPoint y: 44, distance: 151.4
click at [626, 44] on div "Cuadro de cuentas Filtros 1 01/01/2025 - 10/09/2025 fsr Nuevo asiento Nueva cue…" at bounding box center [569, 59] width 1031 height 46
type input "exca"
click at [217, 126] on td "EXCAVACIONES ALJORSA SL" at bounding box center [289, 132] width 264 height 32
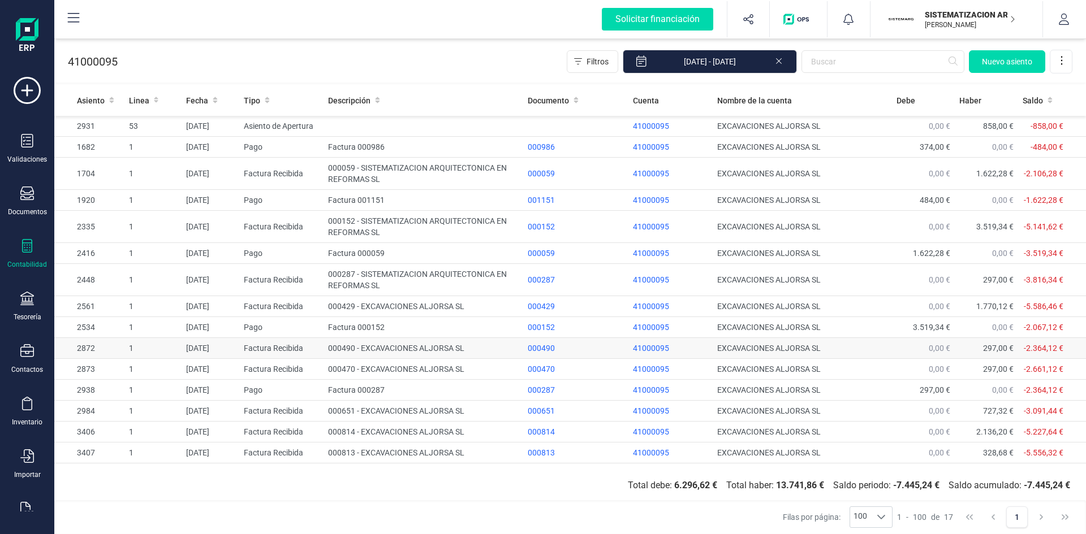
drag, startPoint x: 364, startPoint y: 344, endPoint x: 420, endPoint y: 348, distance: 56.1
click at [364, 346] on td "000490 - EXCAVACIONES ALJORSA SL" at bounding box center [423, 348] width 200 height 21
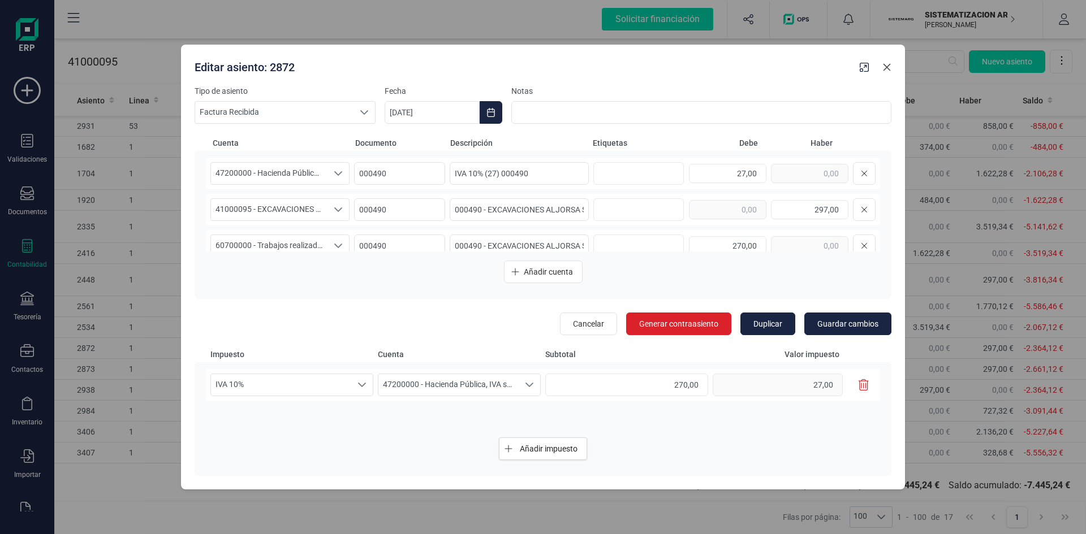
click at [886, 63] on icon "button" at bounding box center [886, 67] width 9 height 9
type input "[DATE]"
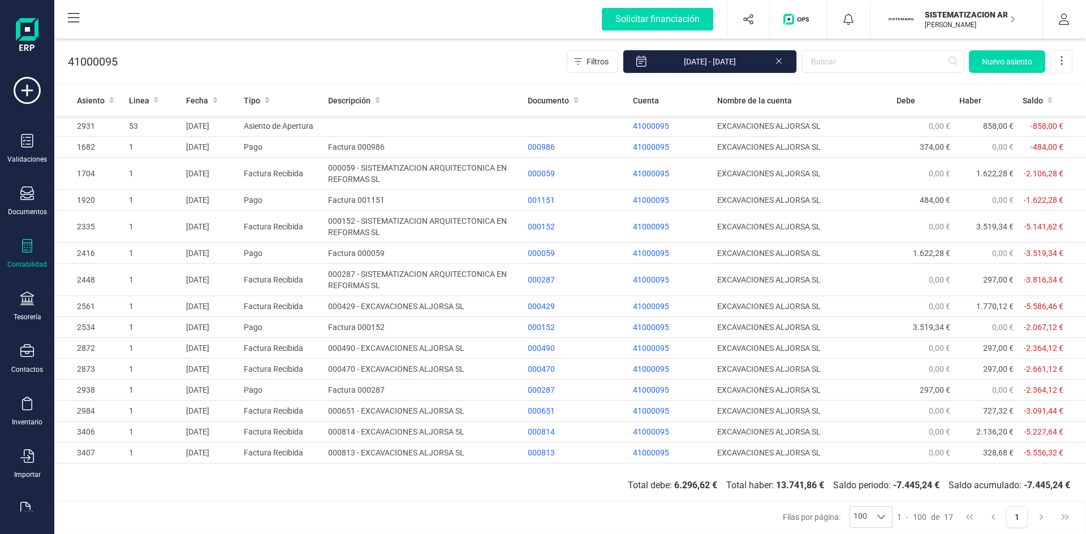
click at [956, 20] on p "SISTEMATIZACION ARQUITECTONICA EN REFORMAS SL" at bounding box center [970, 14] width 90 height 11
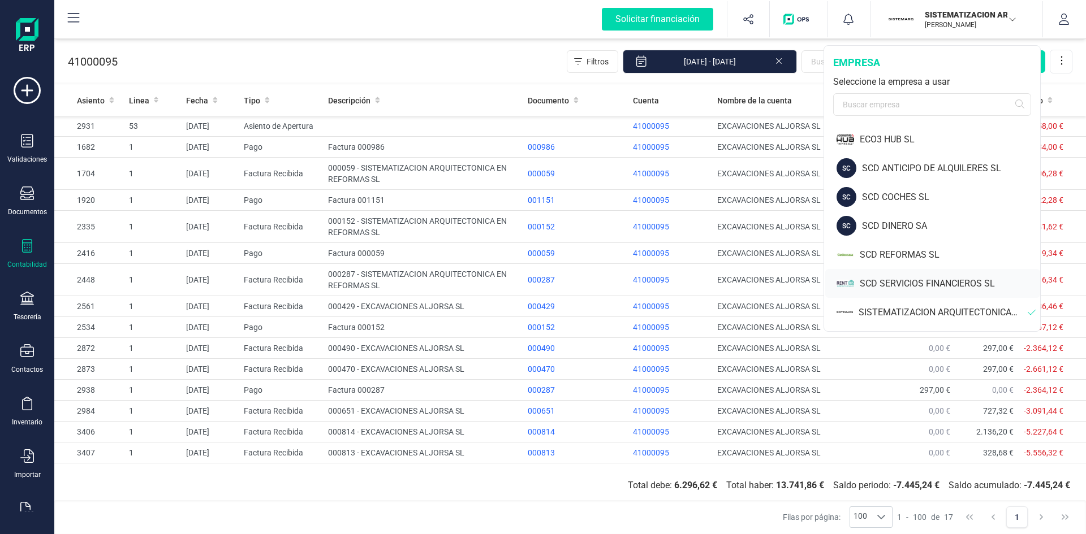
click at [909, 283] on div "SCD SERVICIOS FINANCIEROS SL" at bounding box center [950, 284] width 180 height 14
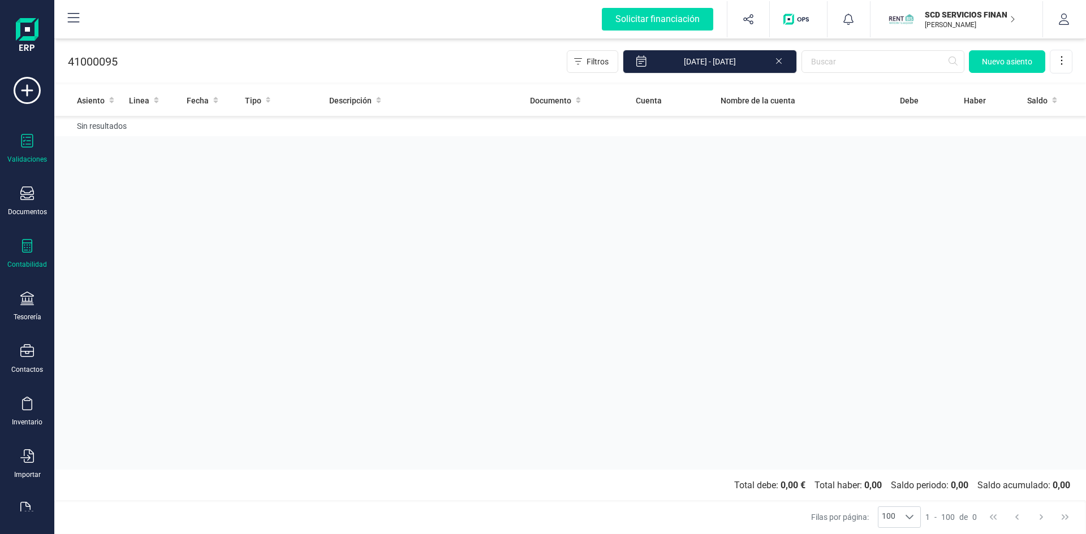
click at [23, 145] on icon at bounding box center [27, 141] width 14 height 14
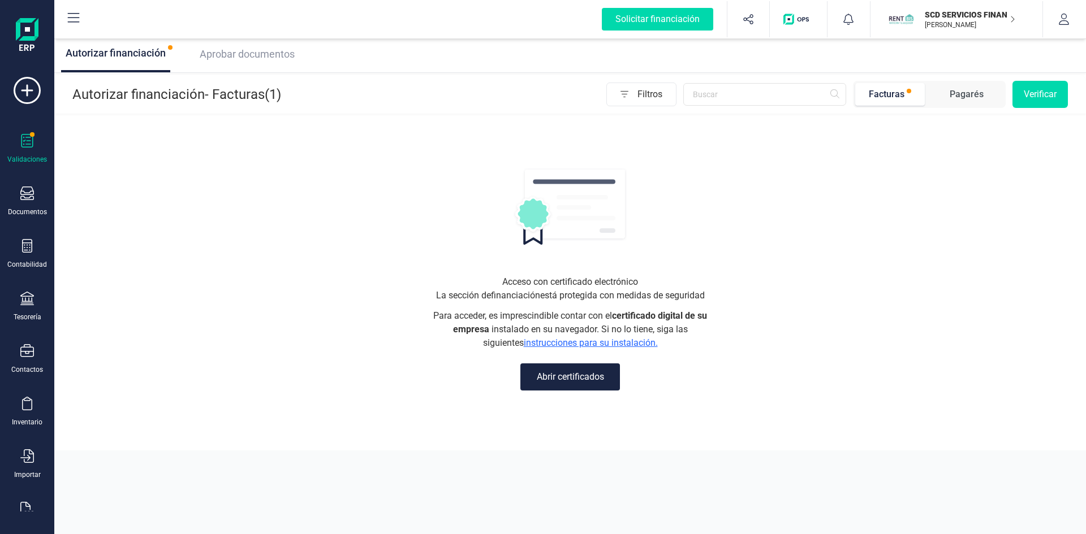
click at [248, 51] on span "Aprobar documentos" at bounding box center [247, 54] width 95 height 12
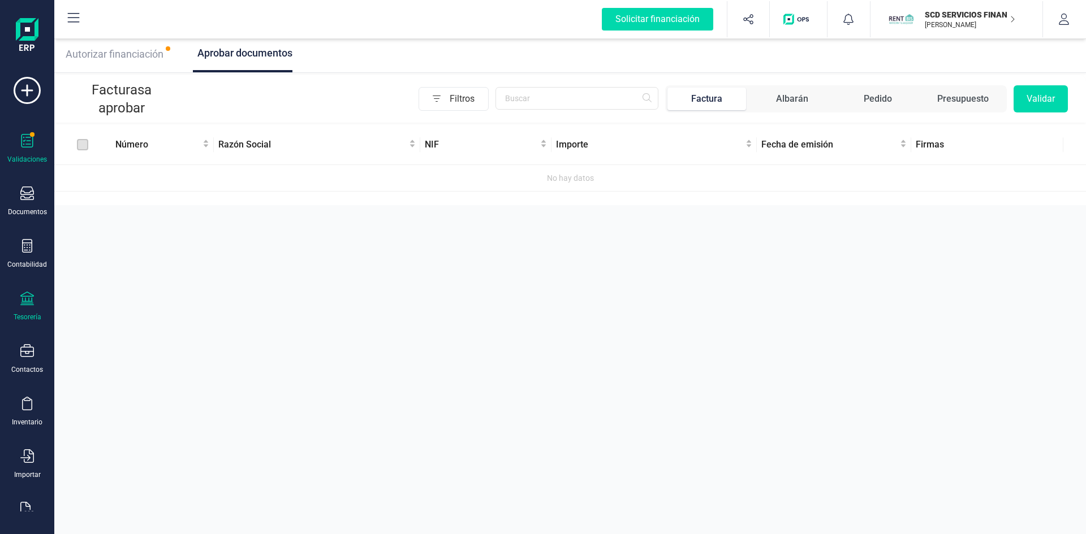
click at [22, 301] on icon at bounding box center [27, 299] width 14 height 14
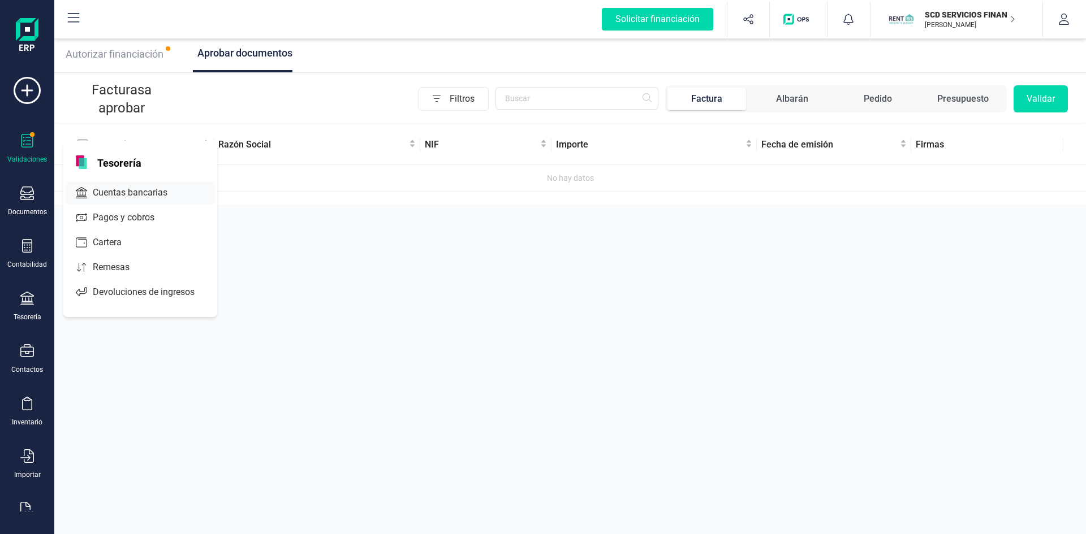
click at [141, 194] on span "Cuentas bancarias" at bounding box center [138, 193] width 100 height 14
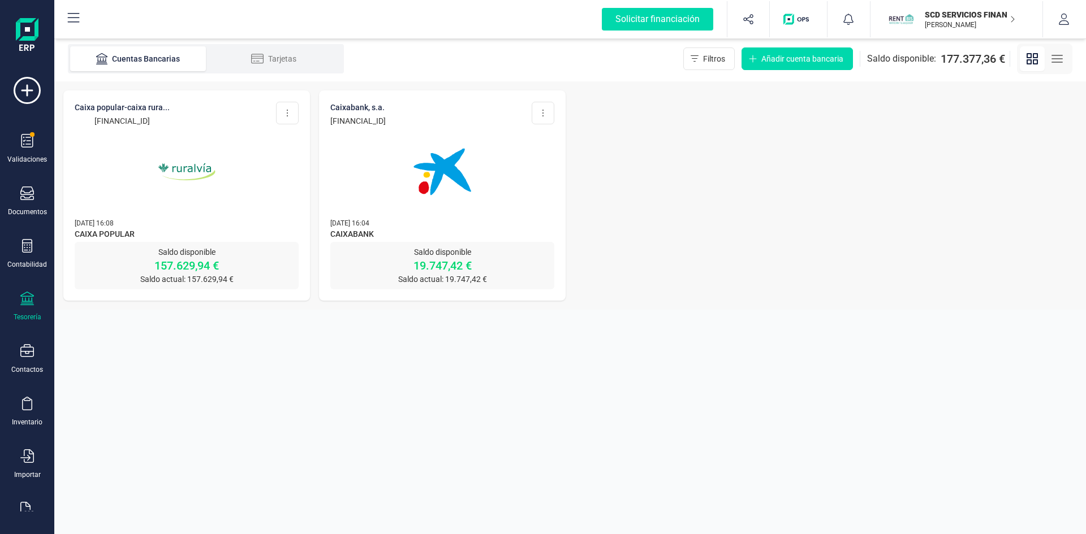
click at [177, 169] on img at bounding box center [186, 171] width 95 height 95
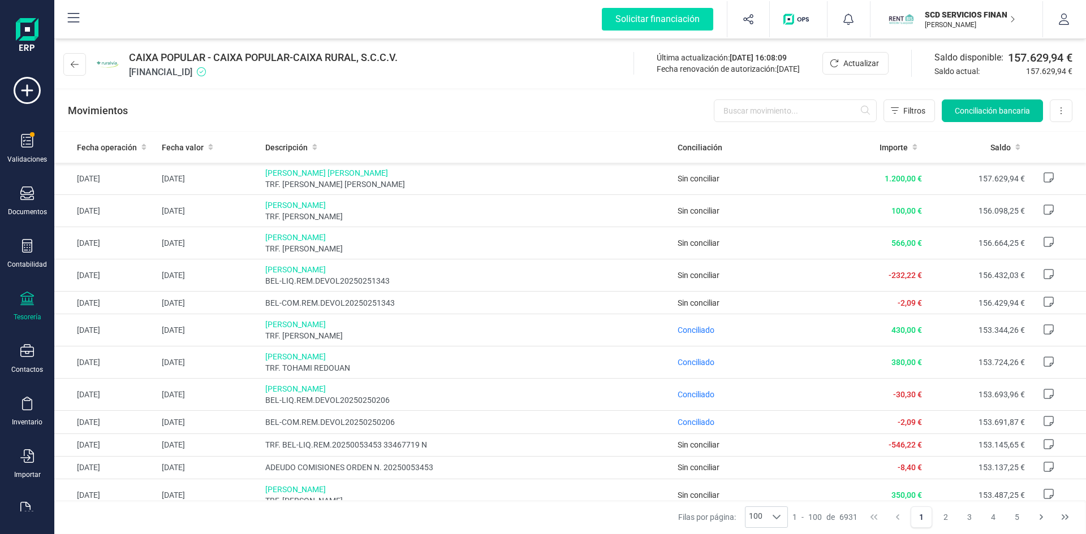
click at [962, 108] on span "Conciliación bancaria" at bounding box center [992, 110] width 75 height 11
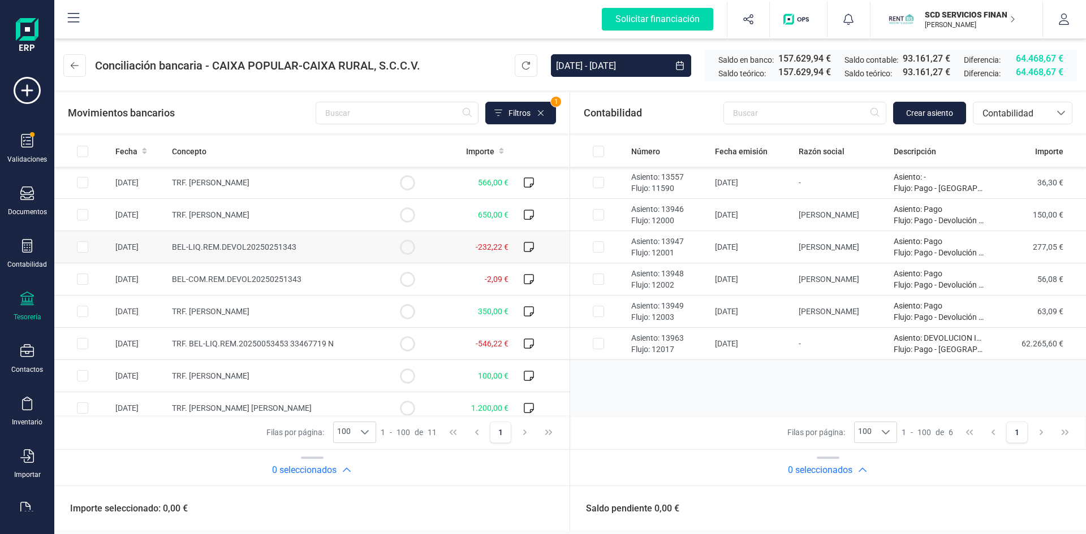
click at [87, 248] on input "Row Selected fb6f107b-f922-49b8-90e5-42feacf29718" at bounding box center [82, 246] width 11 height 11
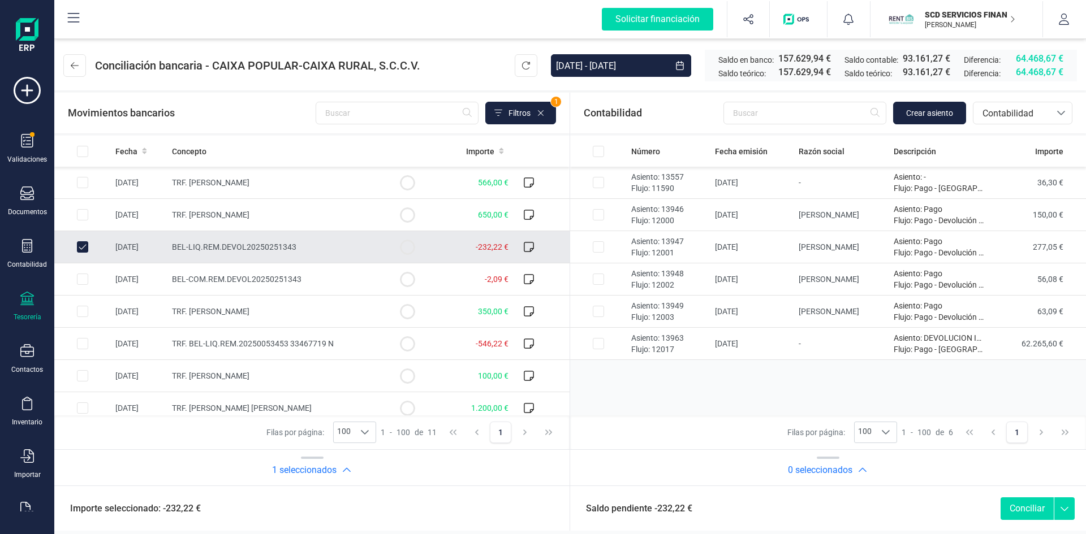
click at [83, 244] on input "Row Unselected fb6f107b-f922-49b8-90e5-42feacf29718" at bounding box center [82, 246] width 11 height 11
checkbox input "false"
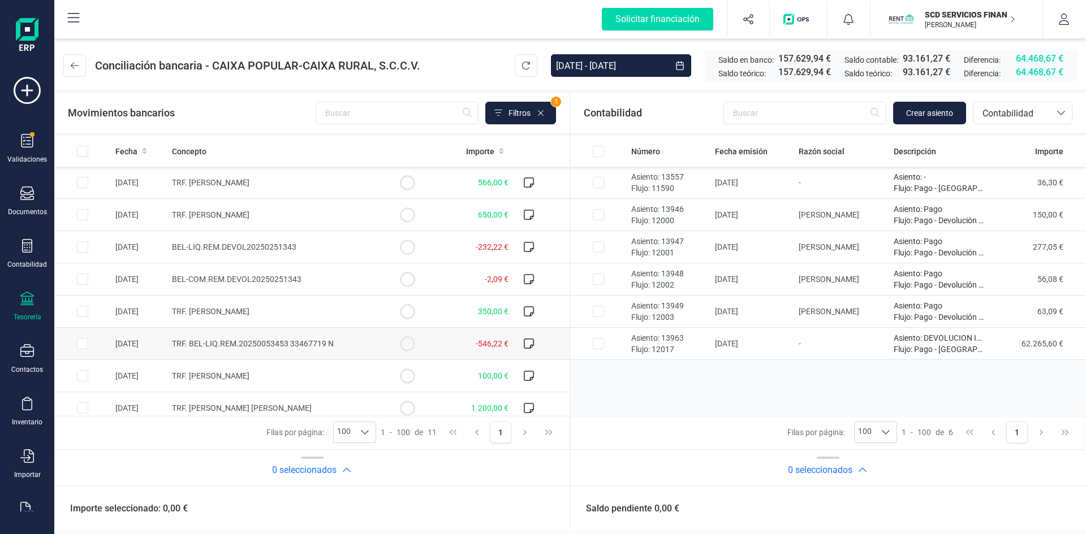
click at [87, 342] on input "Row Selected 8fbfe8d9-fa09-46b0-a81b-5f1c2b884008" at bounding box center [82, 343] width 11 height 11
checkbox input "true"
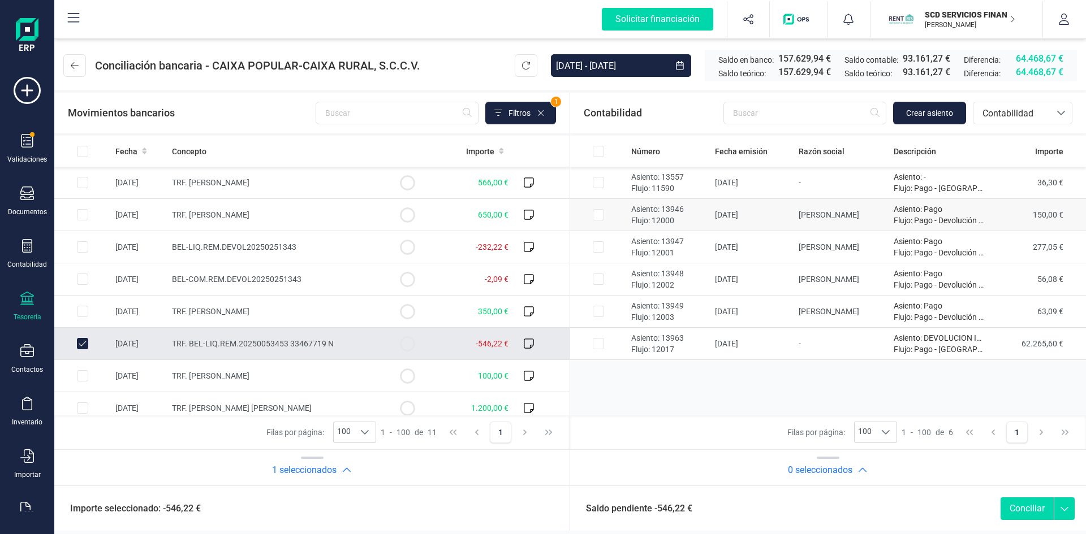
click at [599, 213] on input "Row Selected 0f7d9036-b7c1-499a-9208-6e15ed14d6f6" at bounding box center [598, 214] width 11 height 11
checkbox input "true"
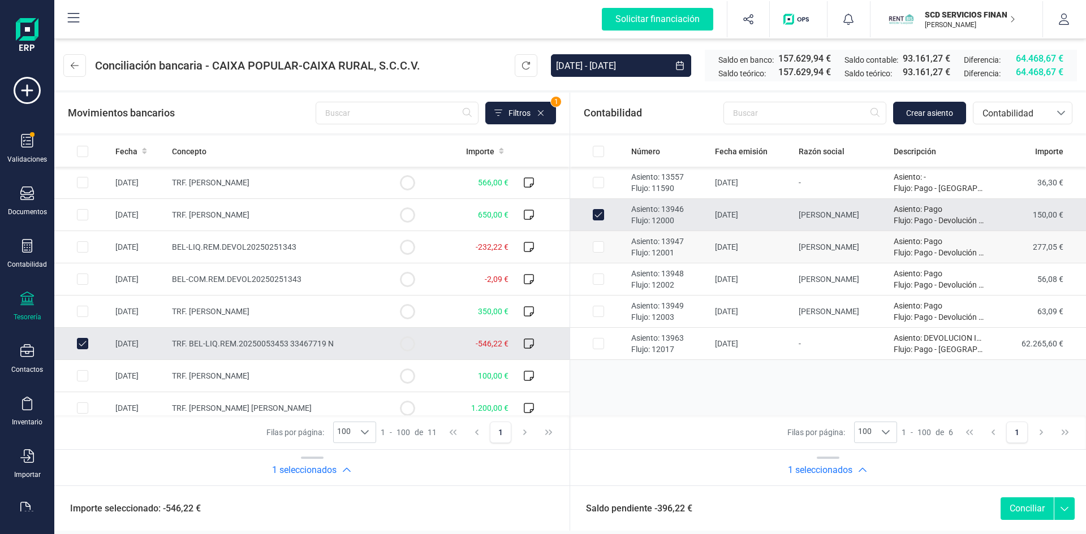
click at [597, 244] on input "Row Selected f87e3446-05cb-4f3c-8ca7-9a642d5e62c7" at bounding box center [598, 246] width 11 height 11
checkbox input "true"
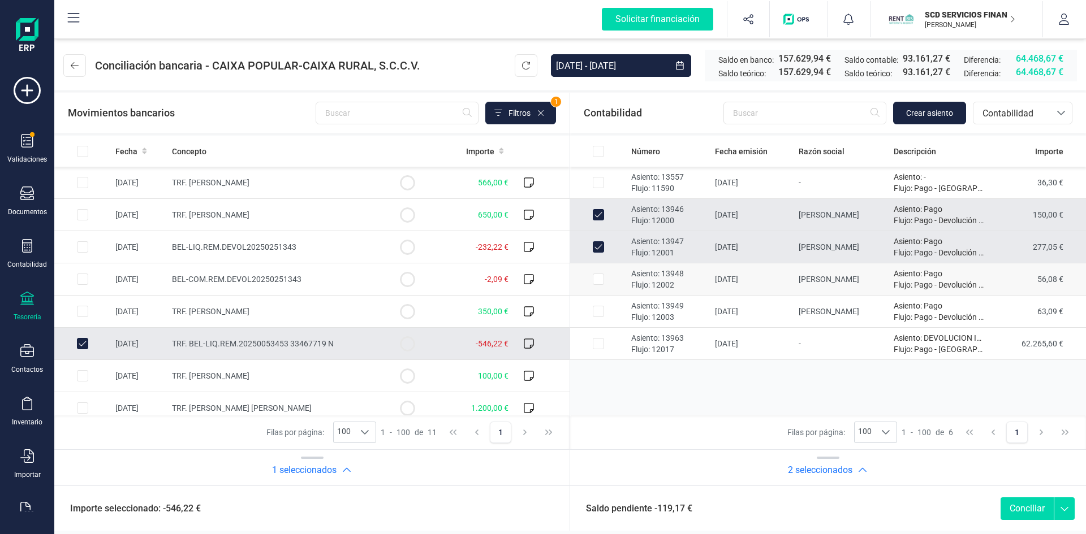
click at [594, 279] on input "Row Selected 94d212da-c40a-4939-9d82-d2b5abf4cbd9" at bounding box center [598, 279] width 11 height 11
checkbox input "true"
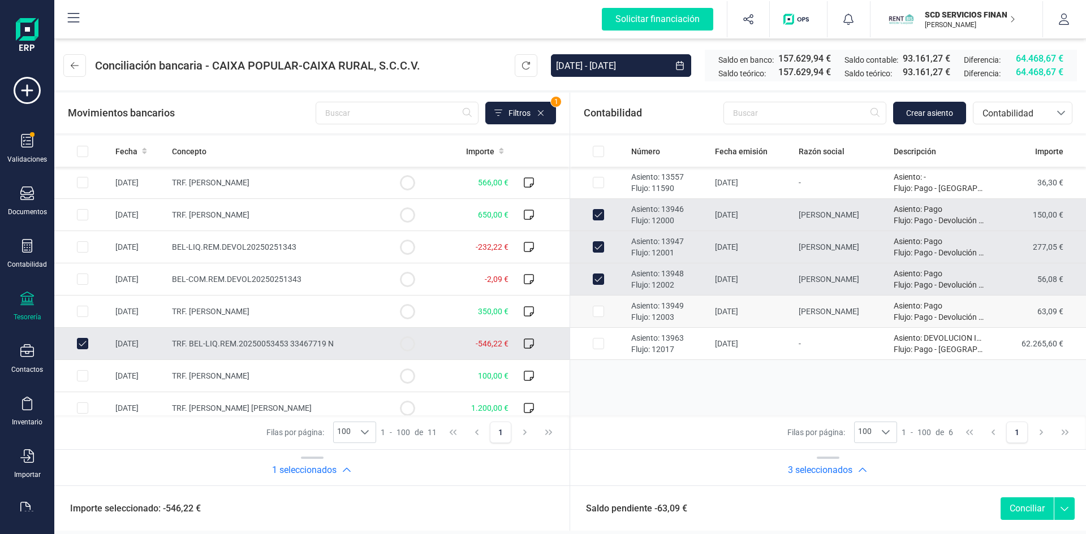
click at [599, 309] on input "Row Selected 05e43333-7081-452b-8091-7ba44786b97f" at bounding box center [598, 311] width 11 height 11
checkbox input "true"
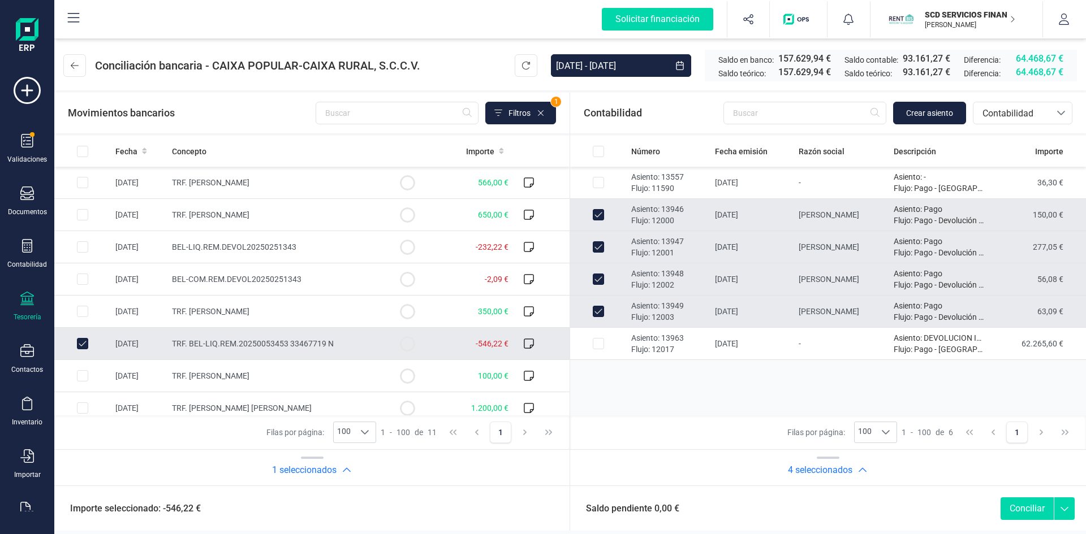
click at [1018, 507] on button "Conciliar" at bounding box center [1026, 509] width 53 height 23
checkbox input "false"
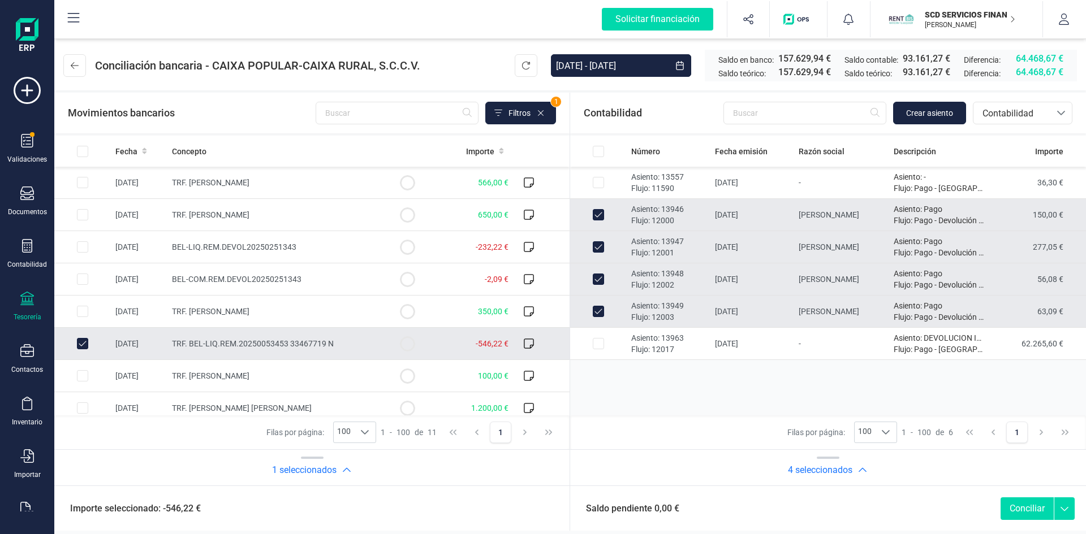
checkbox input "false"
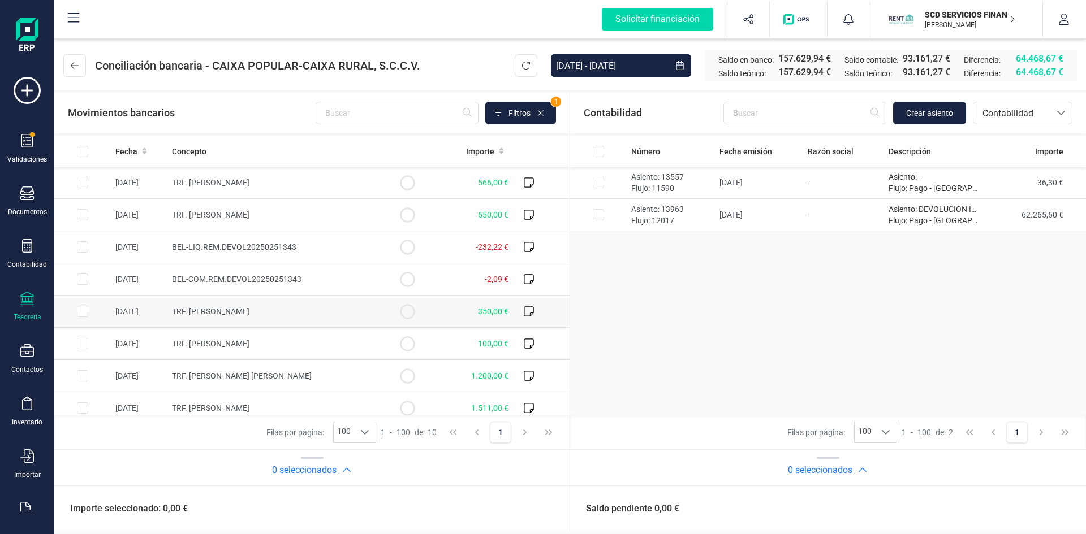
click at [79, 308] on input "Row Selected e3cb8eb1-fb5e-43a0-bf71-51c04b755fe8" at bounding box center [82, 311] width 11 height 11
checkbox input "true"
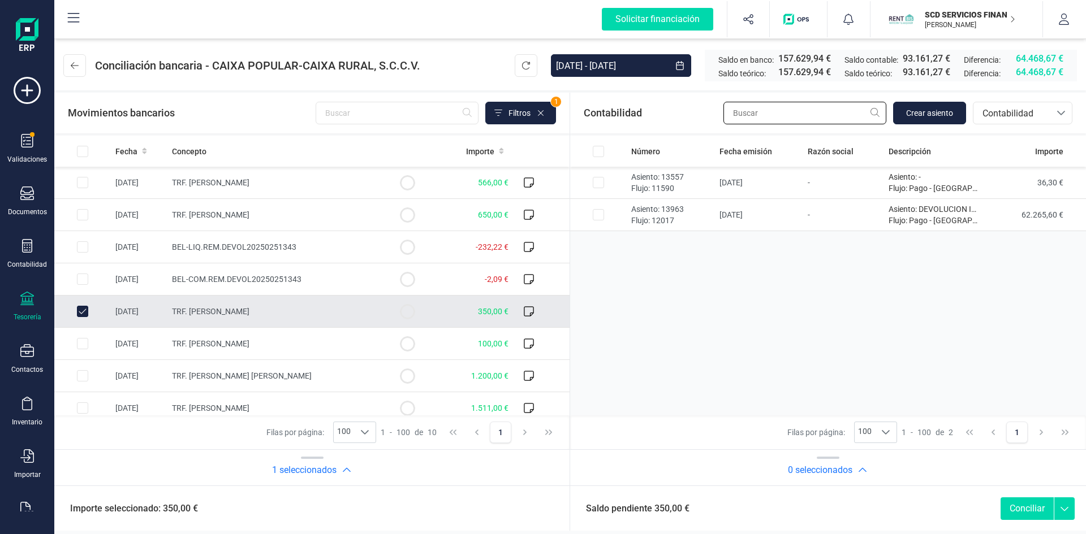
click at [780, 115] on input "text" at bounding box center [804, 113] width 163 height 23
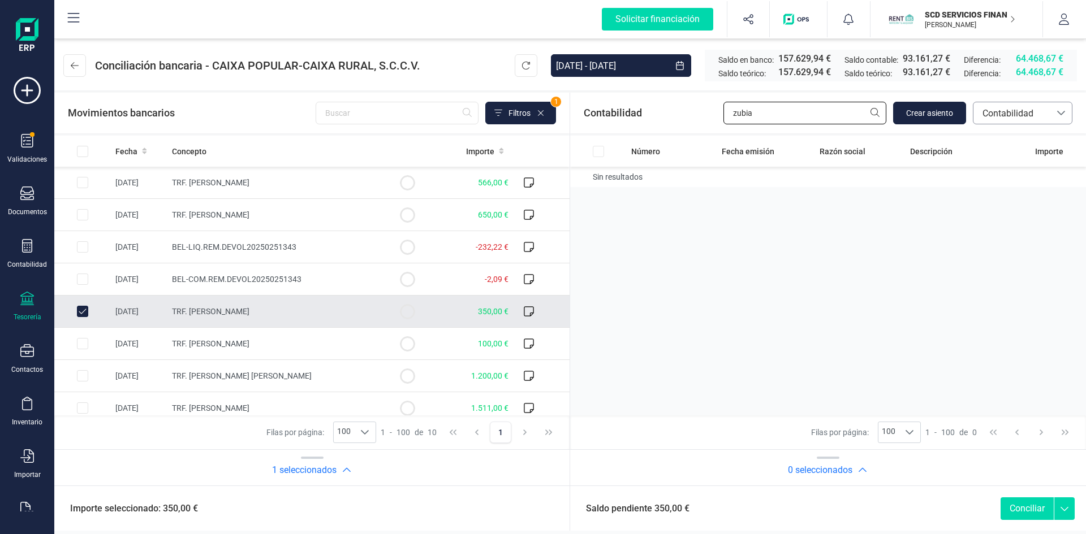
type input "zubia"
click at [1007, 116] on span "Contabilidad" at bounding box center [1012, 114] width 68 height 14
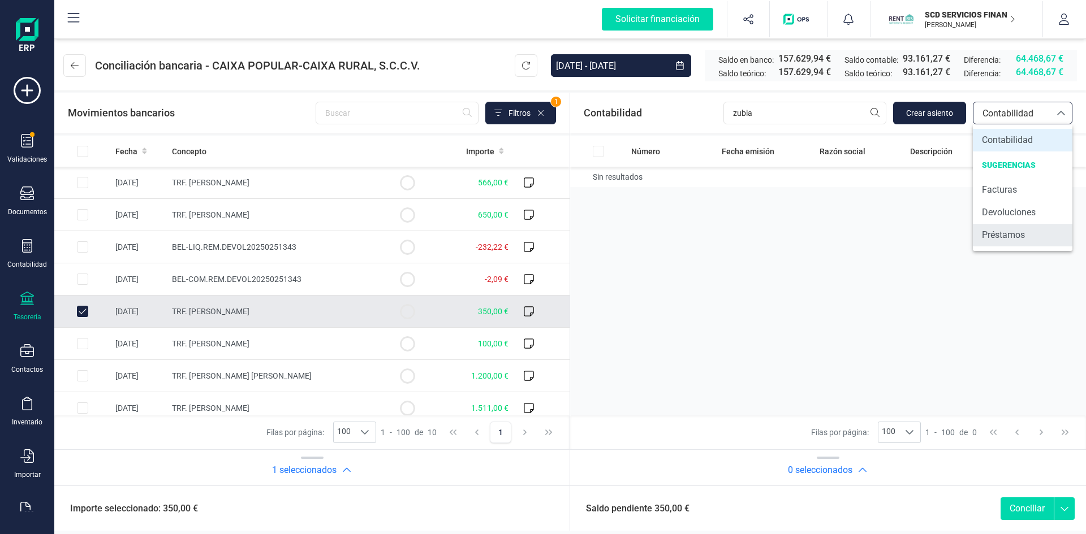
click at [1007, 230] on span "Préstamos" at bounding box center [1003, 235] width 43 height 14
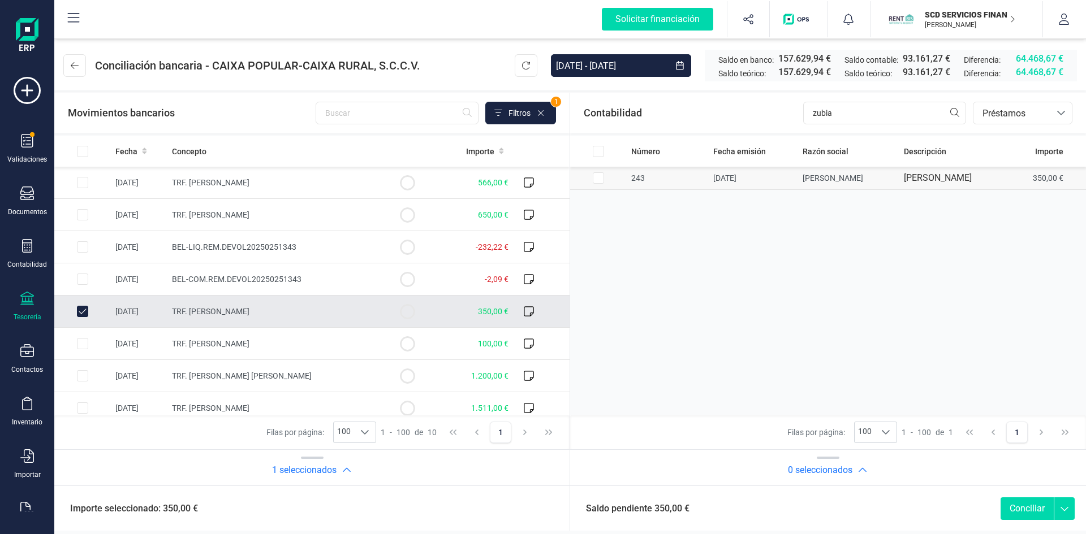
click at [598, 176] on input "Row Selected 8a2a3ee3-15dc-4fad-b01a-f28c7880fed7" at bounding box center [598, 177] width 11 height 11
checkbox input "true"
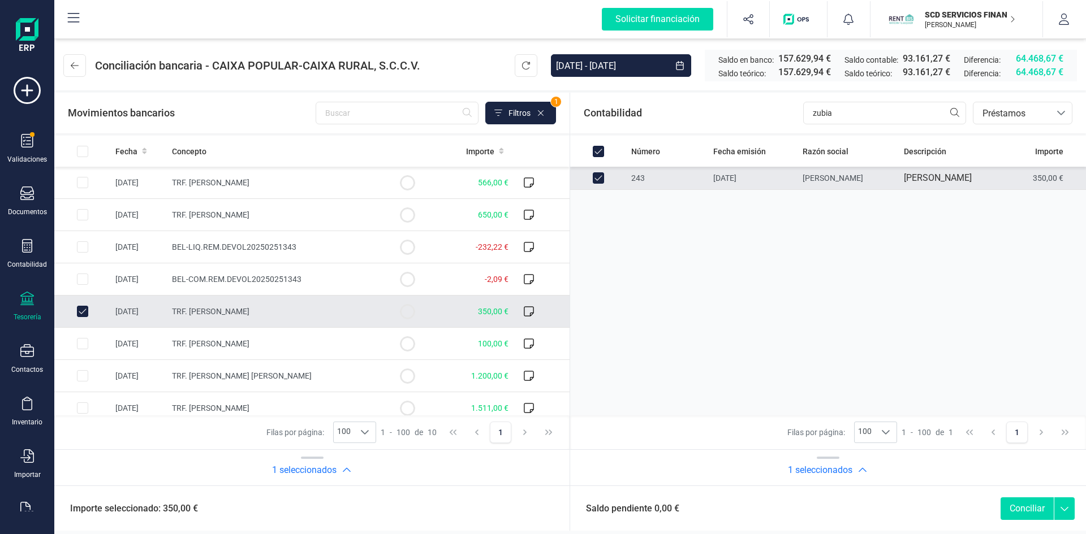
click at [1024, 506] on button "Conciliar" at bounding box center [1026, 509] width 53 height 23
checkbox input "false"
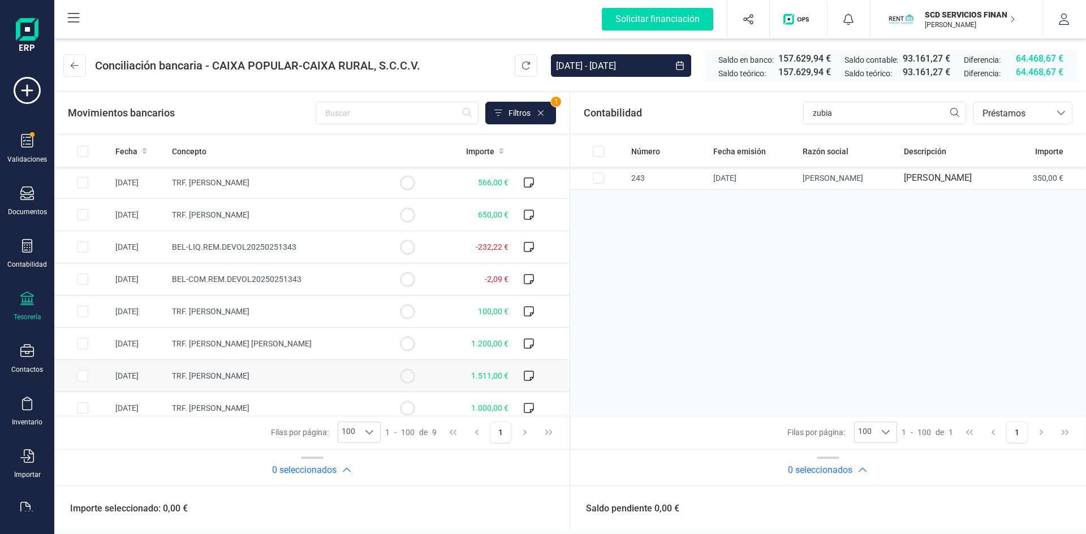
click at [84, 376] on input "Row Selected 88ae4f6a-a33e-48e6-bc4a-d7c86e198d48" at bounding box center [82, 375] width 11 height 11
checkbox input "true"
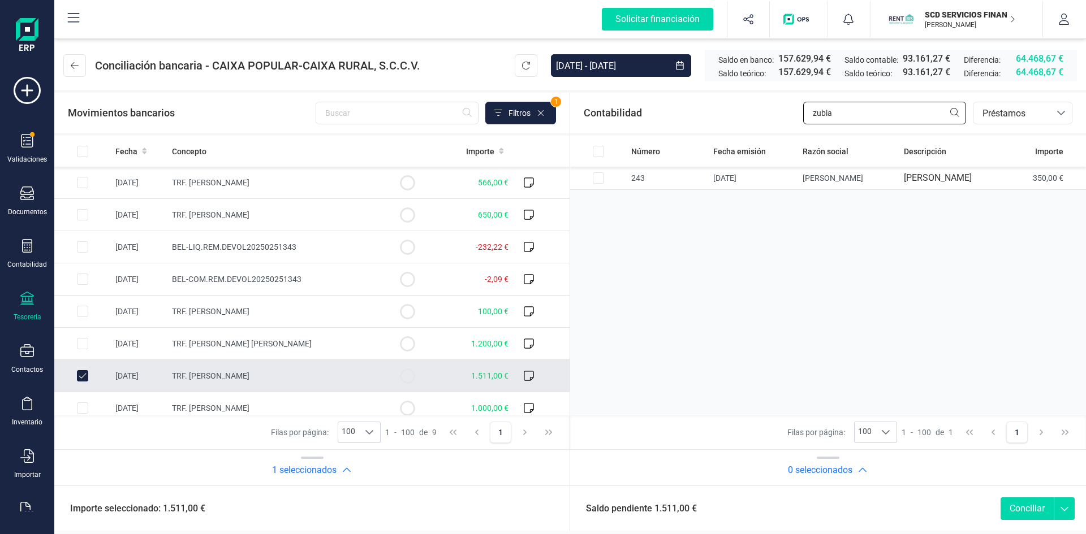
drag, startPoint x: 849, startPoint y: 116, endPoint x: 711, endPoint y: 119, distance: 138.0
click at [713, 118] on div "Contabilidad zubia bancos.conciliacion.modal.headerLoan bancos.conciliacion.mod…" at bounding box center [828, 113] width 516 height 41
type input "ines"
click at [593, 178] on input "Row Selected 7655969a-de76-4681-8fe1-13d60252512d" at bounding box center [598, 177] width 11 height 11
checkbox input "true"
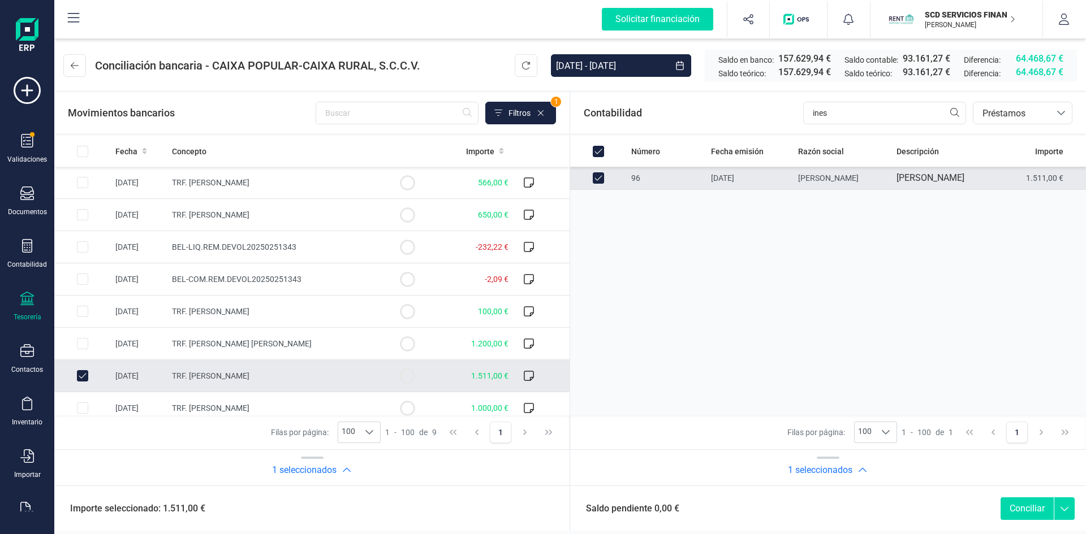
click at [1024, 511] on button "Conciliar" at bounding box center [1026, 509] width 53 height 23
checkbox input "false"
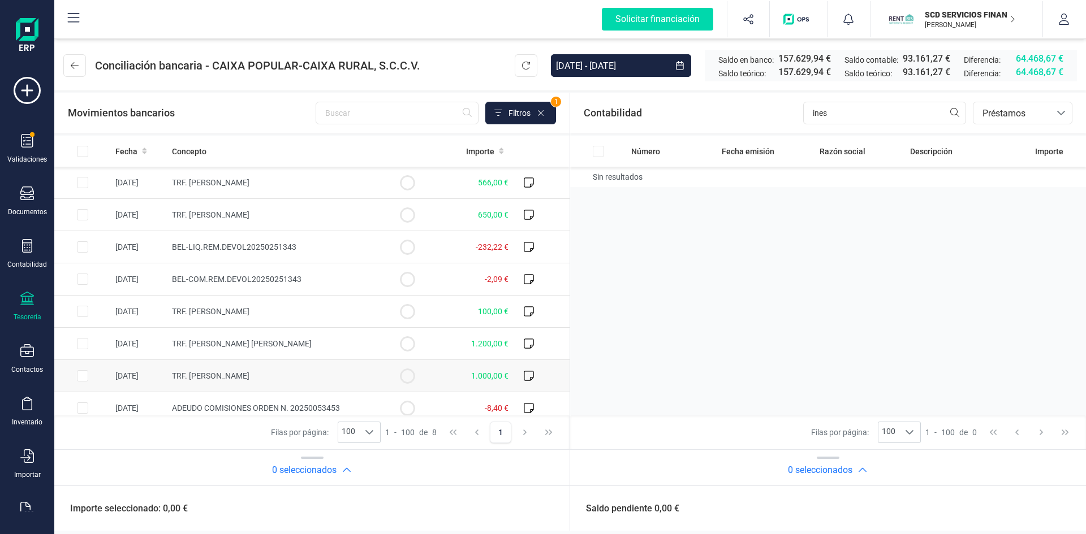
click at [81, 375] on input "Row Selected 72518de5-daac-485b-b071-f24e3402e103" at bounding box center [82, 375] width 11 height 11
checkbox input "true"
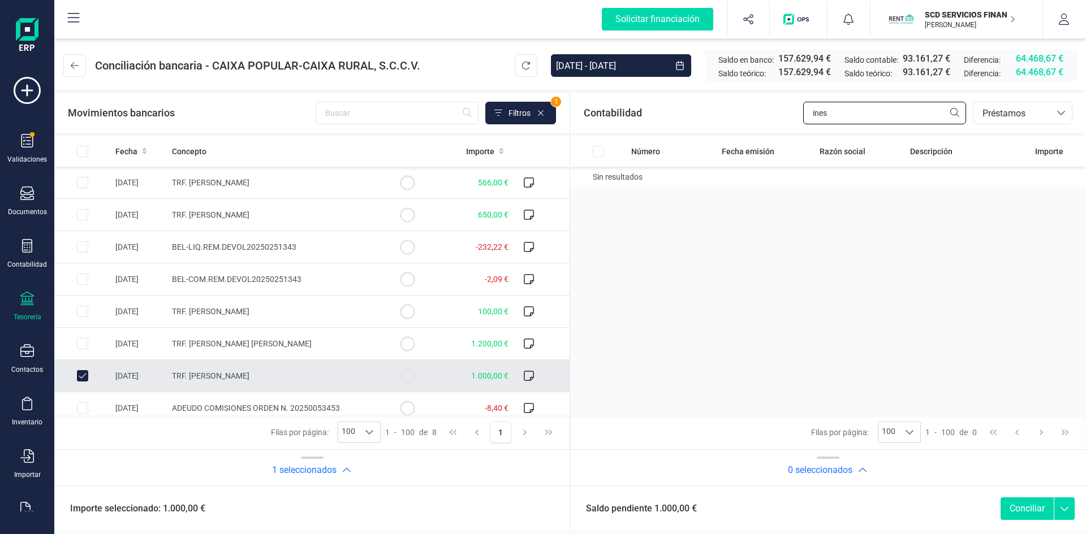
drag, startPoint x: 824, startPoint y: 112, endPoint x: 731, endPoint y: 113, distance: 92.7
click at [732, 113] on div "Contabilidad ines bancos.conciliacion.modal.headerLoan bancos.conciliacion.moda…" at bounding box center [828, 113] width 516 height 41
type input "evander"
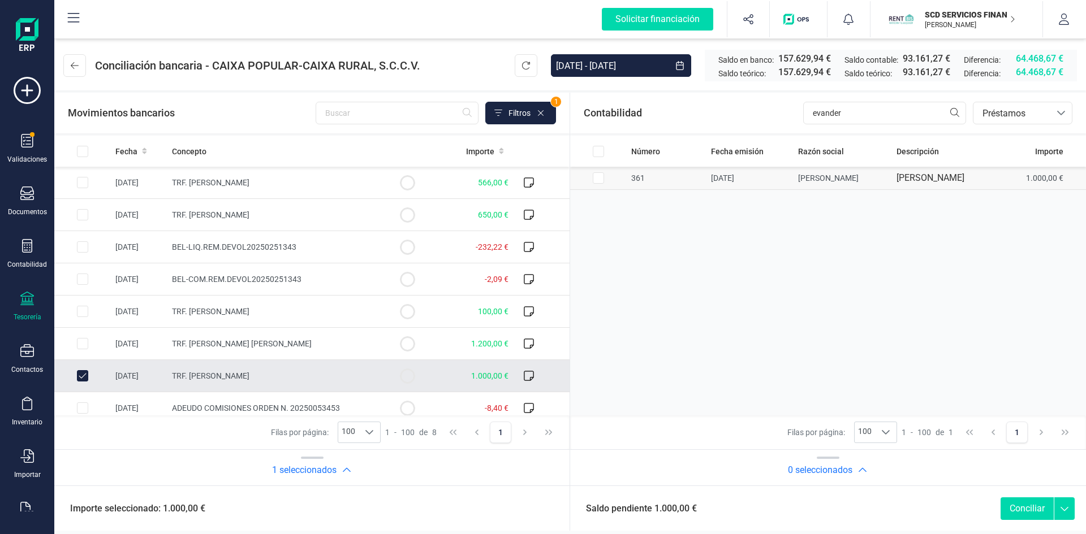
click at [597, 184] on input "Row Selected 5c4c1d6e-ef3d-43a7-96e9-2097a712c205" at bounding box center [598, 177] width 11 height 11
checkbox input "true"
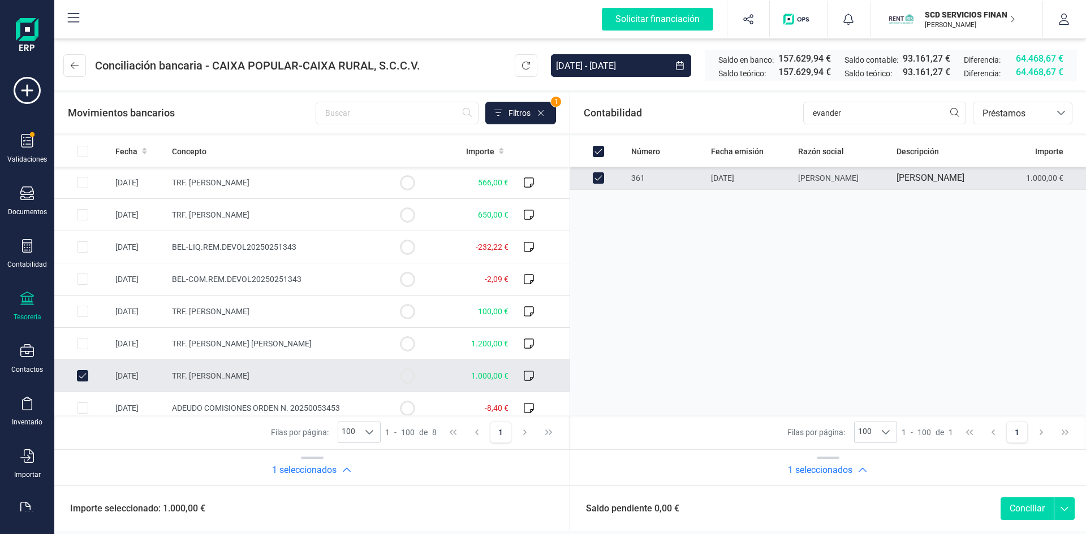
click at [1021, 510] on button "Conciliar" at bounding box center [1026, 509] width 53 height 23
checkbox input "false"
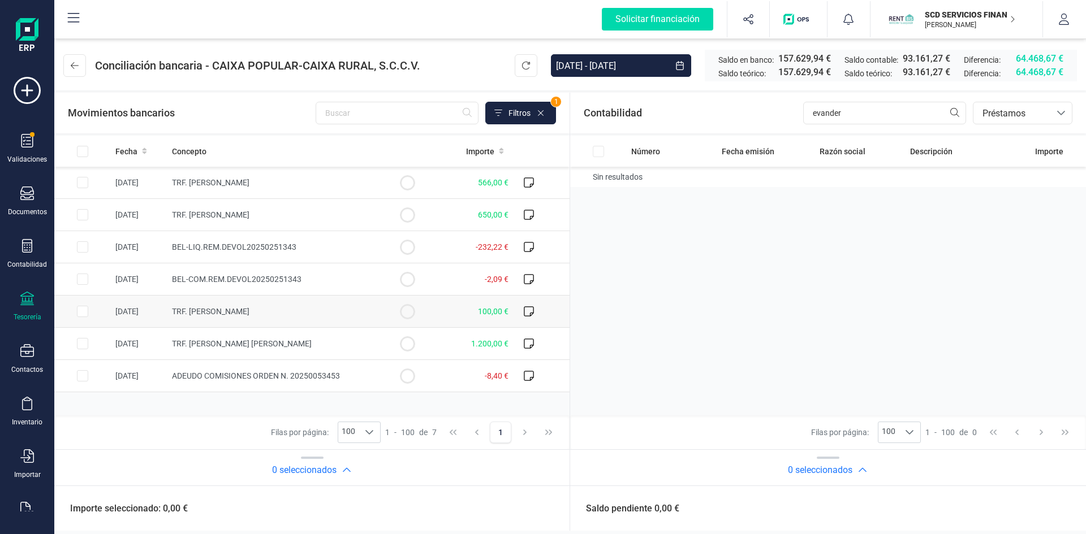
drag, startPoint x: 84, startPoint y: 311, endPoint x: 84, endPoint y: 304, distance: 6.8
click at [84, 311] on input "Row Selected e838646d-2a82-4f38-a0a3-bc0272169603" at bounding box center [82, 311] width 11 height 11
checkbox input "true"
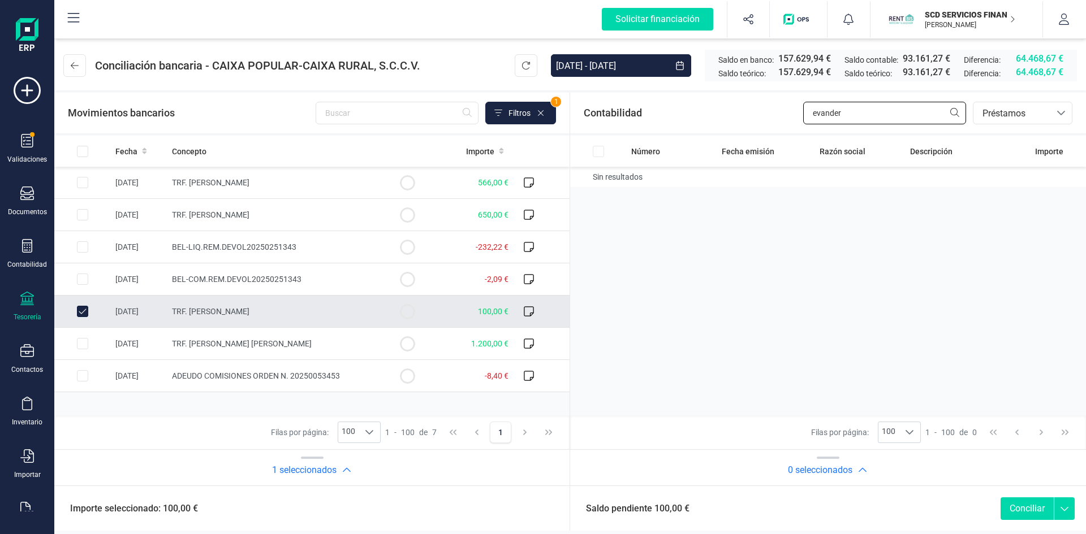
drag, startPoint x: 844, startPoint y: 109, endPoint x: 715, endPoint y: 125, distance: 129.9
click at [716, 125] on div "Contabilidad evander bancos.conciliacion.modal.headerLoan bancos.conciliacion.m…" at bounding box center [828, 113] width 516 height 41
type input "castille"
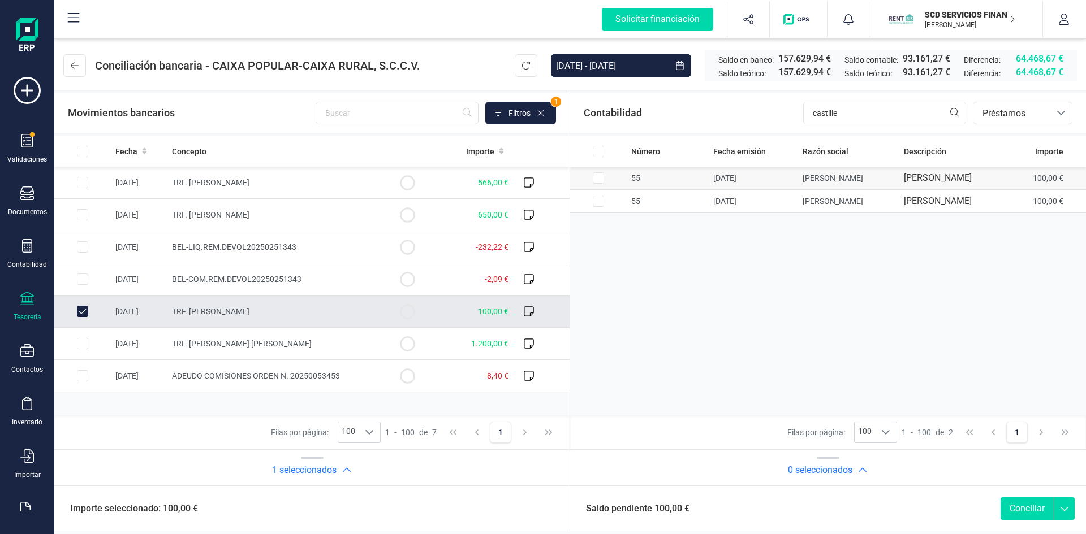
click at [599, 184] on input "Row Selected d5967c2a-46d8-437c-9916-afab8238a6ac" at bounding box center [598, 177] width 11 height 11
checkbox input "true"
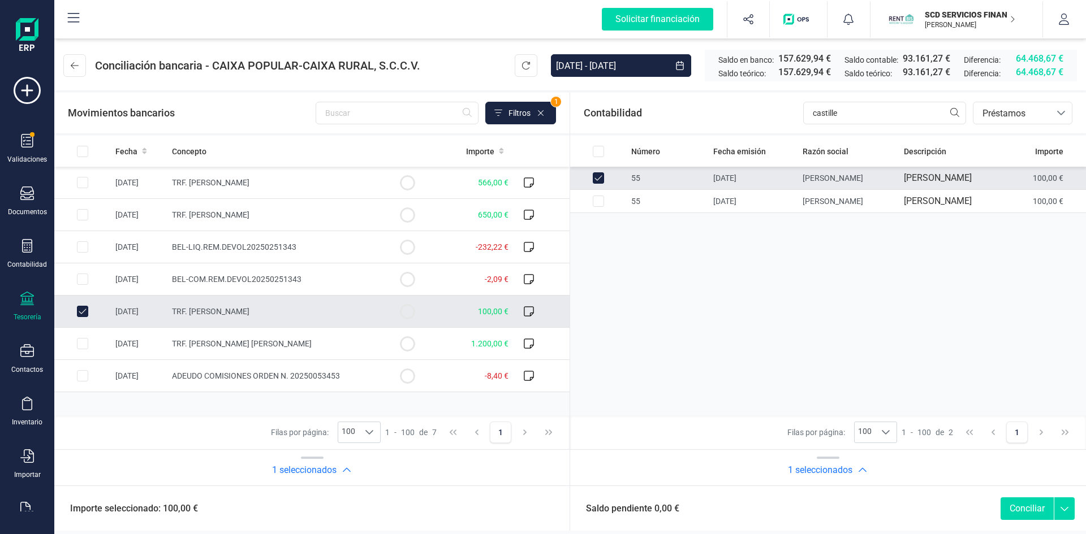
click at [1015, 508] on button "Conciliar" at bounding box center [1026, 509] width 53 height 23
checkbox input "false"
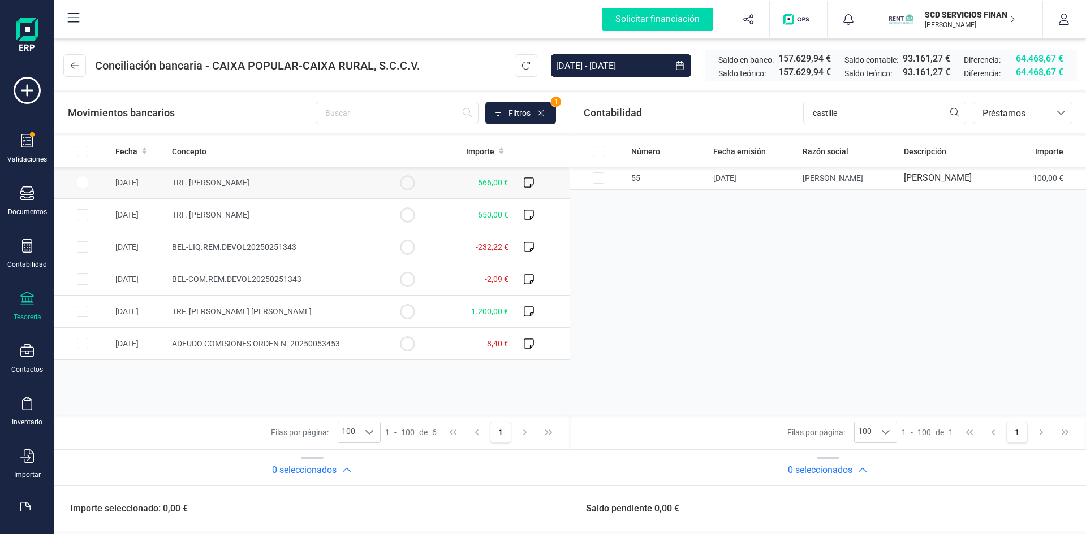
click at [84, 182] on input "Row Selected 8ac6a0c5-7af7-4a5c-90fc-06d052429a59" at bounding box center [82, 182] width 11 height 11
checkbox input "true"
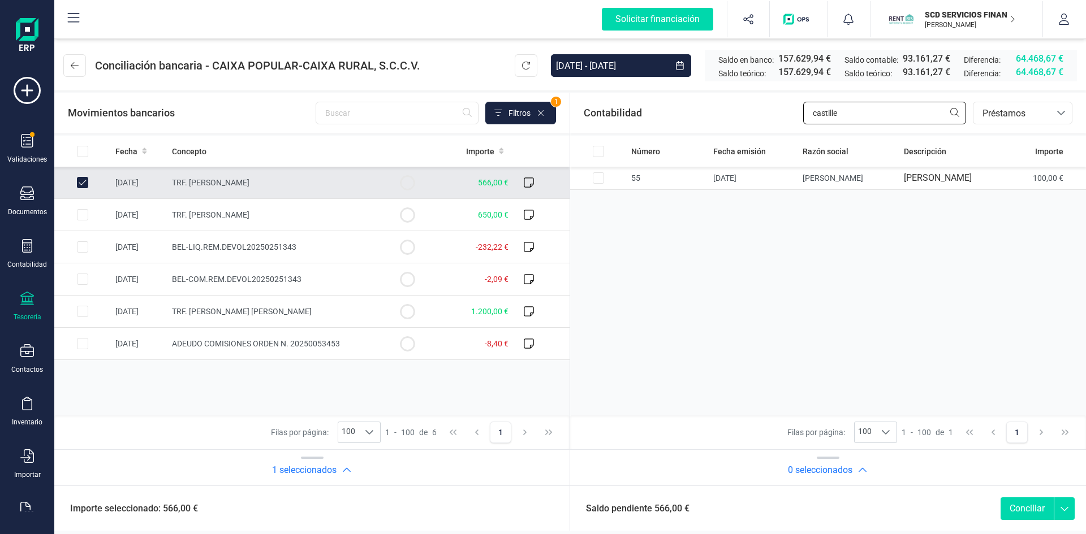
drag, startPoint x: 842, startPoint y: 113, endPoint x: 730, endPoint y: 113, distance: 112.0
click at [732, 113] on div "Contabilidad castille bancos.conciliacion.modal.headerLoan bancos.conciliacion.…" at bounding box center [828, 113] width 516 height 41
type input "pardo"
click at [592, 187] on td at bounding box center [598, 178] width 57 height 23
checkbox input "true"
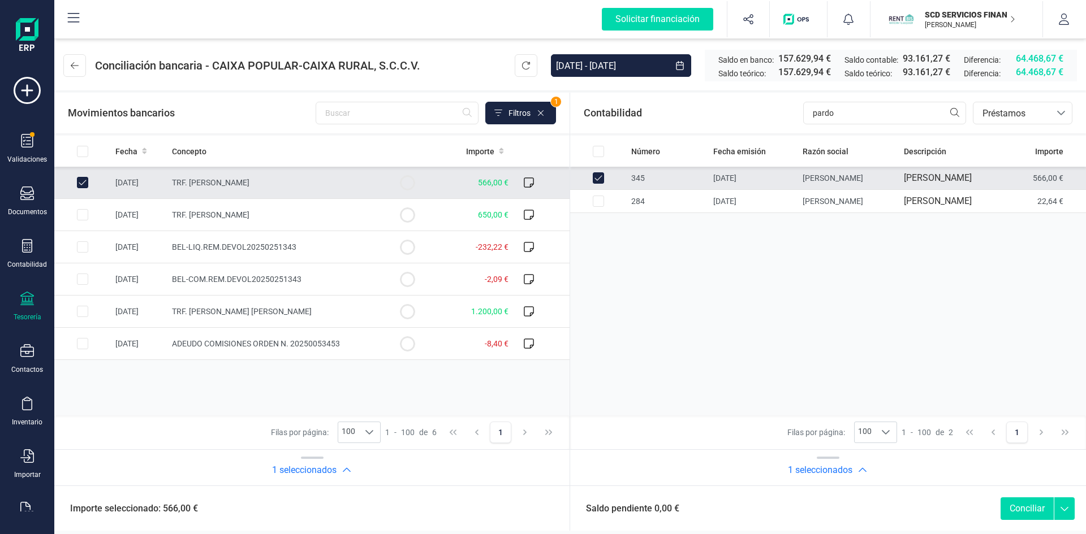
click at [1007, 505] on button "Conciliar" at bounding box center [1026, 509] width 53 height 23
checkbox input "false"
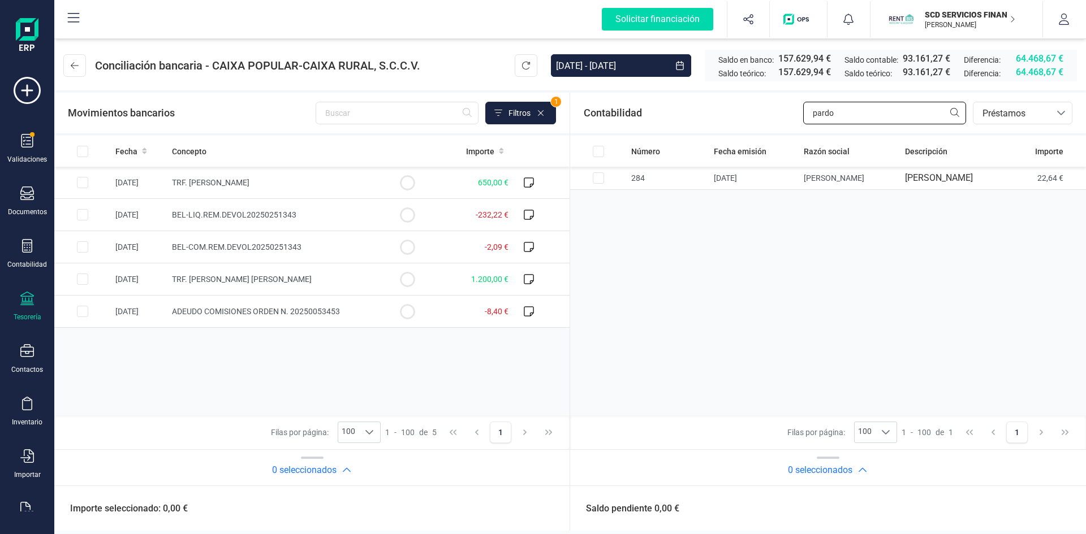
drag, startPoint x: 862, startPoint y: 114, endPoint x: 586, endPoint y: 131, distance: 276.5
click at [611, 129] on div "Contabilidad pardo bancos.conciliacion.modal.headerLoan bancos.conciliacion.mod…" at bounding box center [828, 113] width 516 height 41
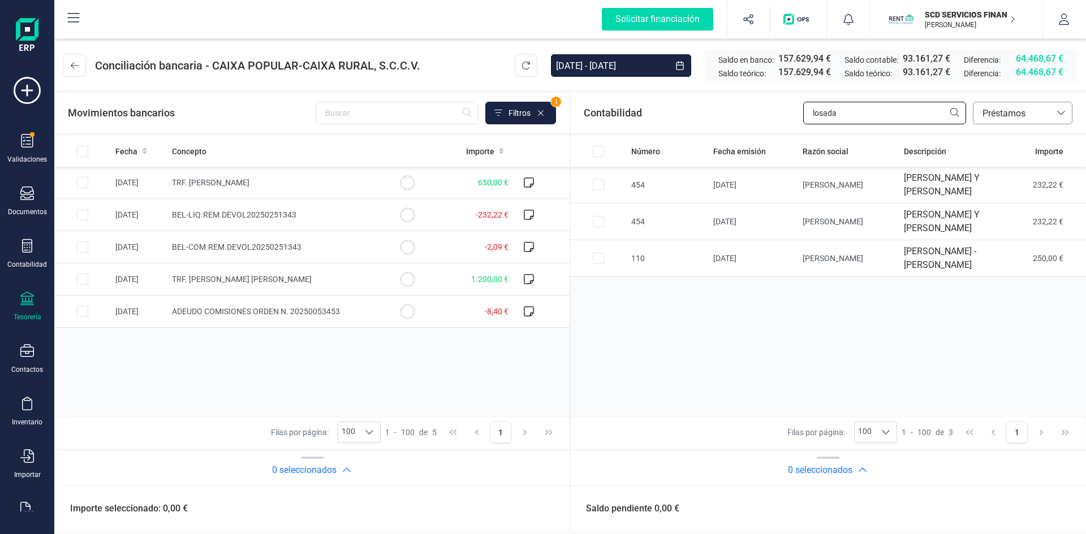
type input "losada"
click at [995, 114] on span "Préstamos" at bounding box center [1012, 114] width 68 height 14
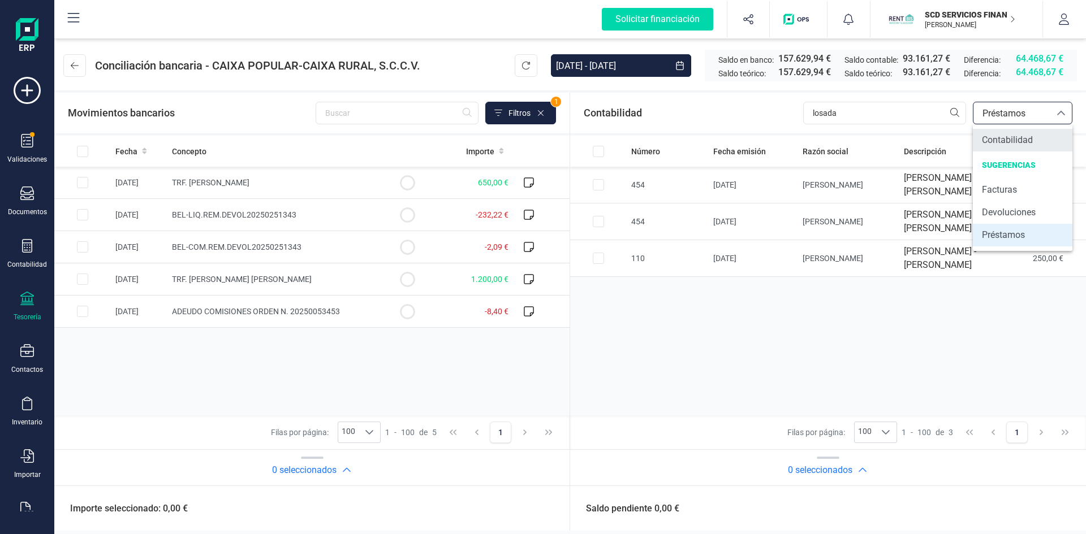
click at [1002, 142] on span "Contabilidad" at bounding box center [1007, 140] width 51 height 14
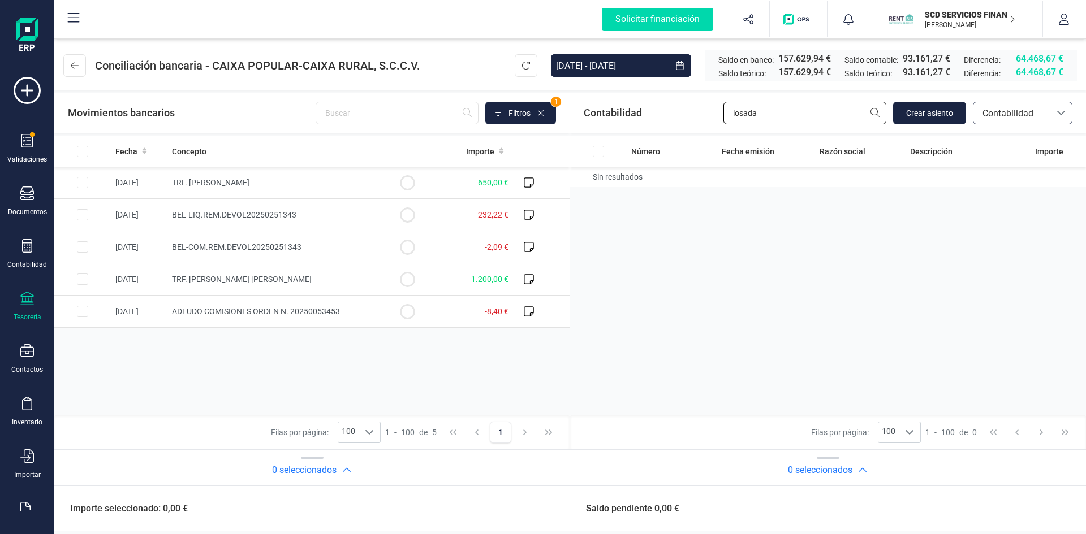
click at [786, 116] on input "losada" at bounding box center [804, 113] width 163 height 23
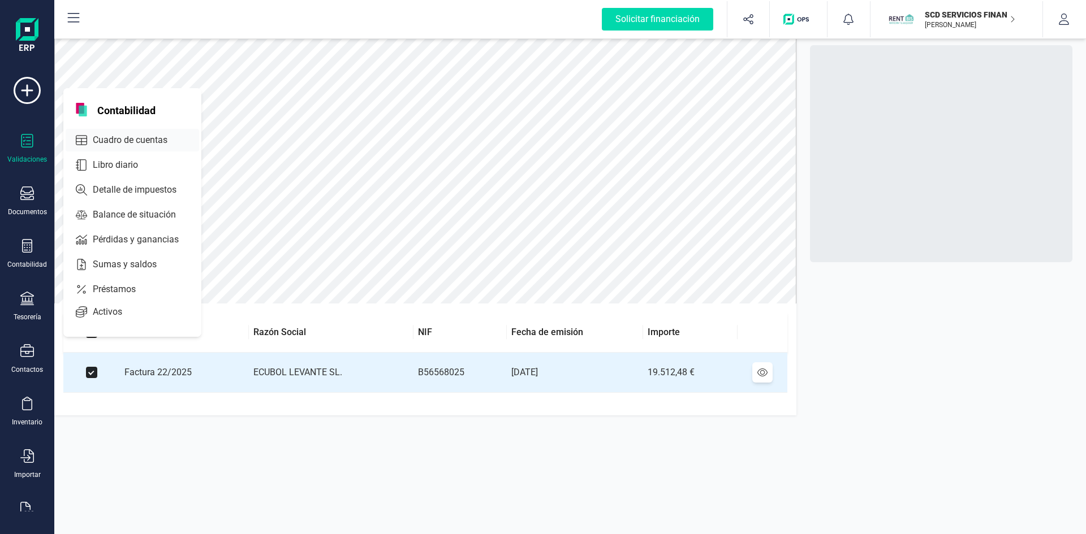
click at [117, 137] on span "Cuadro de cuentas" at bounding box center [138, 140] width 100 height 14
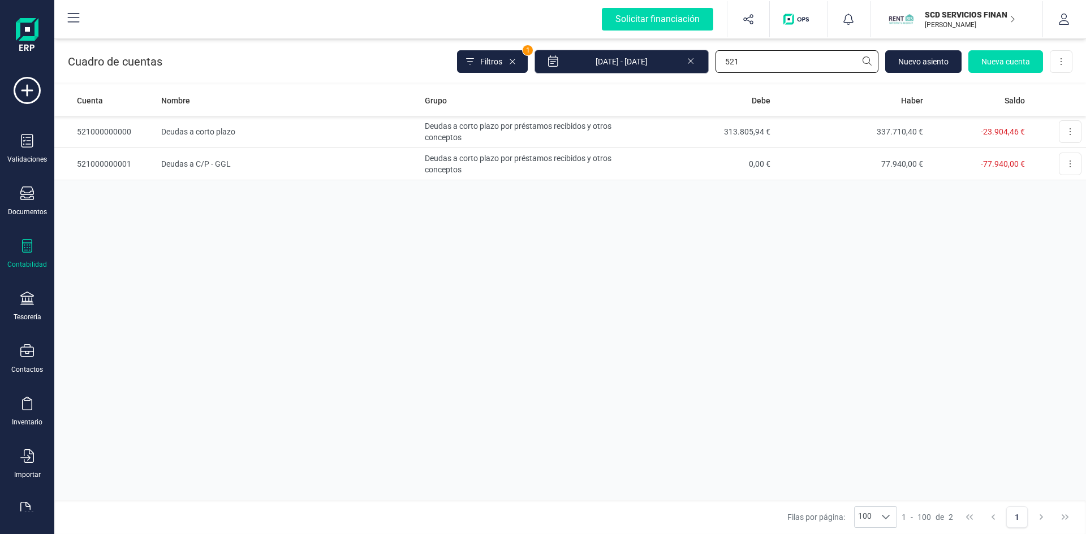
drag, startPoint x: 759, startPoint y: 64, endPoint x: 615, endPoint y: 65, distance: 144.2
click at [599, 74] on div "Cuadro de cuentas Filtros 1 [DATE] - [DATE] 521 [GEOGRAPHIC_DATA] cuenta Descar…" at bounding box center [569, 59] width 1031 height 46
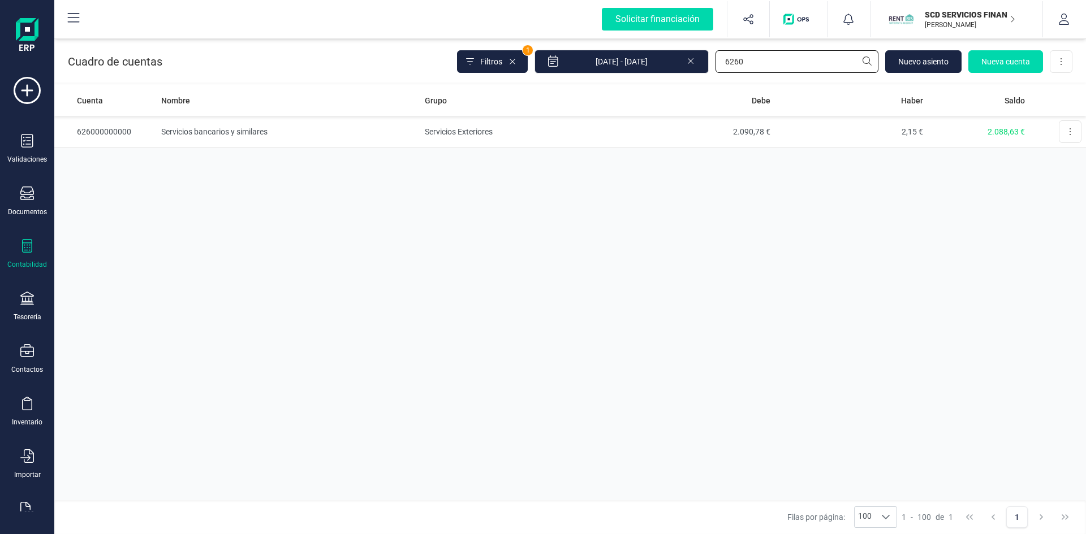
type input "6260"
click at [208, 129] on td "Servicios bancarios y similares" at bounding box center [288, 132] width 263 height 32
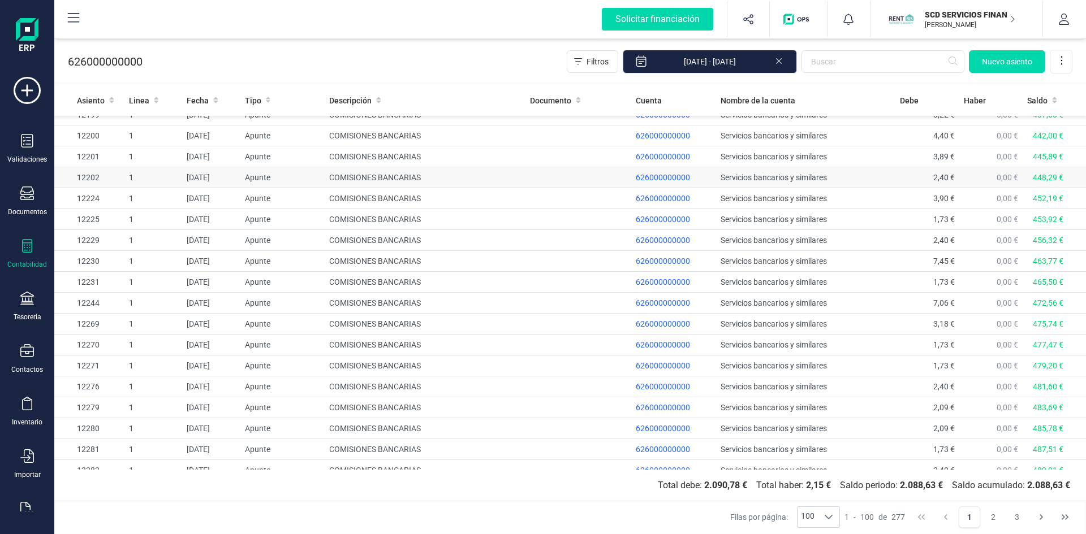
scroll to position [1738, 0]
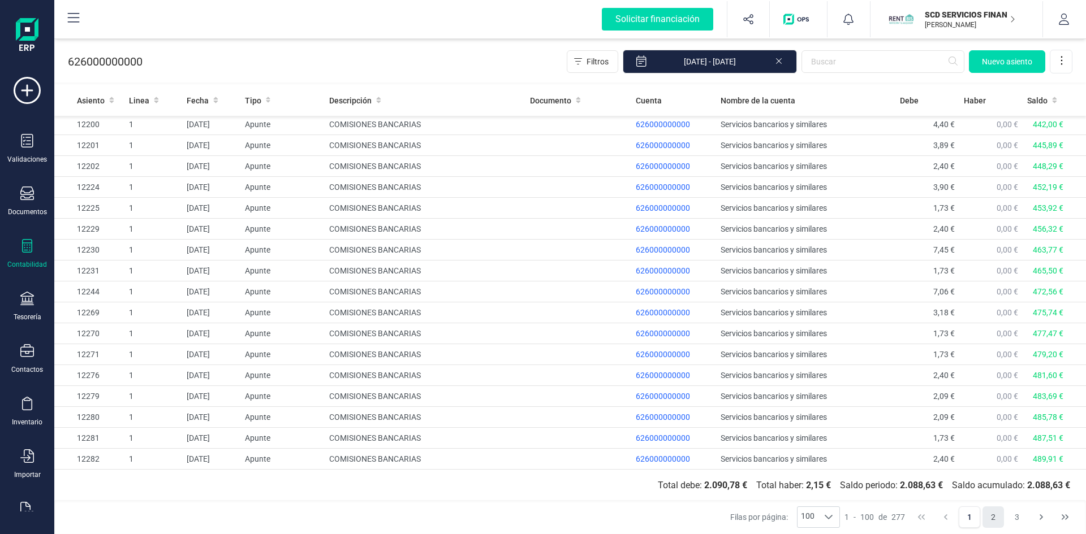
click at [993, 519] on button "2" at bounding box center [992, 517] width 21 height 21
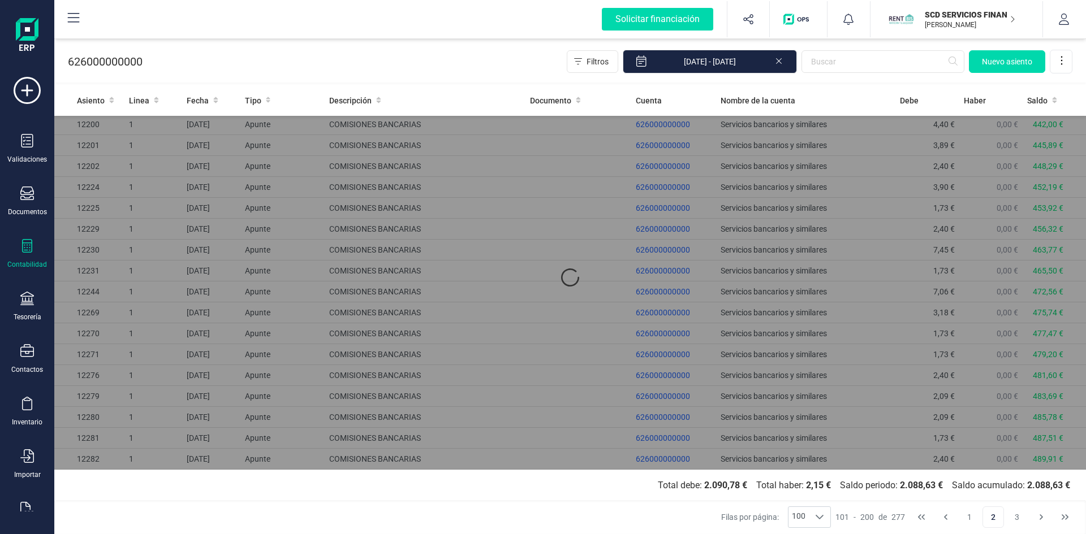
scroll to position [0, 0]
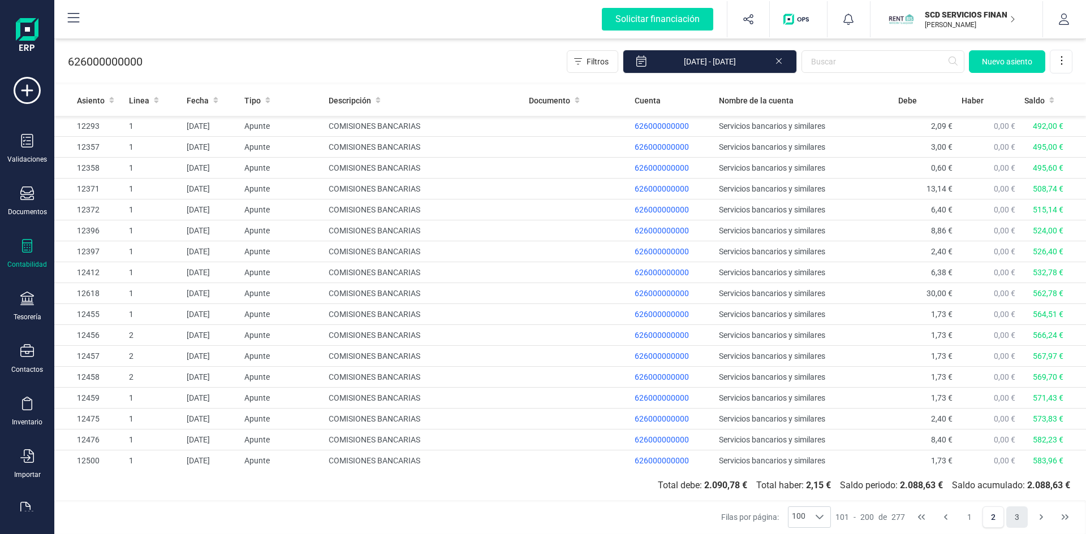
click at [1011, 521] on button "3" at bounding box center [1016, 517] width 21 height 21
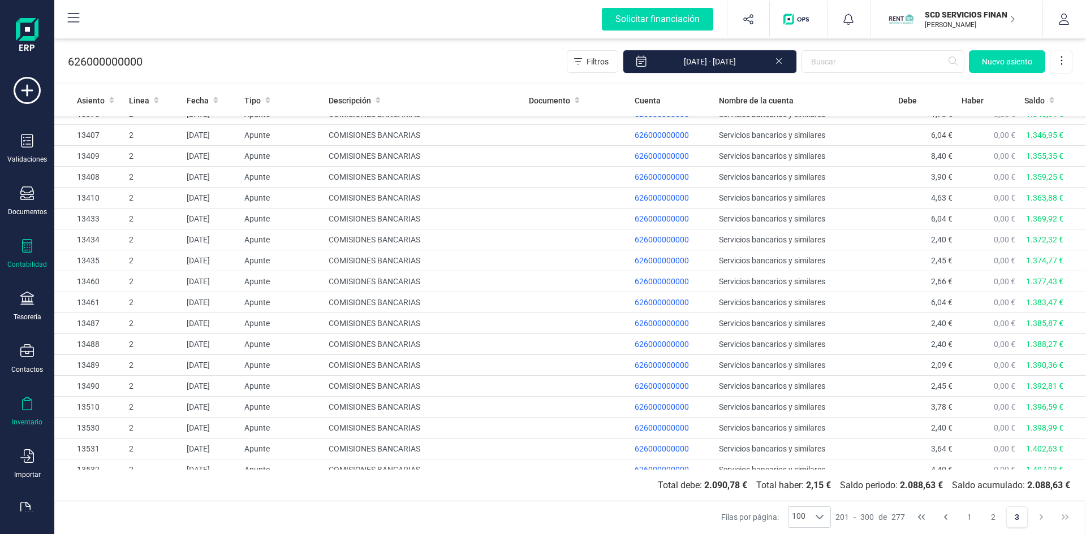
scroll to position [679, 0]
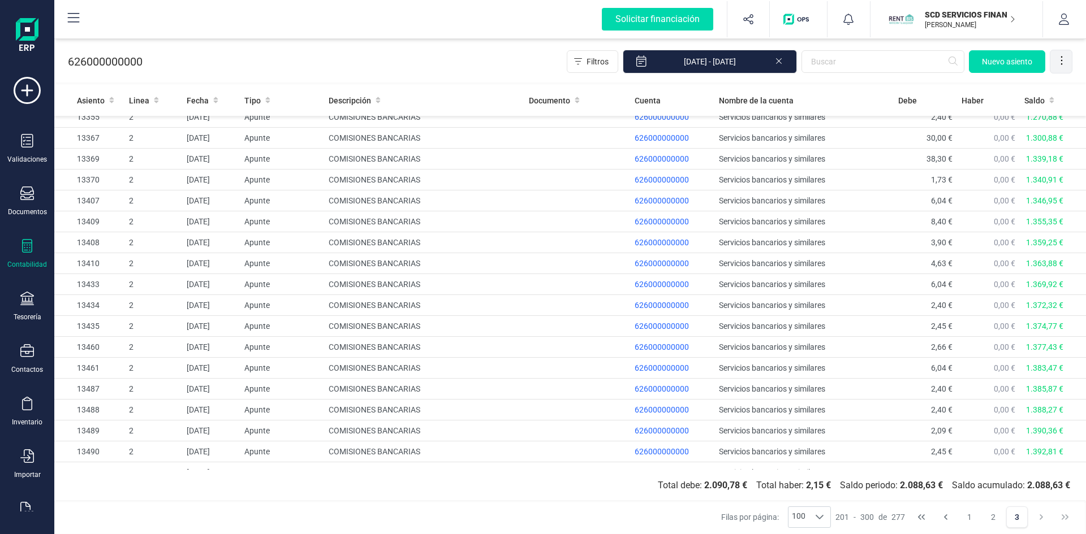
click at [1060, 59] on icon at bounding box center [1061, 60] width 11 height 11
click at [1000, 88] on span "Exportar Excel" at bounding box center [1022, 88] width 81 height 9
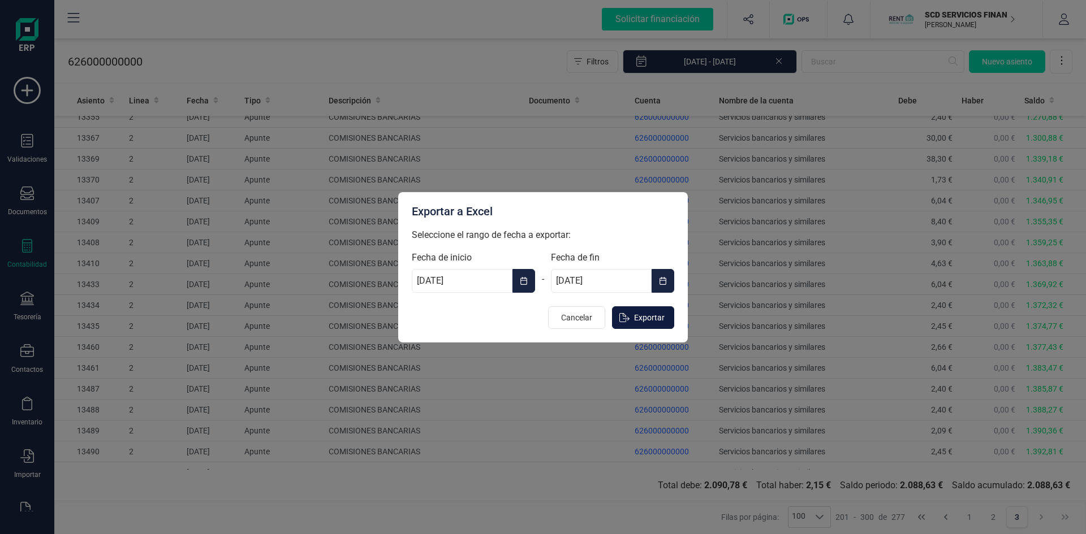
click at [634, 317] on span "Exportar" at bounding box center [649, 317] width 31 height 11
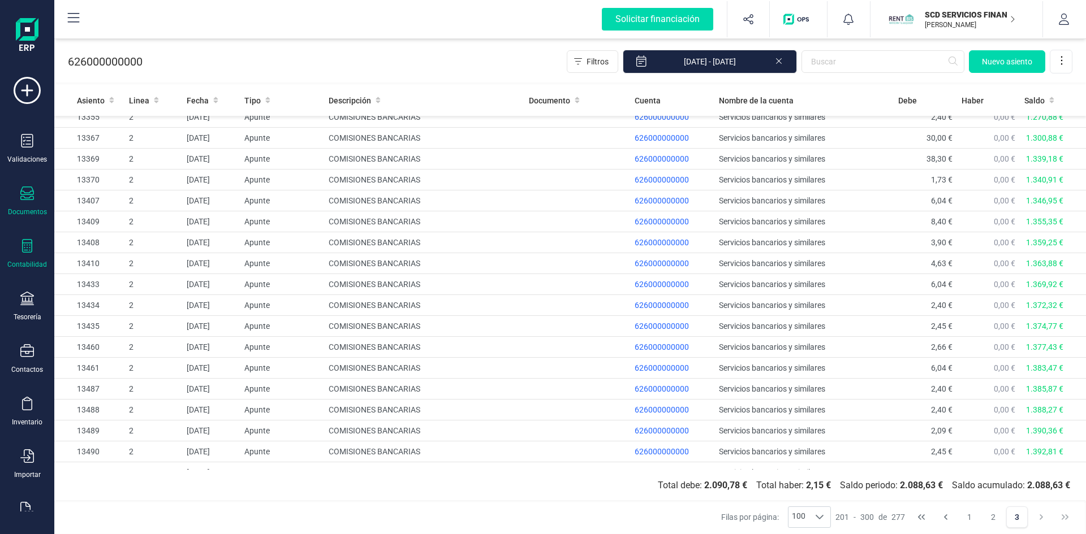
click at [28, 200] on icon at bounding box center [27, 194] width 14 height 14
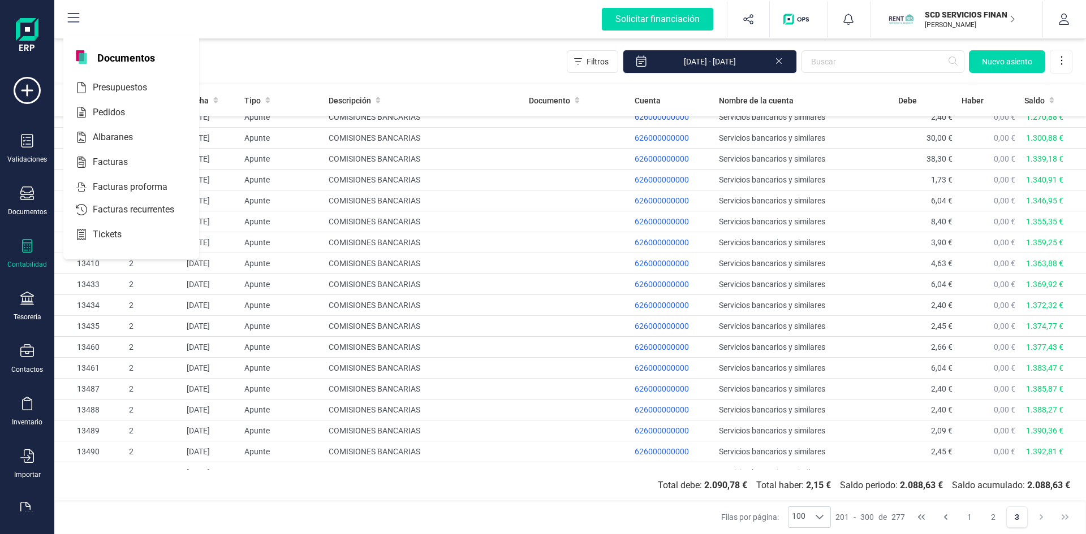
click at [29, 251] on icon at bounding box center [27, 246] width 14 height 14
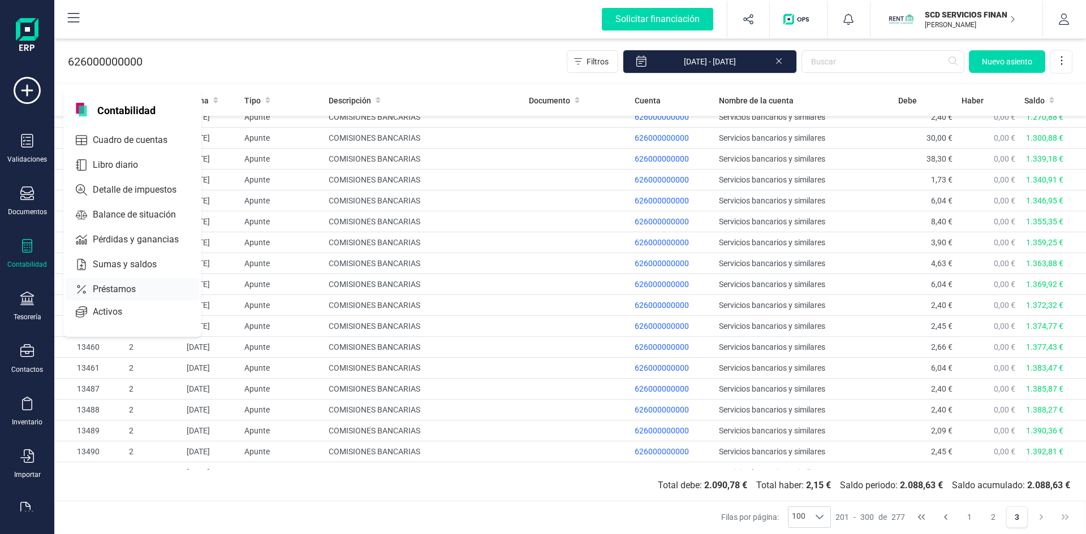
click at [113, 287] on span "Préstamos" at bounding box center [122, 290] width 68 height 14
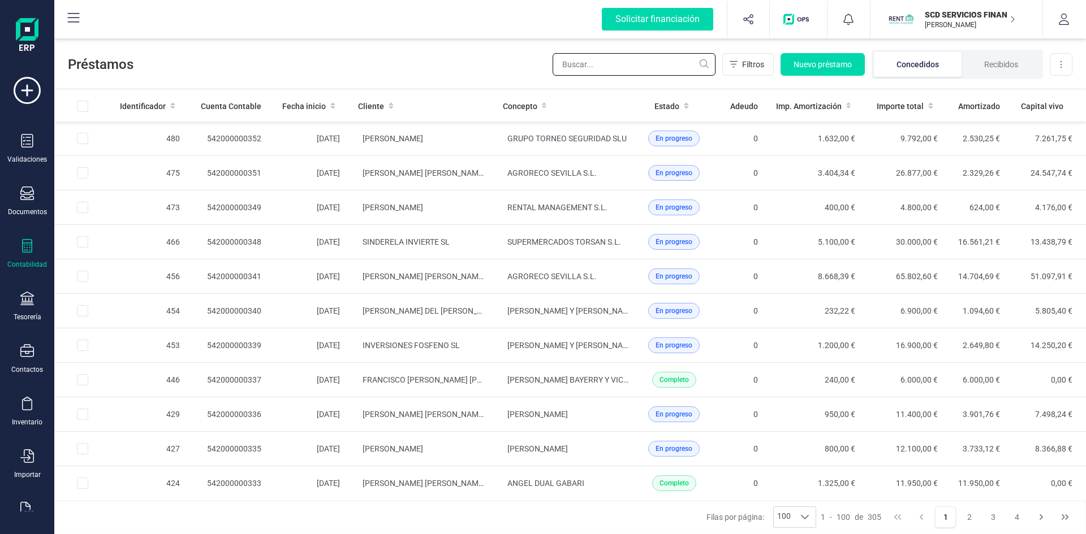
click at [581, 67] on input "text" at bounding box center [633, 64] width 163 height 23
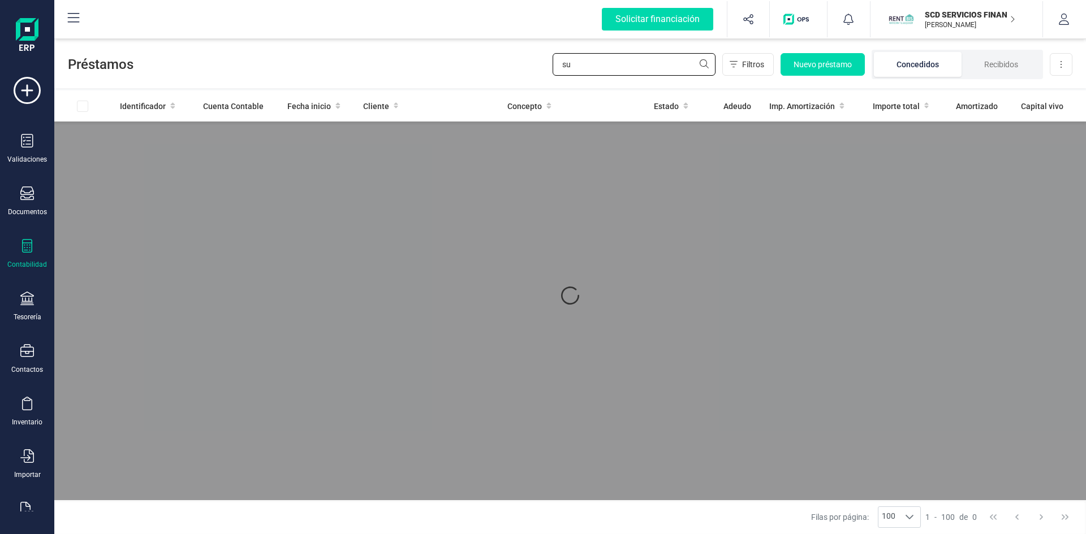
type input "s"
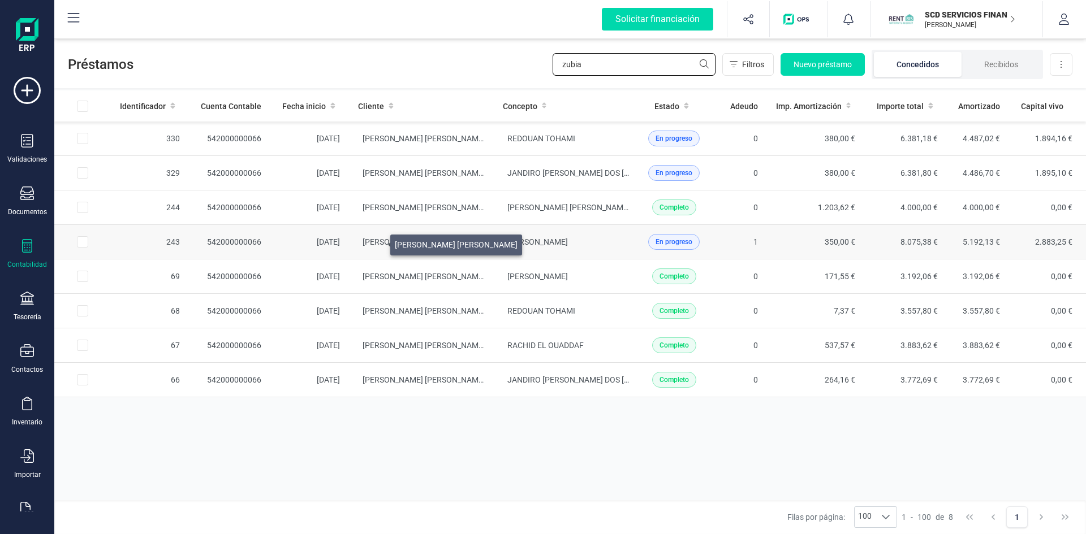
type input "zubia"
click at [377, 242] on span "[PERSON_NAME] [PERSON_NAME]" at bounding box center [423, 242] width 123 height 9
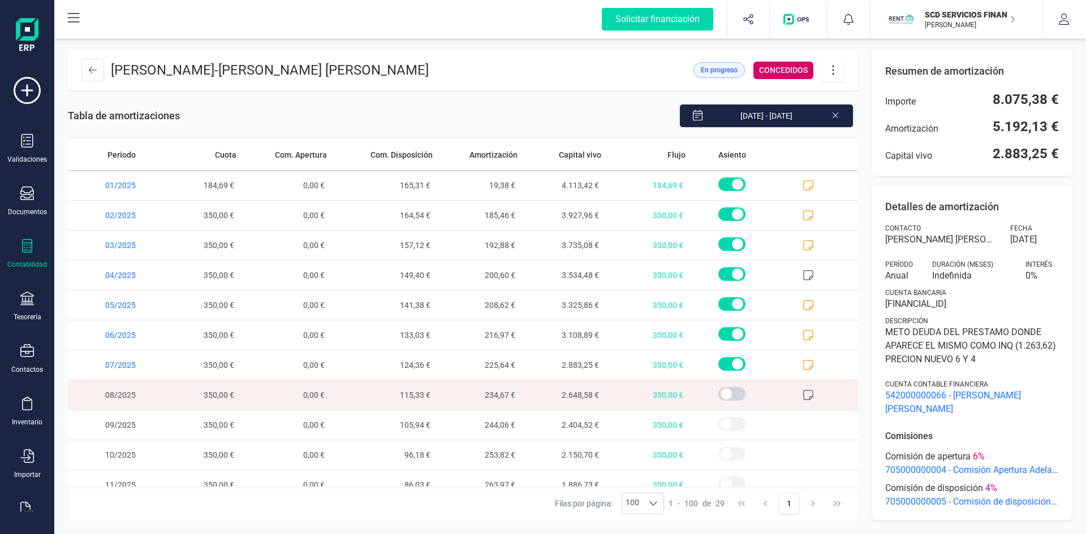
scroll to position [552, 0]
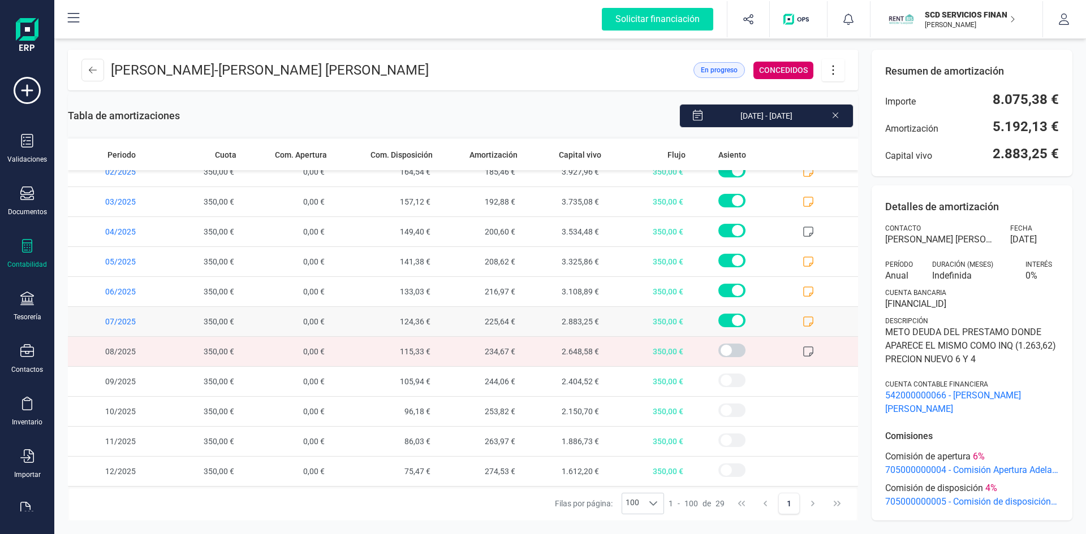
click at [803, 321] on icon at bounding box center [807, 321] width 11 height 11
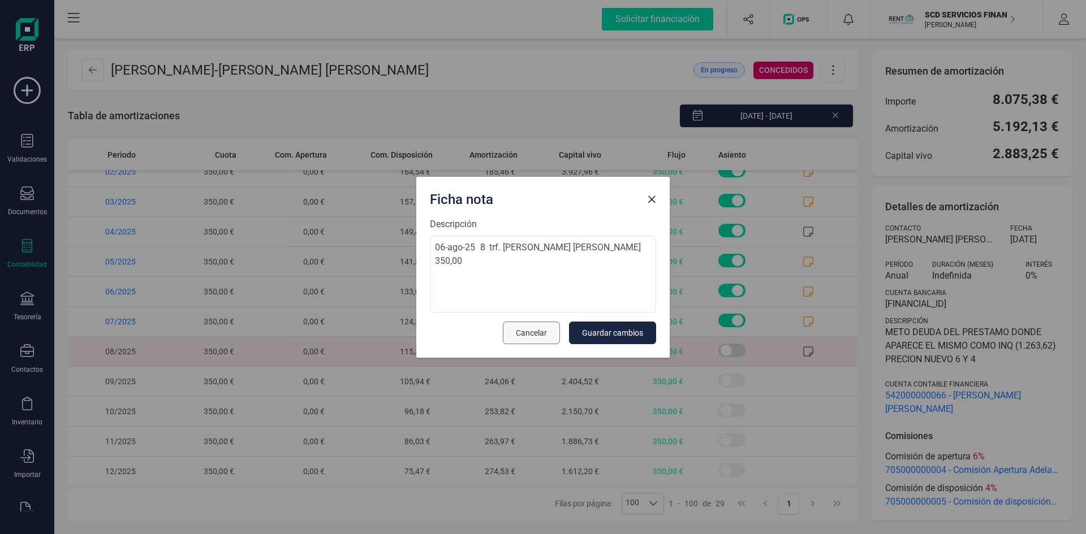
click at [538, 332] on span "Cancelar" at bounding box center [531, 332] width 31 height 11
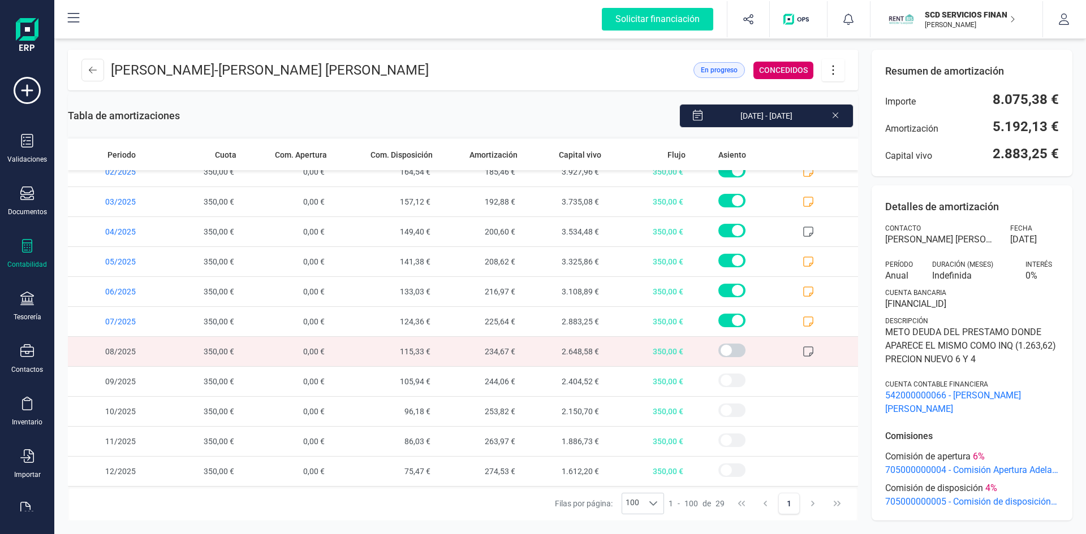
click at [803, 347] on icon at bounding box center [808, 352] width 10 height 10
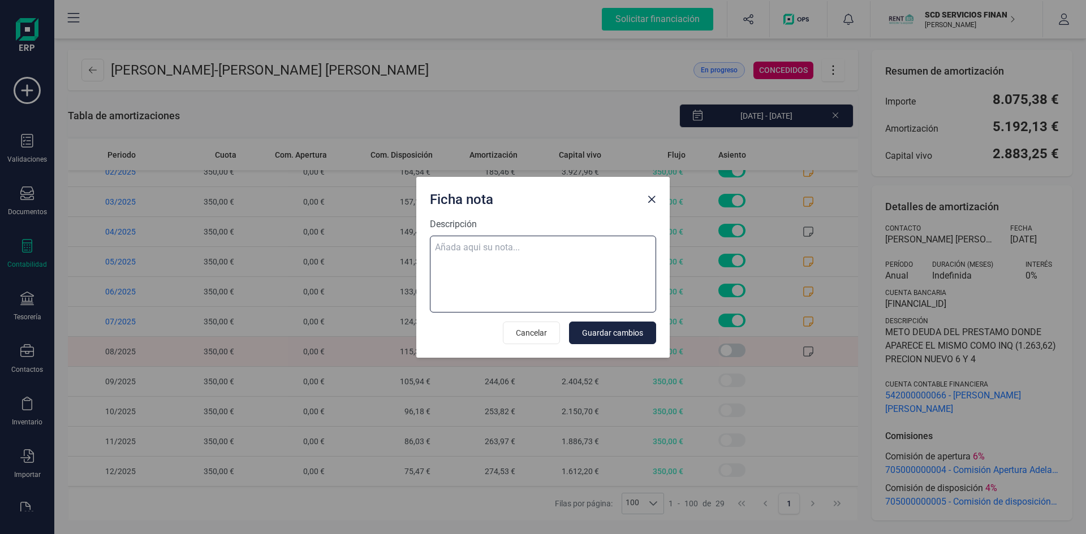
click at [554, 242] on textarea "Descripción" at bounding box center [543, 274] width 226 height 77
paste textarea "[DATE] 9 trf. [PERSON_NAME] [PERSON_NAME] 350,00"
type textarea "[DATE] 9 trf. [PERSON_NAME] [PERSON_NAME] 350,00"
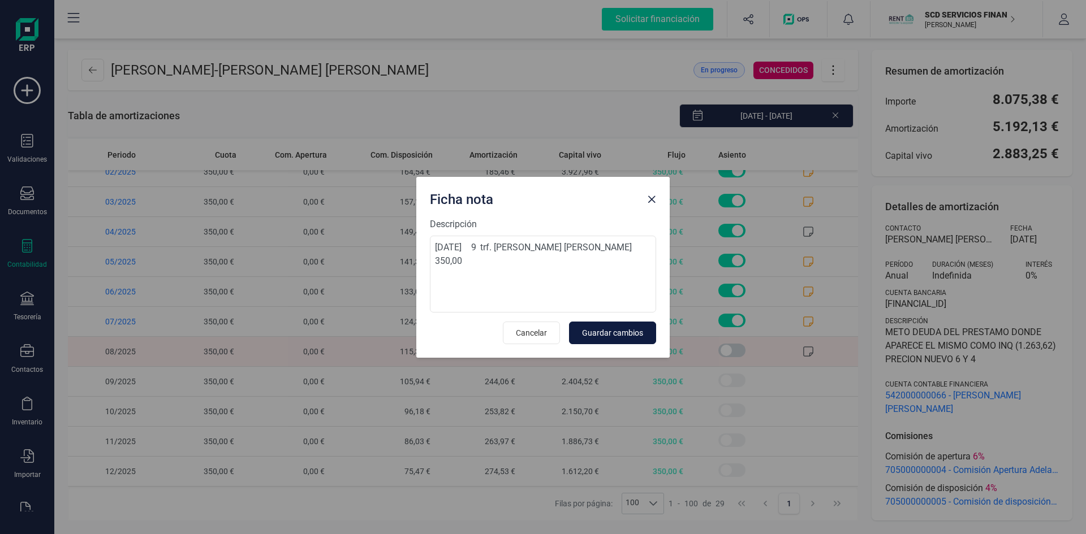
click at [619, 328] on span "Guardar cambios" at bounding box center [612, 332] width 61 height 11
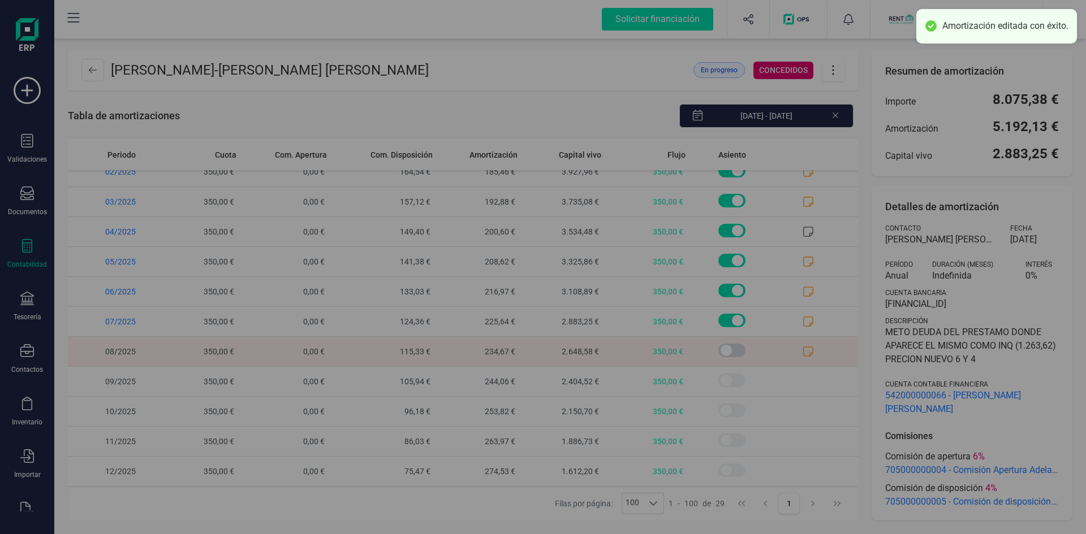
scroll to position [0, 0]
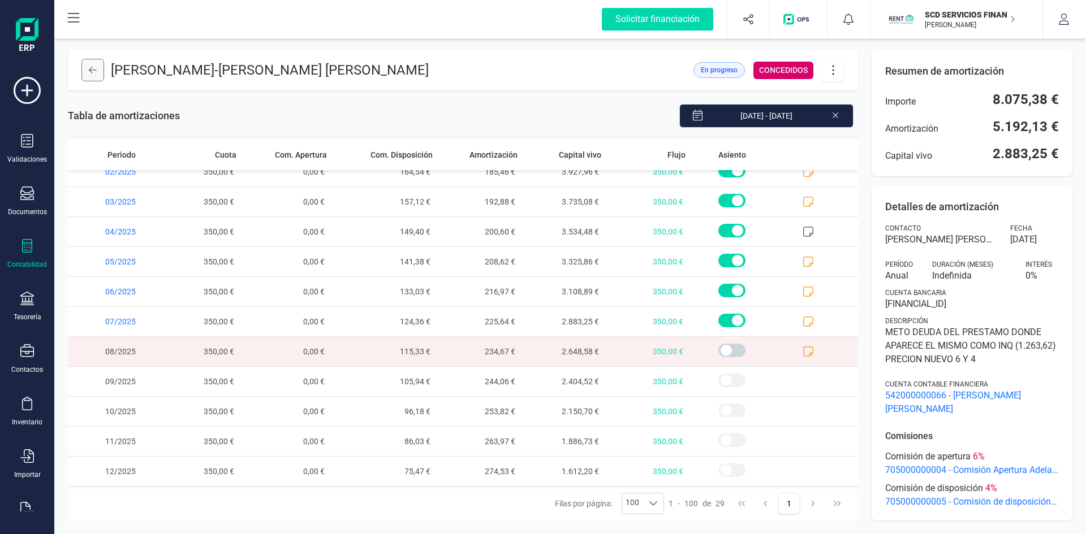
click at [94, 76] on button at bounding box center [92, 70] width 23 height 23
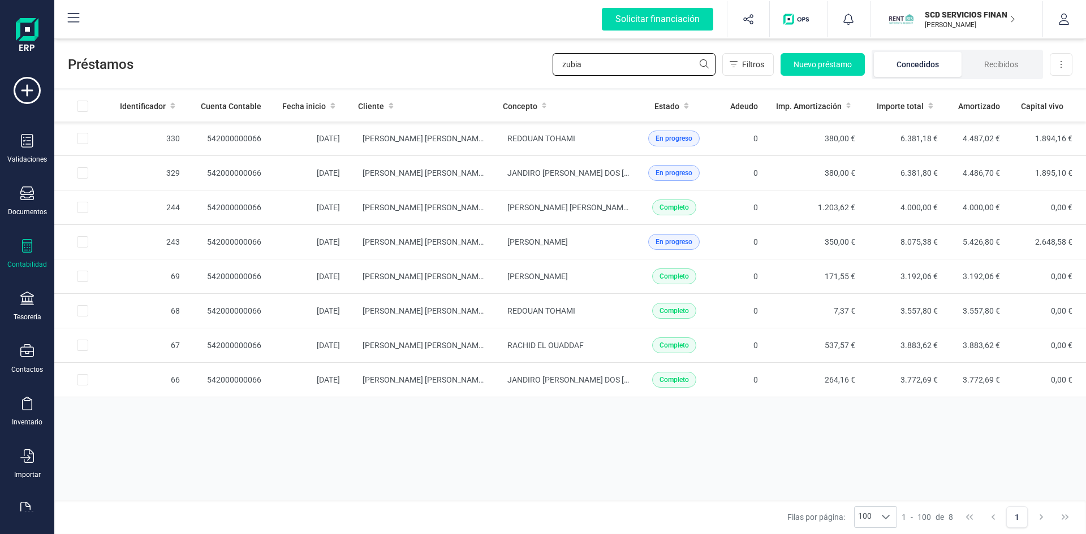
drag, startPoint x: 584, startPoint y: 64, endPoint x: 454, endPoint y: 67, distance: 130.6
click at [464, 65] on div "Préstamos [PERSON_NAME] Filtros Nuevo préstamo Concedidos Recibidos Descargar E…" at bounding box center [569, 62] width 1031 height 52
type input "n"
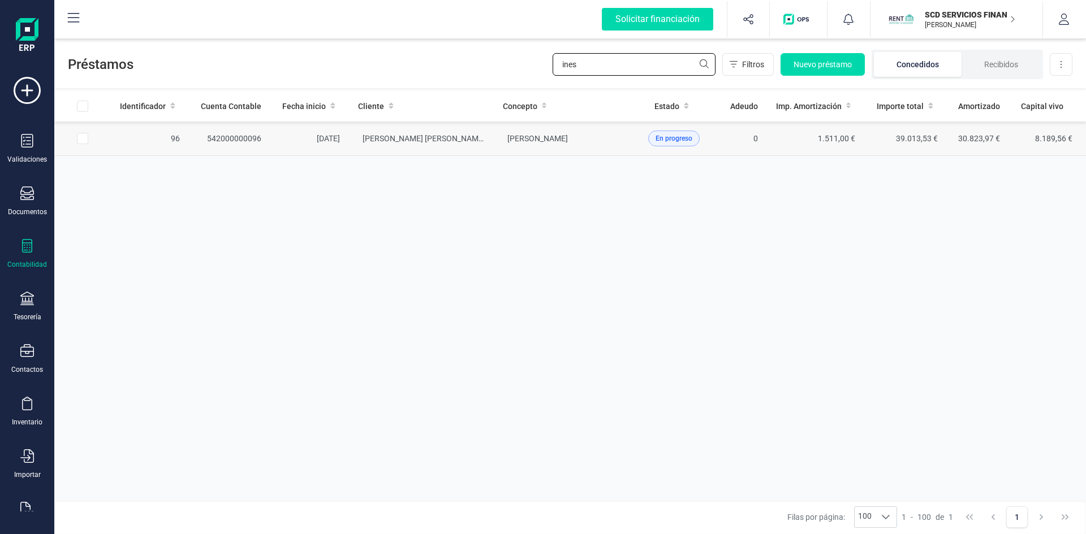
type input "ines"
click at [236, 137] on td "542000000096" at bounding box center [229, 139] width 81 height 34
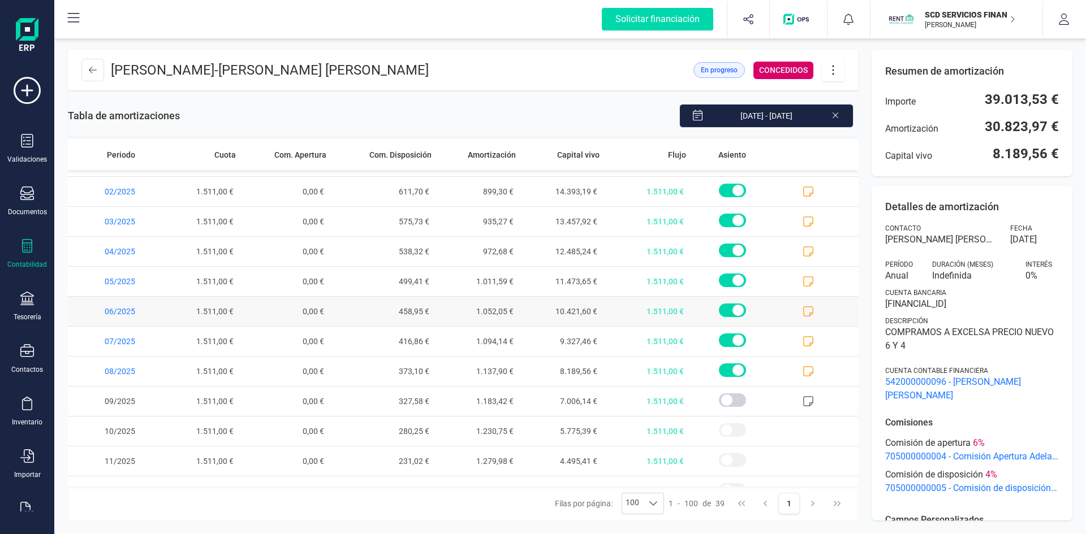
scroll to position [848, 0]
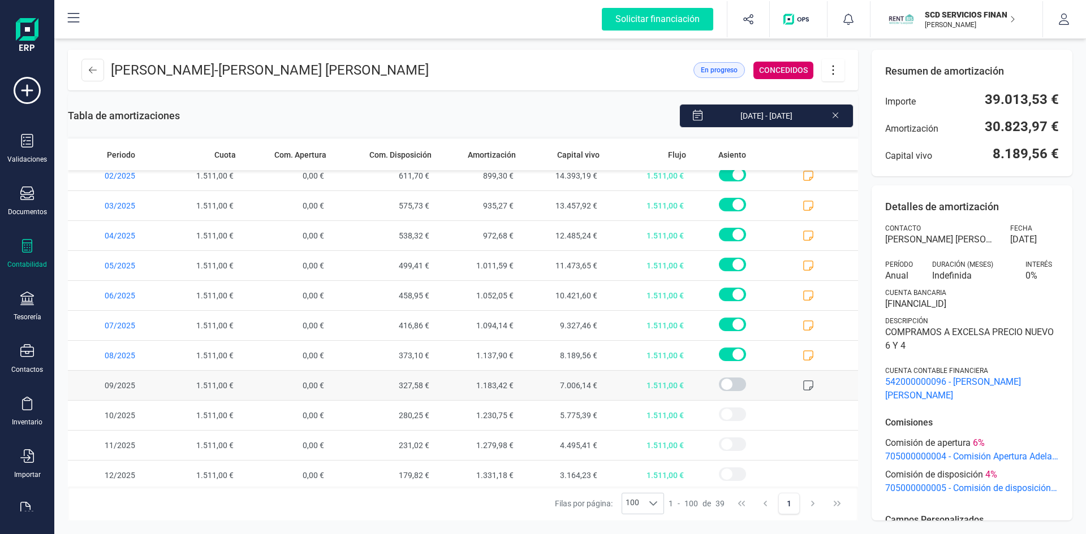
click at [802, 385] on icon at bounding box center [807, 385] width 11 height 11
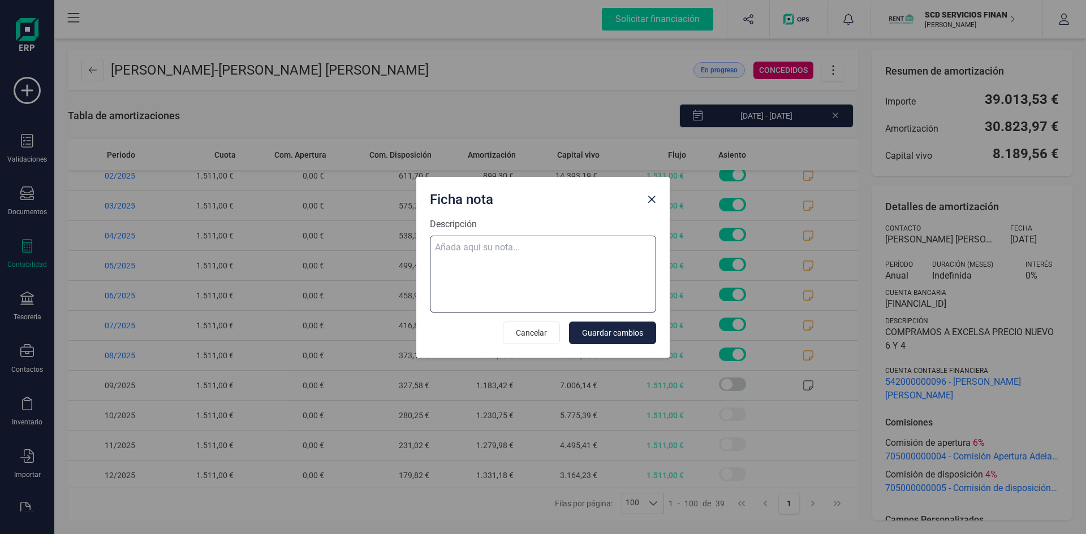
click at [519, 245] on textarea "Descripción" at bounding box center [543, 274] width 226 height 77
paste textarea "[DATE] 9 trf. [PERSON_NAME] 1.511,00"
type textarea "[DATE] 9 trf. [PERSON_NAME] 1.511,00"
click at [619, 330] on span "Guardar cambios" at bounding box center [612, 332] width 61 height 11
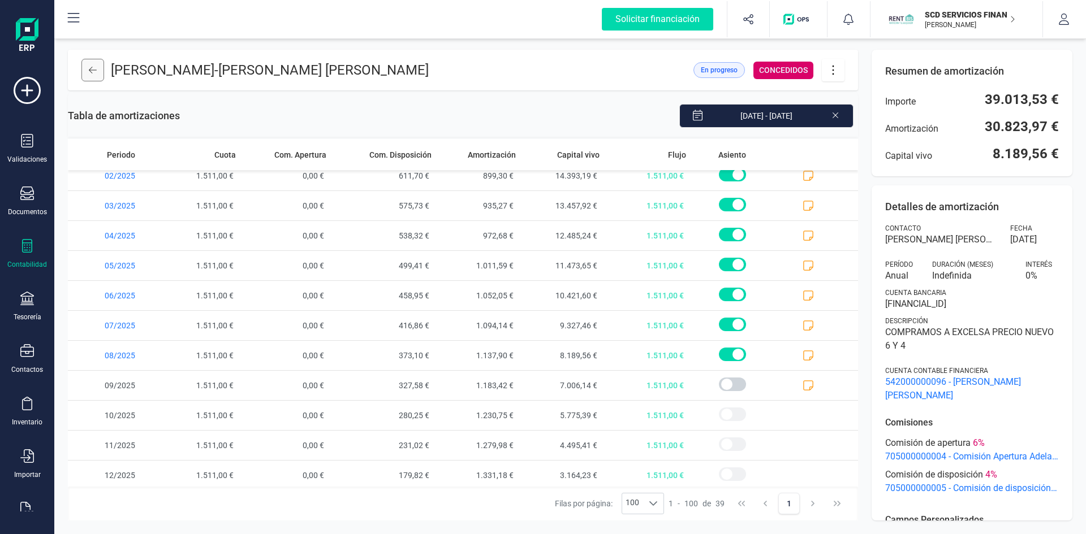
click at [90, 71] on icon at bounding box center [93, 70] width 8 height 7
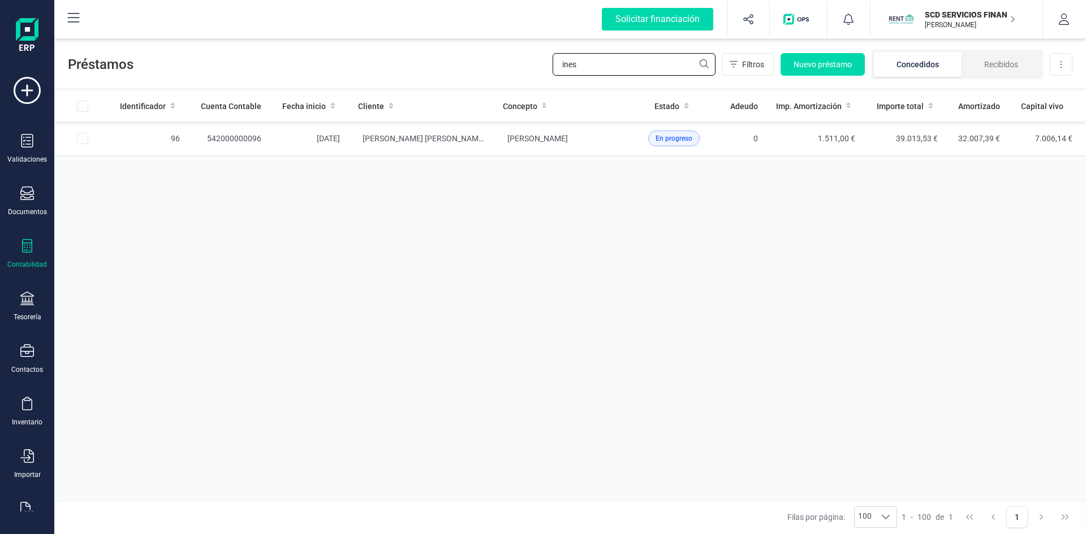
drag, startPoint x: 625, startPoint y: 67, endPoint x: 481, endPoint y: 66, distance: 144.2
click at [481, 66] on div "Préstamos [PERSON_NAME] Filtros Nuevo préstamo Concedidos Recibidos Descargar E…" at bounding box center [569, 62] width 1031 height 52
type input "evander"
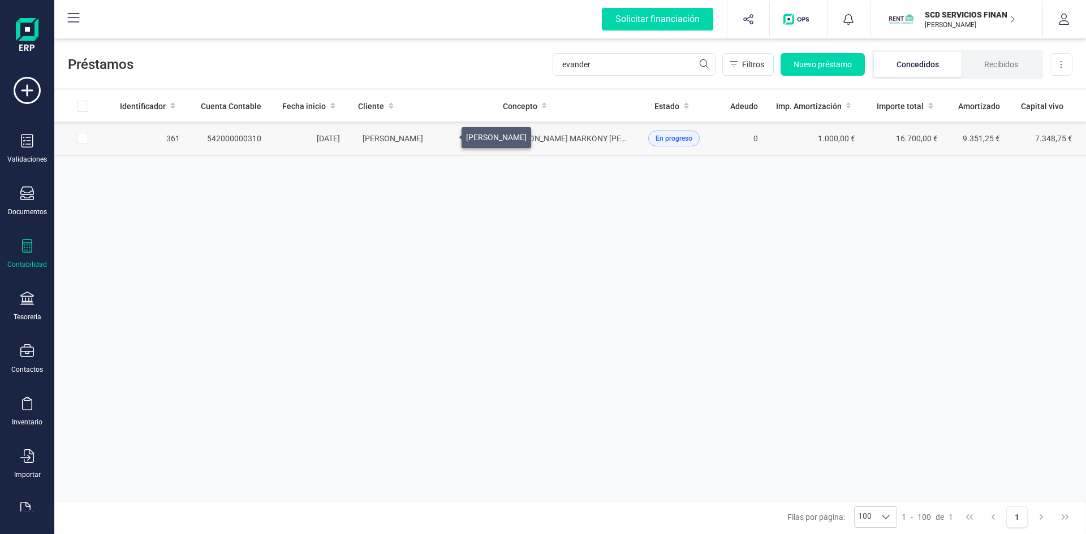
click at [423, 135] on span "[PERSON_NAME]" at bounding box center [392, 138] width 61 height 9
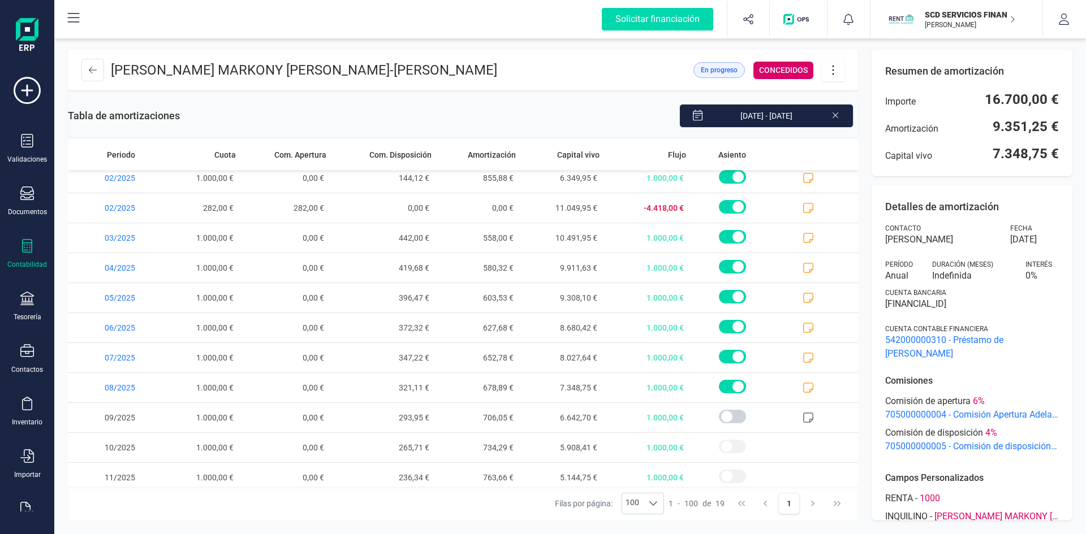
scroll to position [253, 0]
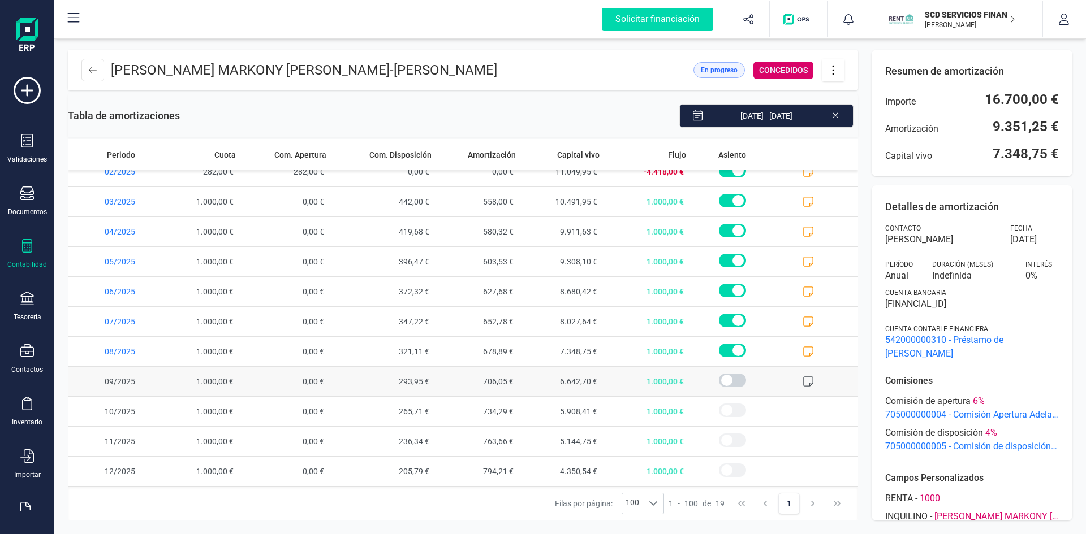
click at [802, 381] on icon at bounding box center [807, 381] width 11 height 11
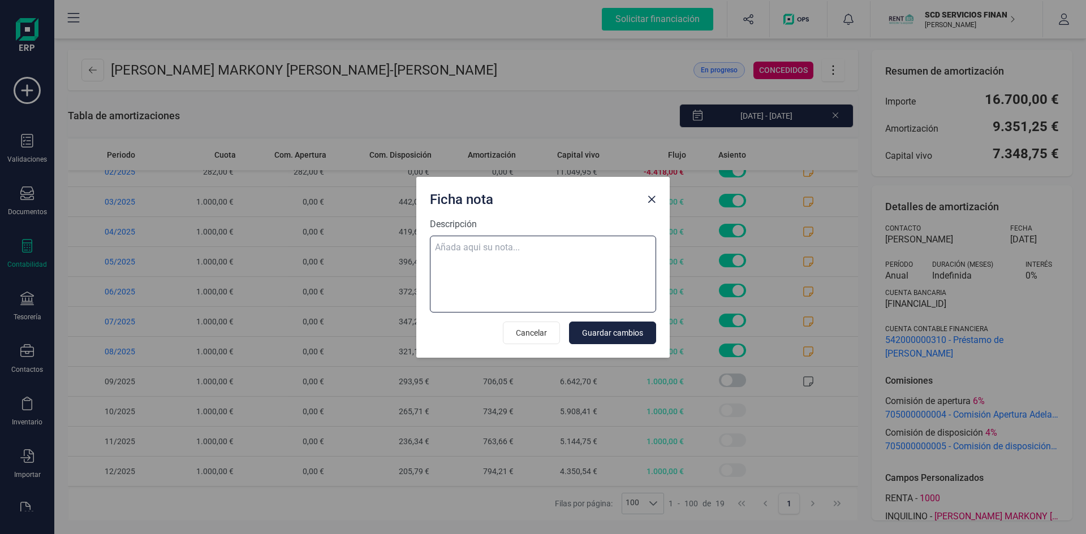
click at [446, 251] on textarea "Descripción" at bounding box center [543, 274] width 226 height 77
paste textarea "[DATE] 9 trf. [PERSON_NAME] markony [PERSON_NAME] 1.000,00"
type textarea "[DATE] 9 trf. [PERSON_NAME] markony [PERSON_NAME] 1.000,00"
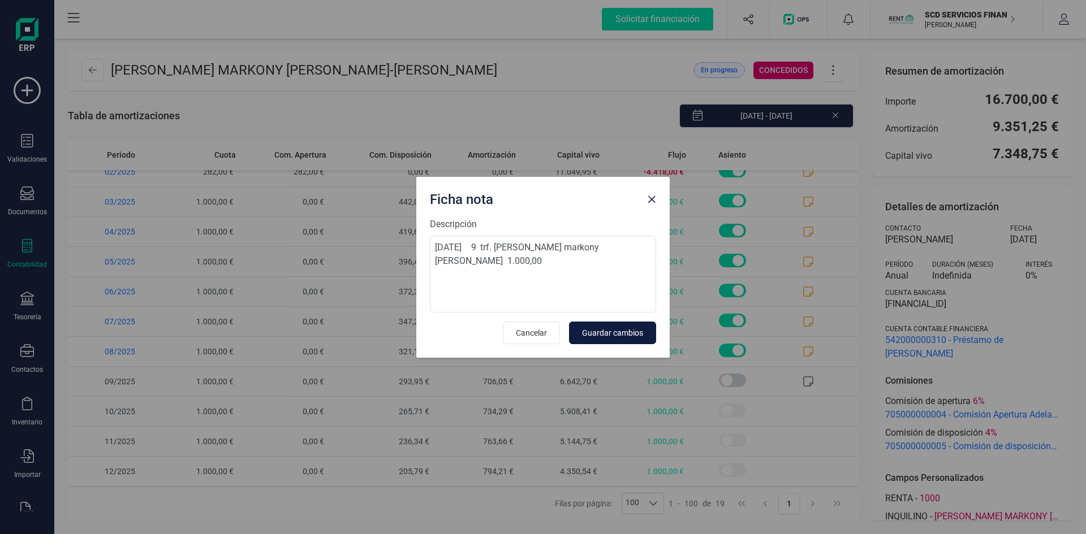
click at [618, 332] on span "Guardar cambios" at bounding box center [612, 332] width 61 height 11
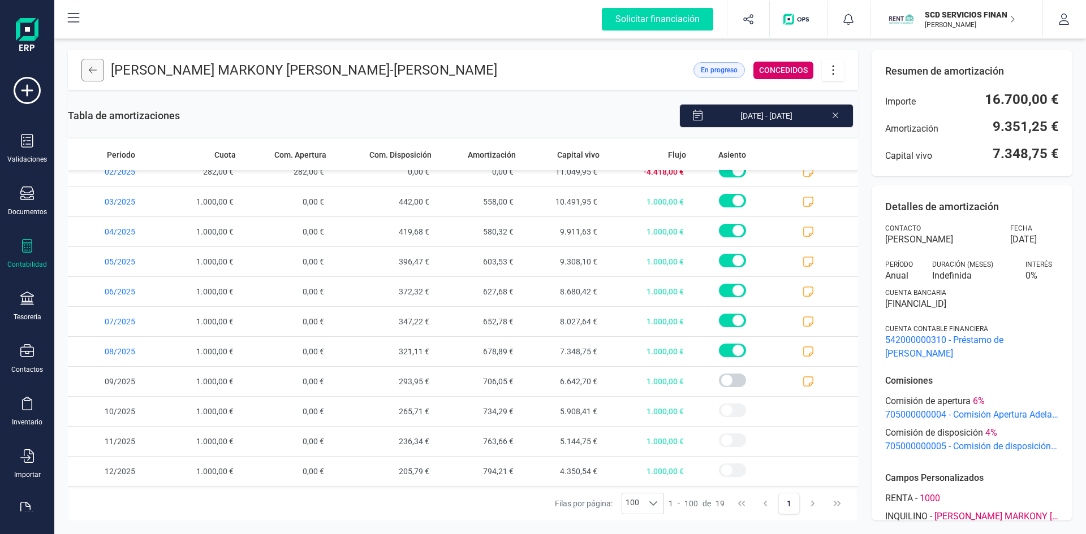
click at [98, 70] on button at bounding box center [92, 70] width 23 height 23
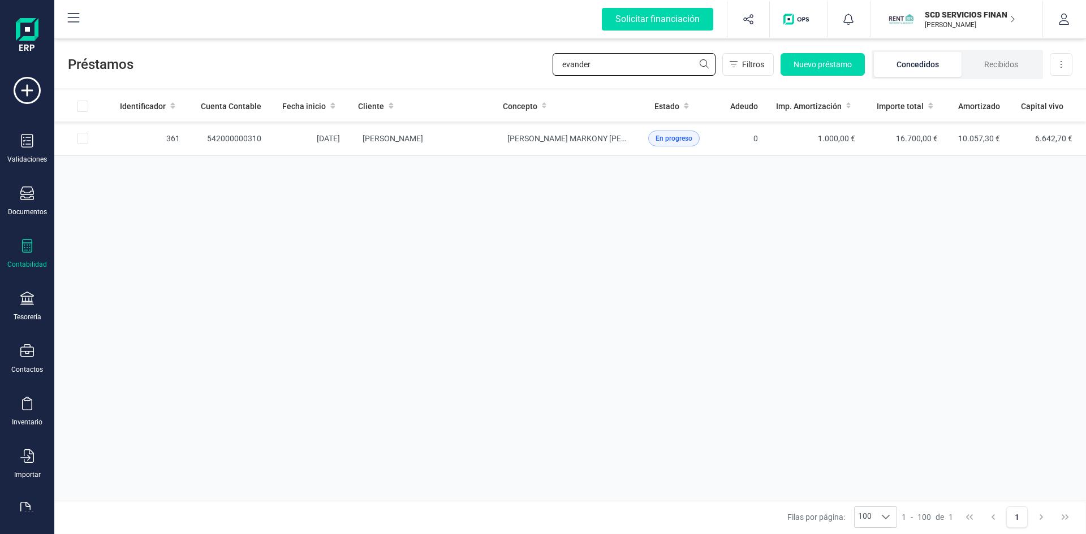
drag, startPoint x: 606, startPoint y: 67, endPoint x: 433, endPoint y: 71, distance: 173.7
click at [443, 70] on div "Préstamos evander Filtros Nuevo préstamo Concedidos Recibidos Descargar Excel" at bounding box center [569, 62] width 1031 height 52
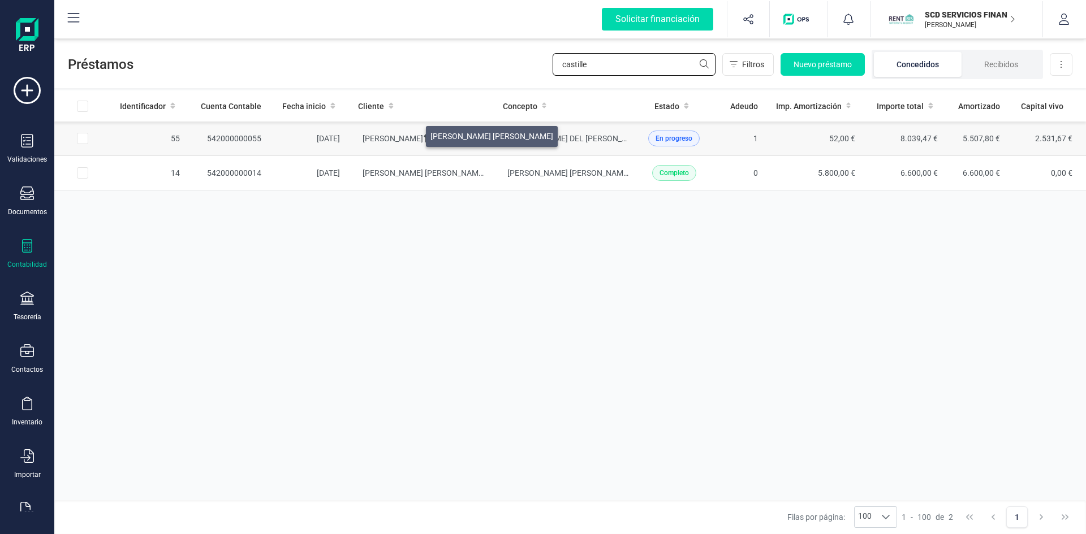
type input "castille"
click at [412, 134] on span "[PERSON_NAME] [PERSON_NAME]" at bounding box center [423, 138] width 123 height 9
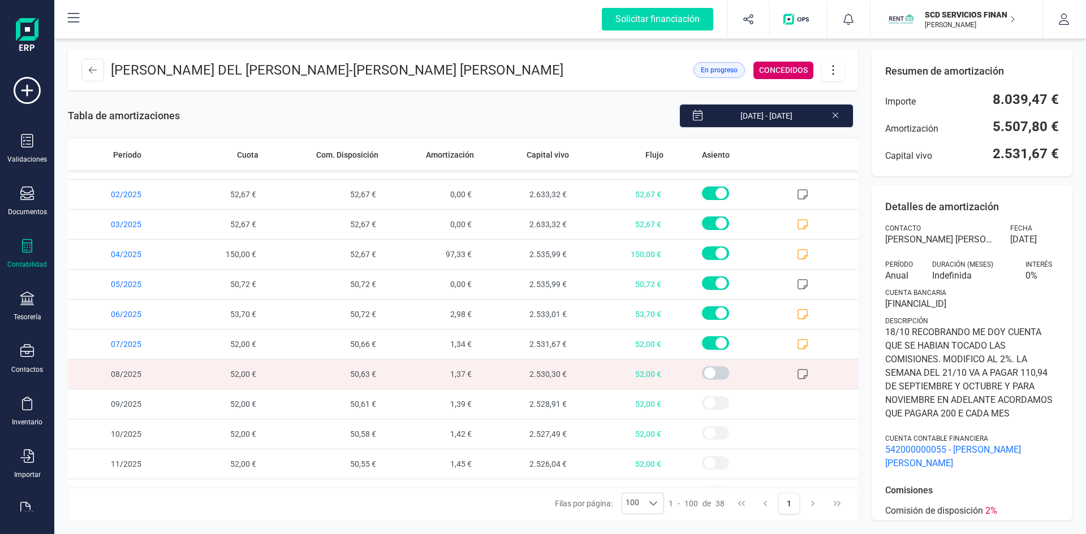
scroll to position [822, 0]
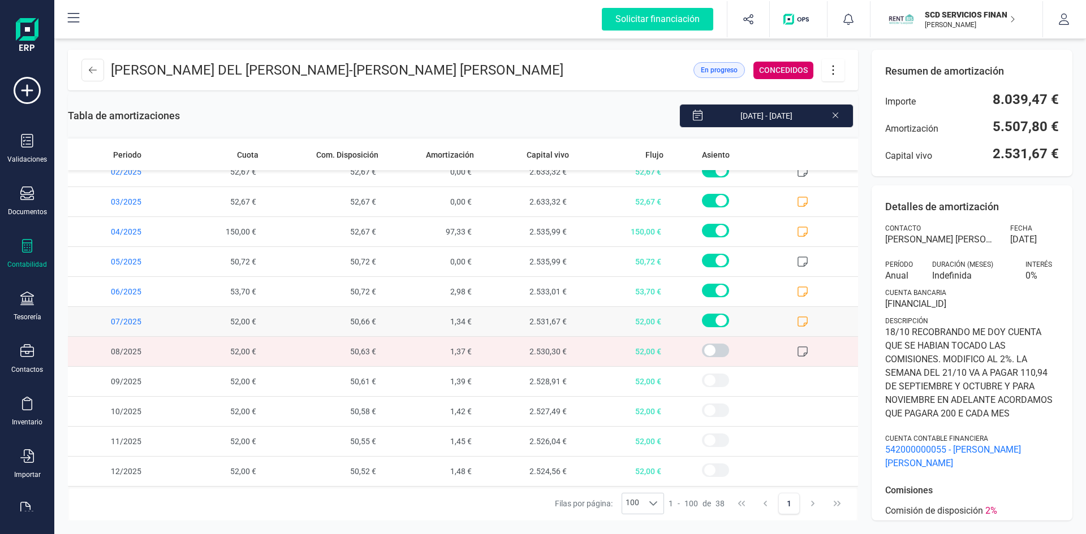
click at [797, 322] on icon at bounding box center [802, 321] width 11 height 11
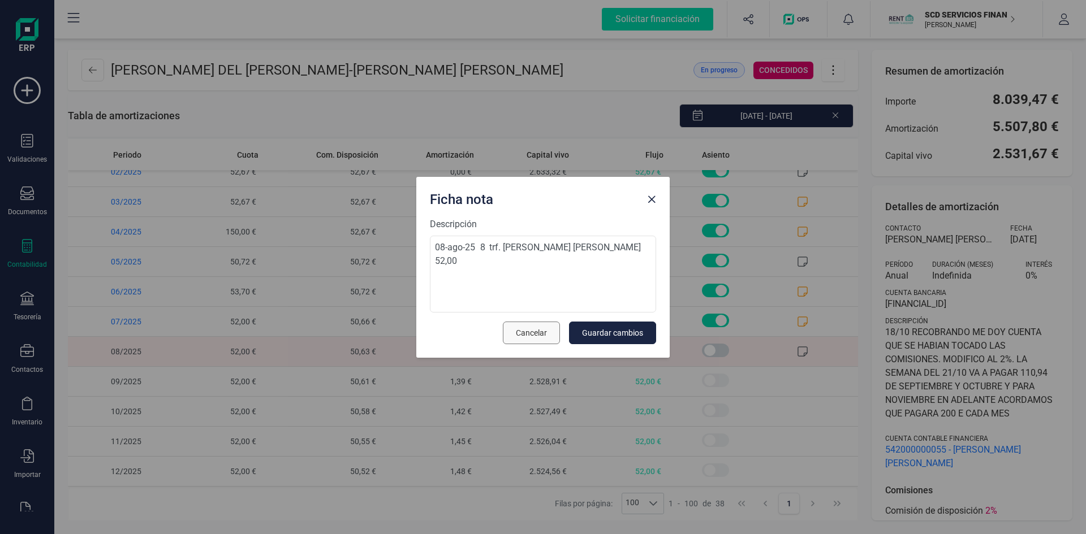
click at [520, 335] on span "Cancelar" at bounding box center [531, 332] width 31 height 11
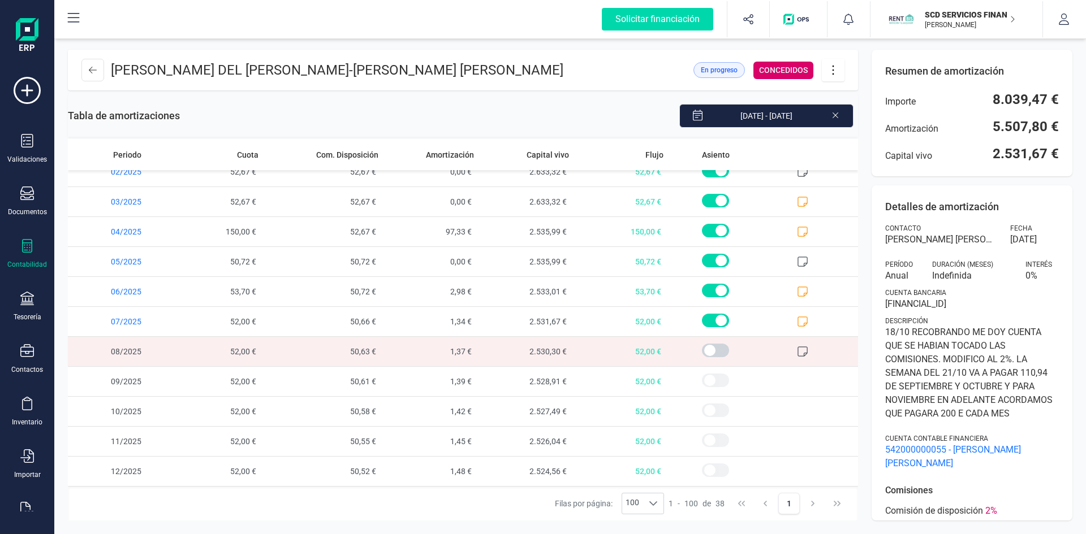
click at [834, 65] on icon at bounding box center [832, 70] width 21 height 12
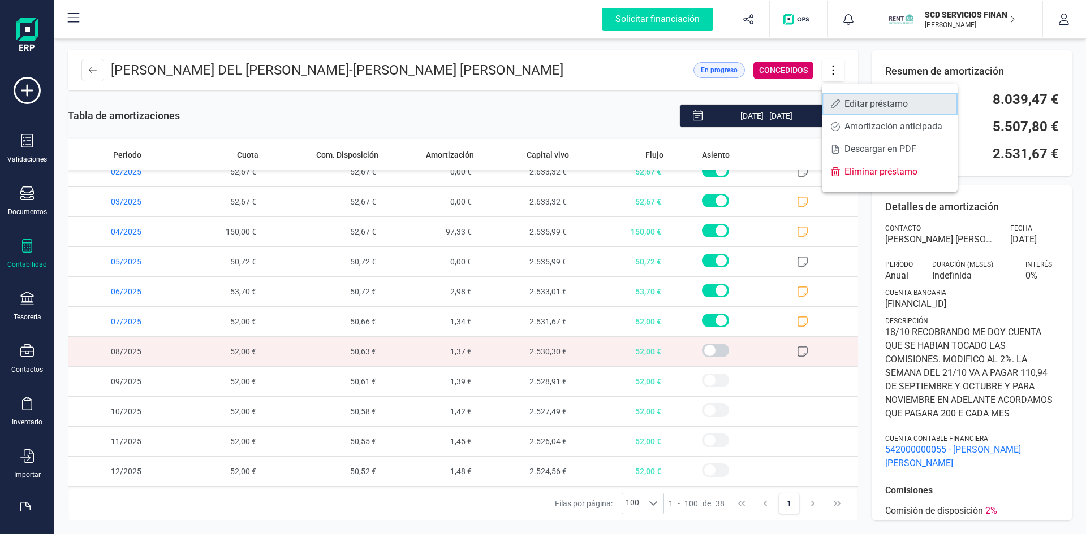
click at [883, 102] on span "Editar préstamo" at bounding box center [896, 104] width 104 height 9
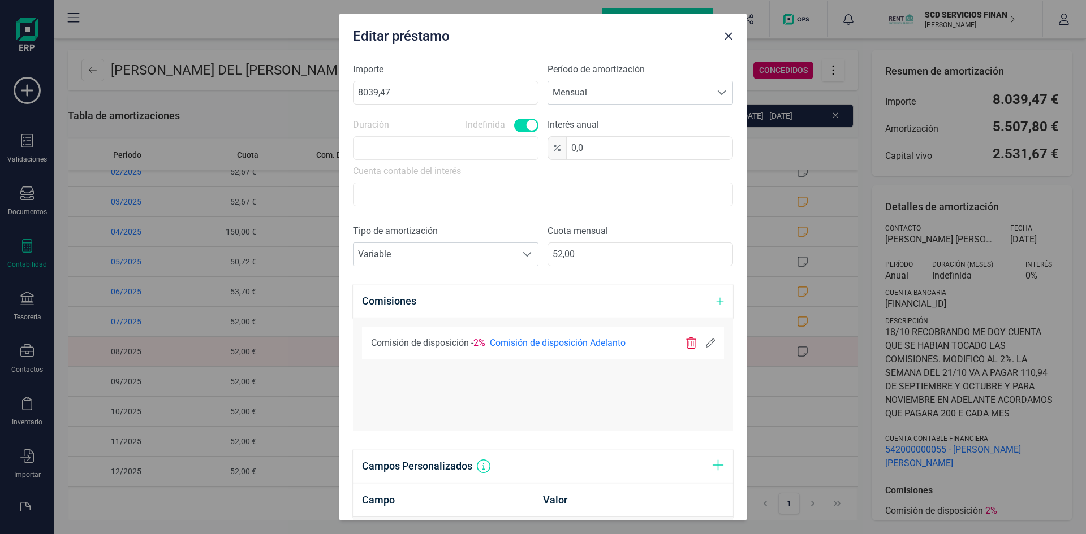
scroll to position [339, 0]
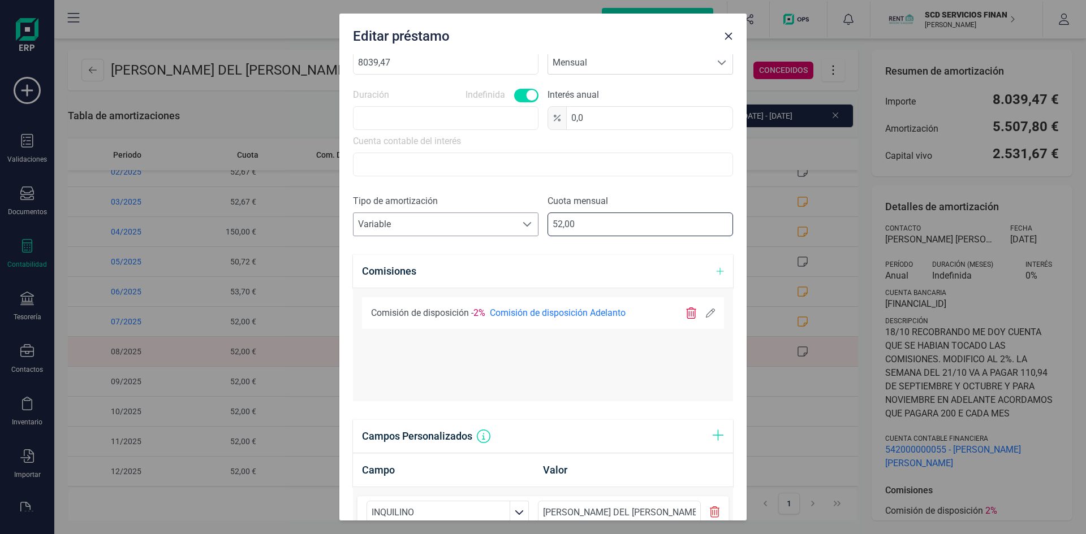
drag, startPoint x: 581, startPoint y: 223, endPoint x: 466, endPoint y: 223, distance: 114.8
click at [467, 223] on div "Tipo de amortización Seleccione un tipo de documento Variable Variable Cuota me…" at bounding box center [543, 220] width 380 height 51
type input "100,00"
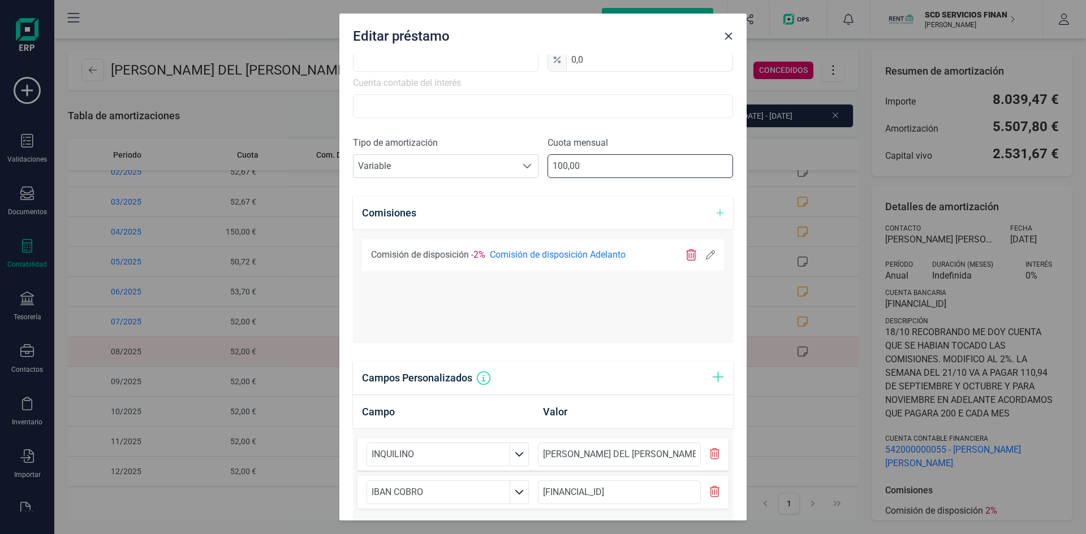
scroll to position [546, 0]
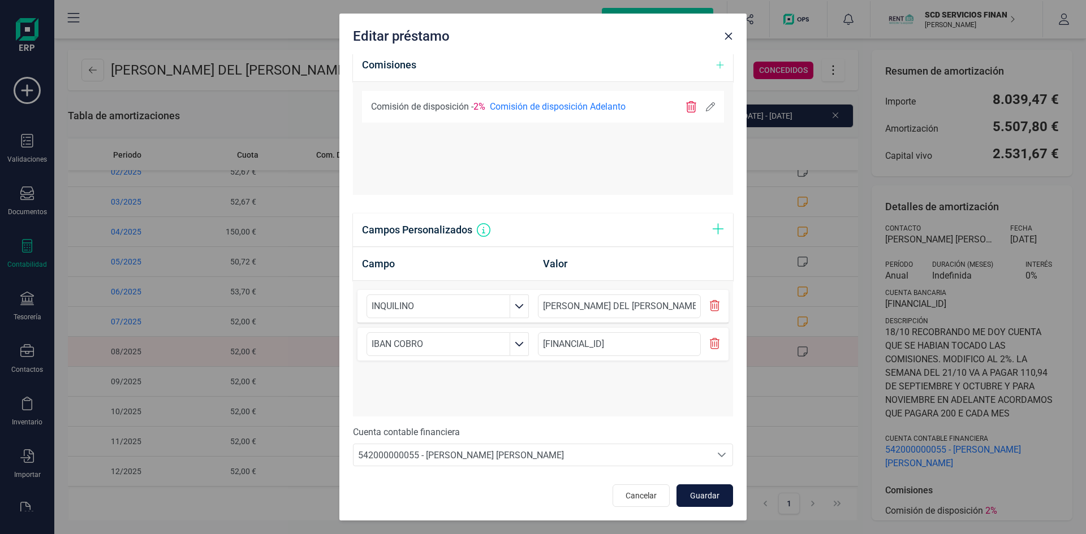
click at [695, 485] on button "Guardar" at bounding box center [704, 496] width 57 height 23
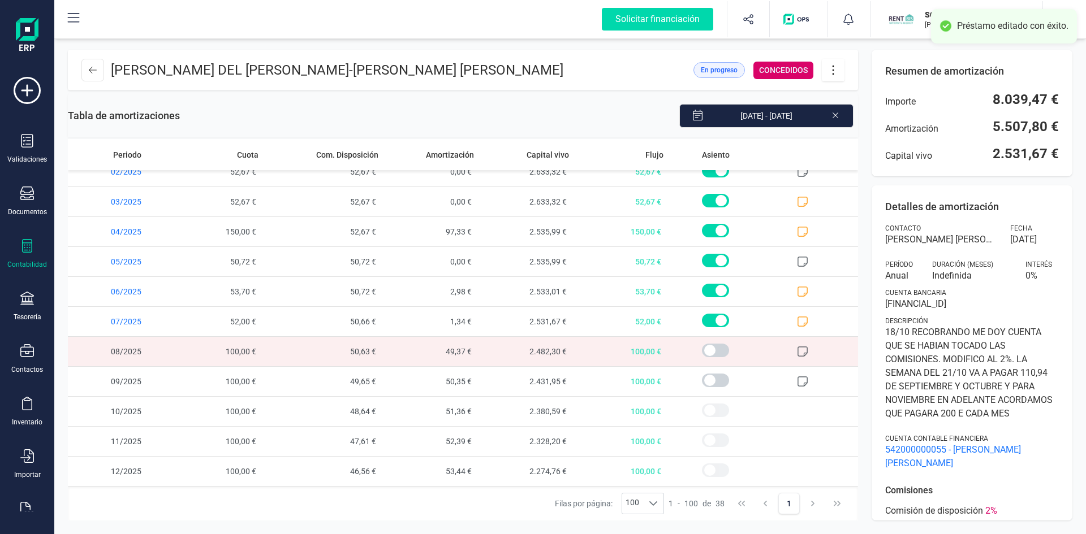
click at [797, 349] on icon at bounding box center [802, 351] width 11 height 11
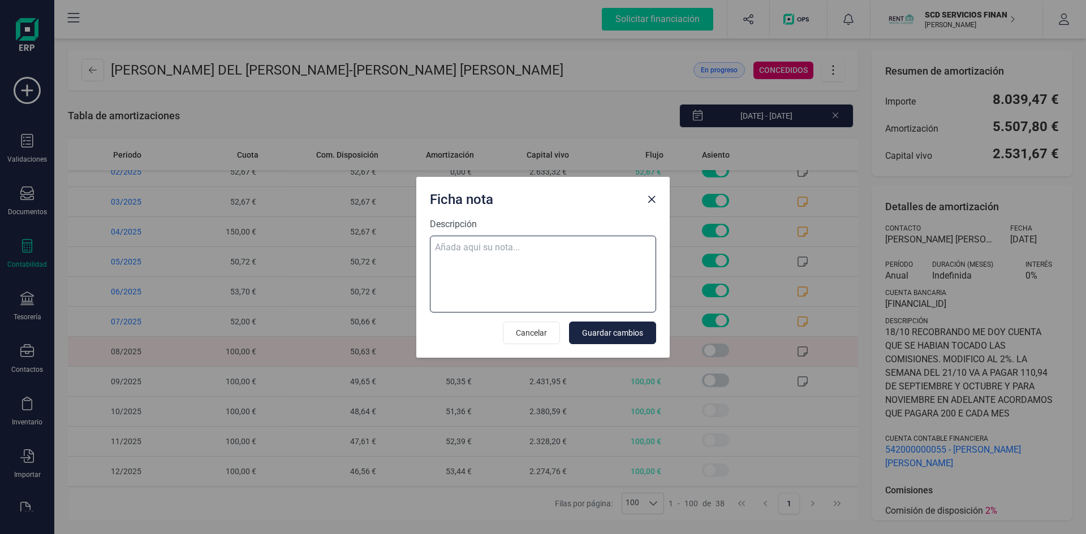
click at [491, 245] on textarea "Descripción" at bounding box center [543, 274] width 226 height 77
paste textarea "[DATE] 9 trf. [PERSON_NAME] [PERSON_NAME] 100,00"
type textarea "[DATE] 9 trf. [PERSON_NAME] [PERSON_NAME] 100,00"
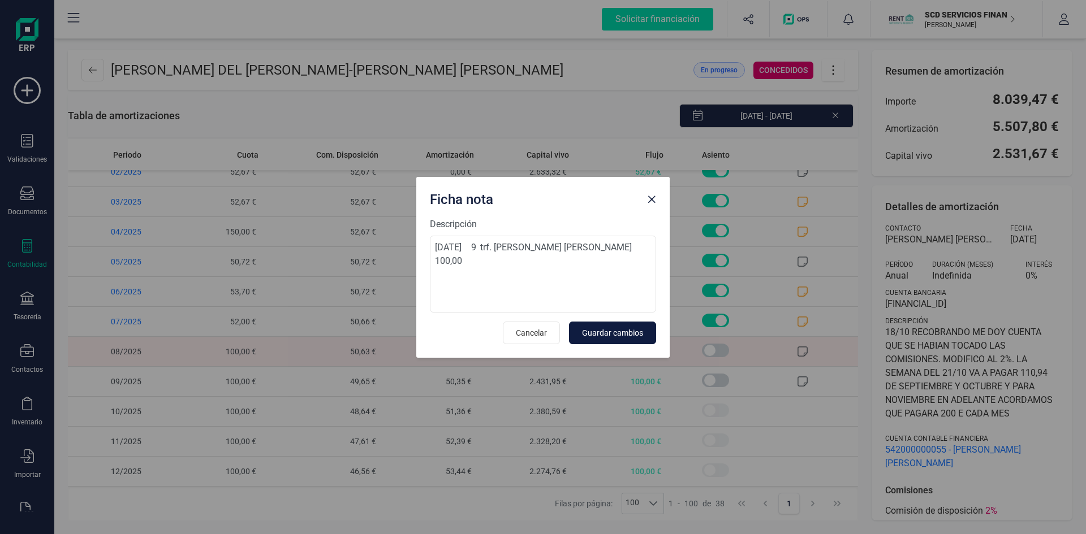
click at [612, 329] on span "Guardar cambios" at bounding box center [612, 332] width 61 height 11
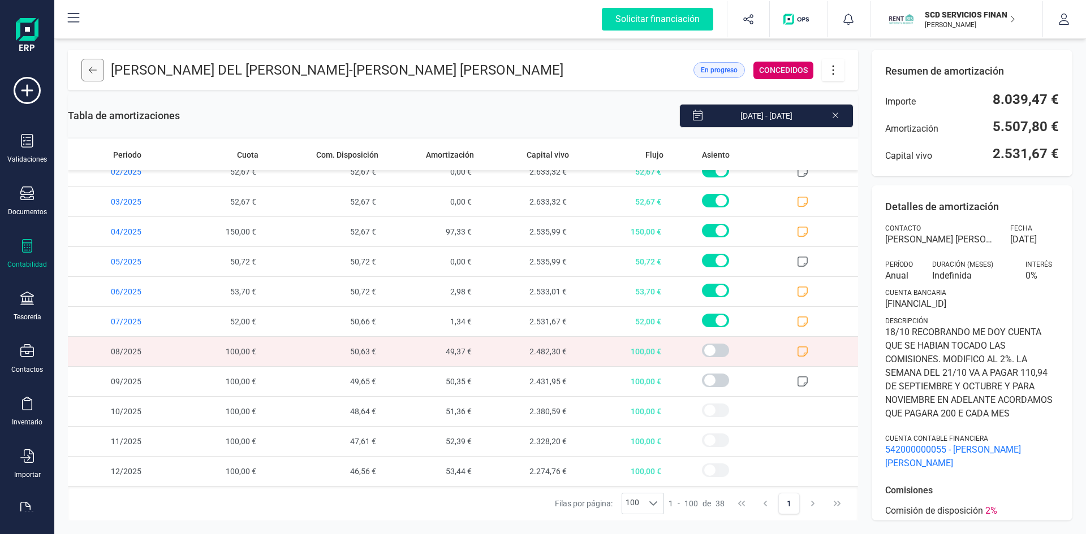
click at [97, 66] on button at bounding box center [92, 70] width 23 height 23
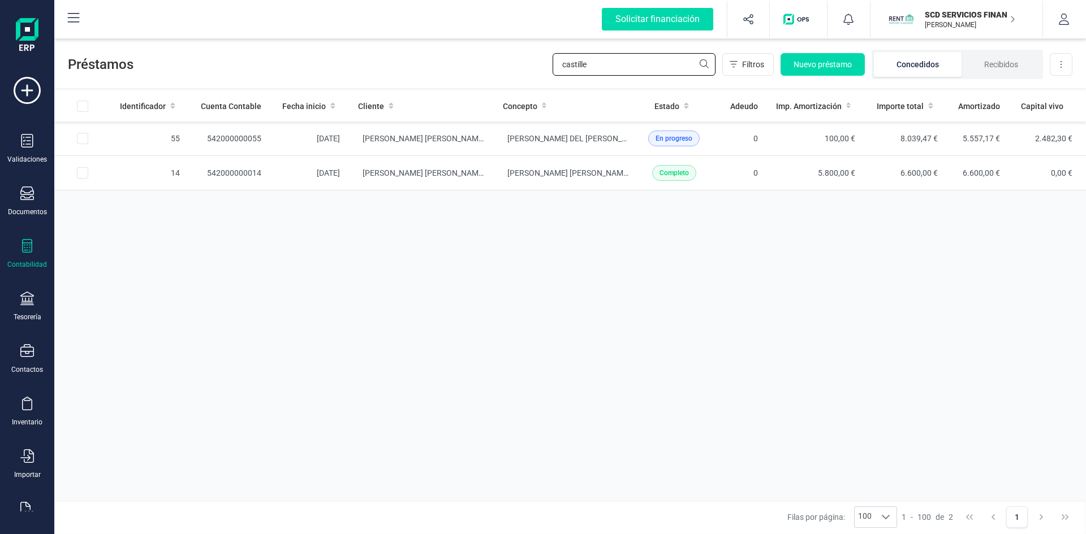
drag, startPoint x: 663, startPoint y: 61, endPoint x: 416, endPoint y: 66, distance: 247.2
click at [416, 66] on div "Préstamos [PERSON_NAME] Filtros Nuevo préstamo Concedidos Recibidos Descargar E…" at bounding box center [569, 62] width 1031 height 52
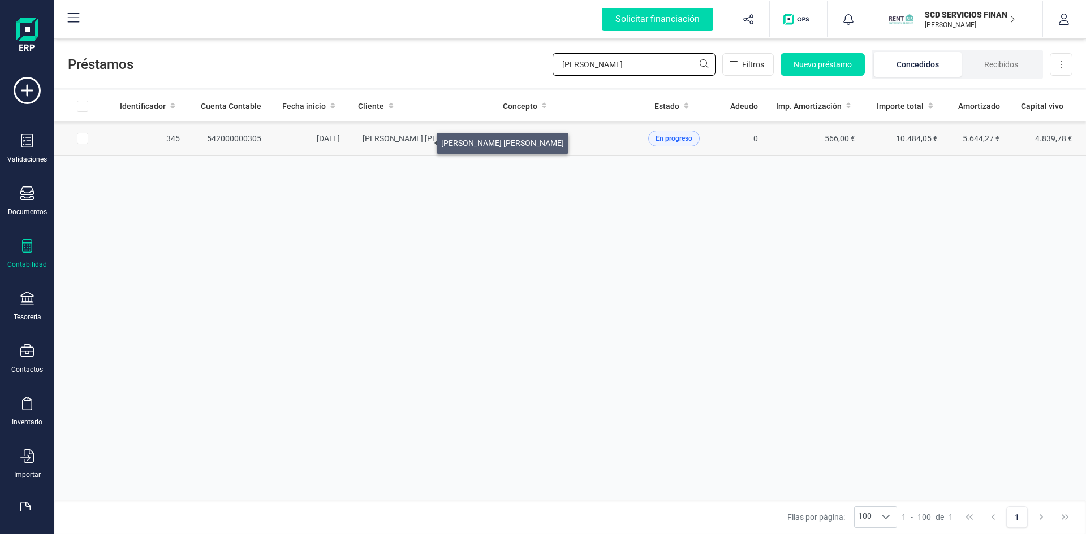
type input "[PERSON_NAME]"
click at [423, 140] on span "[PERSON_NAME] [PERSON_NAME]" at bounding box center [423, 138] width 123 height 9
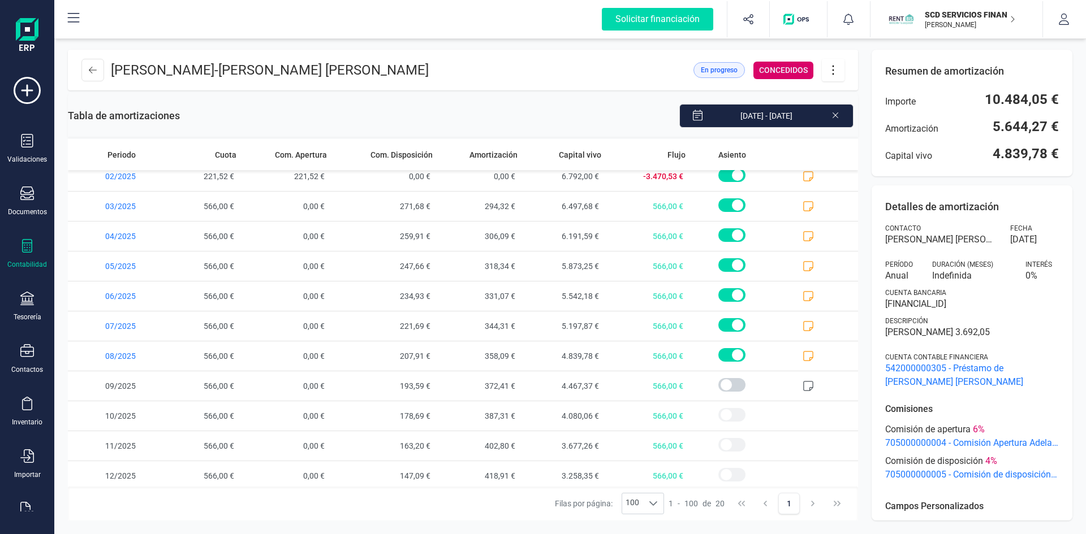
scroll to position [283, 0]
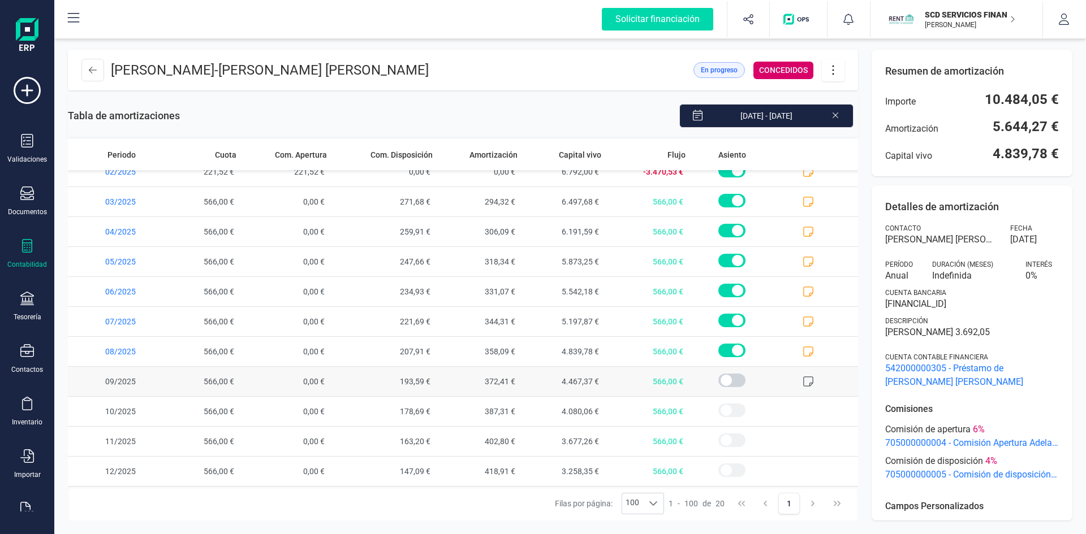
click at [802, 381] on icon at bounding box center [807, 381] width 11 height 11
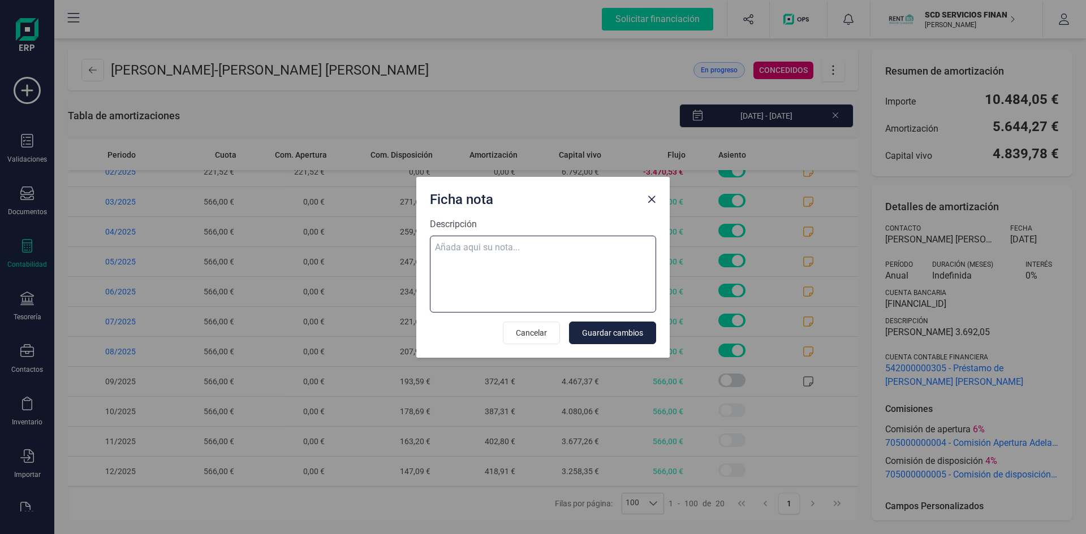
click at [442, 241] on textarea "Descripción" at bounding box center [543, 274] width 226 height 77
paste textarea "[DATE] 9 trf. [PERSON_NAME] [PERSON_NAME] 566,00"
type textarea "[DATE] 9 trf. [PERSON_NAME] [PERSON_NAME] 566,00"
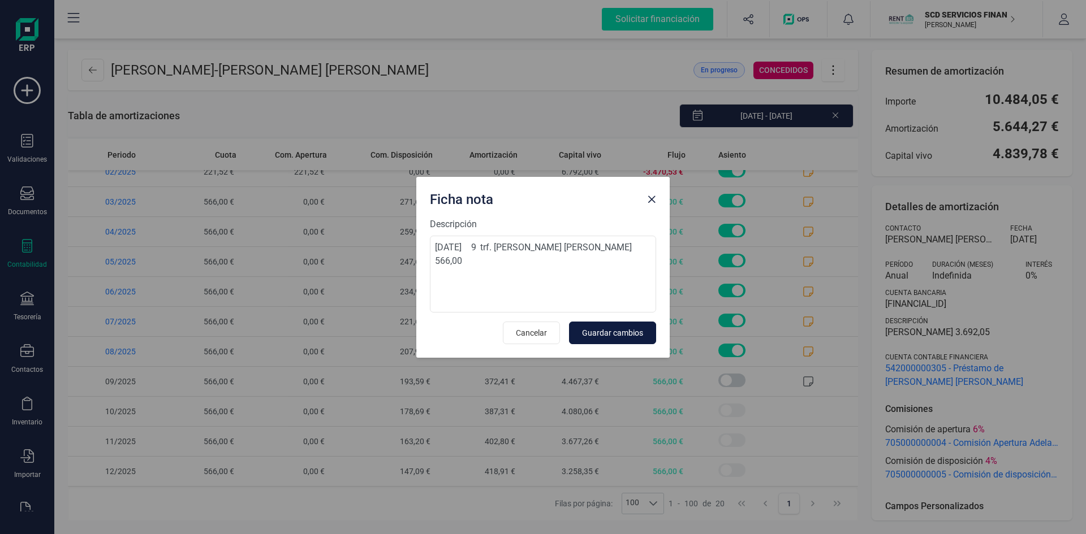
click at [623, 334] on span "Guardar cambios" at bounding box center [612, 332] width 61 height 11
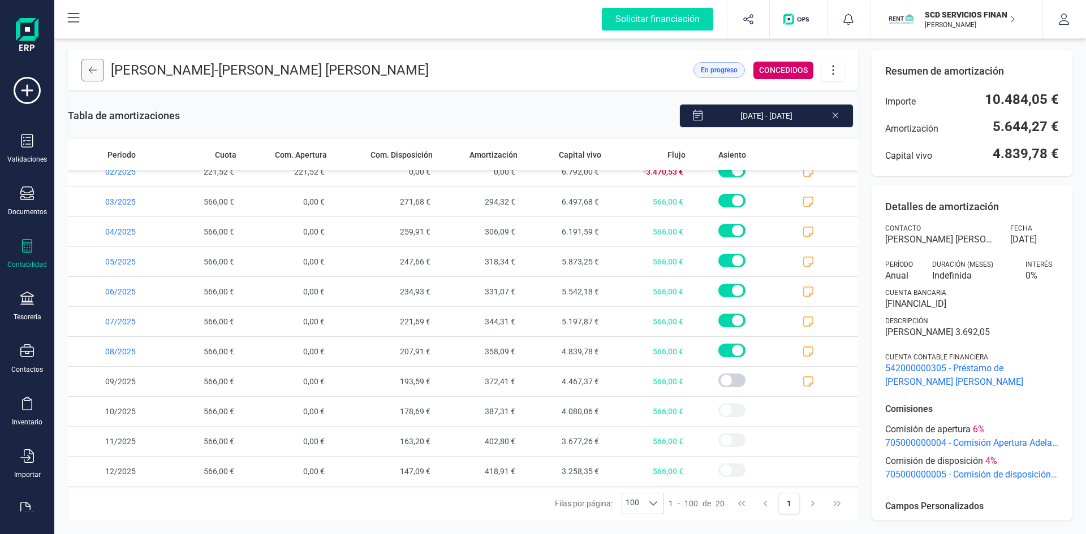
click at [93, 70] on icon at bounding box center [93, 70] width 8 height 7
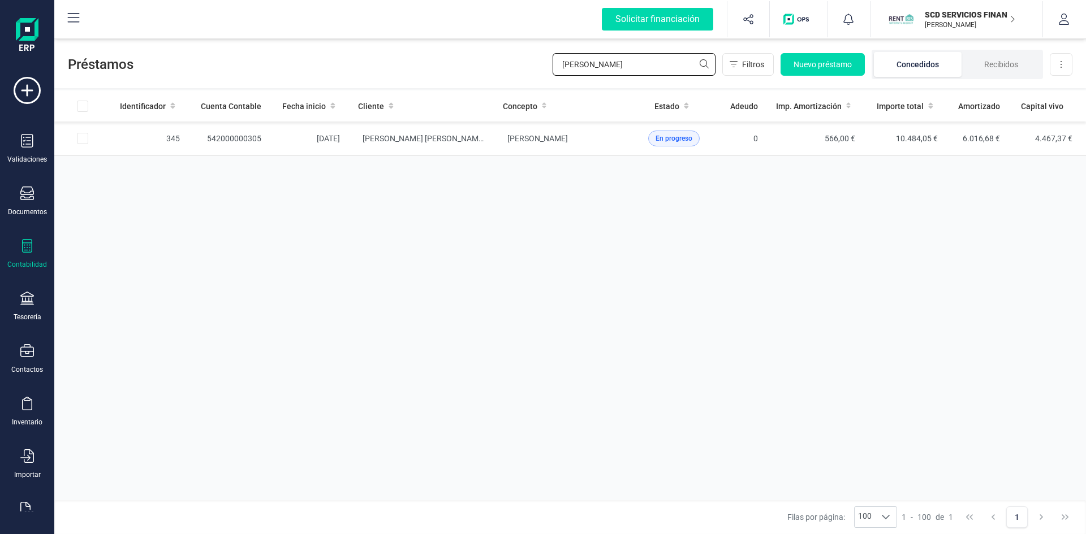
drag, startPoint x: 626, startPoint y: 61, endPoint x: 449, endPoint y: 70, distance: 177.2
click at [454, 70] on div "Préstamos [PERSON_NAME] mar Filtros Nuevo préstamo Concedidos Recibidos Descarg…" at bounding box center [569, 62] width 1031 height 52
type input "[PERSON_NAME] del [PERSON_NAME]"
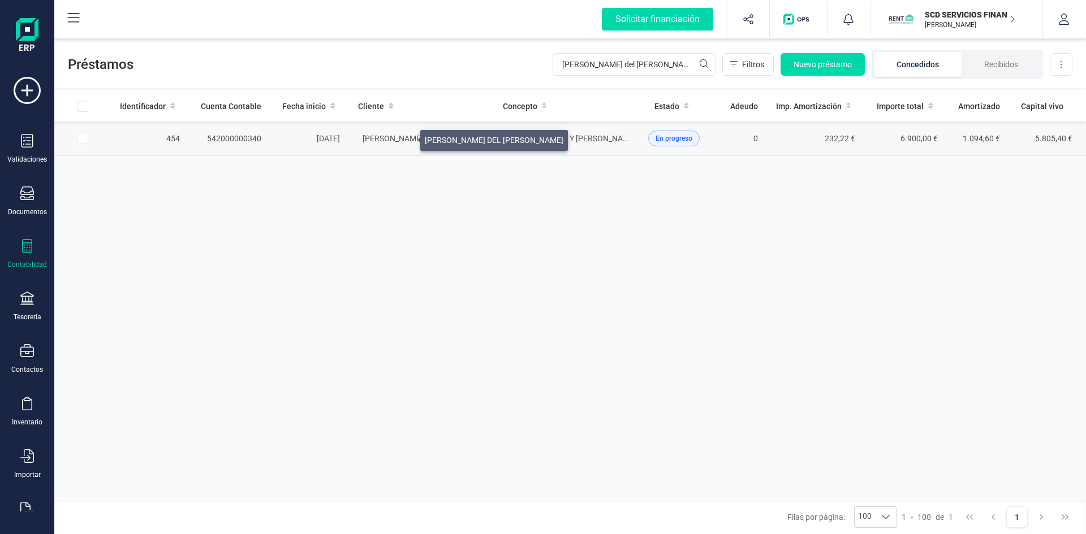
click at [407, 137] on span "[PERSON_NAME] DEL [PERSON_NAME]" at bounding box center [431, 138] width 139 height 9
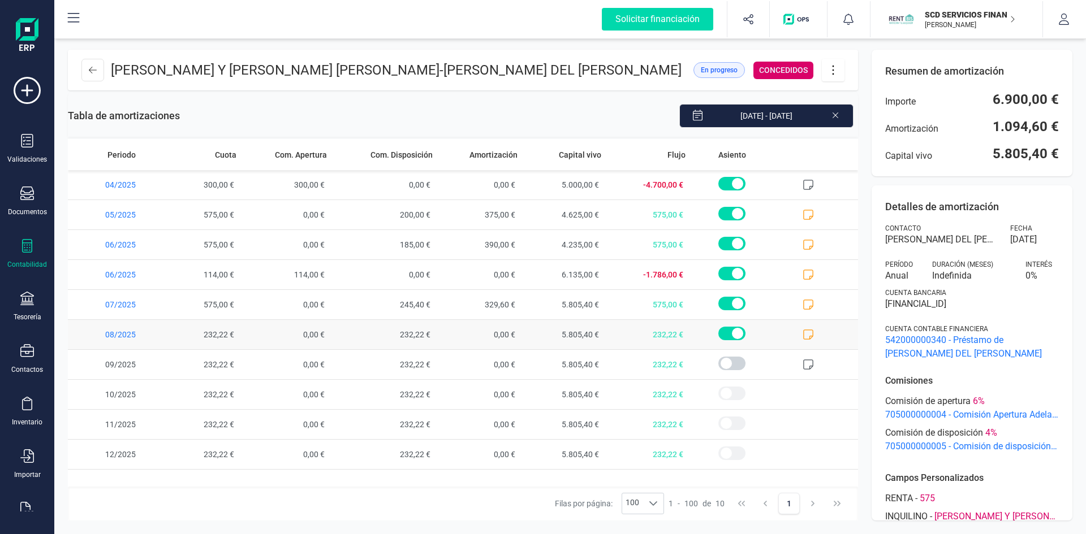
click at [805, 336] on icon at bounding box center [807, 334] width 11 height 11
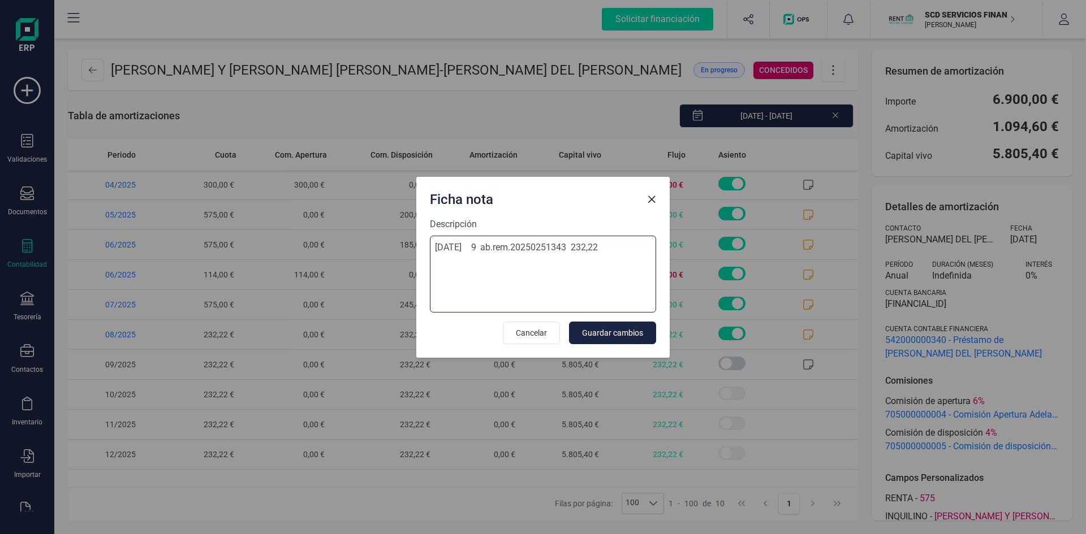
click at [457, 257] on textarea "[DATE] 9 ab.rem.20250251343 232,22" at bounding box center [543, 274] width 226 height 77
paste textarea "[DATE] 9 bel-liq.rem.devol20250251343 -232,22"
type textarea "[DATE] 9 ab.rem.20250251343 232,22 [DATE] 9 bel-liq.rem.devol20250251343 -232,22"
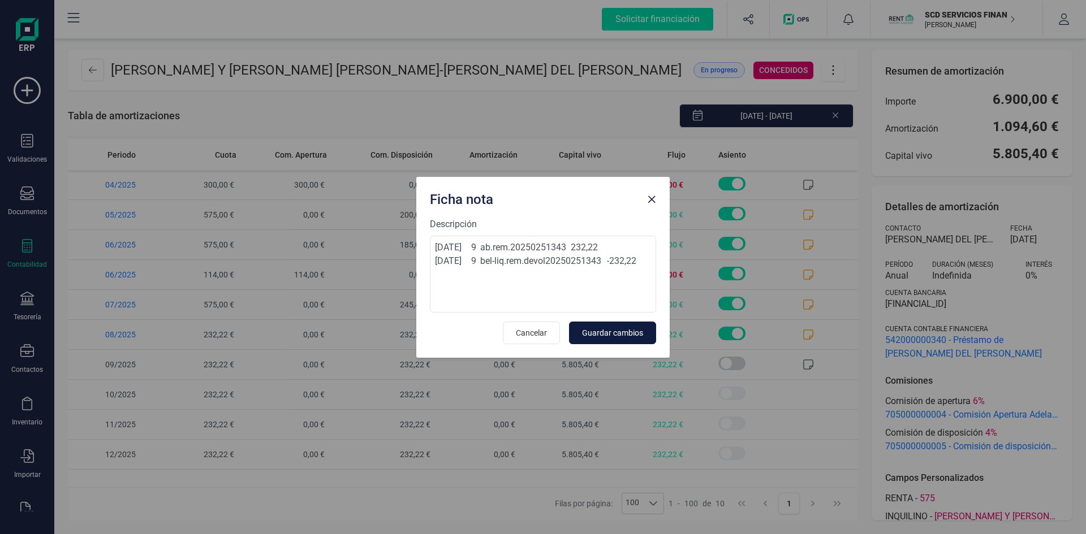
click at [594, 331] on span "Guardar cambios" at bounding box center [612, 332] width 61 height 11
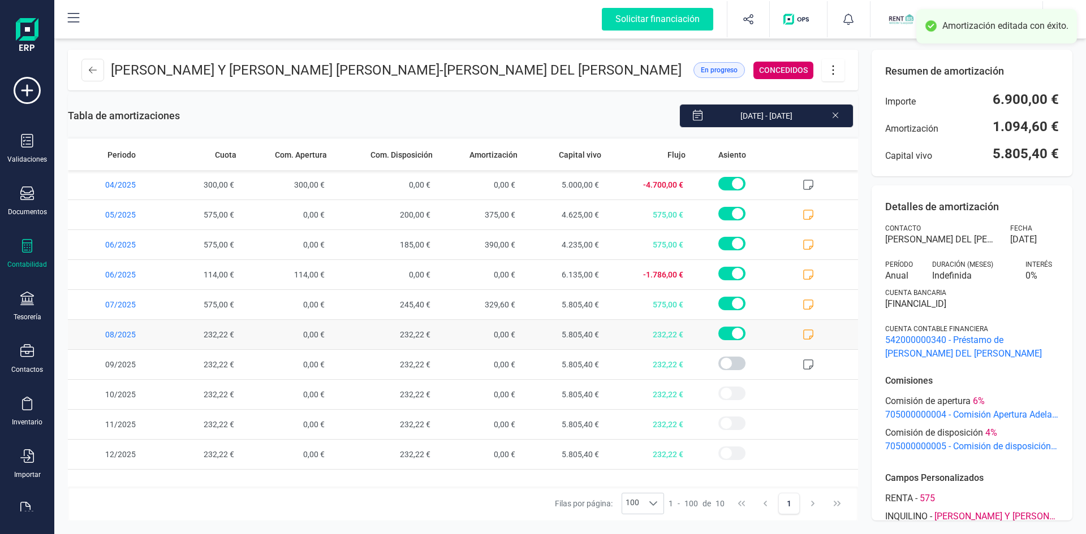
click at [739, 333] on span at bounding box center [731, 334] width 27 height 14
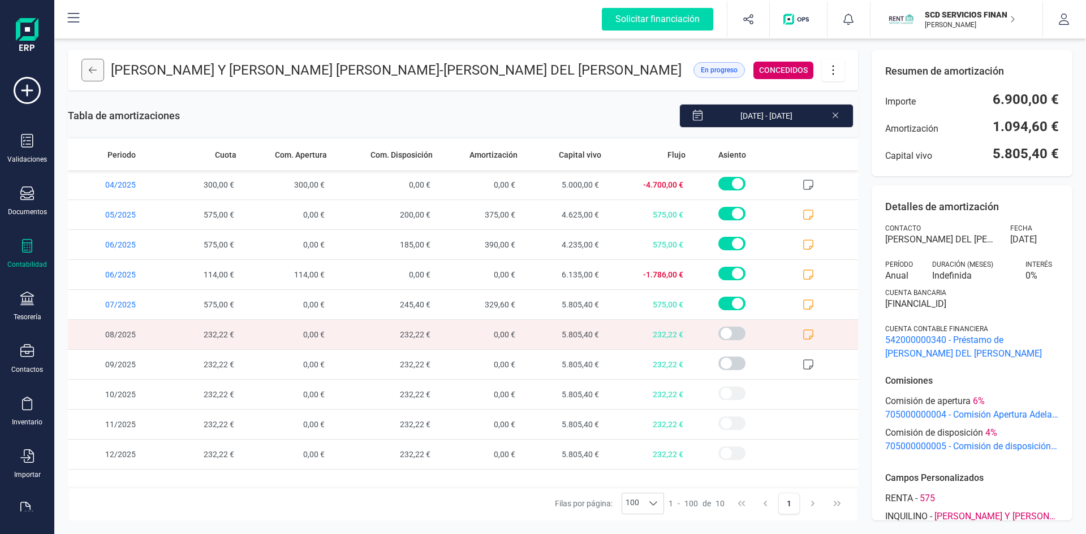
click at [88, 71] on button at bounding box center [92, 70] width 23 height 23
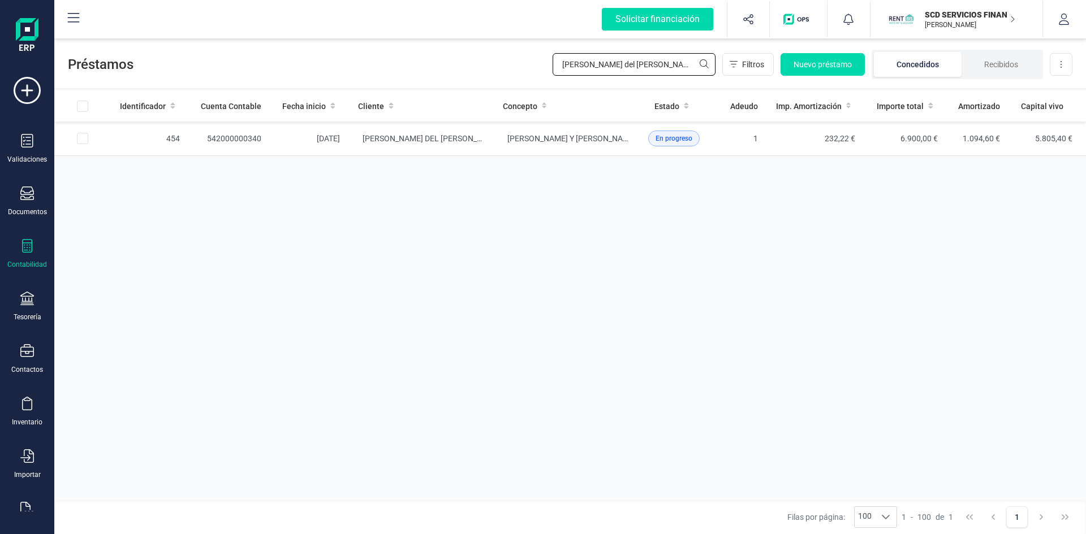
drag, startPoint x: 633, startPoint y: 61, endPoint x: 249, endPoint y: 72, distance: 384.1
click at [279, 76] on div "Préstamos [PERSON_NAME] del [PERSON_NAME] Filtros Nuevo préstamo Concedidos Rec…" at bounding box center [569, 62] width 1031 height 52
type input "PINZO"
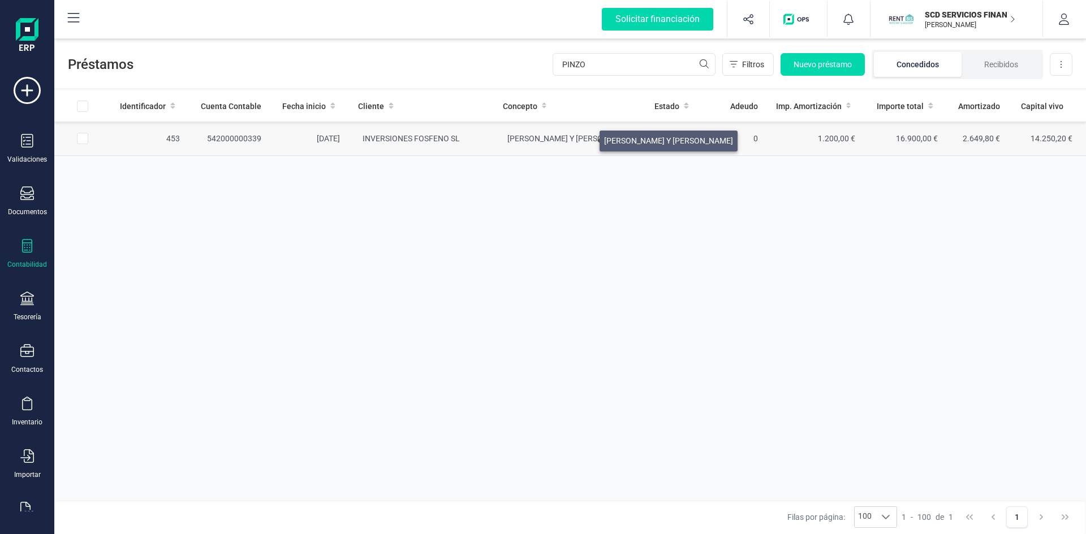
click at [586, 138] on span "[PERSON_NAME] Y [PERSON_NAME]" at bounding box center [571, 138] width 129 height 9
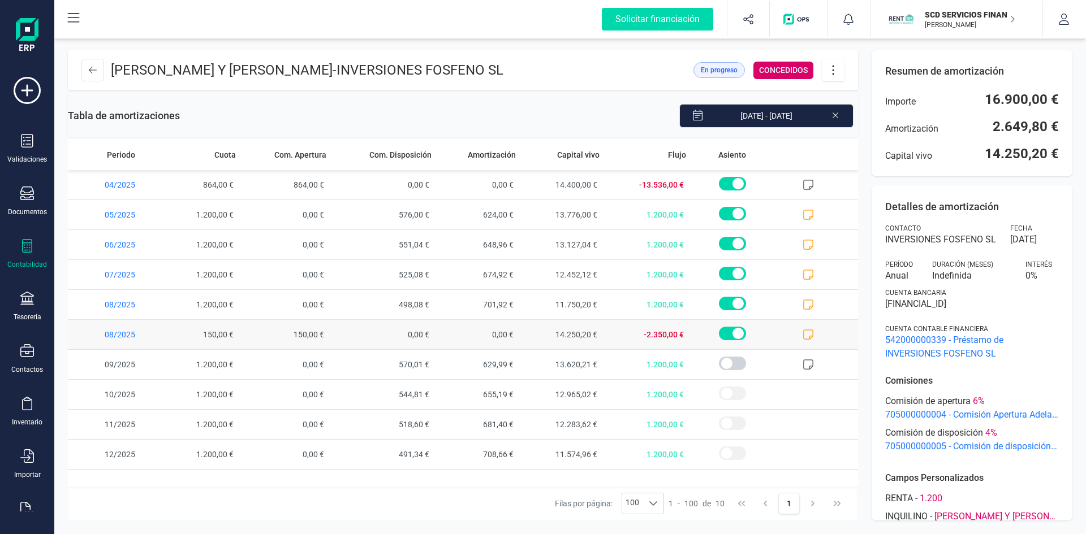
click at [810, 330] on icon at bounding box center [807, 334] width 11 height 11
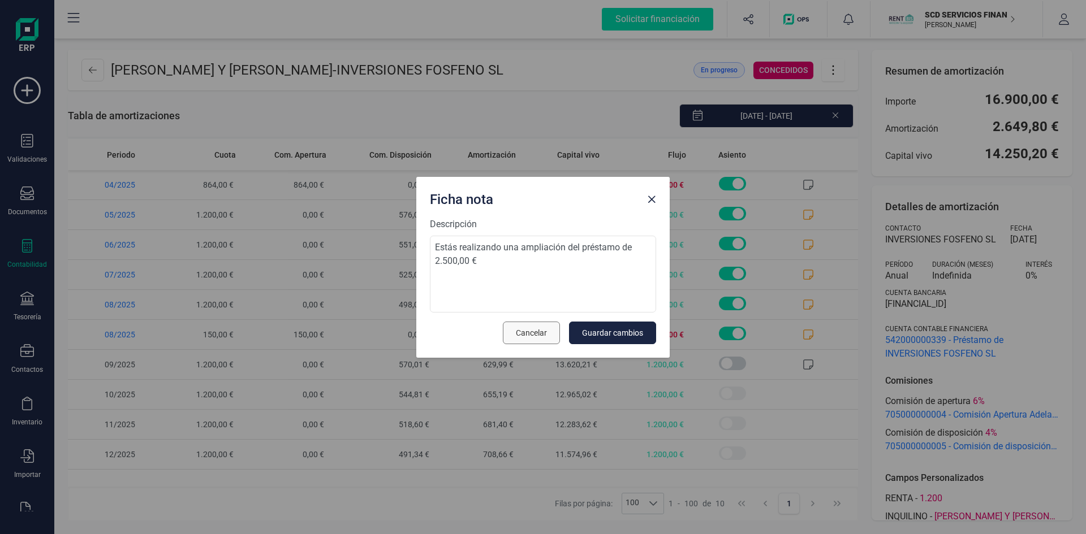
click at [543, 326] on button "Cancelar" at bounding box center [531, 333] width 57 height 23
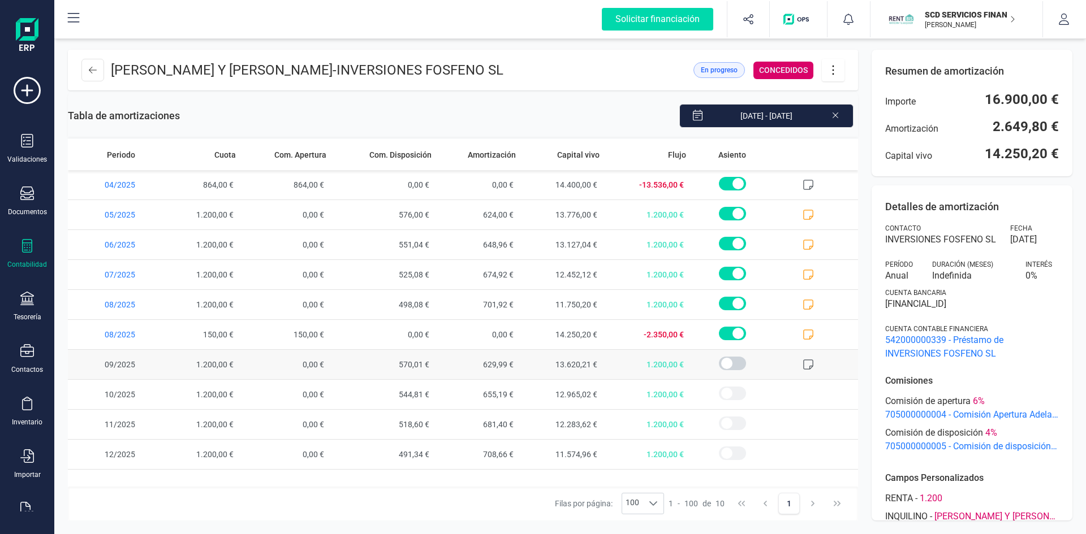
click at [805, 364] on icon at bounding box center [807, 364] width 11 height 11
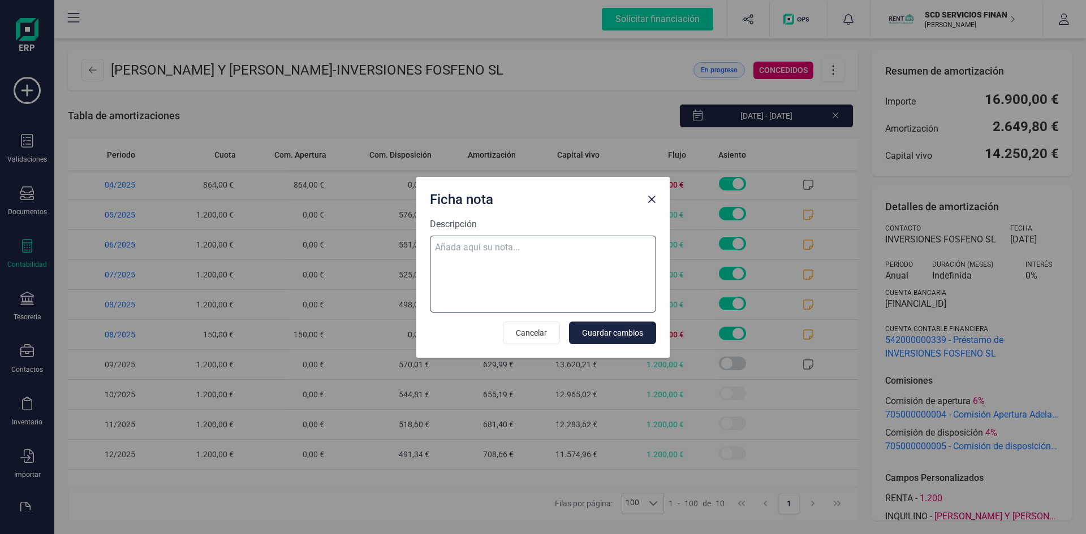
click at [510, 246] on textarea "Descripción" at bounding box center [543, 274] width 226 height 77
paste textarea "[DATE] 9 trf. [PERSON_NAME] [PERSON_NAME] [PERSON_NAME] 1.200,00"
type textarea "[DATE] 9 trf. [PERSON_NAME] [PERSON_NAME] [PERSON_NAME] 1.200,00"
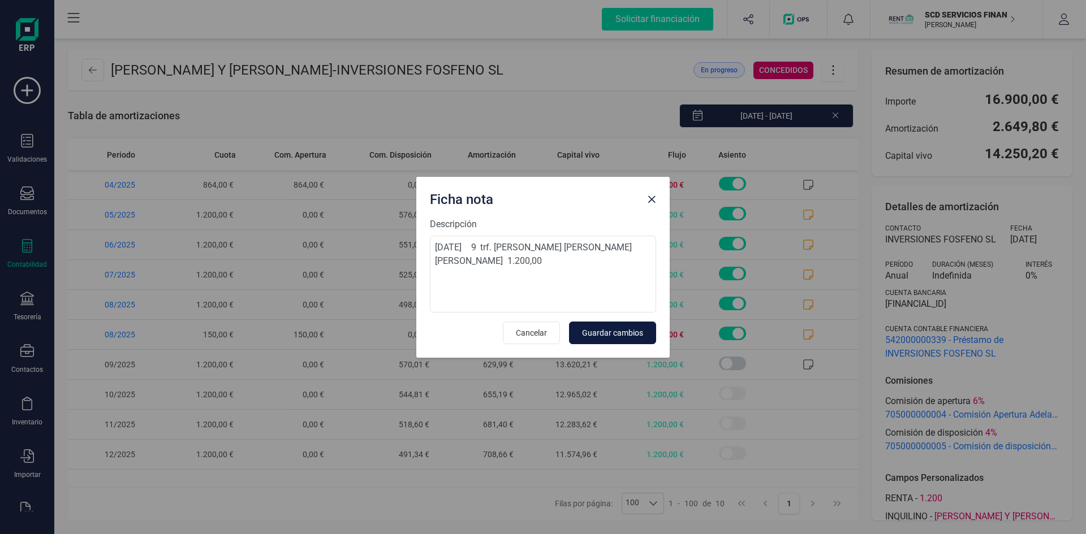
click at [619, 331] on span "Guardar cambios" at bounding box center [612, 332] width 61 height 11
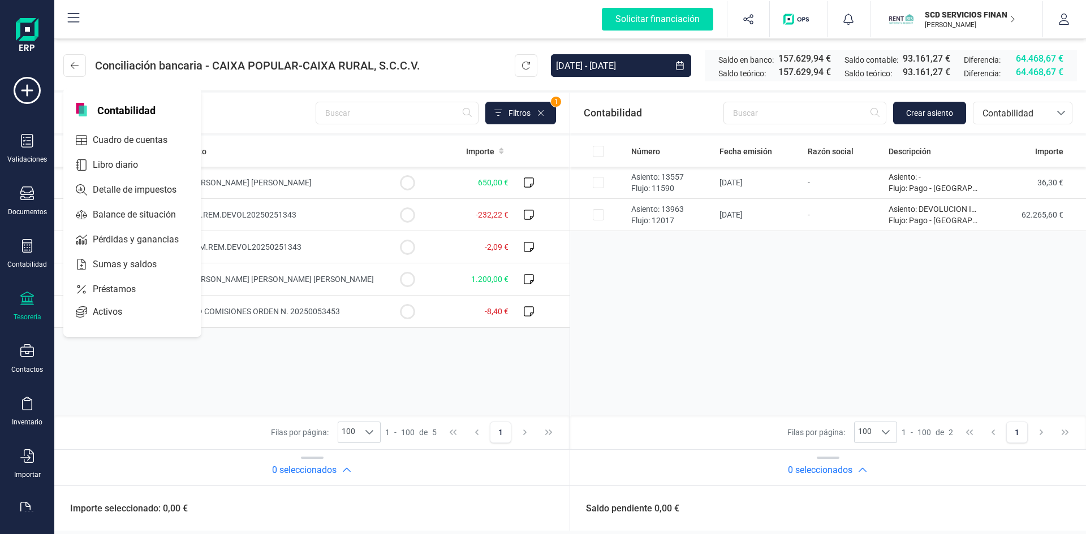
click at [38, 304] on div "Tesorería" at bounding box center [27, 307] width 45 height 30
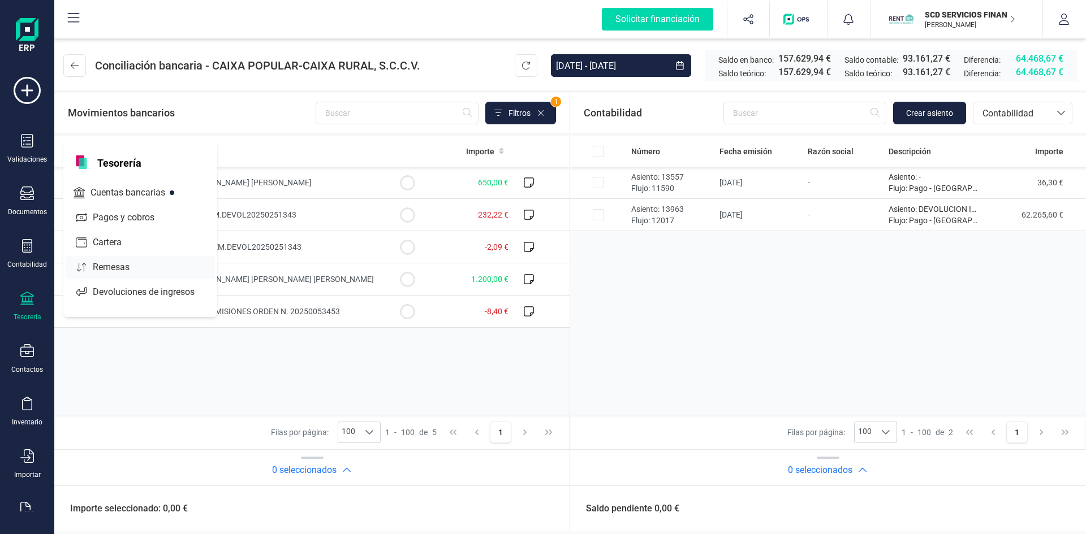
click at [114, 266] on span "Remesas" at bounding box center [119, 268] width 62 height 14
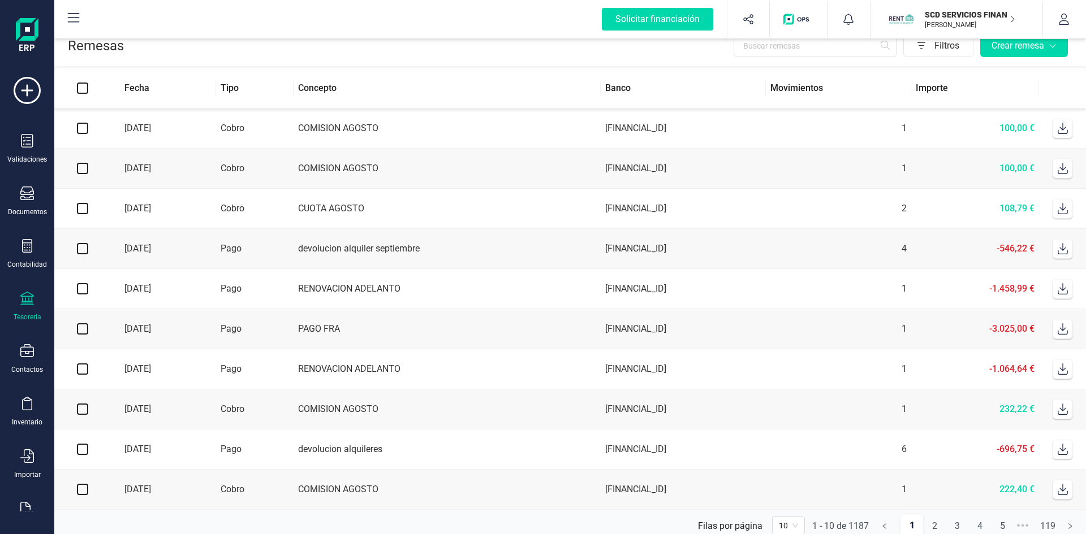
scroll to position [29, 0]
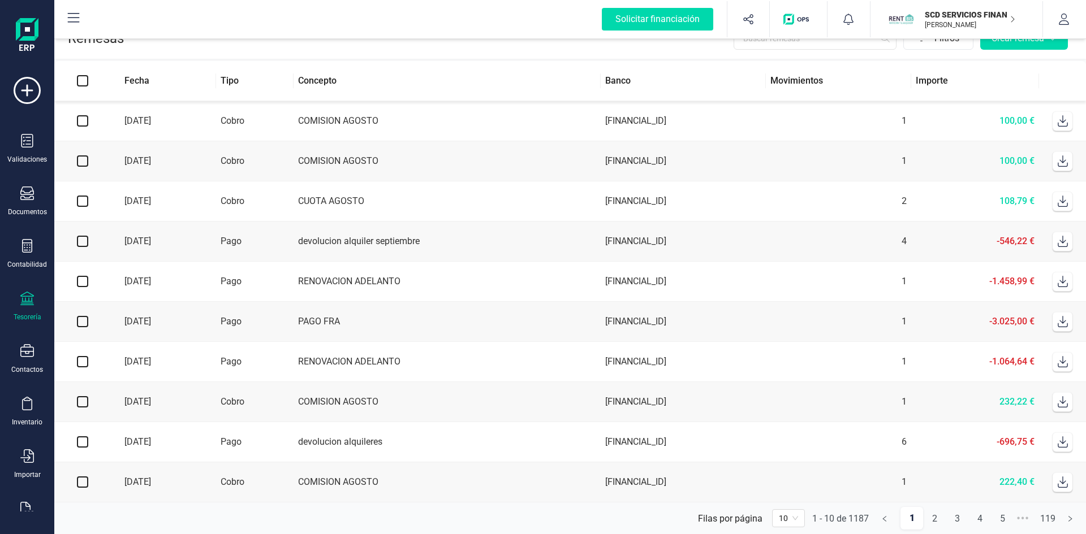
click at [365, 400] on td "COMISION AGOSTO" at bounding box center [447, 402] width 308 height 40
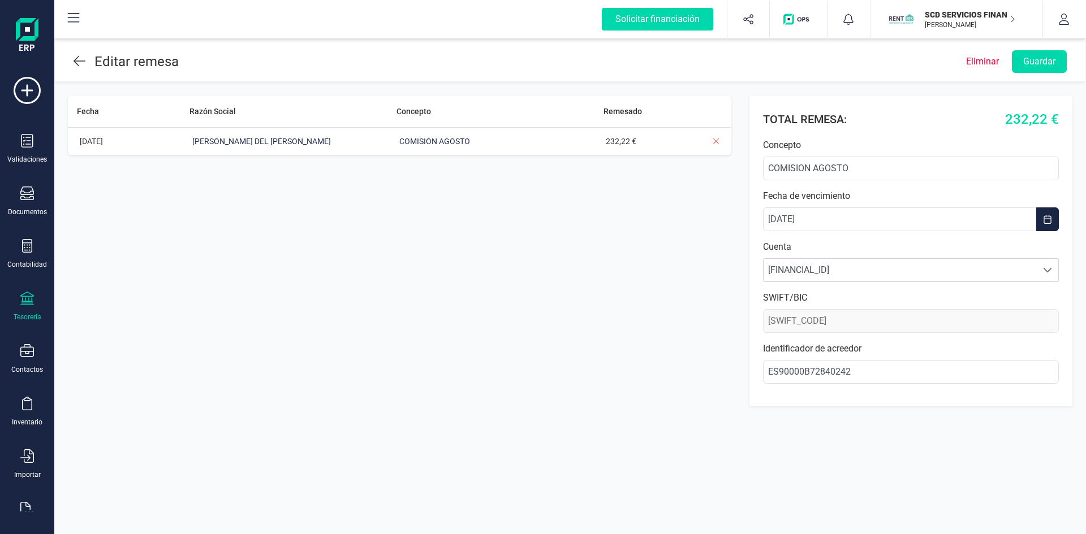
click at [29, 305] on icon at bounding box center [27, 299] width 14 height 14
click at [113, 192] on span "Cuentas bancarias" at bounding box center [138, 193] width 100 height 14
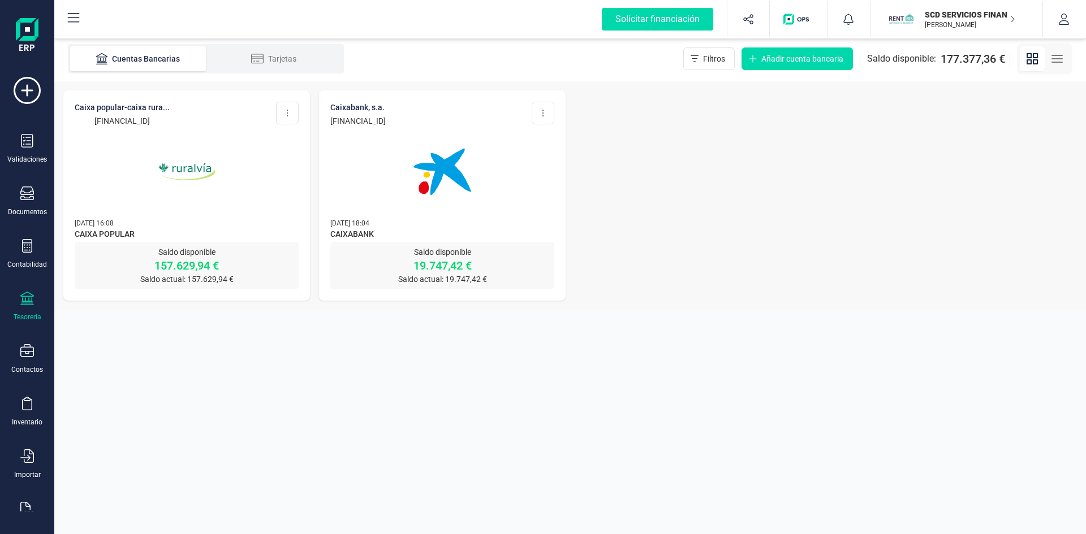
click at [450, 172] on img at bounding box center [442, 171] width 95 height 95
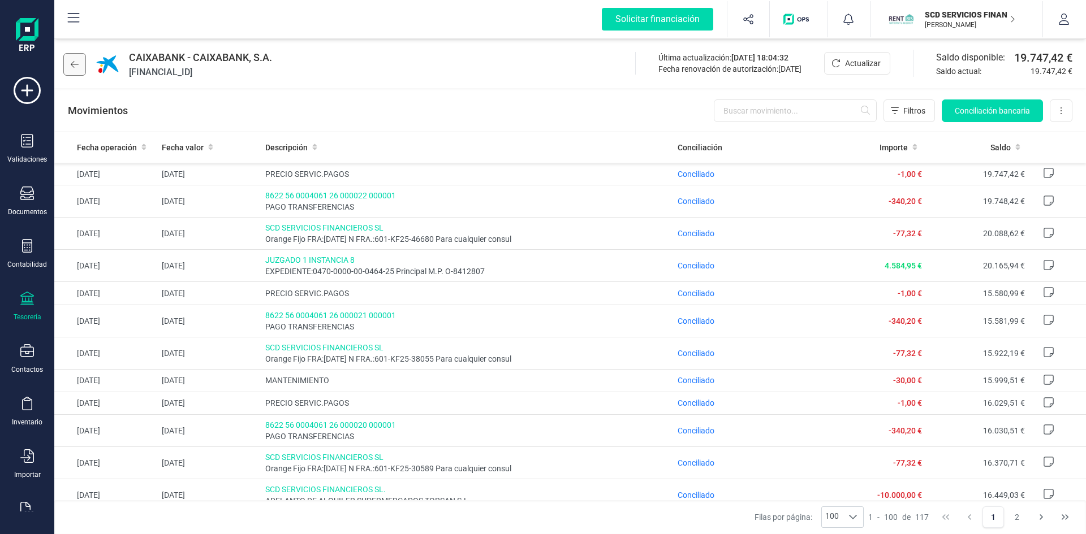
click at [78, 67] on icon at bounding box center [75, 64] width 8 height 9
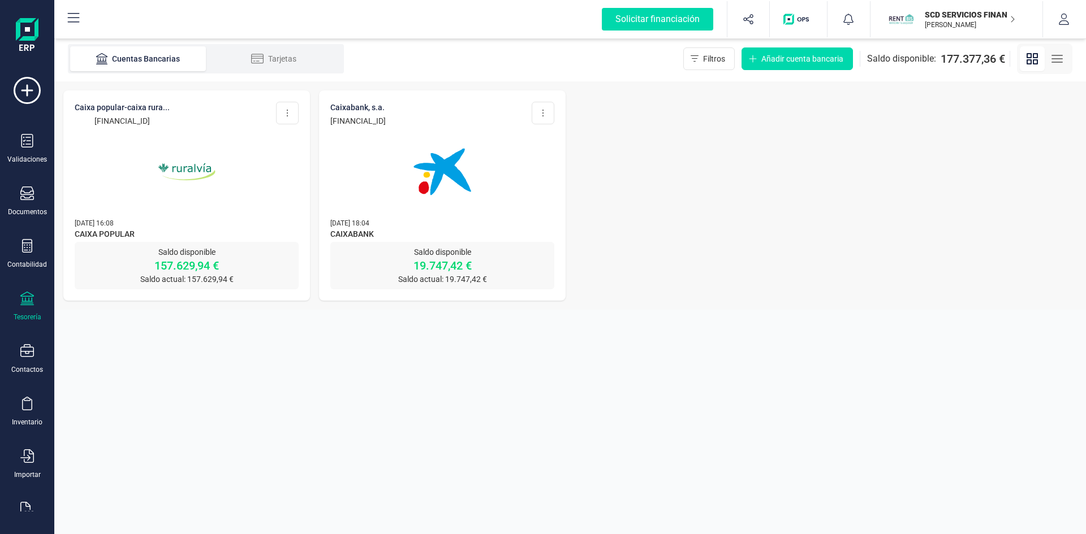
click at [196, 263] on p "157.629,94 €" at bounding box center [187, 266] width 224 height 16
click at [200, 165] on img at bounding box center [186, 171] width 95 height 95
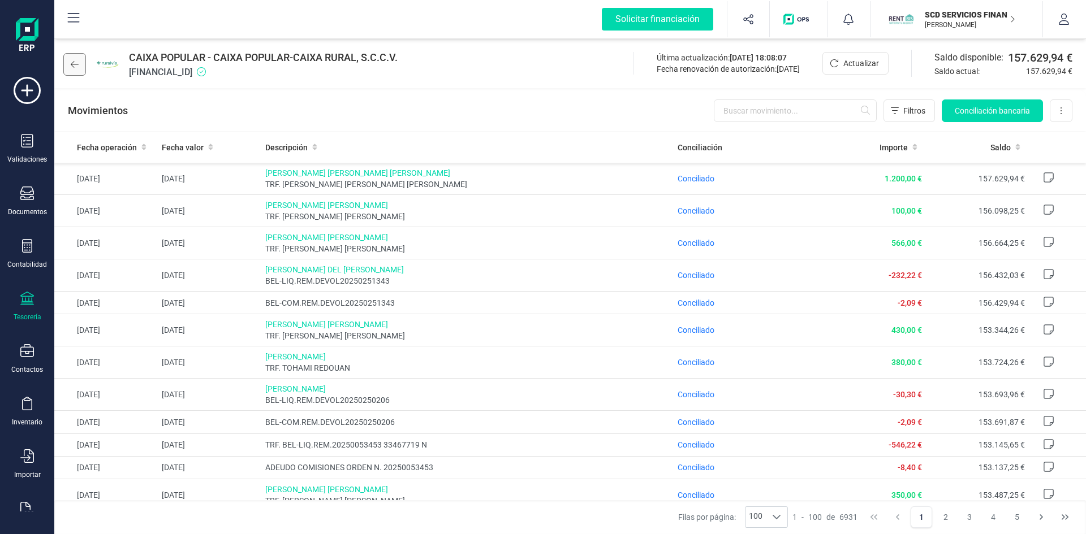
click at [81, 61] on button at bounding box center [74, 64] width 23 height 23
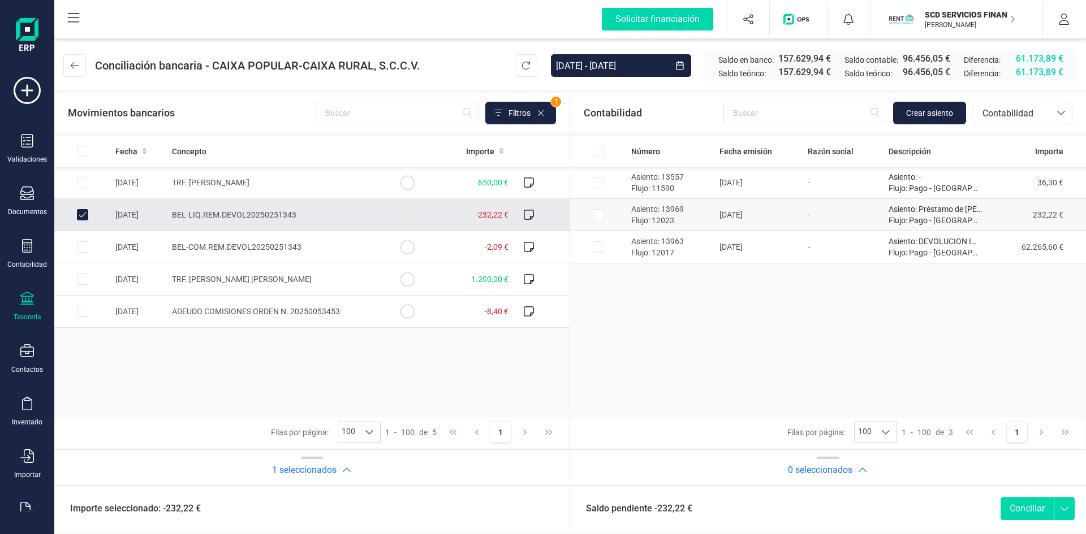
click at [595, 212] on input "Row Selected 19a58bad-a5ff-4f5a-9d20-68698b537d0c" at bounding box center [598, 214] width 11 height 11
checkbox input "true"
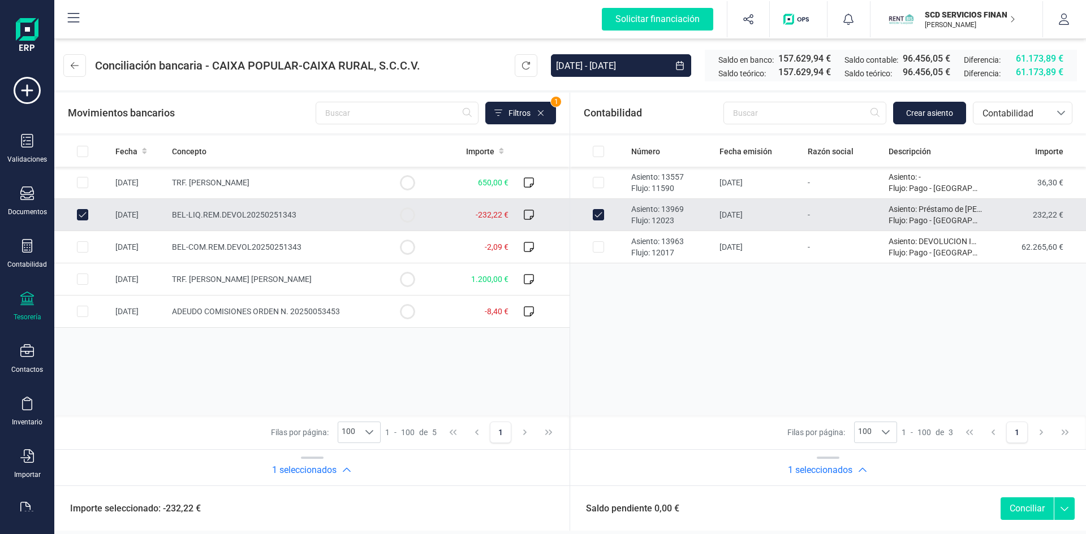
click at [1025, 510] on button "Conciliar" at bounding box center [1026, 509] width 53 height 23
checkbox input "false"
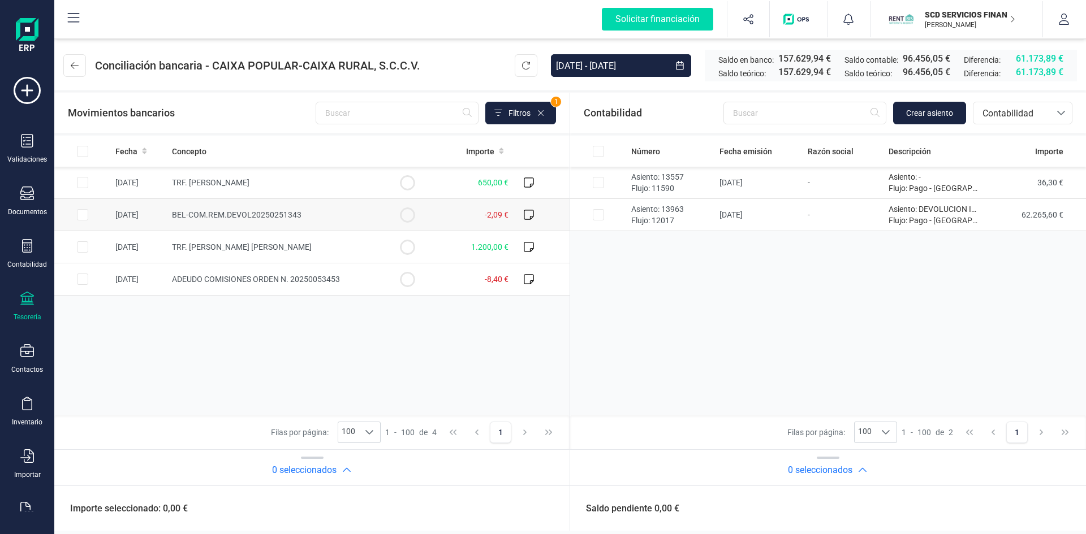
click at [85, 214] on input "Row Selected 8abe7fd7-8851-420e-8f90-4ed82165c4cf" at bounding box center [82, 214] width 11 height 11
checkbox input "true"
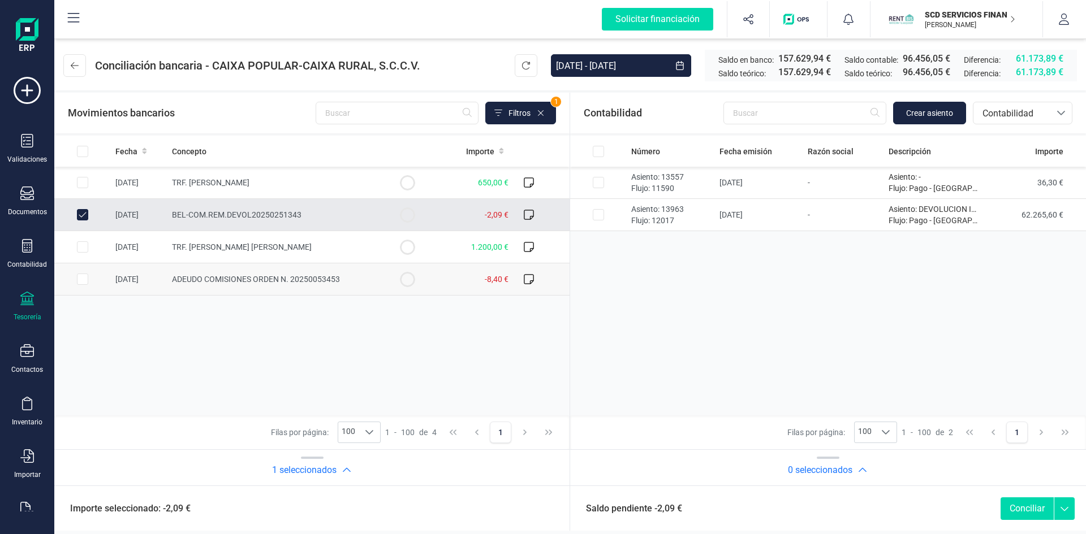
click at [85, 282] on input "Row Selected 933b47db-d007-4c8a-a4c3-f4f7c0af094d" at bounding box center [82, 279] width 11 height 11
checkbox input "true"
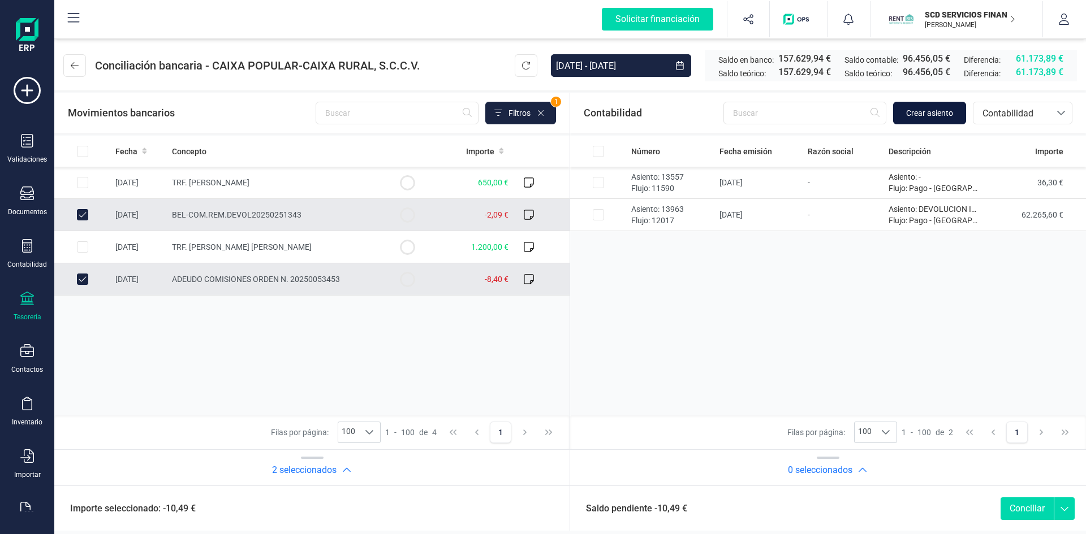
click at [911, 110] on span "Crear asiento" at bounding box center [929, 112] width 47 height 11
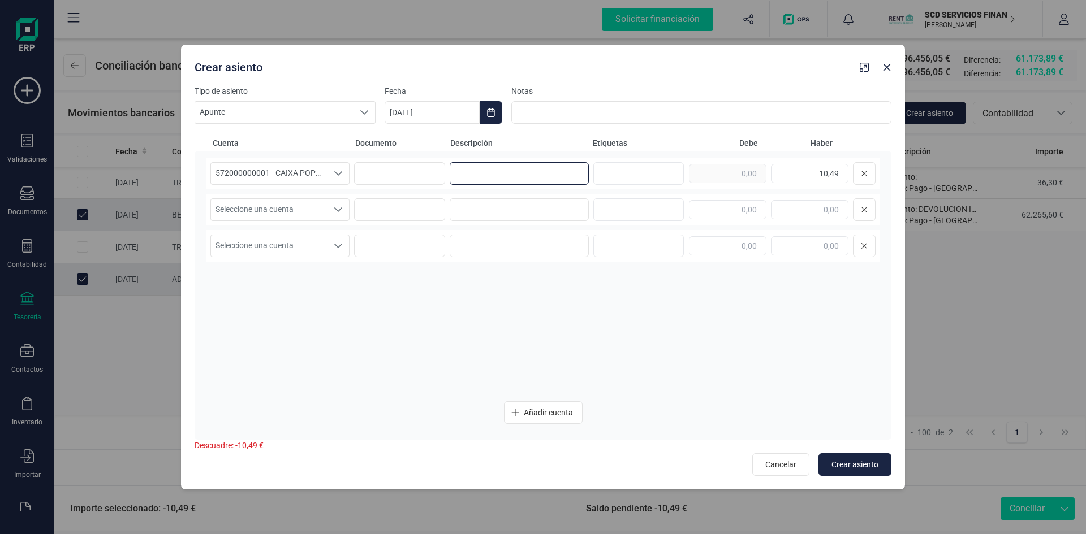
click at [526, 167] on input at bounding box center [519, 173] width 139 height 23
type input "COMISIONES BANCARIAS"
click at [334, 208] on icon "Seleccione una cuenta" at bounding box center [338, 209] width 9 height 9
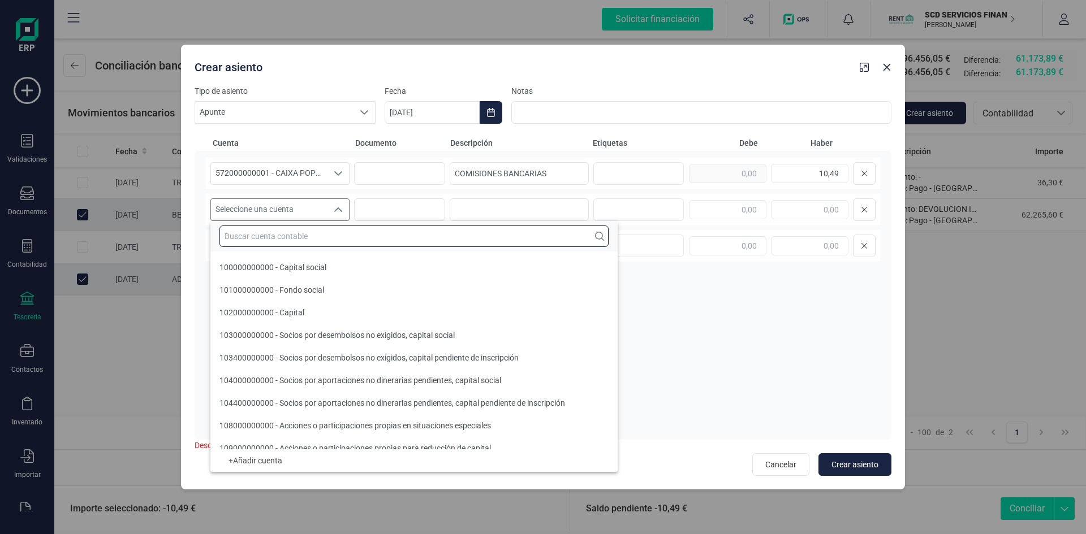
click at [312, 236] on input "text" at bounding box center [413, 236] width 389 height 21
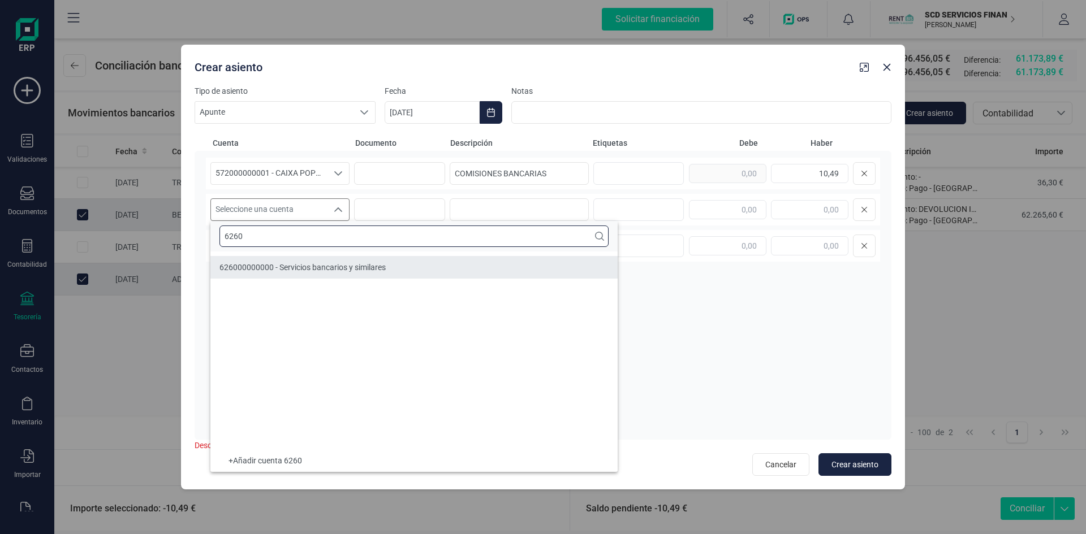
type input "6260"
click at [313, 271] on span "626000000000 - Servicios bancarios y similares" at bounding box center [302, 267] width 166 height 9
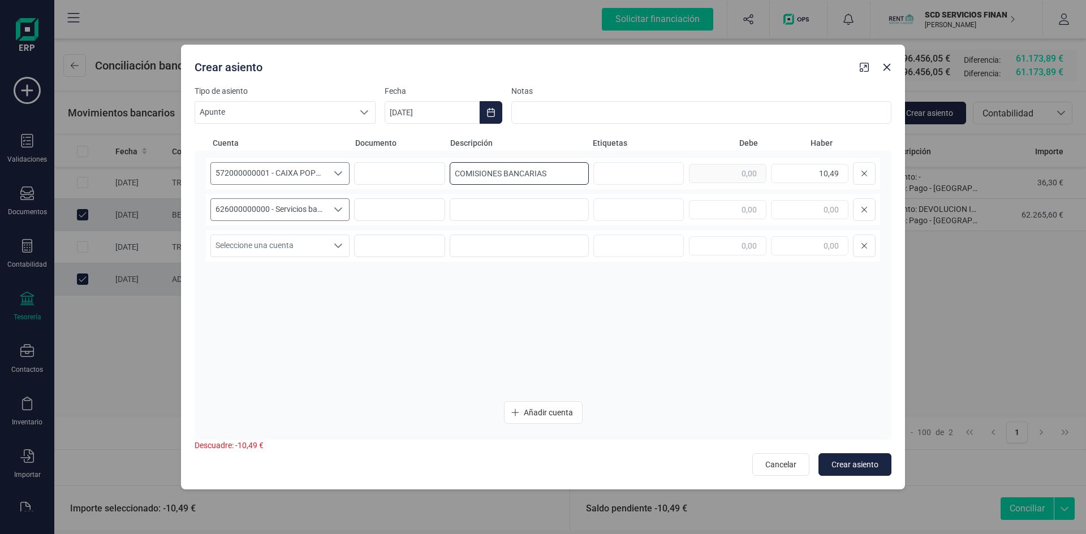
drag, startPoint x: 545, startPoint y: 170, endPoint x: 253, endPoint y: 169, distance: 291.8
click at [254, 169] on div "572000000001 - CAIXA POPULAR-CAIXA RURAL, S.C.C.V. 572000000001 - CAIXA POPULAR…" at bounding box center [543, 174] width 674 height 32
click at [493, 206] on input at bounding box center [519, 209] width 139 height 23
paste input "COMISIONES BANCARIAS"
type input "COMISIONES BANCARIAS"
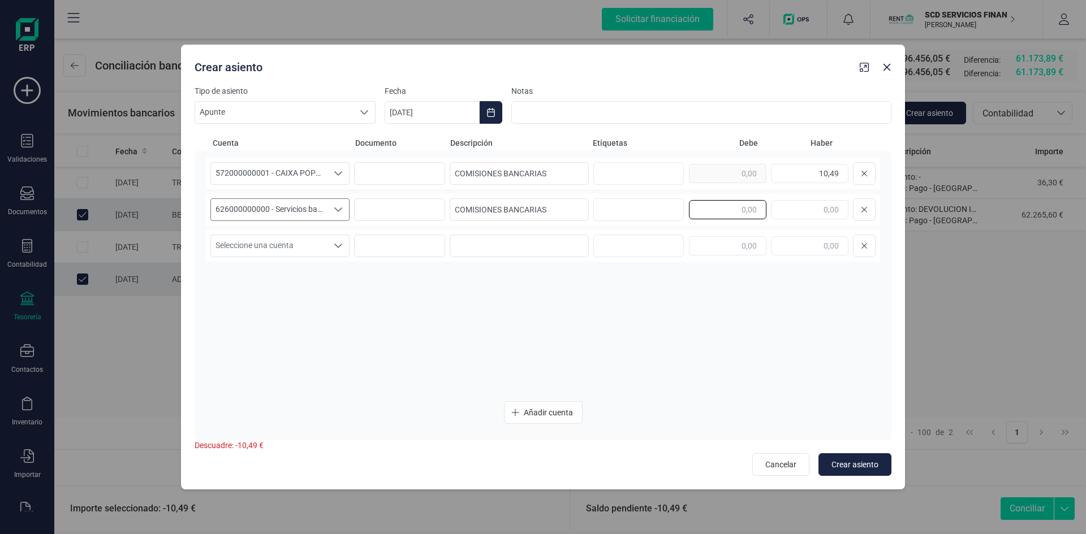
click at [735, 213] on input "text" at bounding box center [727, 209] width 77 height 19
type input "10,49"
click at [866, 458] on button "Crear asiento" at bounding box center [854, 465] width 73 height 23
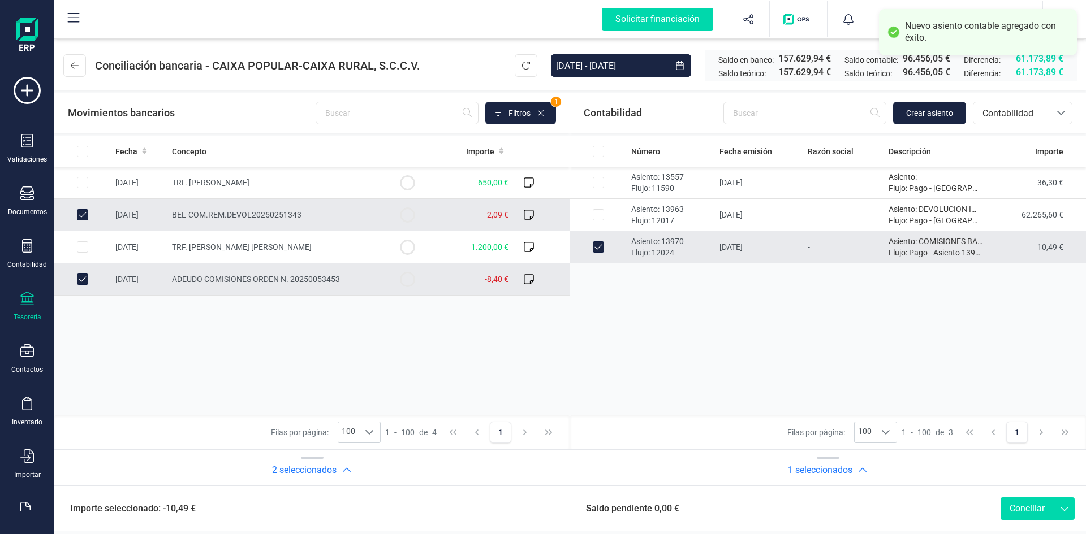
click at [1021, 504] on button "Conciliar" at bounding box center [1026, 509] width 53 height 23
checkbox input "false"
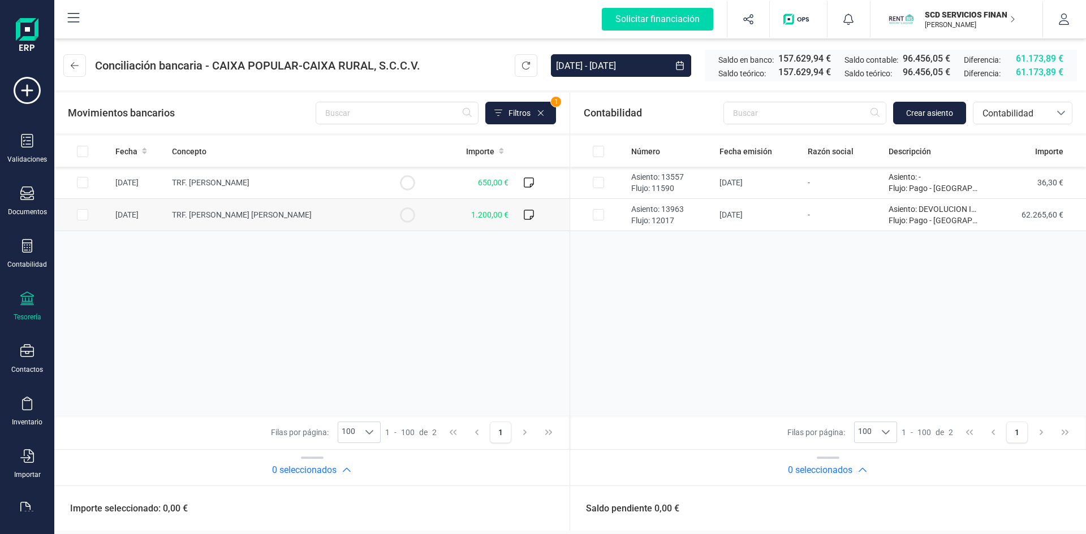
click at [84, 212] on input "Row Selected 47244af7-c6cf-4df7-9d5b-d3634d67c5d7" at bounding box center [82, 214] width 11 height 11
checkbox input "true"
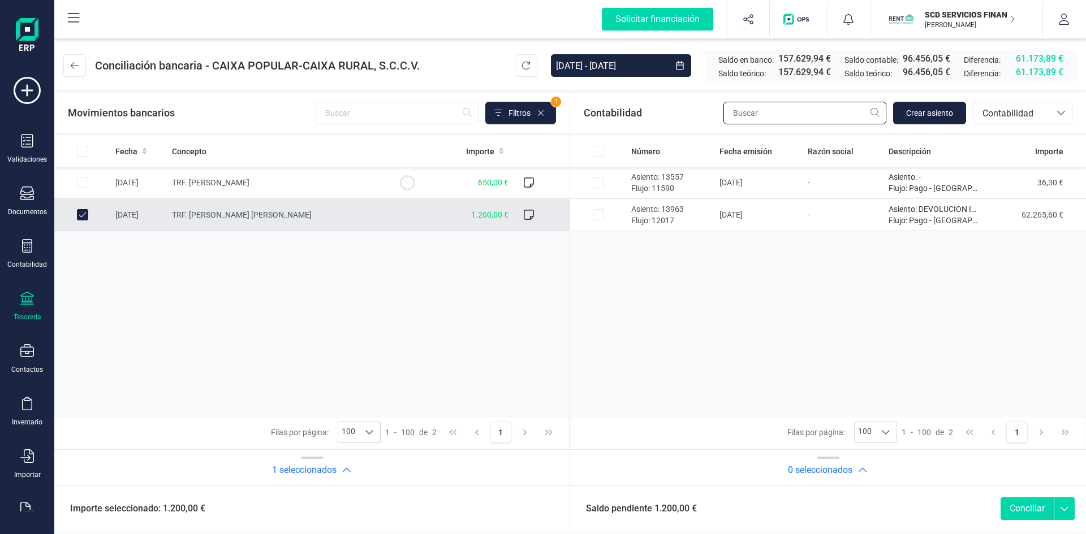
click at [816, 113] on input "text" at bounding box center [804, 113] width 163 height 23
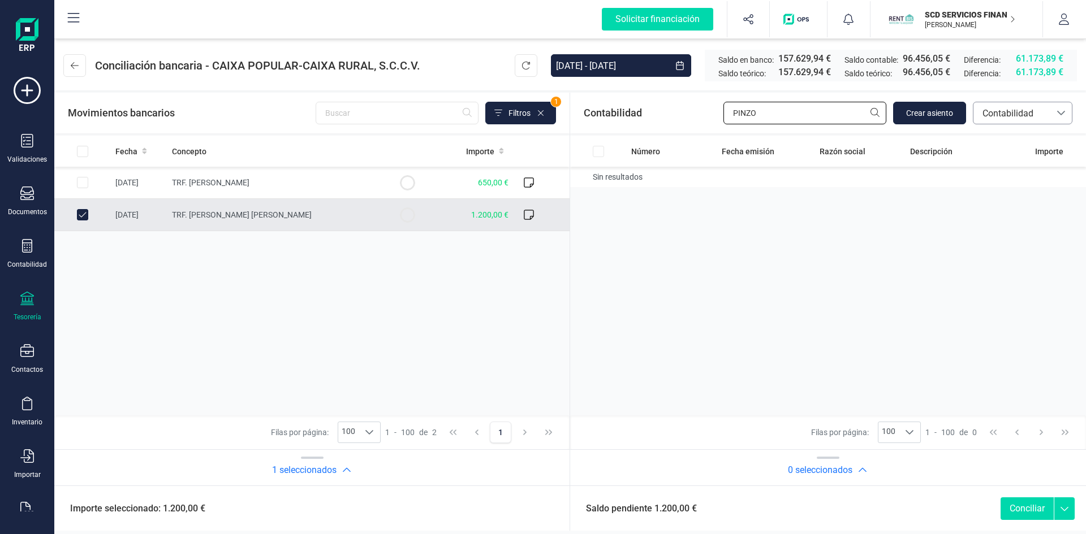
type input "PINZO"
click at [1007, 108] on span "Contabilidad" at bounding box center [1012, 114] width 68 height 14
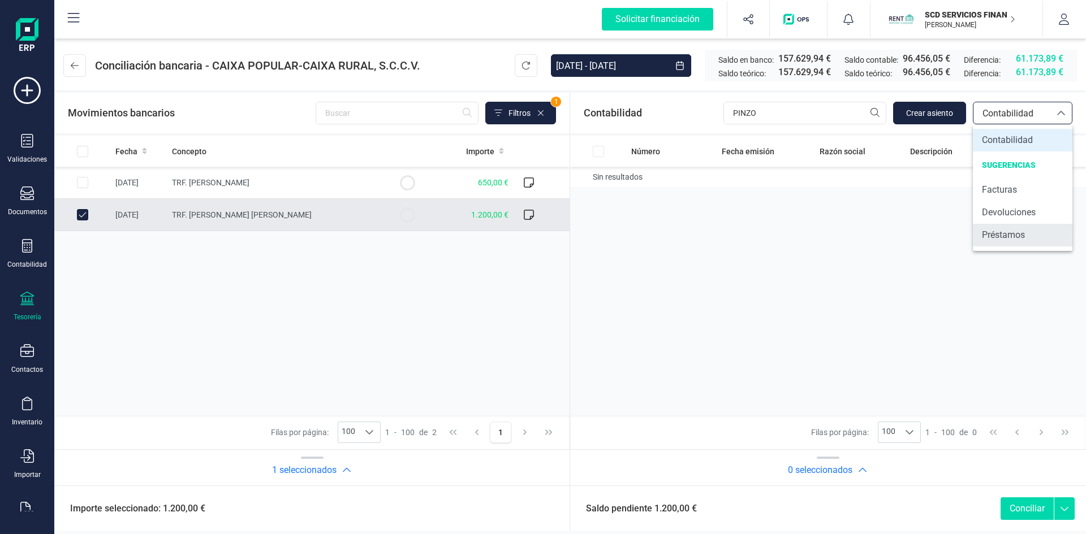
click at [993, 233] on span "Préstamos" at bounding box center [1003, 235] width 43 height 14
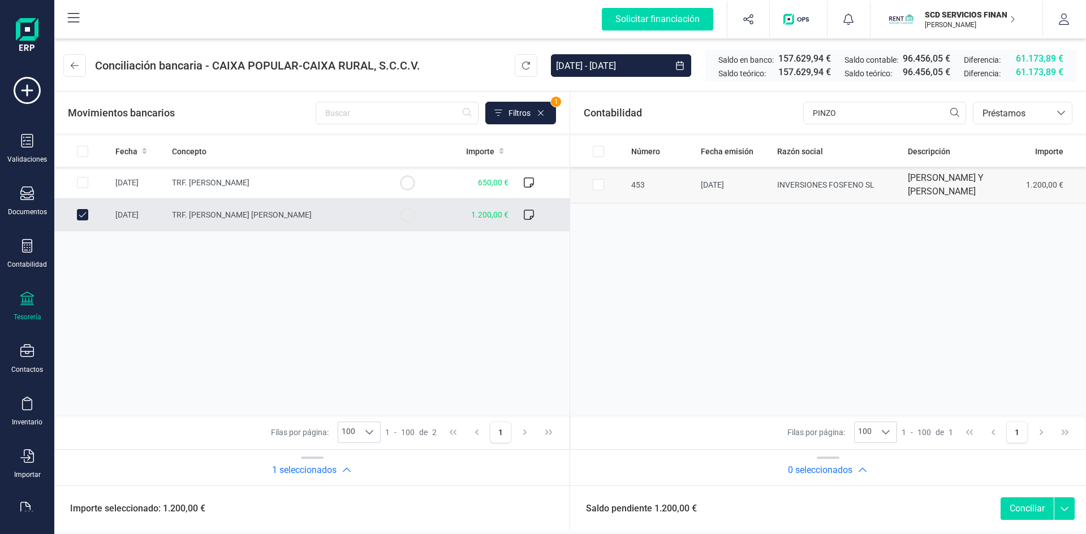
click at [596, 191] on input "Row Selected f594ca32-19c0-4d12-afaa-45ca7ac6222a" at bounding box center [598, 184] width 11 height 11
checkbox input "true"
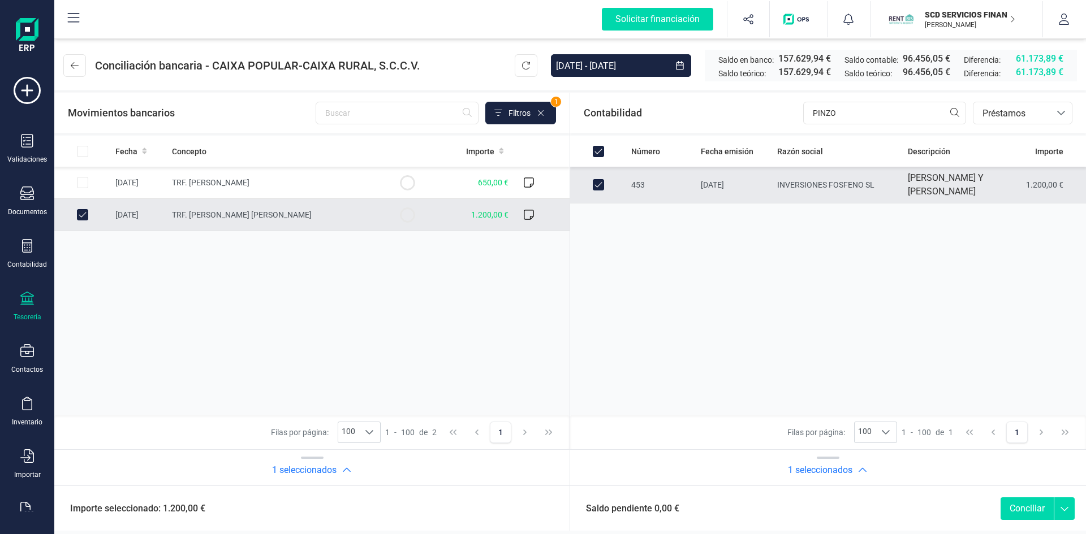
click at [1027, 510] on button "Conciliar" at bounding box center [1026, 509] width 53 height 23
checkbox input "false"
